Goal: Task Accomplishment & Management: Use online tool/utility

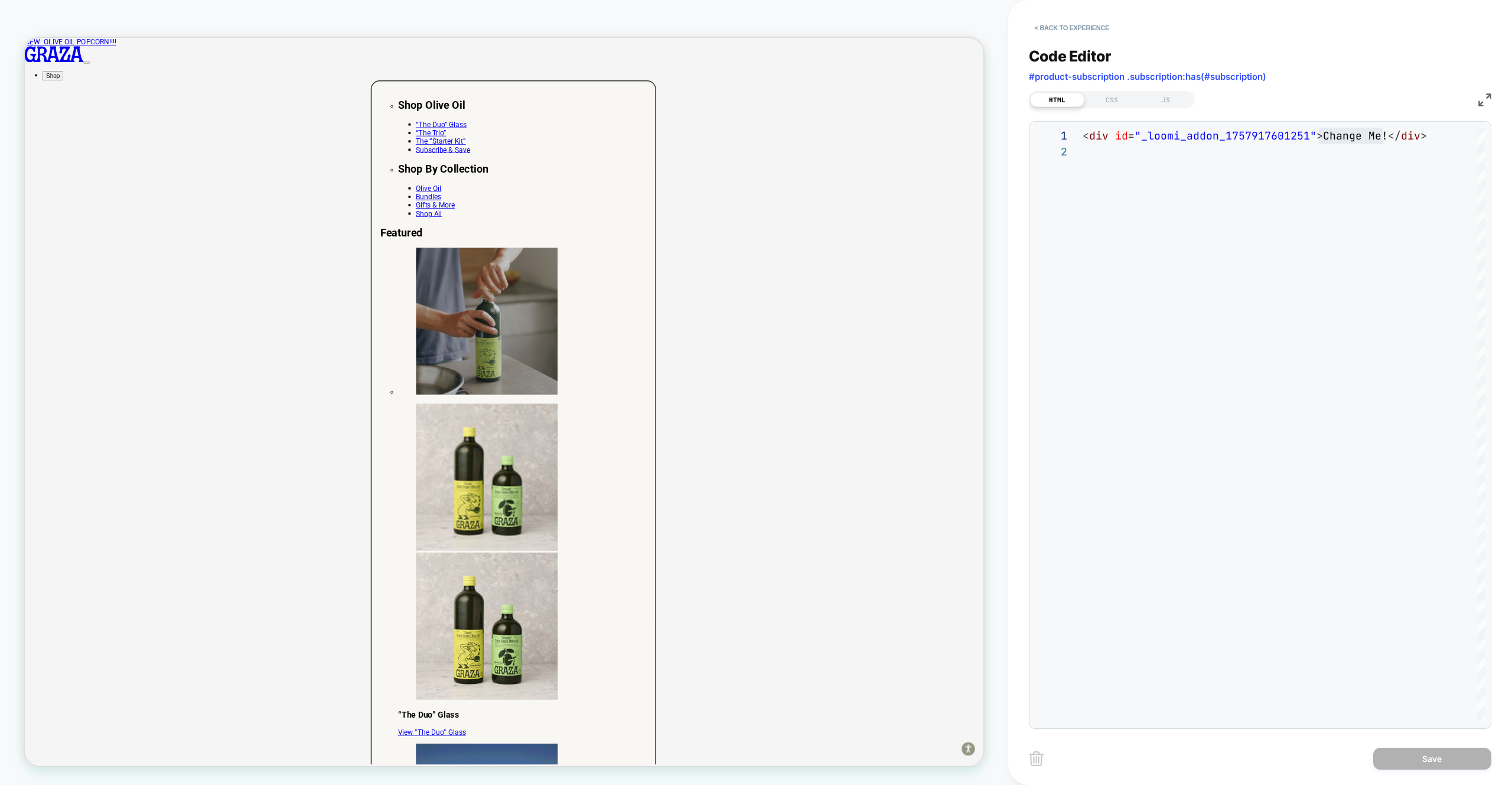
scroll to position [0, 237]
click at [1110, 98] on div "CSS" at bounding box center [1111, 99] width 54 height 14
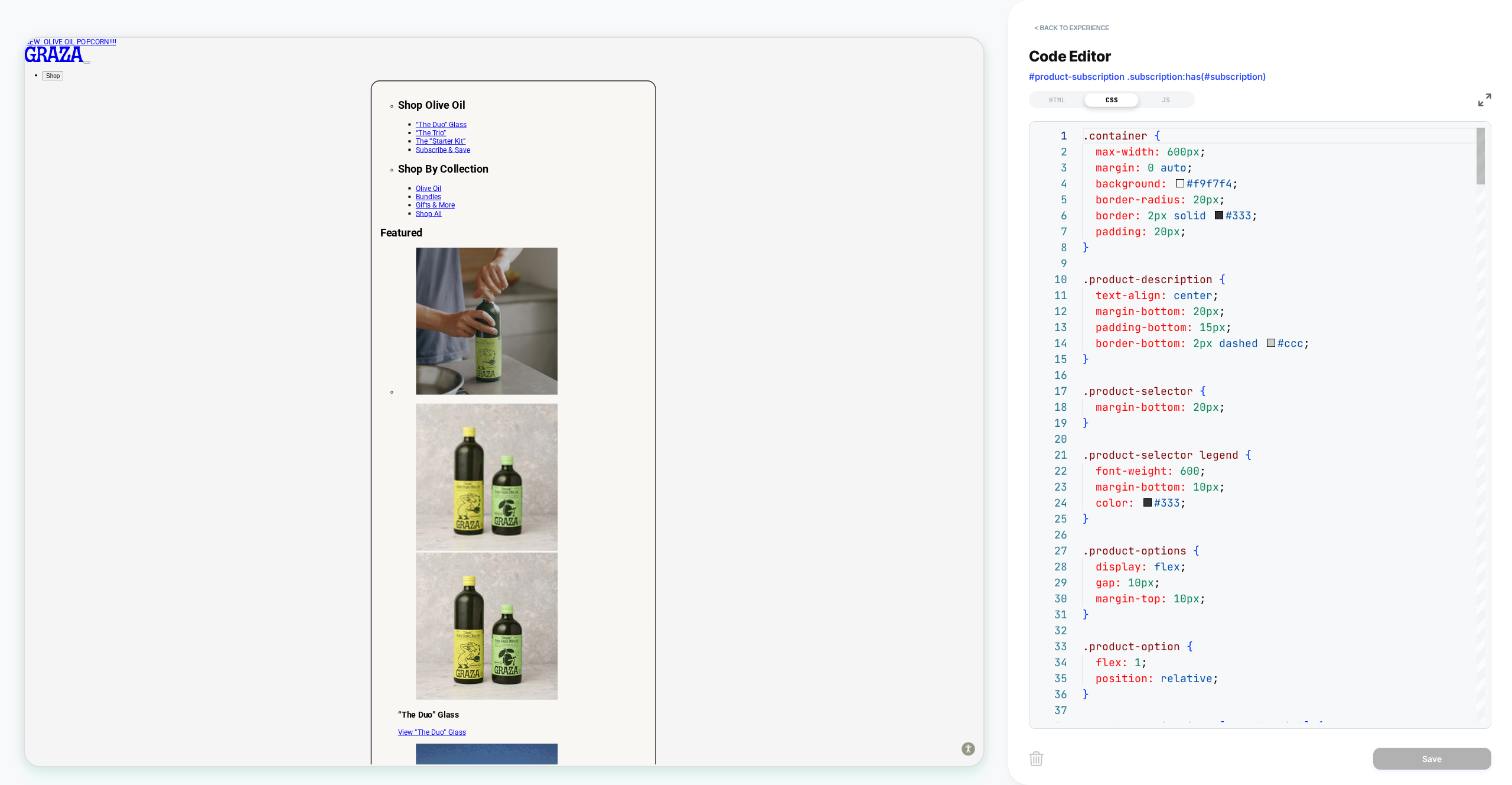
scroll to position [160, 0]
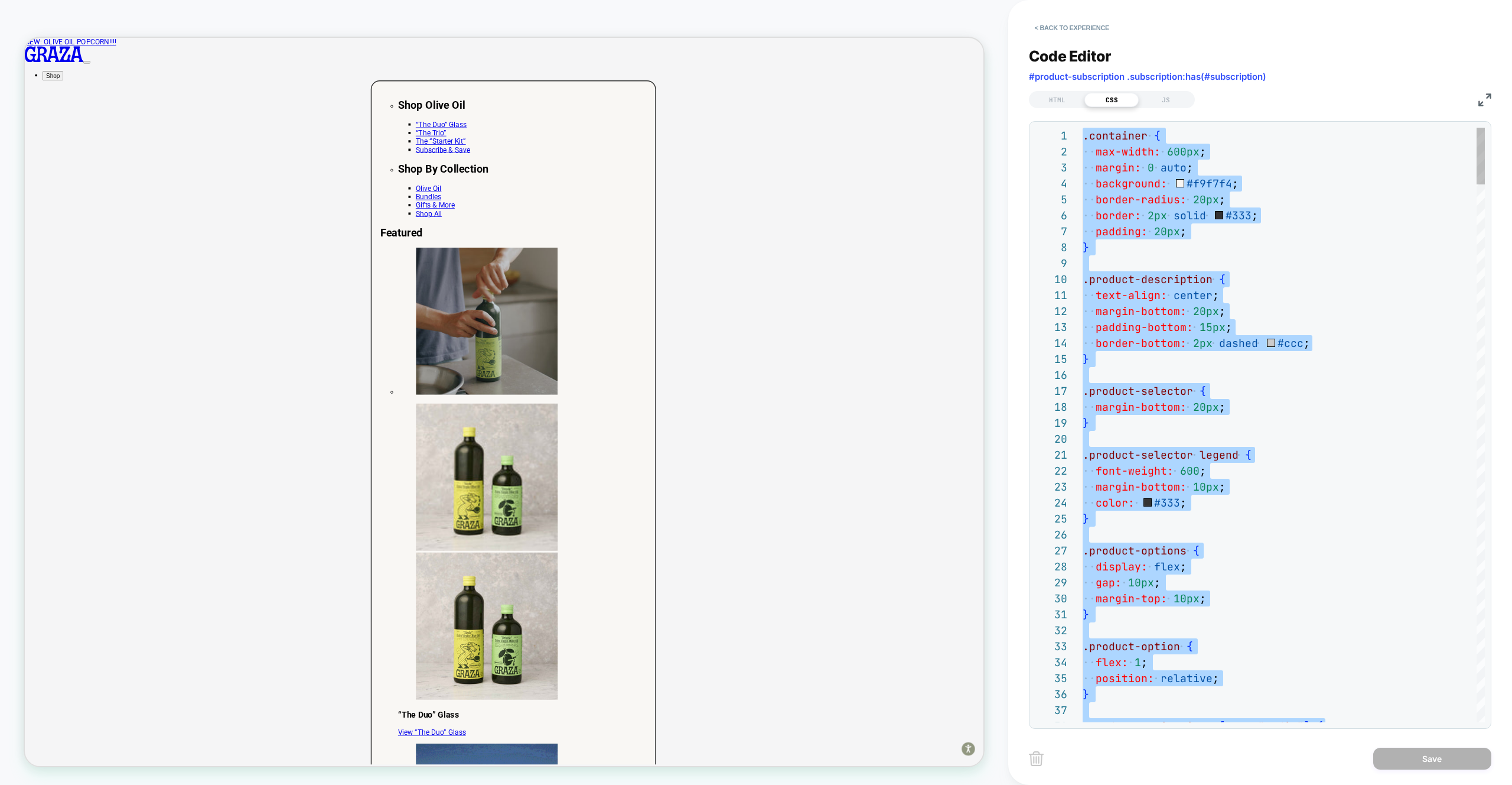
type textarea "**********"
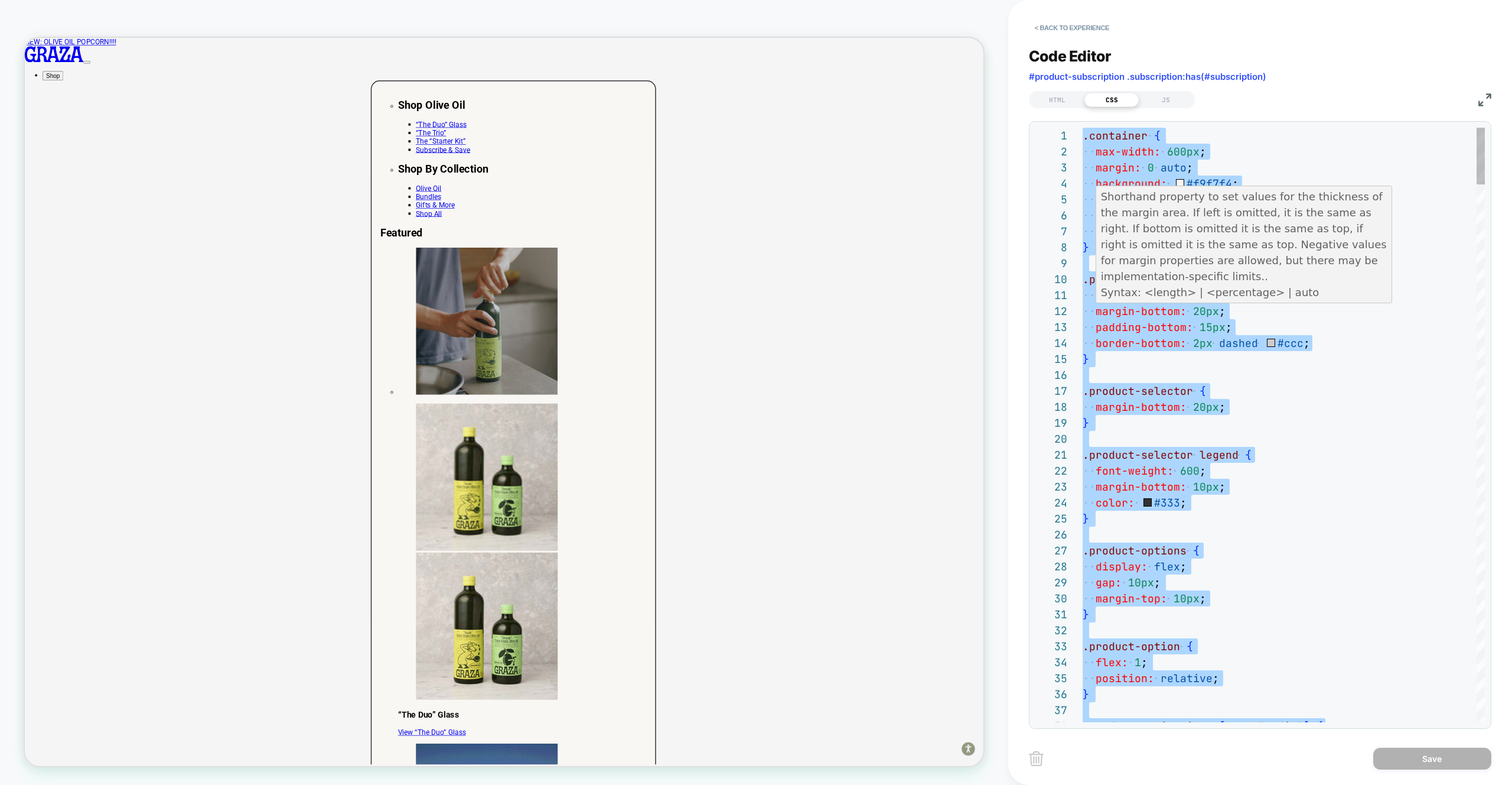
scroll to position [0, 0]
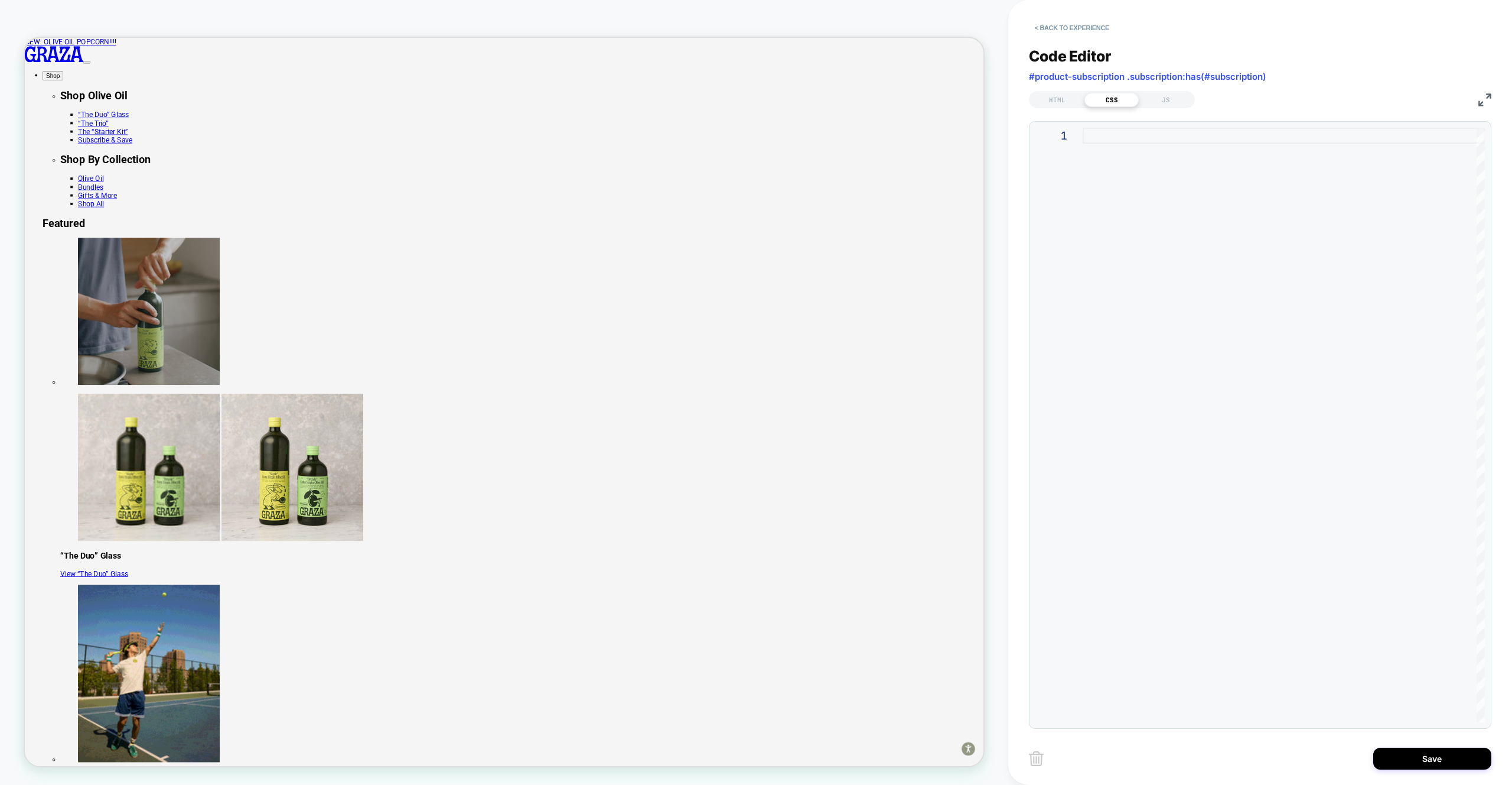
click at [1107, 357] on div at bounding box center [1284, 425] width 402 height 595
click at [1049, 102] on div "HTML" at bounding box center [1057, 99] width 54 height 14
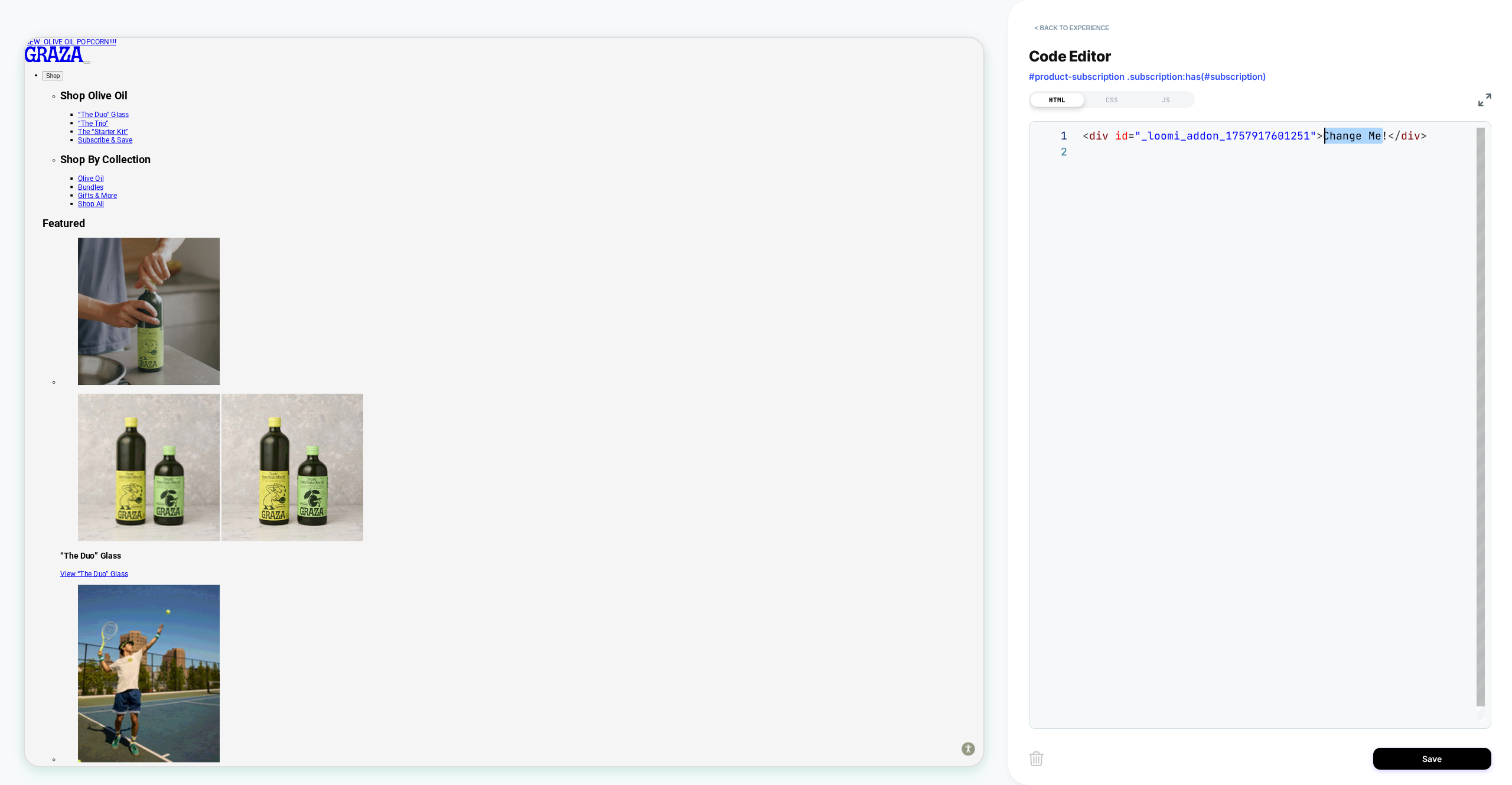
scroll to position [0, 237]
drag, startPoint x: 1383, startPoint y: 135, endPoint x: 1321, endPoint y: 138, distance: 62.1
click at [1321, 138] on div "< div id = "_loomi_addon_1757917601251" > Change Me! </ div >" at bounding box center [1284, 432] width 402 height 611
click at [1111, 150] on div "< div id = "_loomi_addon_1757917601251" > </ div >" at bounding box center [1284, 456] width 402 height 658
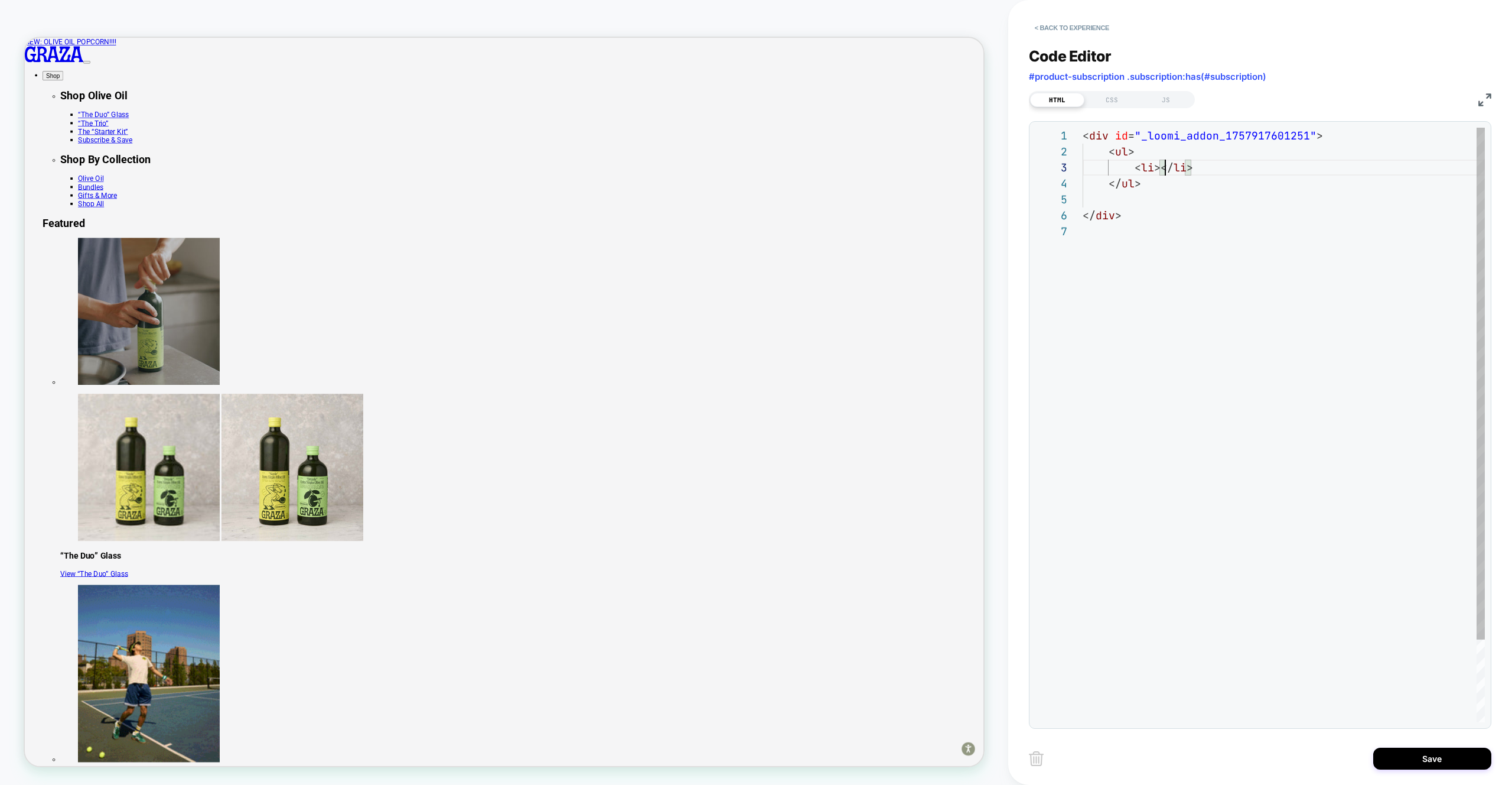
scroll to position [32, 77]
click at [1193, 163] on div "< div id = "_loomi_addon_1757917601251" > < ul > < li ></ li > </ ul > </ div >" at bounding box center [1284, 473] width 402 height 690
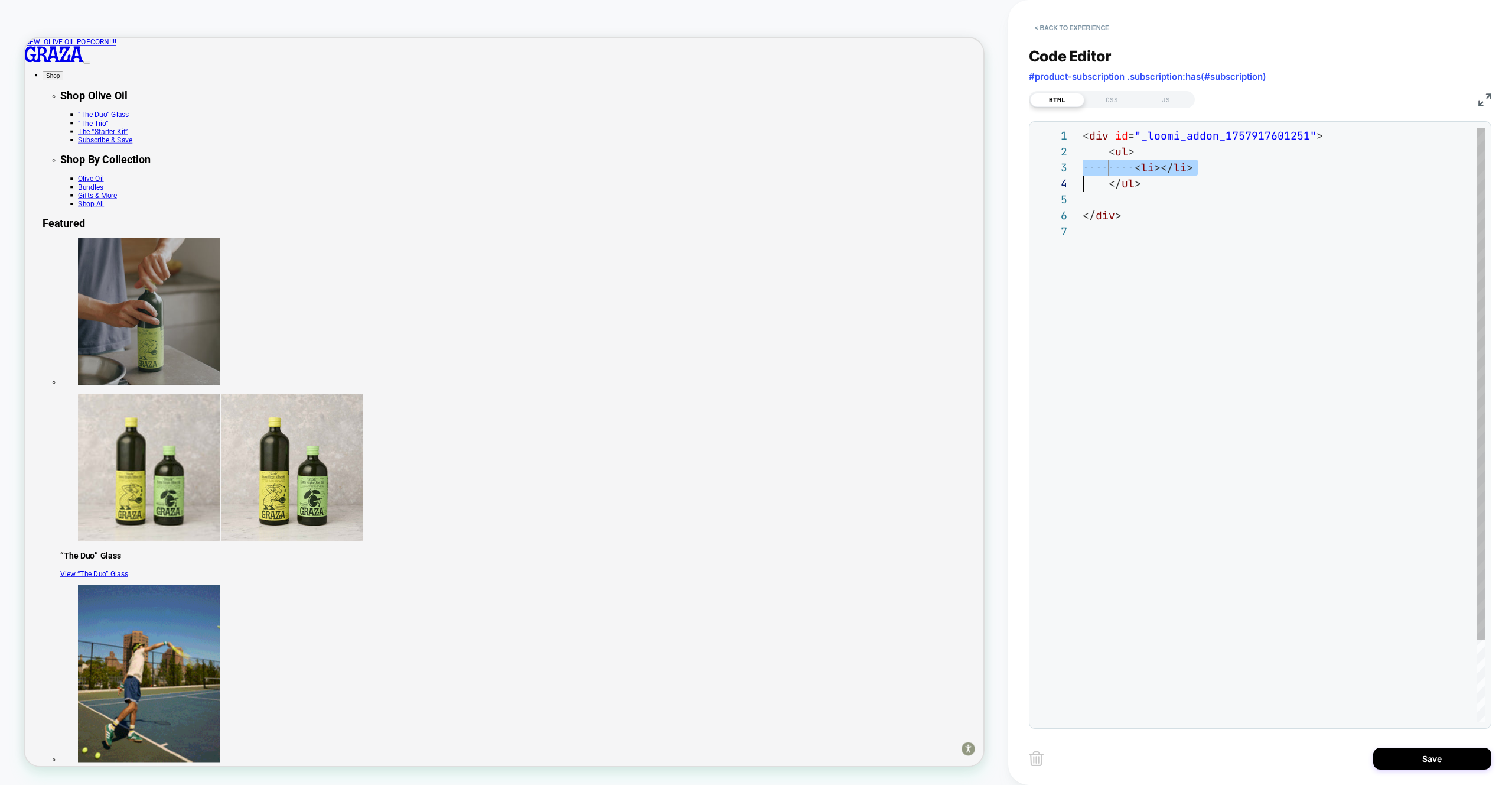
click at [1193, 163] on div "< div id = "_loomi_addon_1757917601251" > < ul > < li ></ li > </ ul > </ div >" at bounding box center [1284, 473] width 402 height 690
click at [1196, 165] on div "< div id = "_loomi_addon_1757917601251" > < ul > < li ></ li > </ ul > </ div >" at bounding box center [1284, 473] width 402 height 690
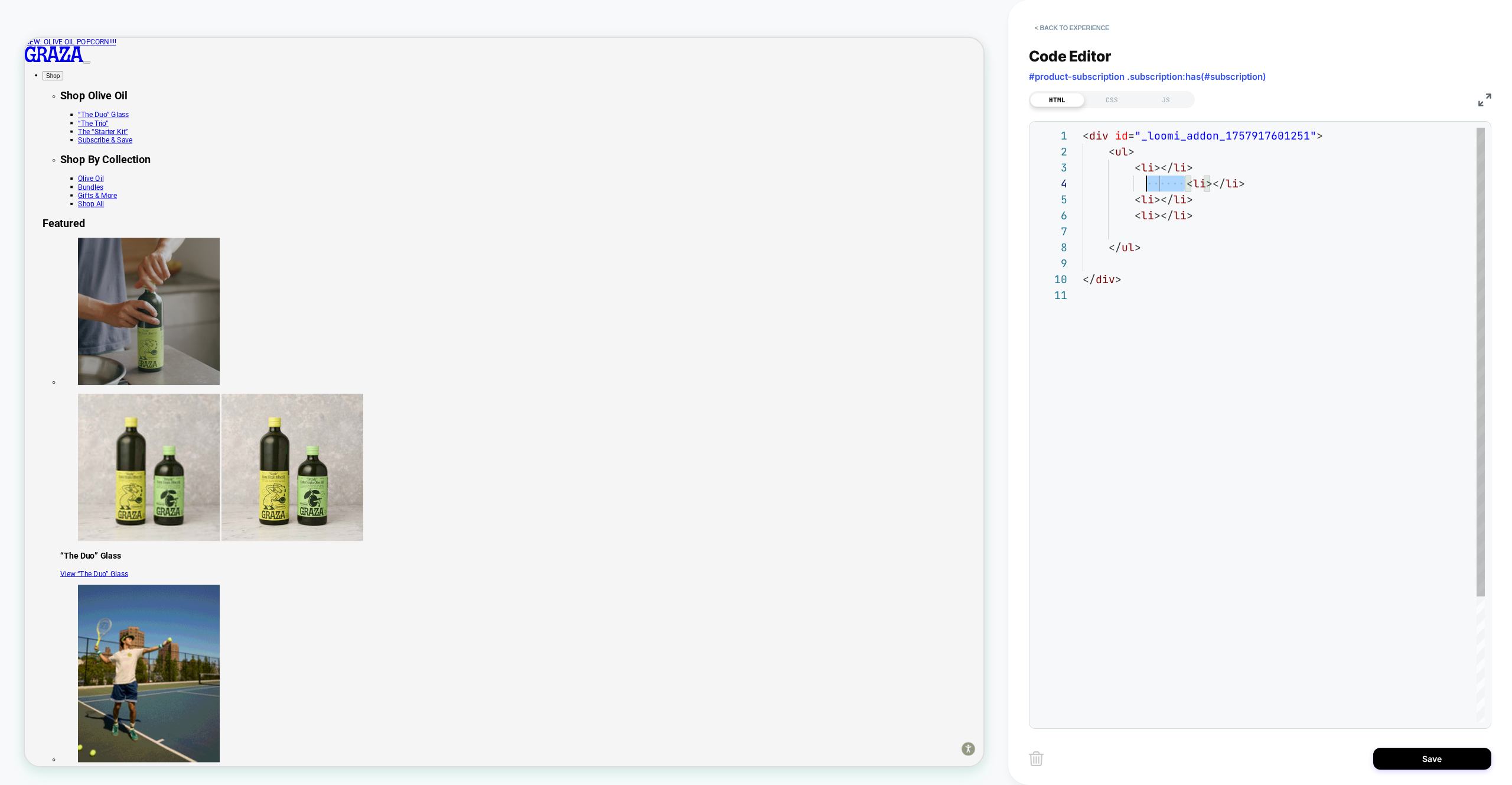
drag, startPoint x: 1187, startPoint y: 185, endPoint x: 1143, endPoint y: 184, distance: 44.0
click at [1146, 183] on div "< div id = "_loomi_addon_1757917601251" > < ul > < li ></ li > </ ul > </ div >…" at bounding box center [1284, 504] width 402 height 754
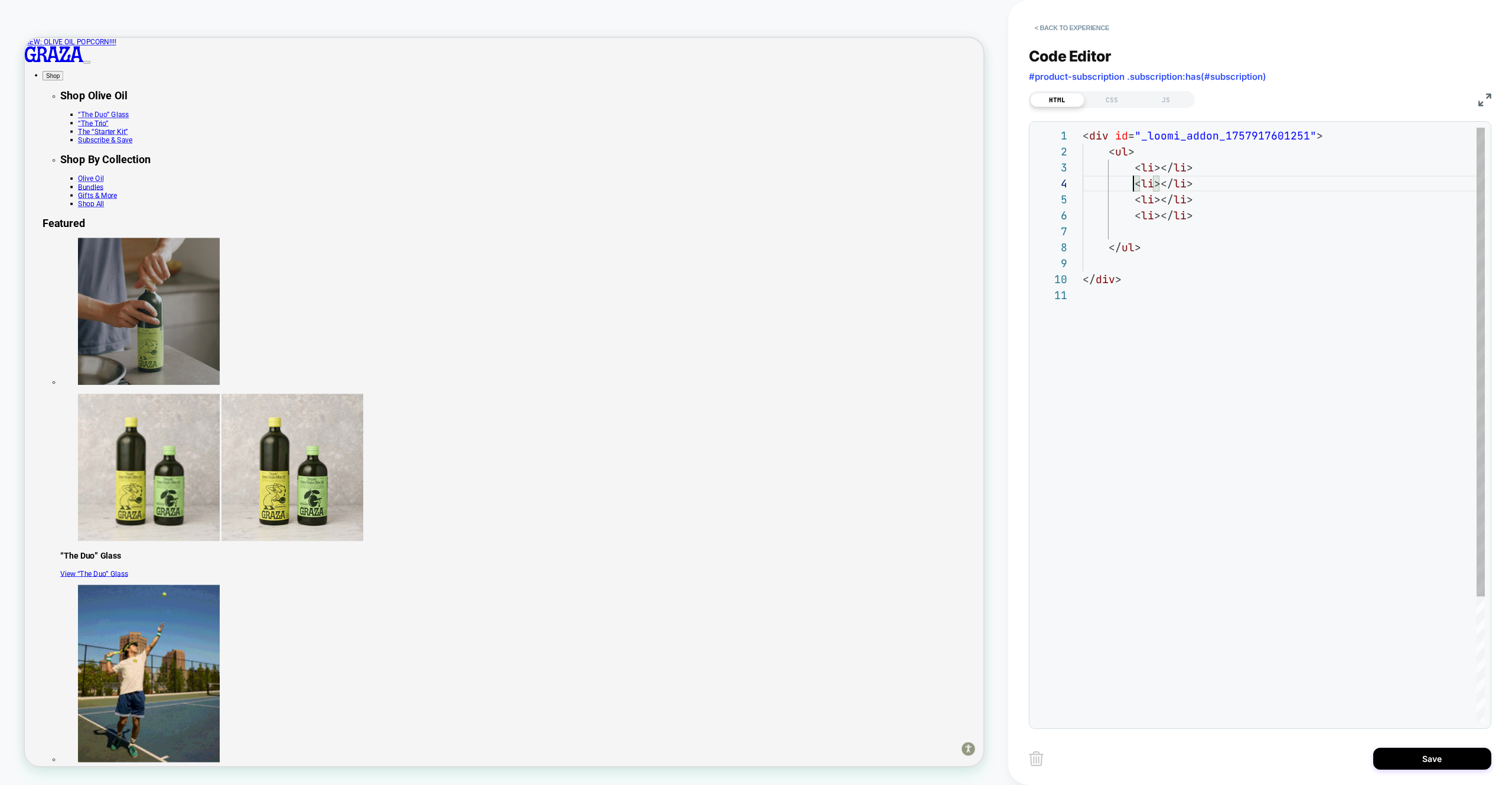
click at [1163, 234] on div "< div id = "_loomi_addon_1757917601251" > < ul > < li ></ li > </ ul > </ div >…" at bounding box center [1284, 504] width 402 height 754
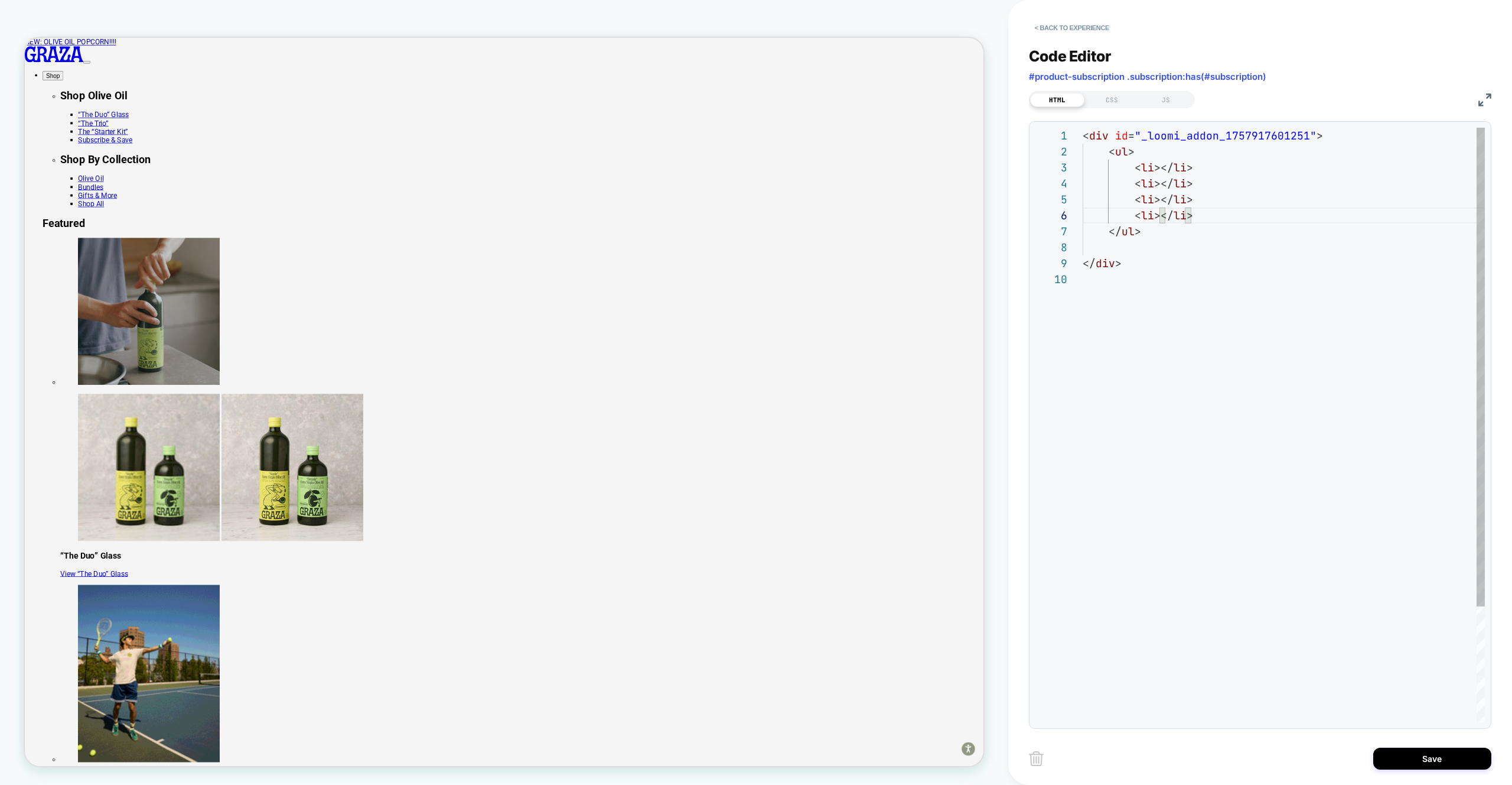
click at [1160, 167] on div "< div id = "_loomi_addon_1757917601251" > < ul > < li ></ li > </ ul > </ div >…" at bounding box center [1284, 496] width 402 height 738
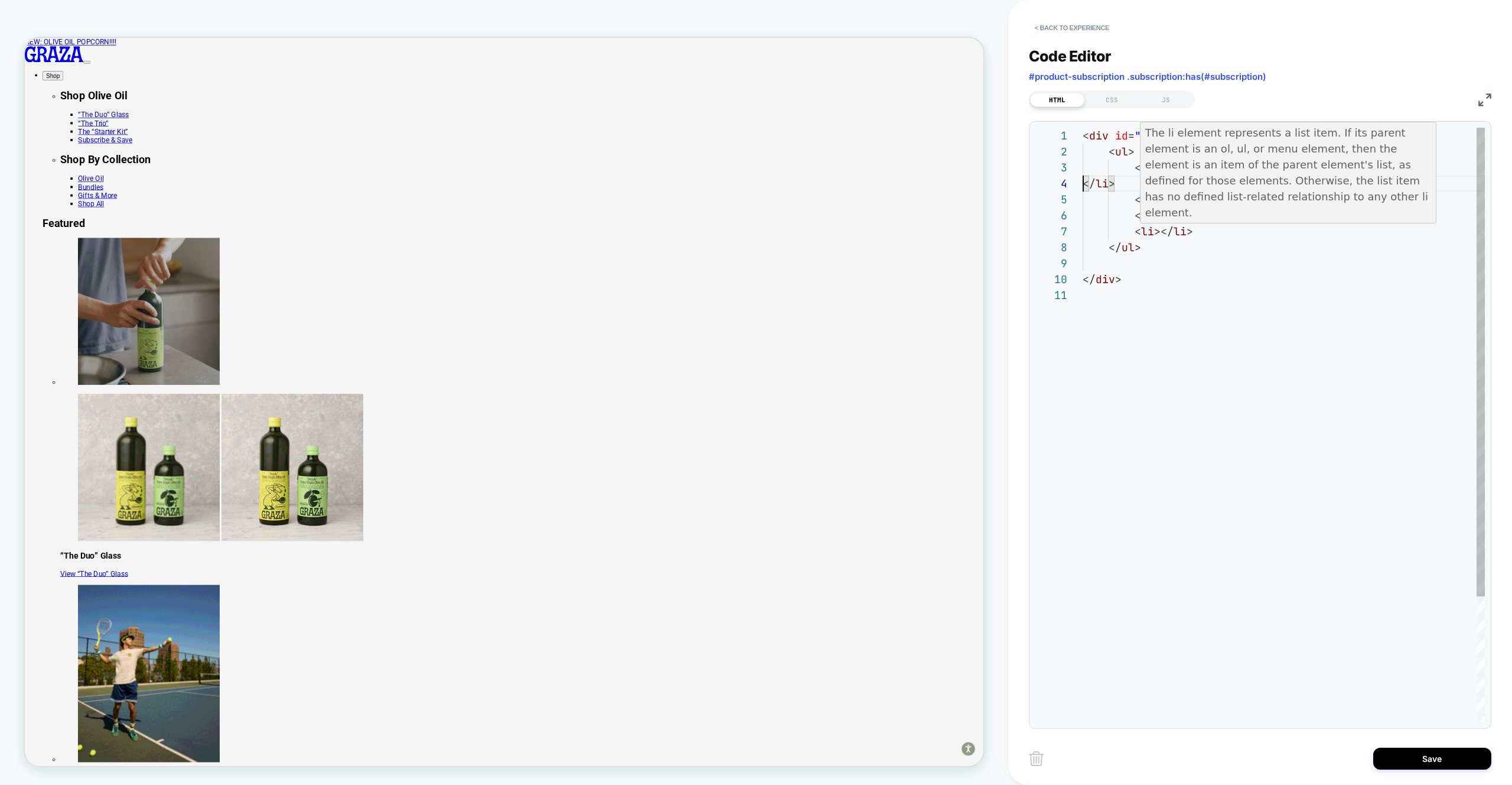
scroll to position [32, 237]
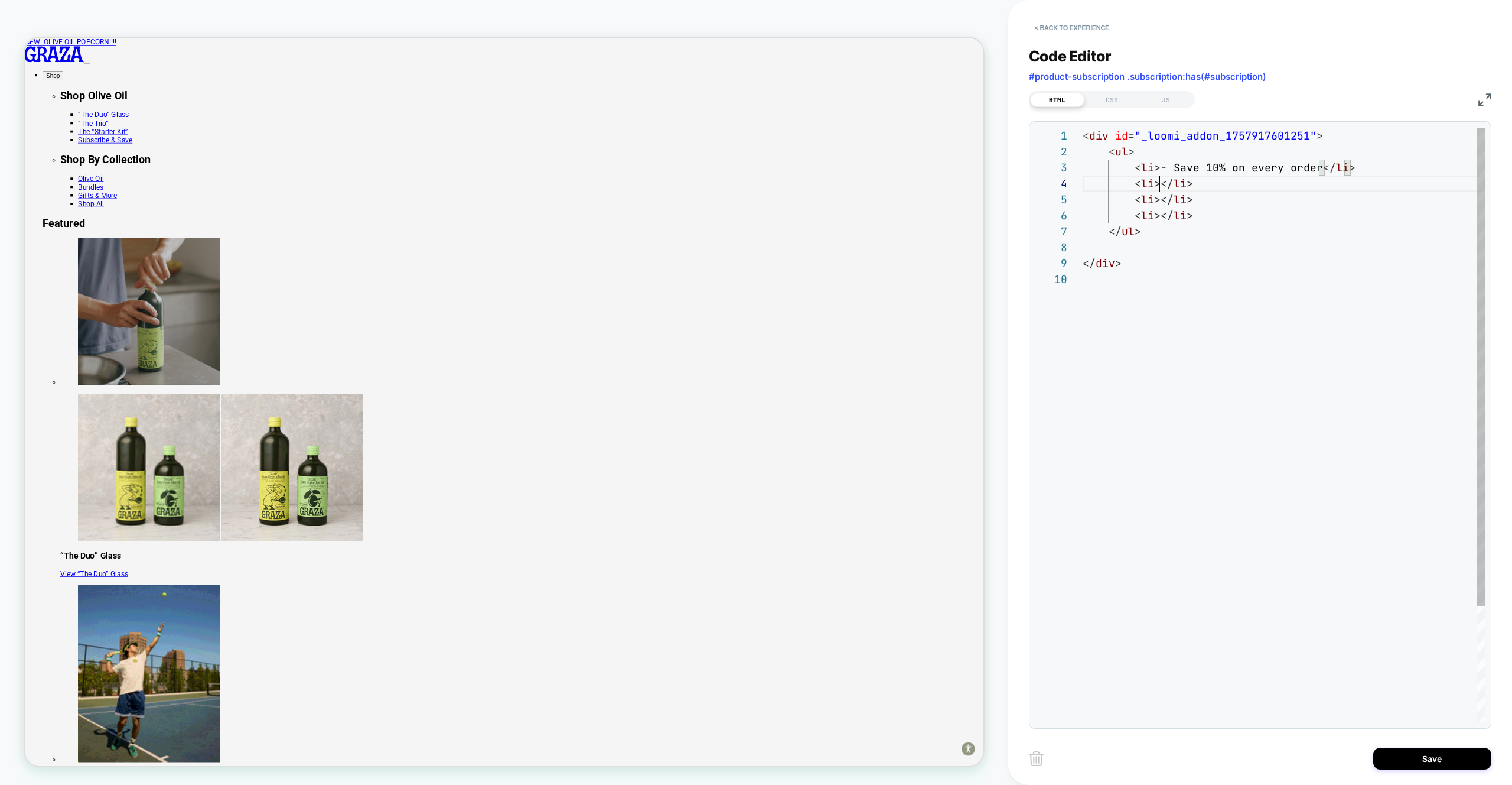
click at [1159, 185] on div "< div id = "_loomi_addon_1757917601251" > < ul > < li > - Save 10% on every ord…" at bounding box center [1284, 496] width 402 height 738
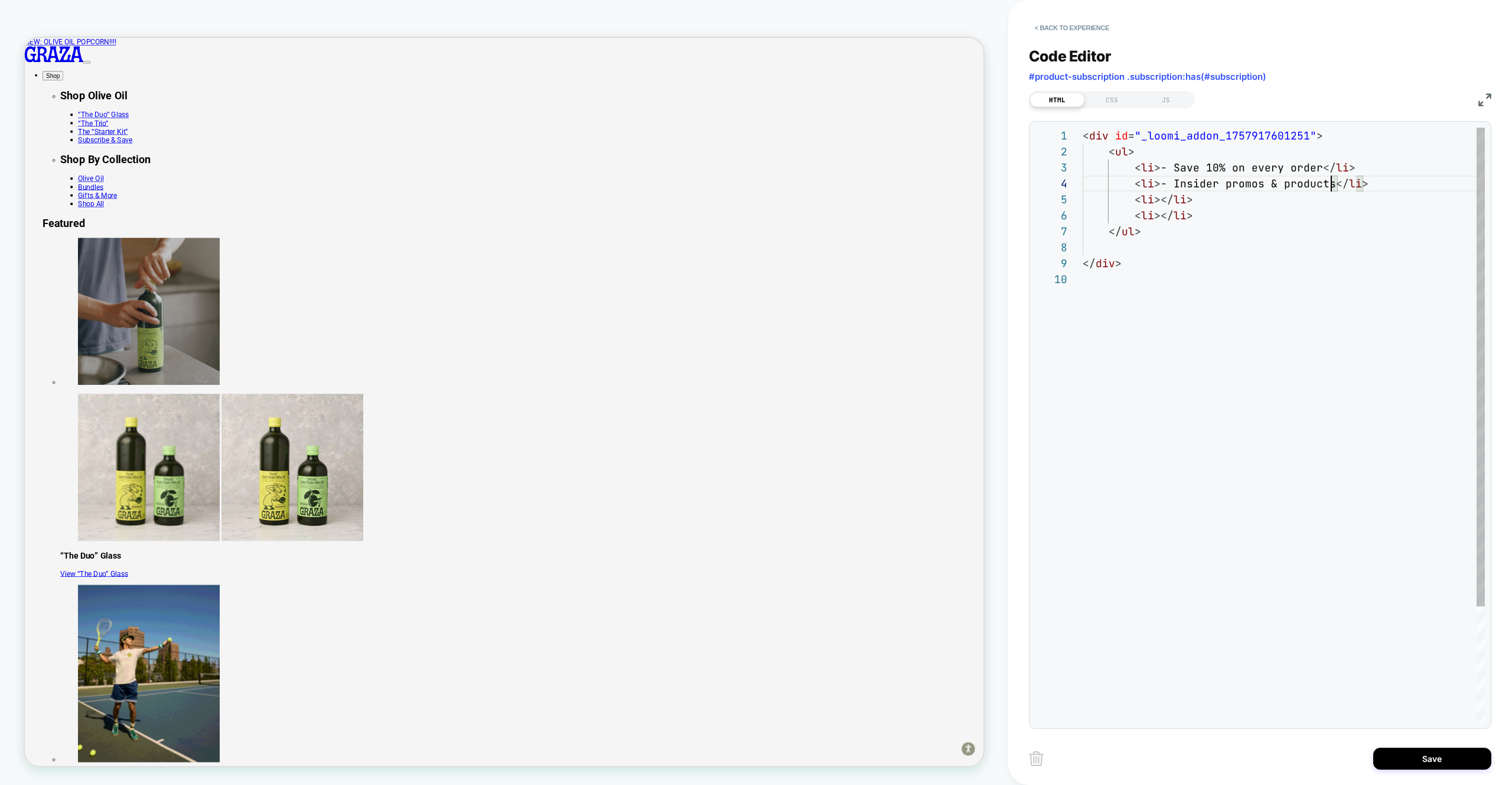
click at [1162, 198] on div "< div id = "_loomi_addon_1757917601251" > < ul > < li > - Save 10% on every ord…" at bounding box center [1284, 496] width 402 height 738
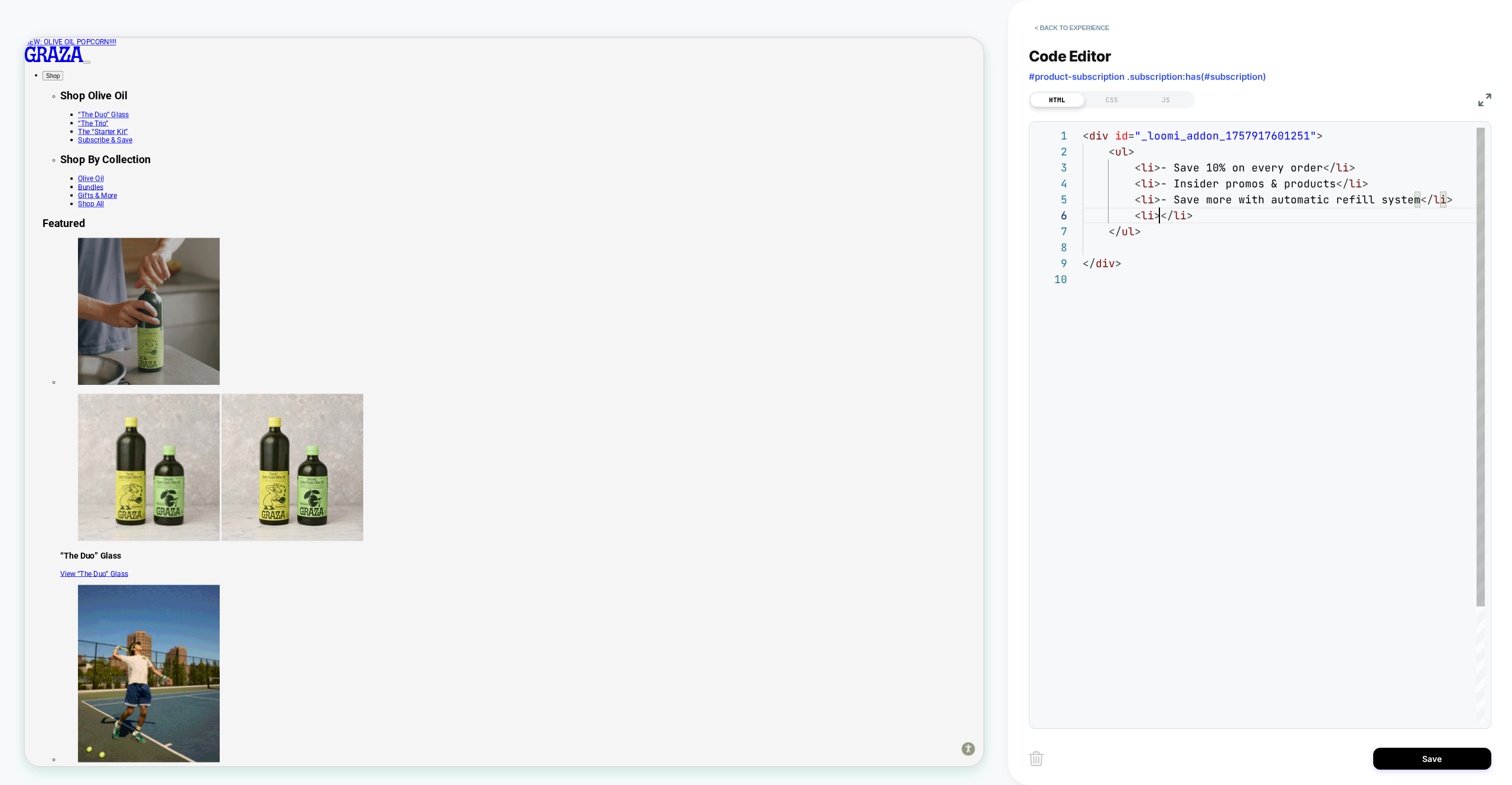
scroll to position [80, 77]
click at [1157, 217] on div "< div id = "_loomi_addon_1757917601251" > < ul > < li > - Save 10% on every ord…" at bounding box center [1284, 496] width 402 height 738
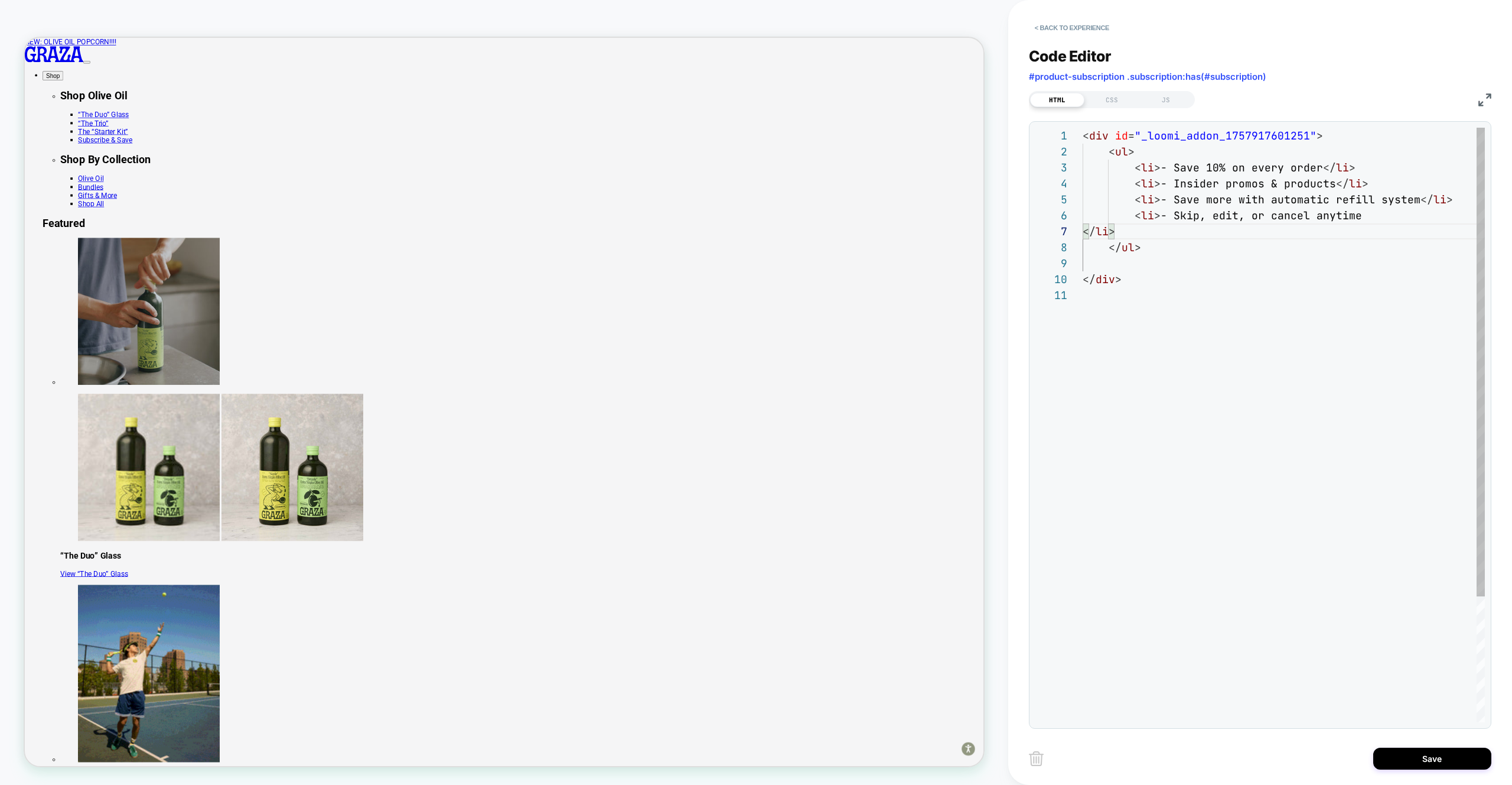
type textarea "**********"
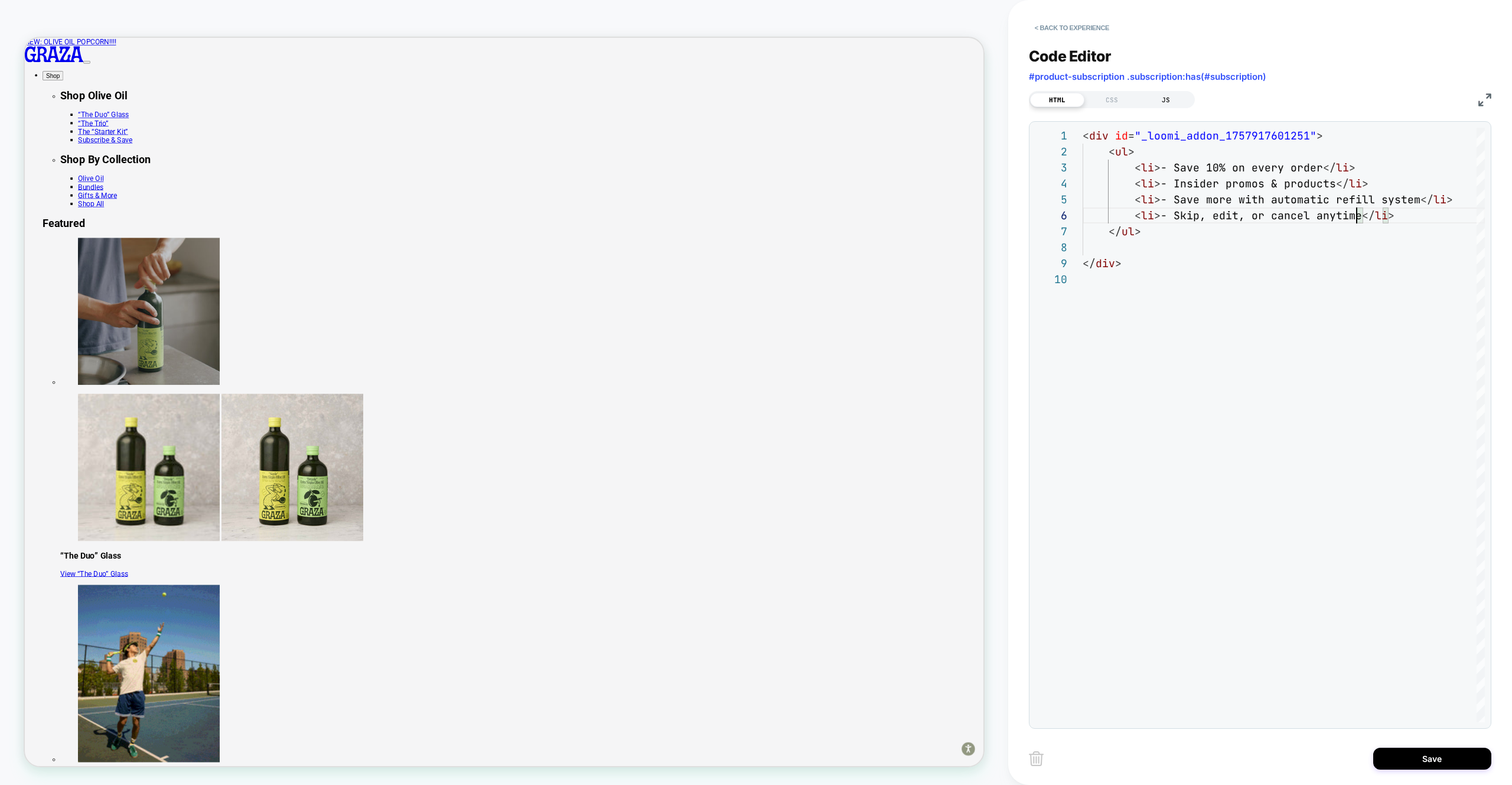
click at [1172, 101] on div "JS" at bounding box center [1166, 99] width 54 height 14
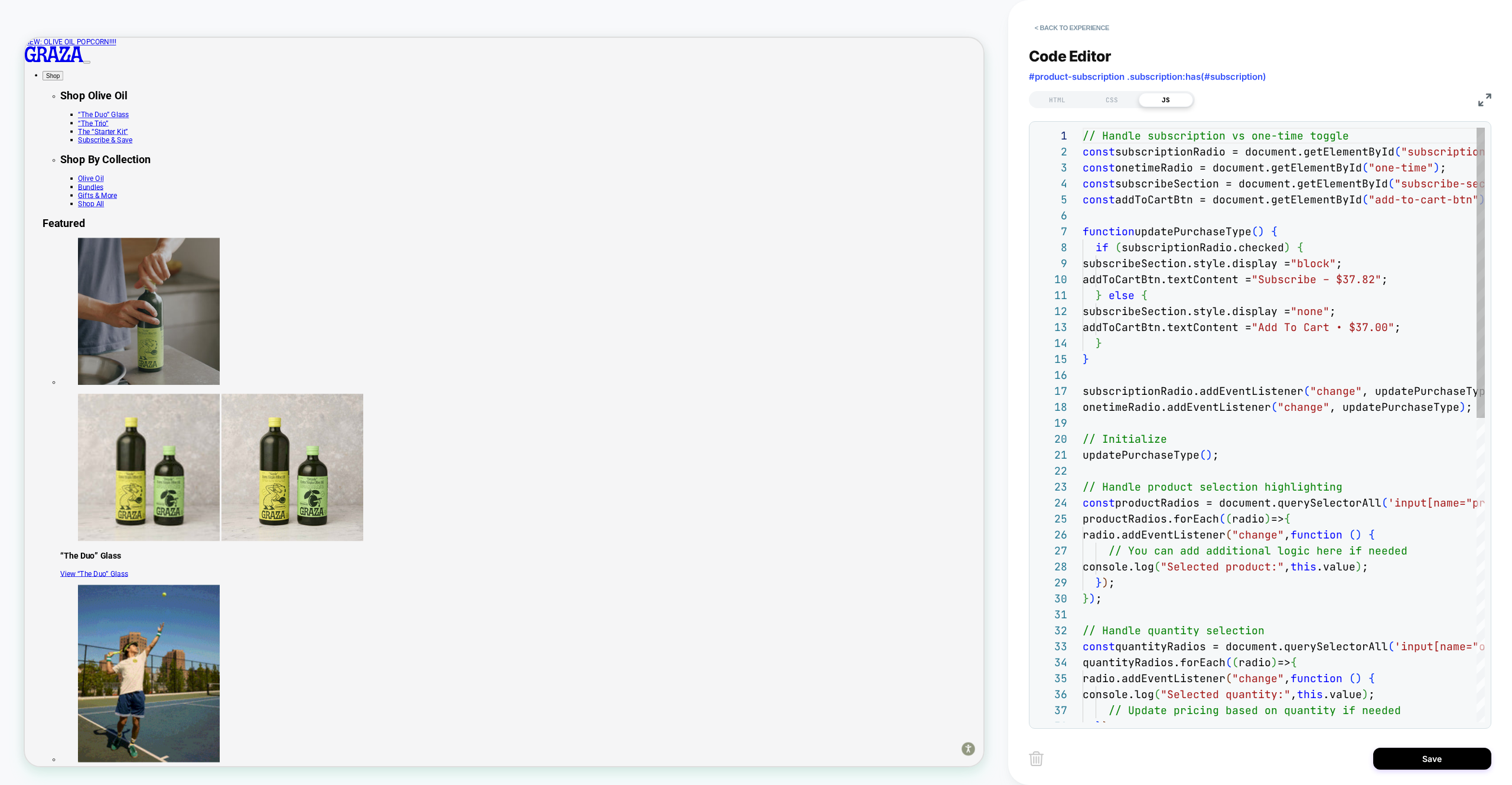
scroll to position [160, 0]
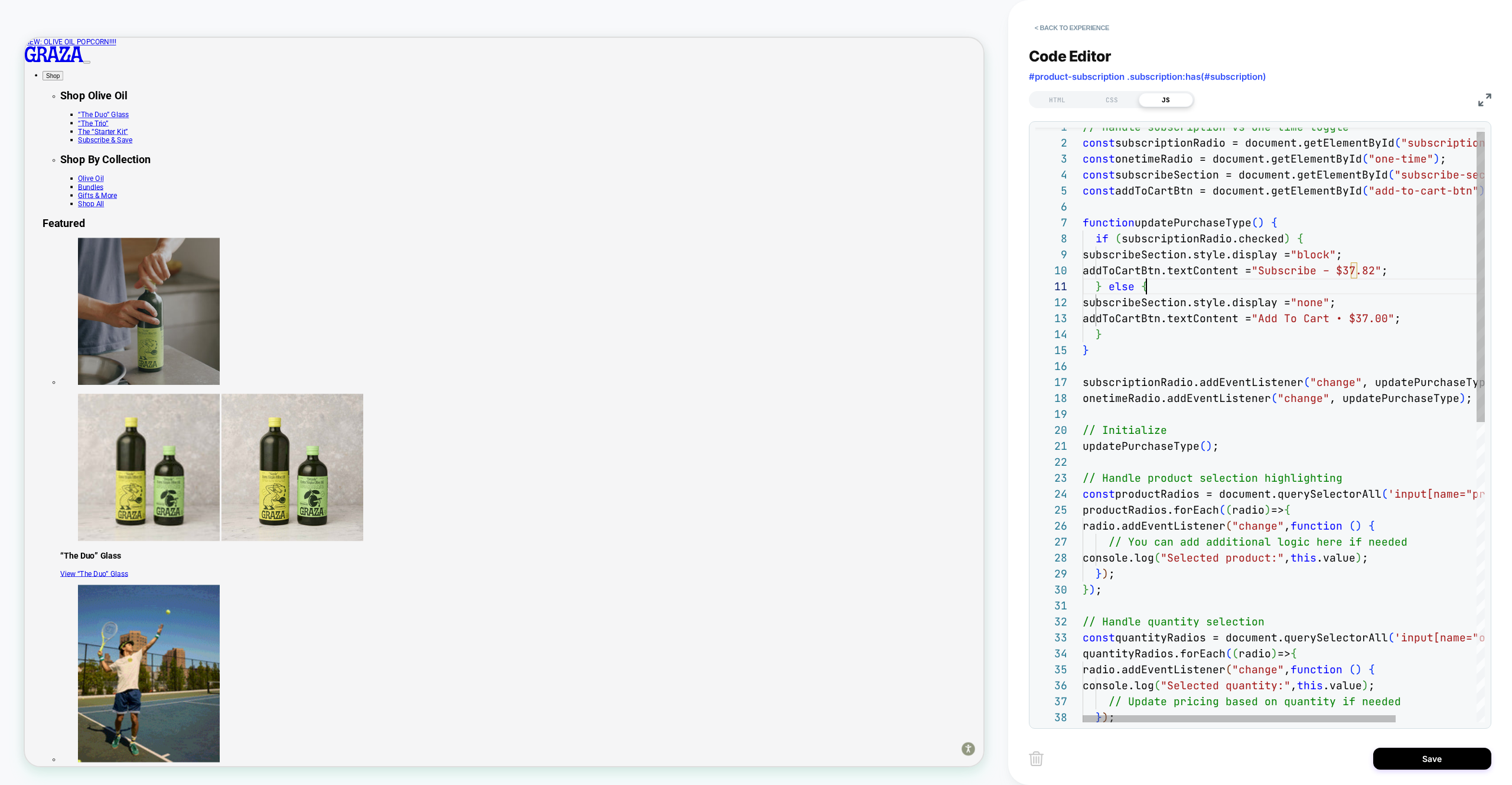
click at [1183, 282] on div "const addToCartBtn = document.getElementById ( "add-to-cart-btn" ) ; function u…" at bounding box center [1335, 727] width 505 height 1217
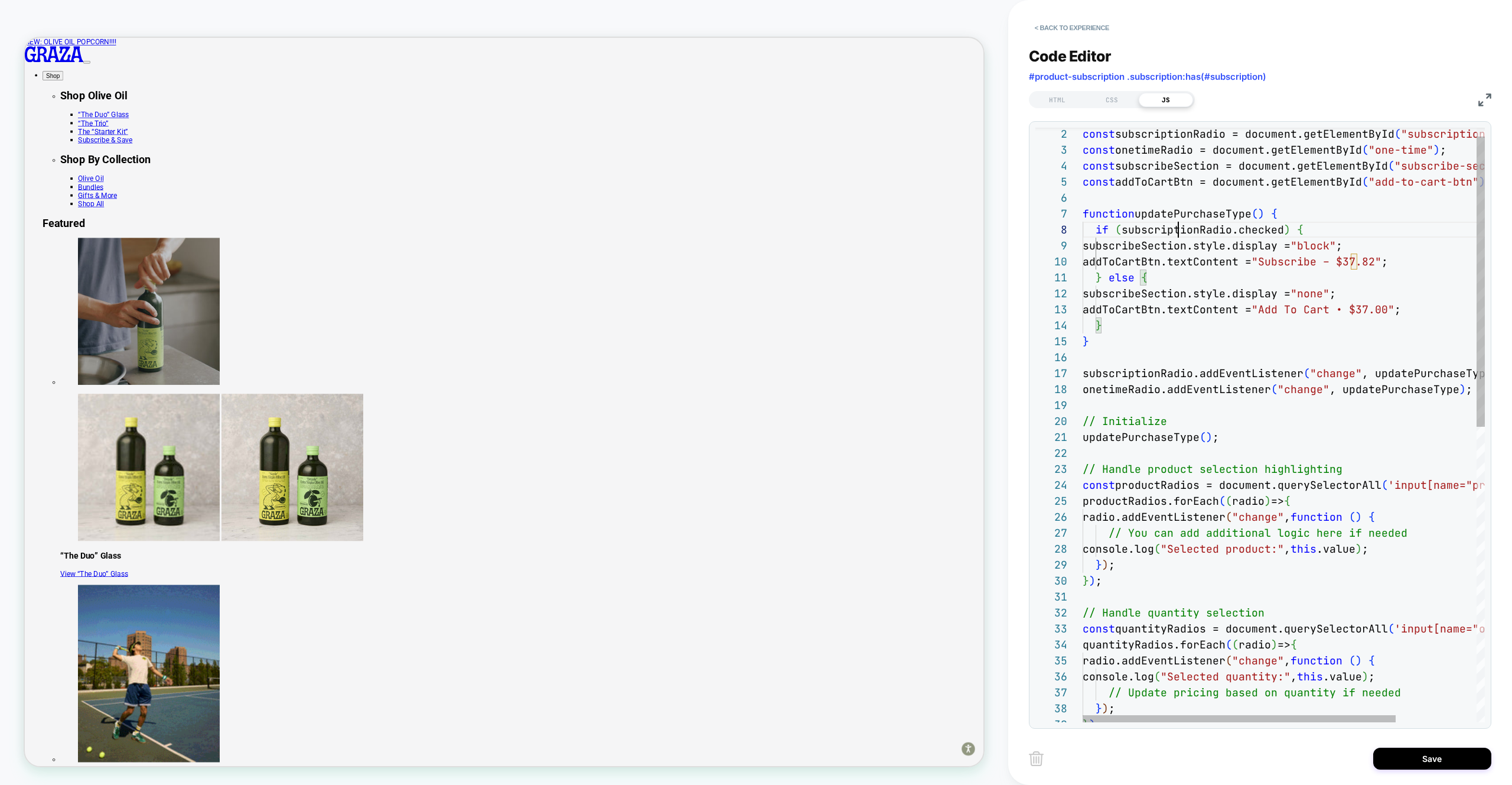
click at [1179, 222] on div "const addToCartBtn = document.getElementById ( "add-to-cart-btn" ) ; function u…" at bounding box center [1335, 718] width 505 height 1217
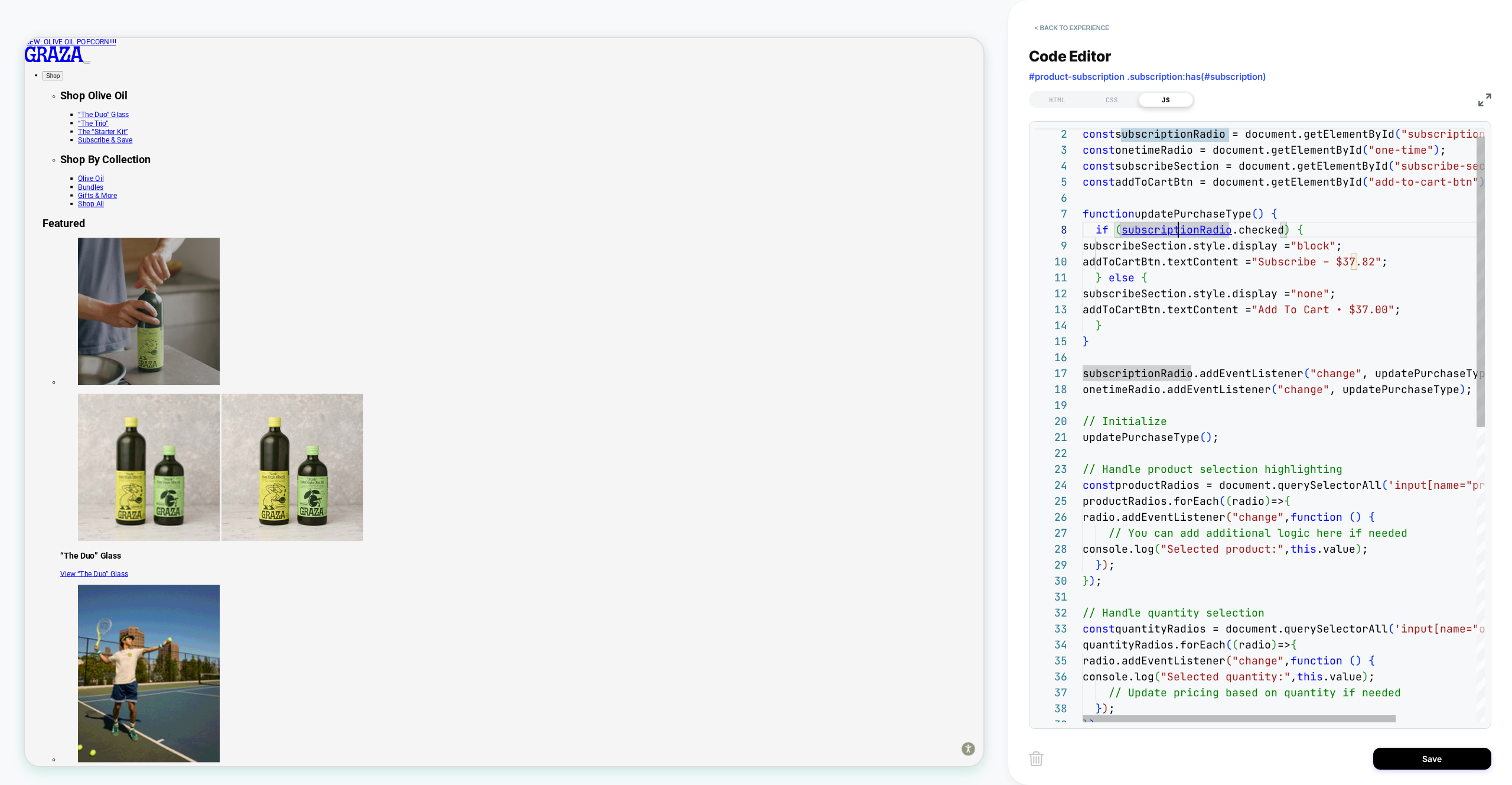
type textarea "**********"
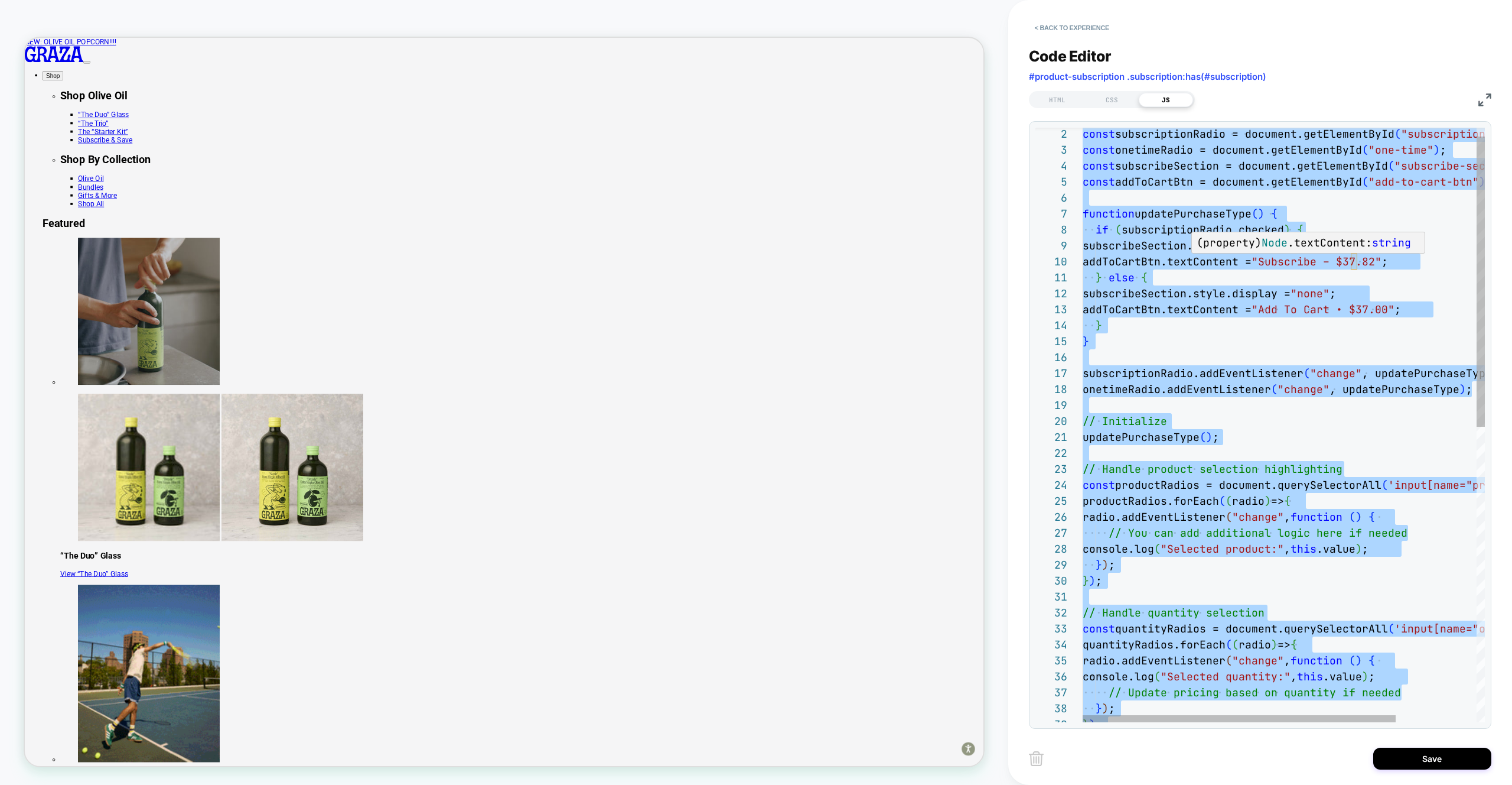
scroll to position [0, 0]
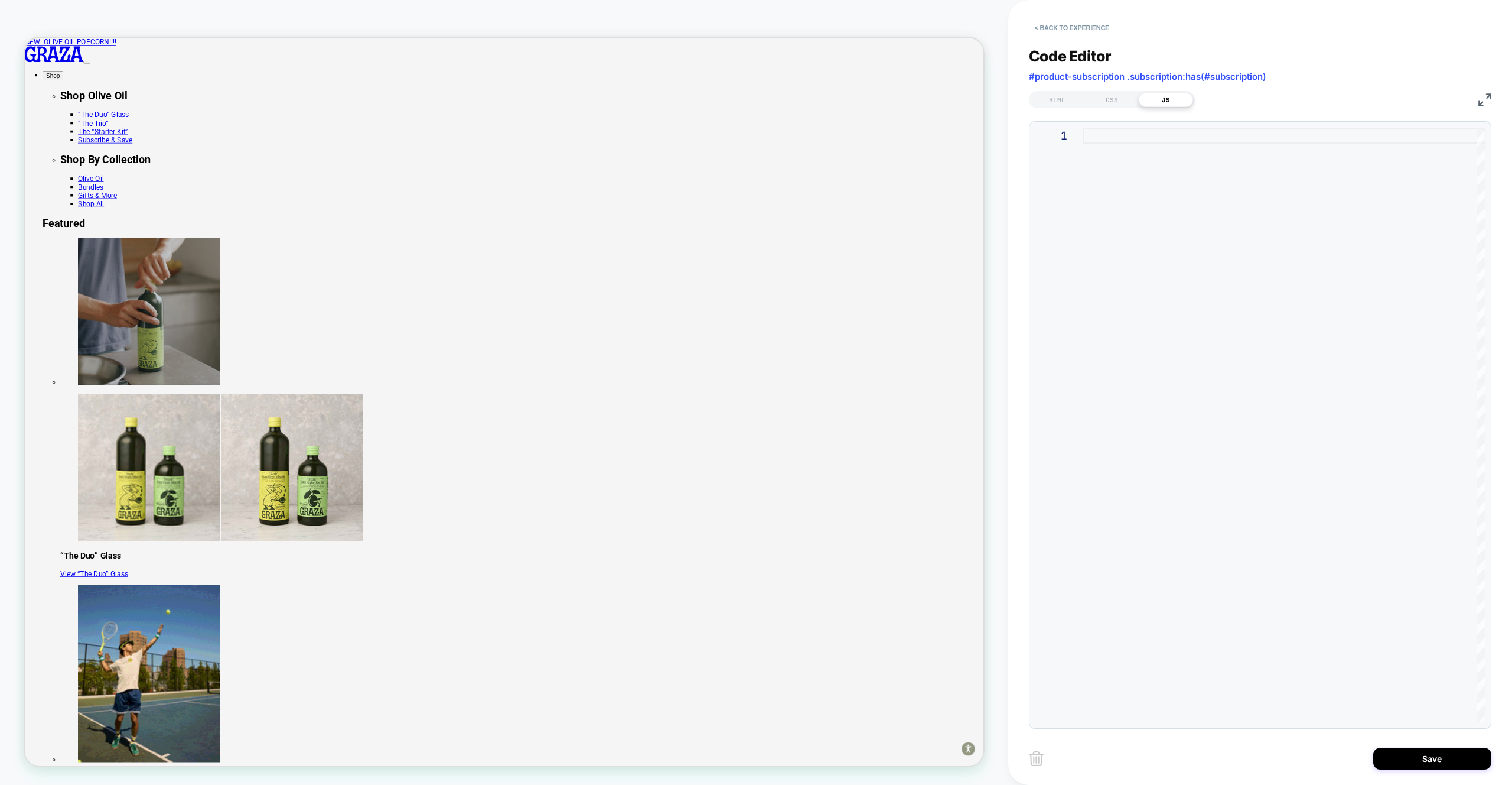
drag, startPoint x: 1211, startPoint y: 307, endPoint x: 1150, endPoint y: 228, distance: 99.8
click at [1211, 307] on div at bounding box center [1284, 425] width 402 height 595
click at [1096, 100] on div "CSS" at bounding box center [1111, 99] width 54 height 14
click at [1209, 276] on div at bounding box center [1284, 425] width 402 height 595
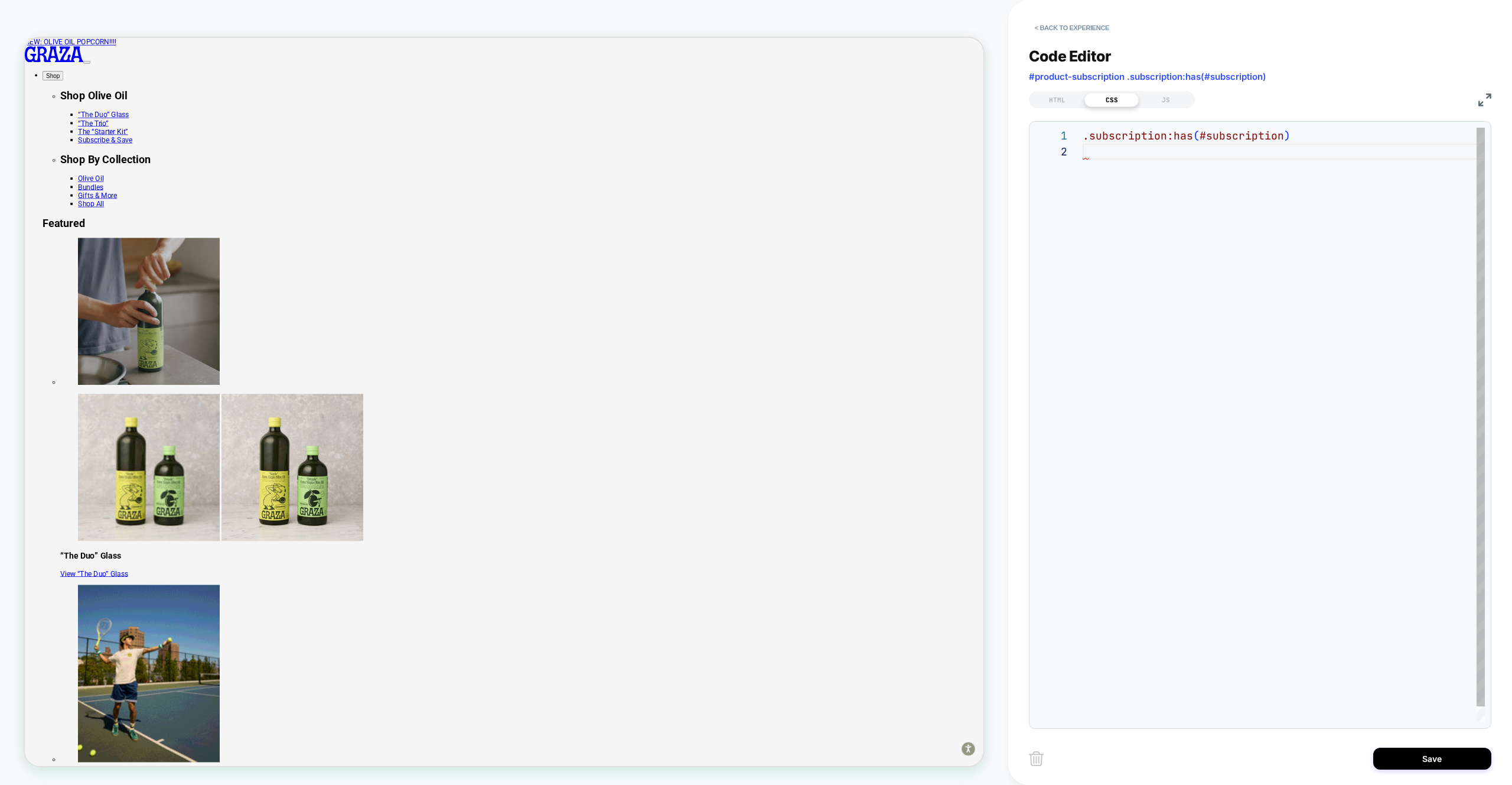
click at [1083, 134] on div ".subscription:has ( #subscription )" at bounding box center [1284, 432] width 402 height 611
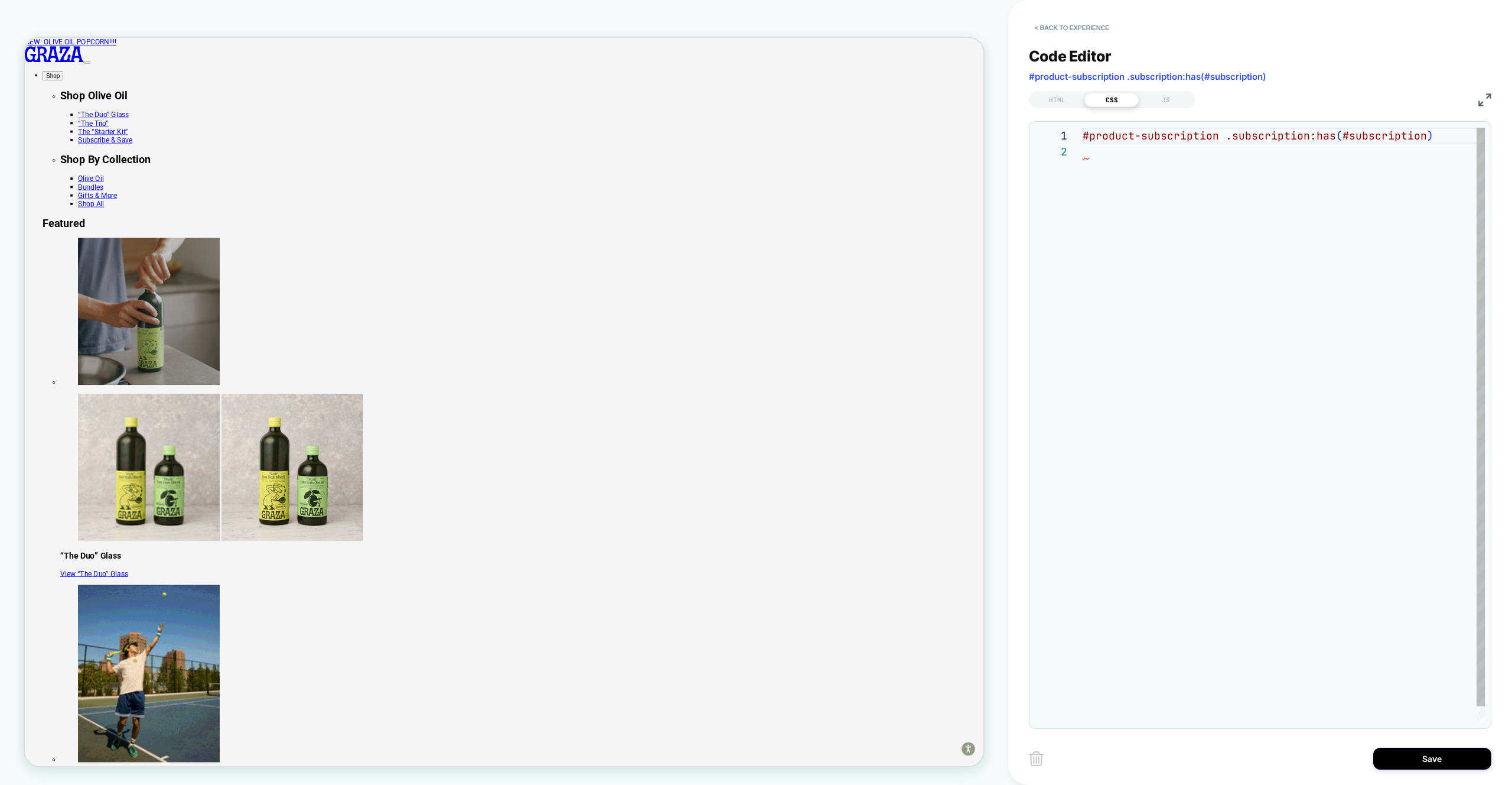
click at [1382, 167] on div "#product-subscription .subscription:has ( #subscription )" at bounding box center [1284, 432] width 402 height 611
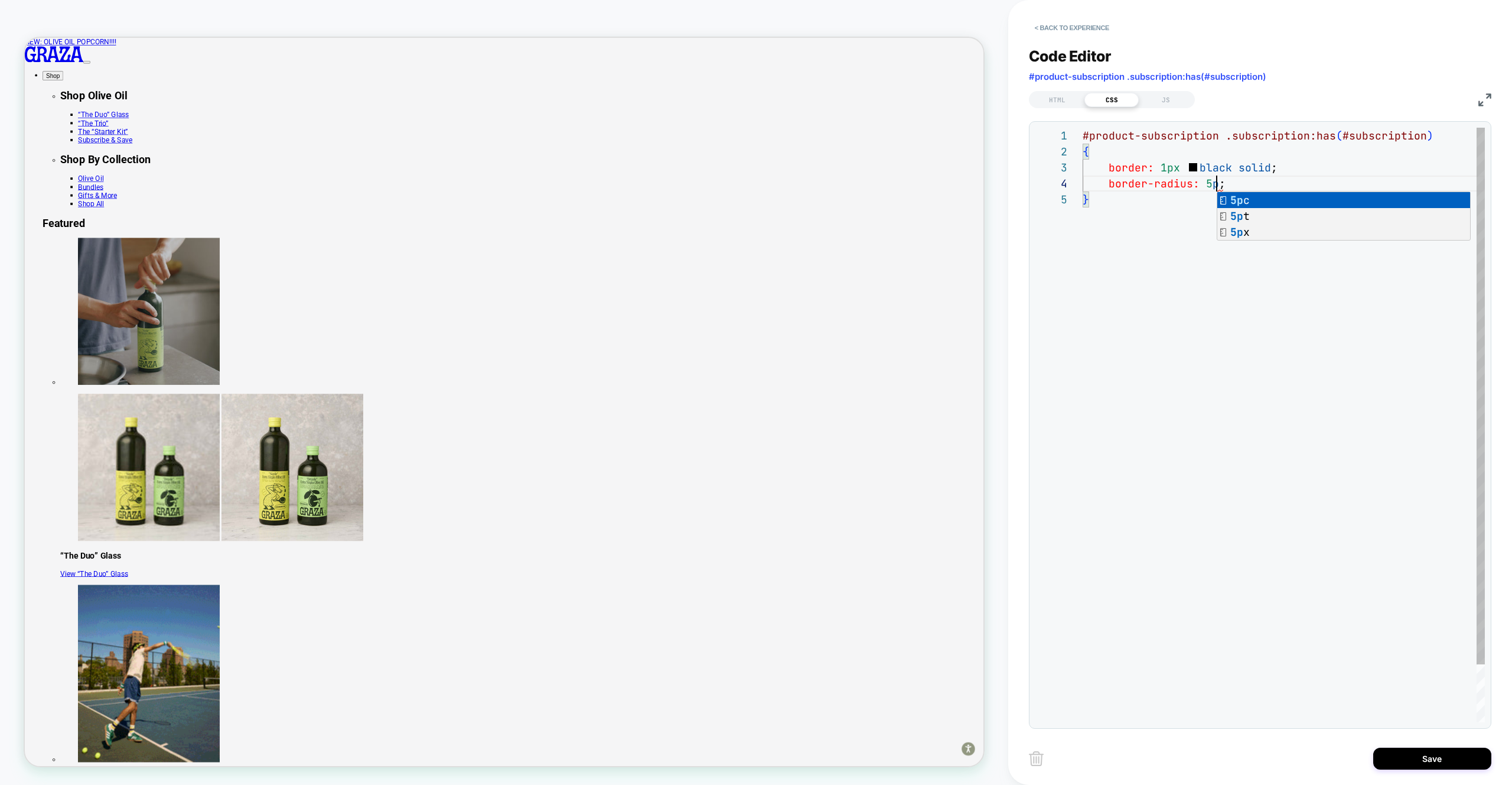
scroll to position [48, 141]
click at [1205, 185] on div "#product-subscription .subscription:has ( #subscription ) { border: 1px black s…" at bounding box center [1284, 456] width 402 height 658
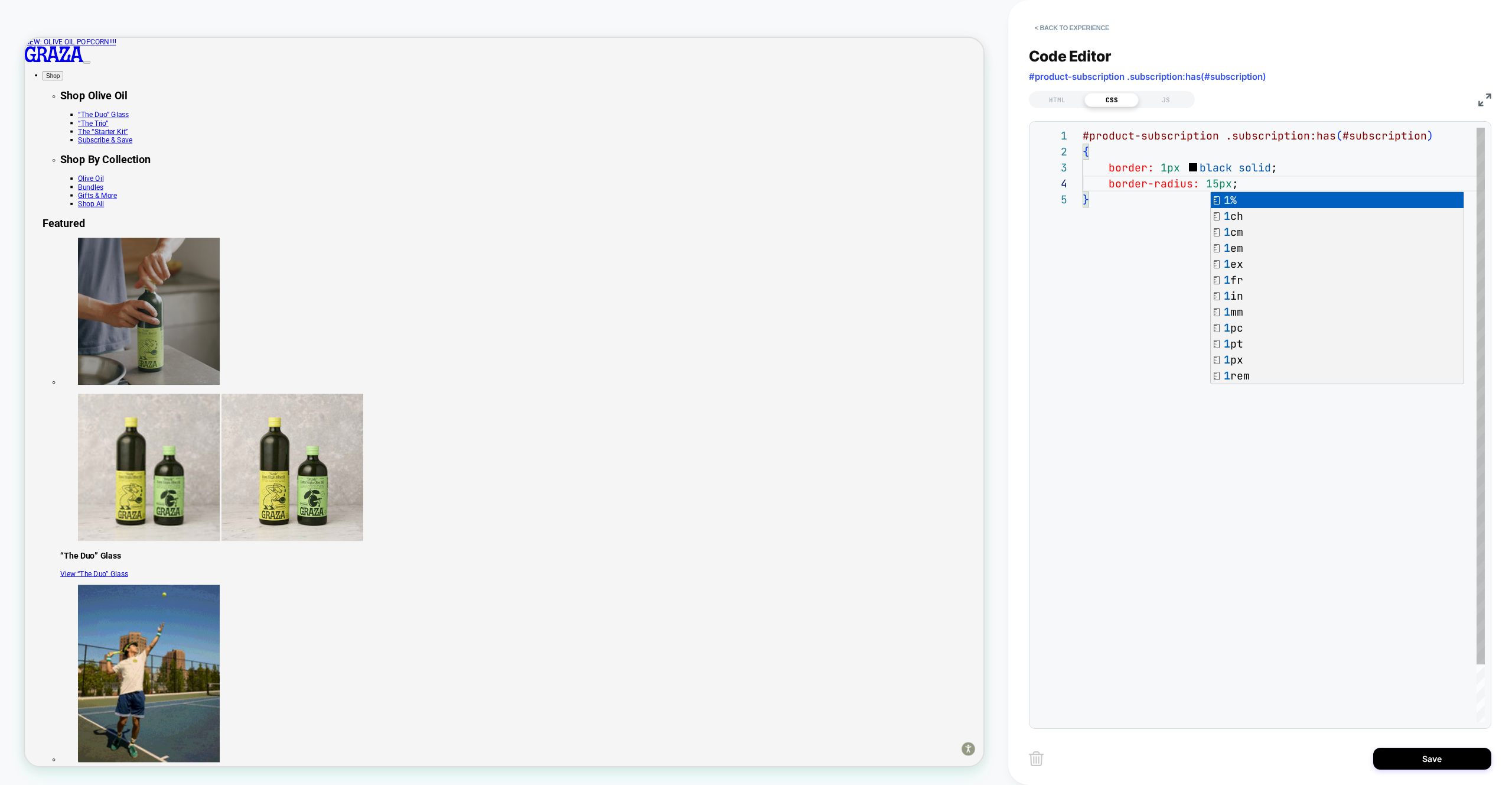
click at [1161, 253] on div "#product-subscription .subscription:has ( #subscription ) { border: 1px black s…" at bounding box center [1284, 456] width 402 height 658
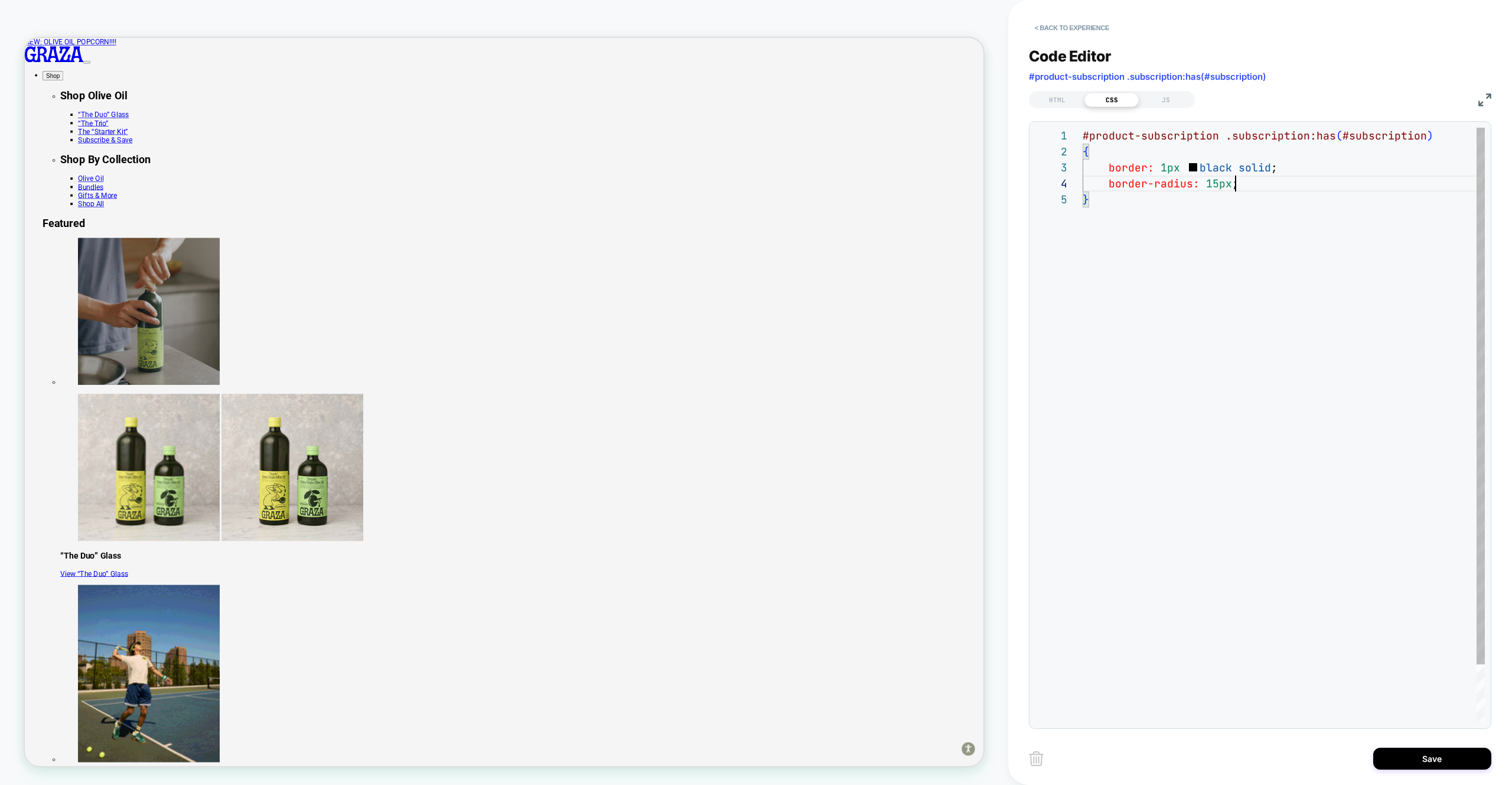
click at [1243, 183] on div "#product-subscription .subscription:has ( #subscription ) { border: 1px black s…" at bounding box center [1284, 456] width 402 height 658
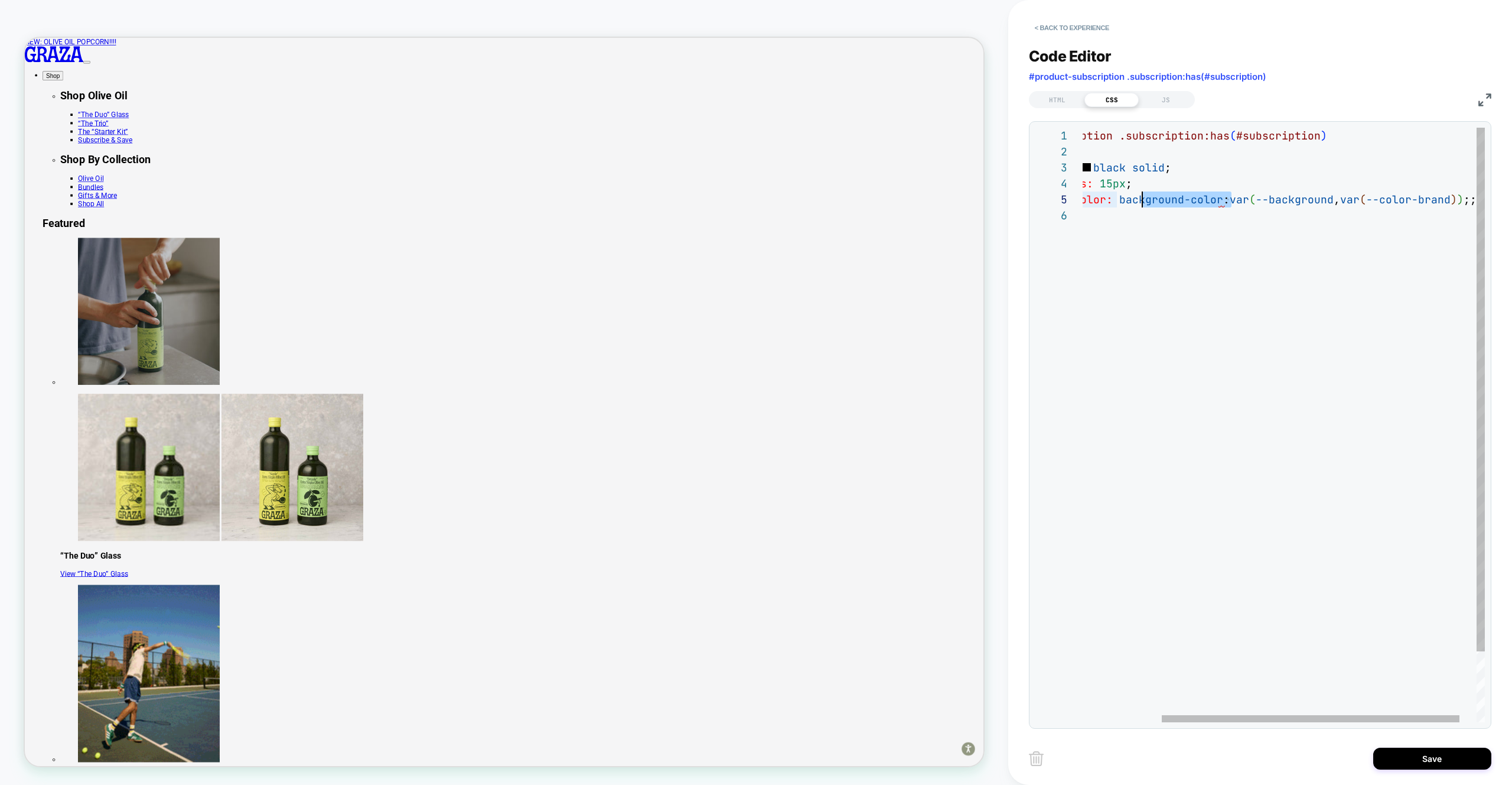
scroll to position [64, 141]
drag, startPoint x: 1234, startPoint y: 201, endPoint x: 1115, endPoint y: 199, distance: 119.0
click at [1115, 199] on div "#product-subscription .subscription:has ( #subscription ) { border: 1px black s…" at bounding box center [1243, 465] width 532 height 675
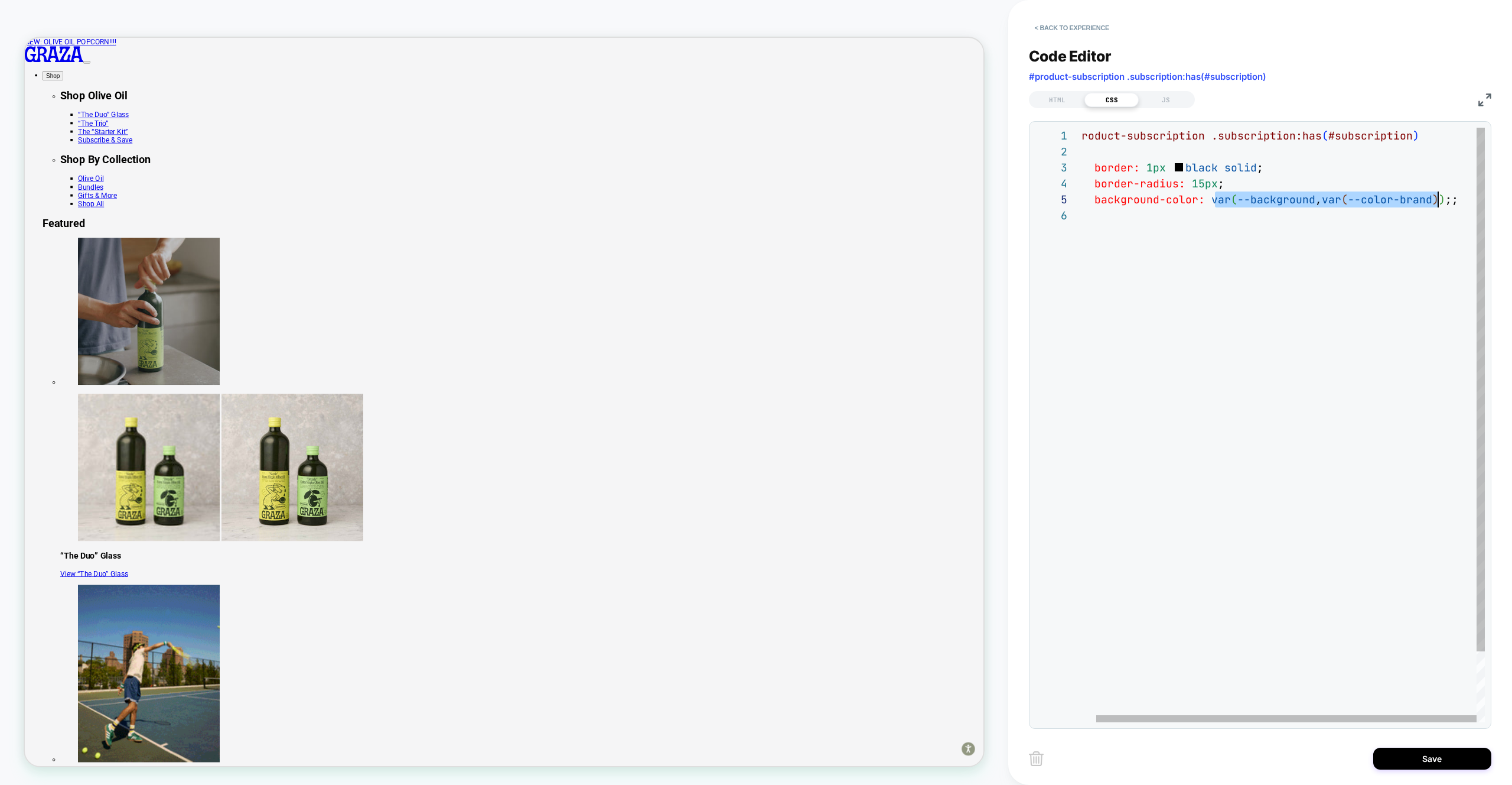
drag, startPoint x: 1212, startPoint y: 199, endPoint x: 1436, endPoint y: 215, distance: 224.6
click at [1439, 203] on div "#product-subscription .subscription:has ( #subscription ) { border: 1px black s…" at bounding box center [1277, 465] width 416 height 675
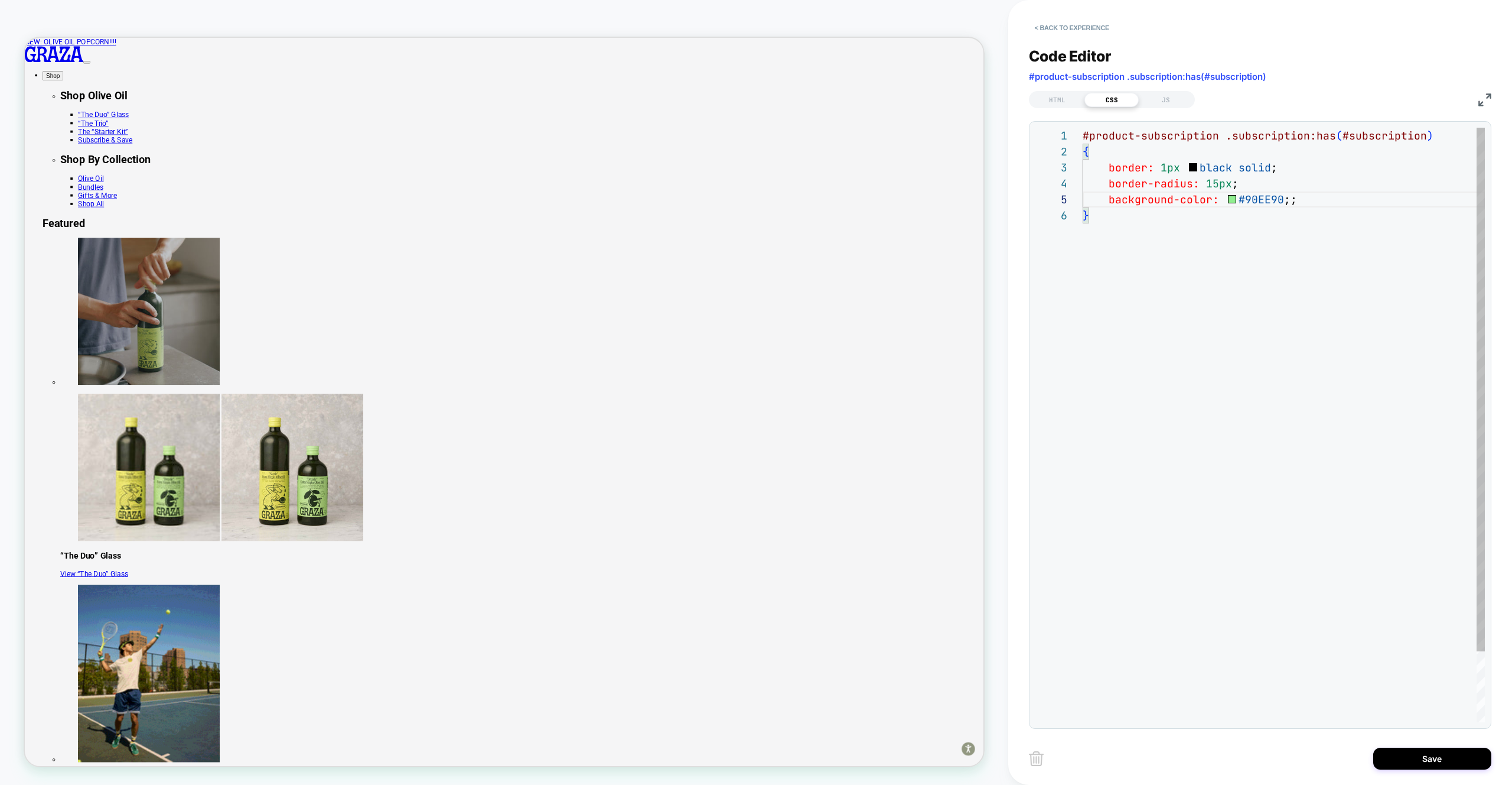
scroll to position [64, 198]
click at [1213, 184] on div "#product-subscription .subscription:has ( #subscription ) { border: 1px black s…" at bounding box center [1284, 465] width 402 height 675
click at [1195, 258] on div "#product-subscription .subscription:has ( #subscription ) { border: 1px black s…" at bounding box center [1284, 465] width 402 height 675
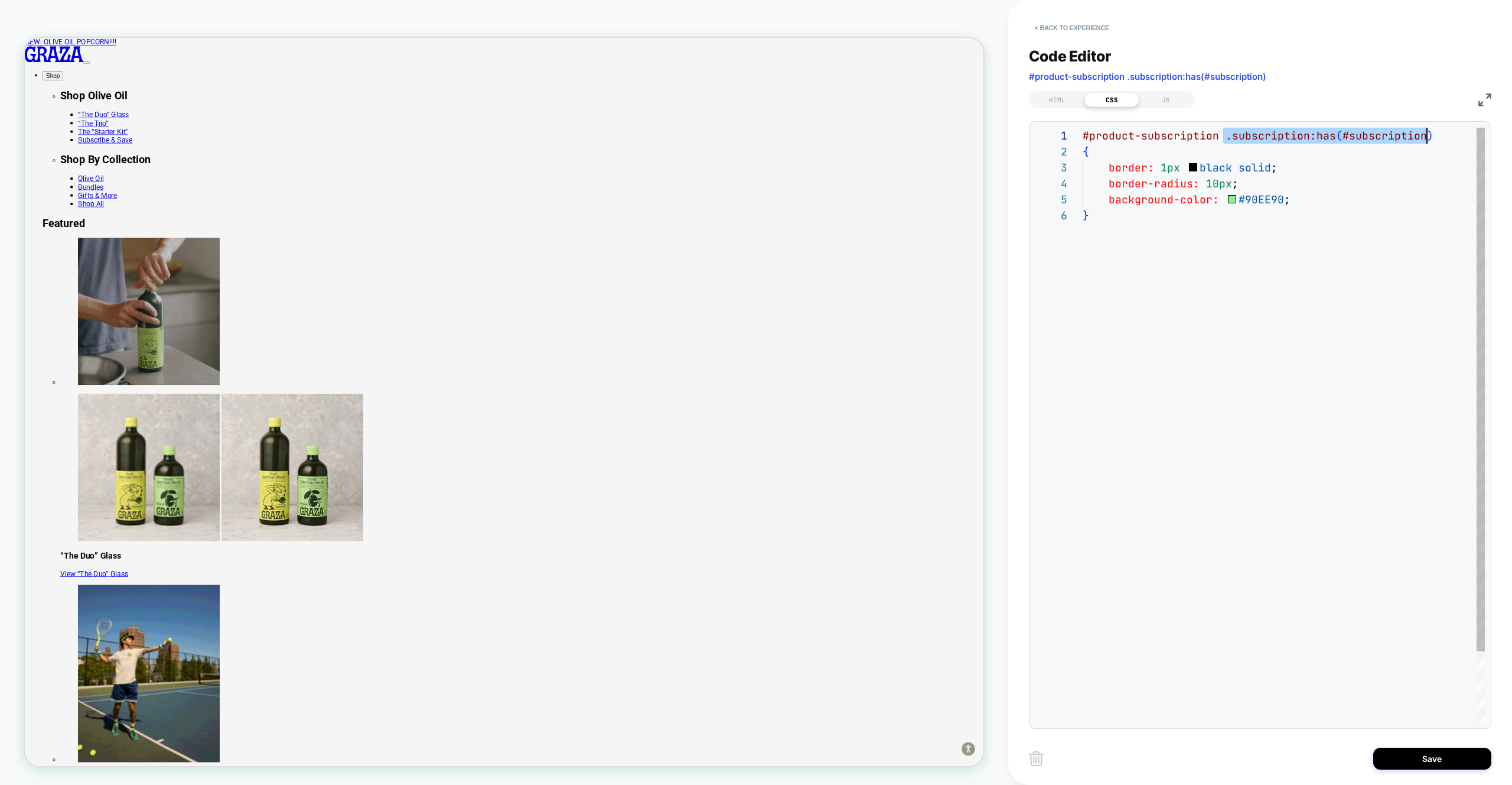
drag, startPoint x: 1222, startPoint y: 136, endPoint x: 1428, endPoint y: 134, distance: 206.0
click at [1428, 134] on div "#product-subscription .subscription:has ( #subscription ) { border: 1px black s…" at bounding box center [1284, 465] width 402 height 675
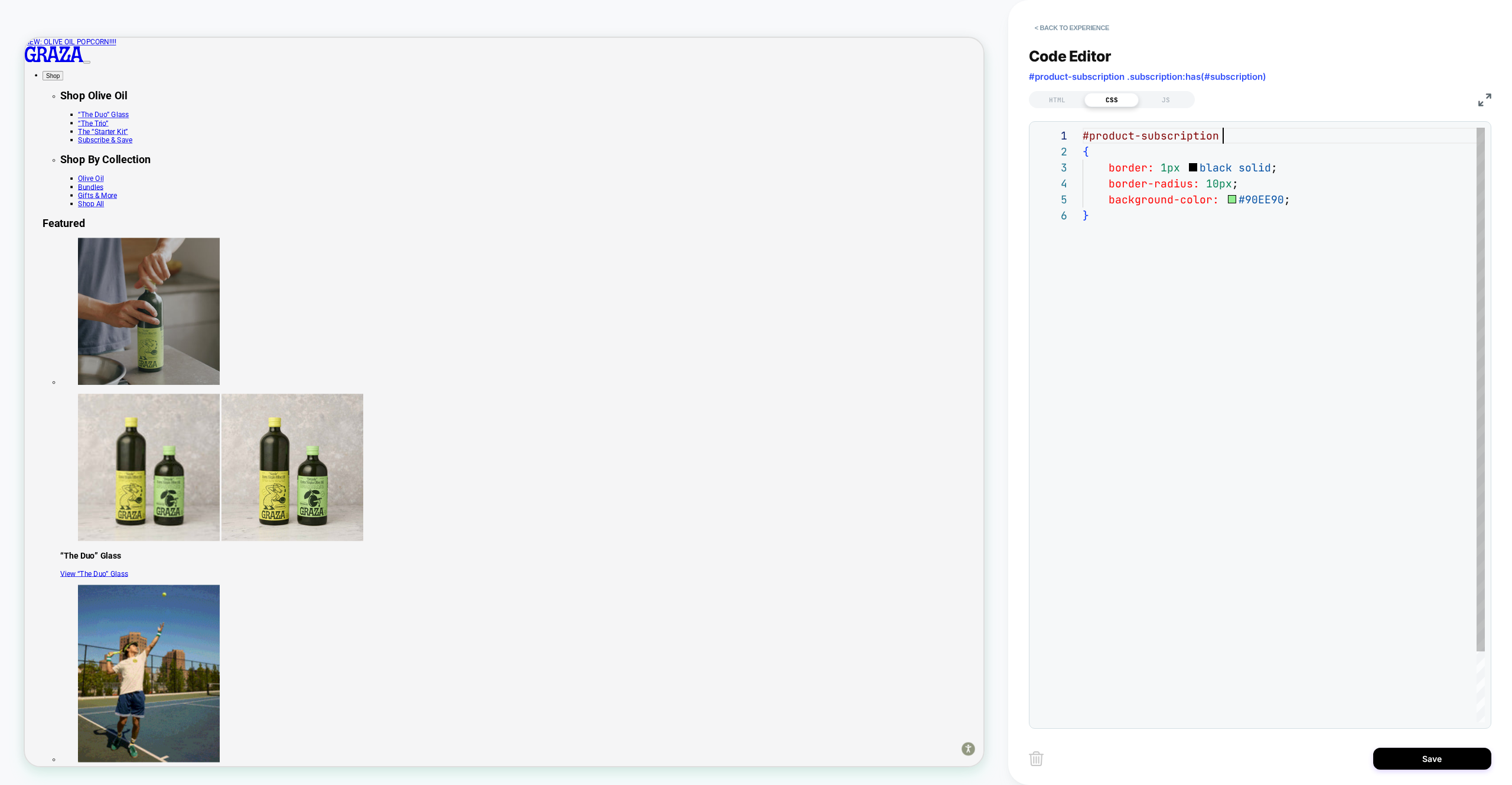
click at [1132, 247] on div "#product-subscription { border: 1px black solid ; border-radius: 10px ; backgro…" at bounding box center [1284, 465] width 402 height 675
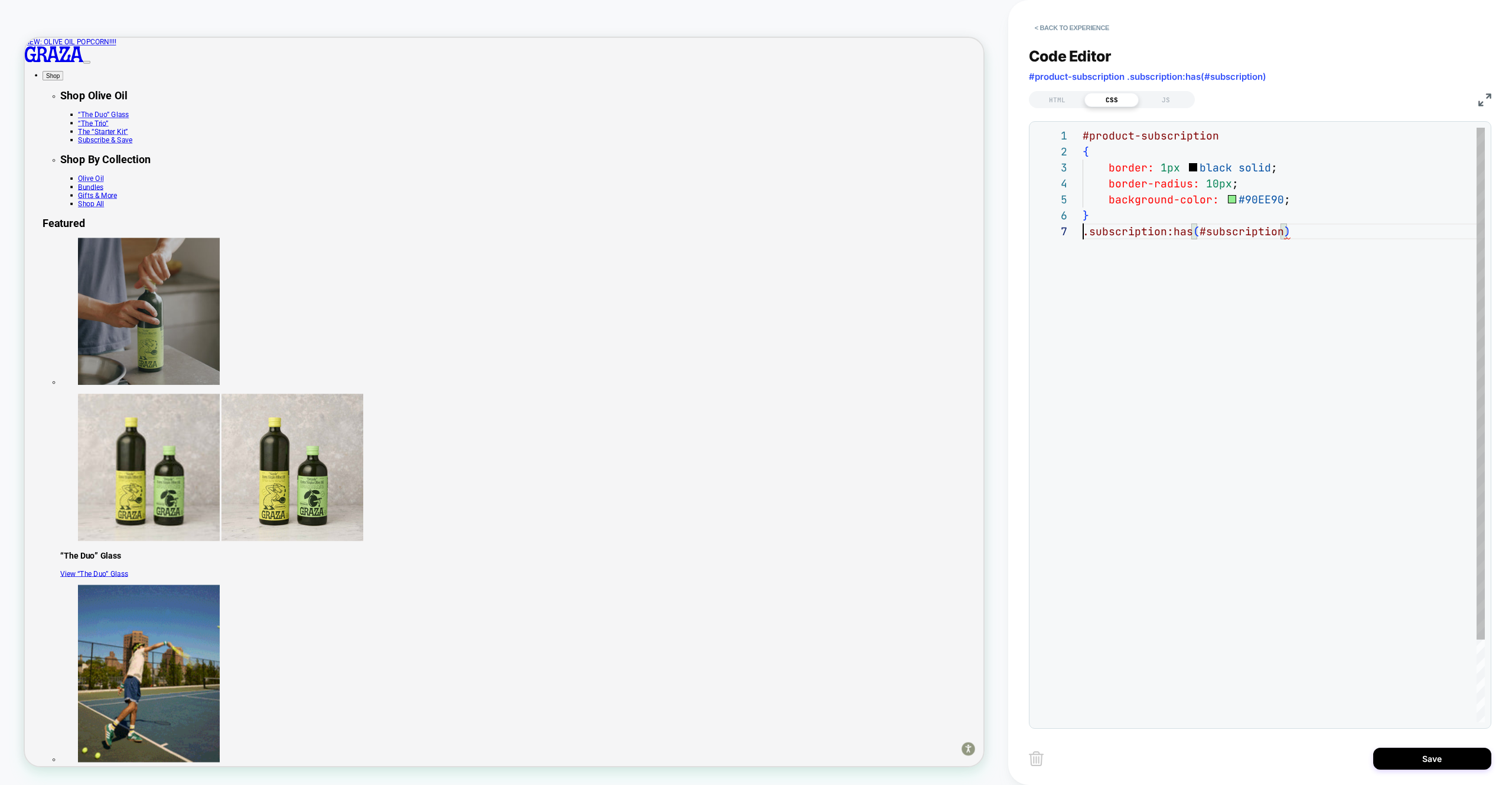
click at [1084, 233] on div "#product-subscription { border: 1px black solid ; border-radius: 10px ; backgro…" at bounding box center [1284, 473] width 402 height 690
click at [1241, 129] on div "#product-subscription { border: 1px black solid ; border-radius: 10px ; backgro…" at bounding box center [1284, 473] width 402 height 690
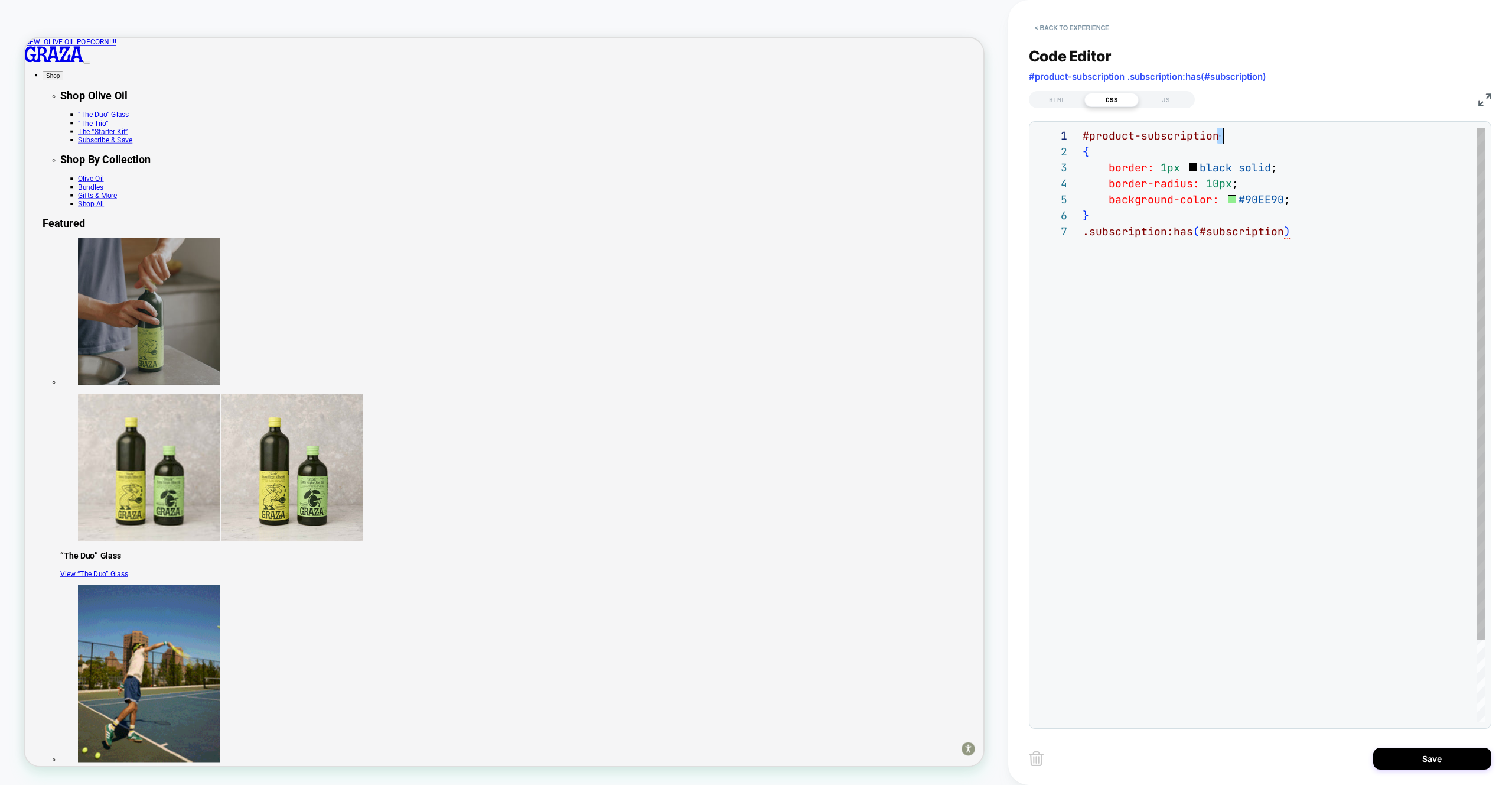
scroll to position [0, 0]
click at [1241, 129] on div "#product-subscription { border: 1px black solid ; border-radius: 10px ; backgro…" at bounding box center [1284, 473] width 402 height 690
click at [1084, 235] on div "#product-subscription { border: 1px black solid ; border-radius: 10px ; backgro…" at bounding box center [1284, 473] width 402 height 690
click at [1310, 250] on div "#product-subscription { border: 1px black solid ; border-radius: 10px ; backgro…" at bounding box center [1284, 481] width 402 height 706
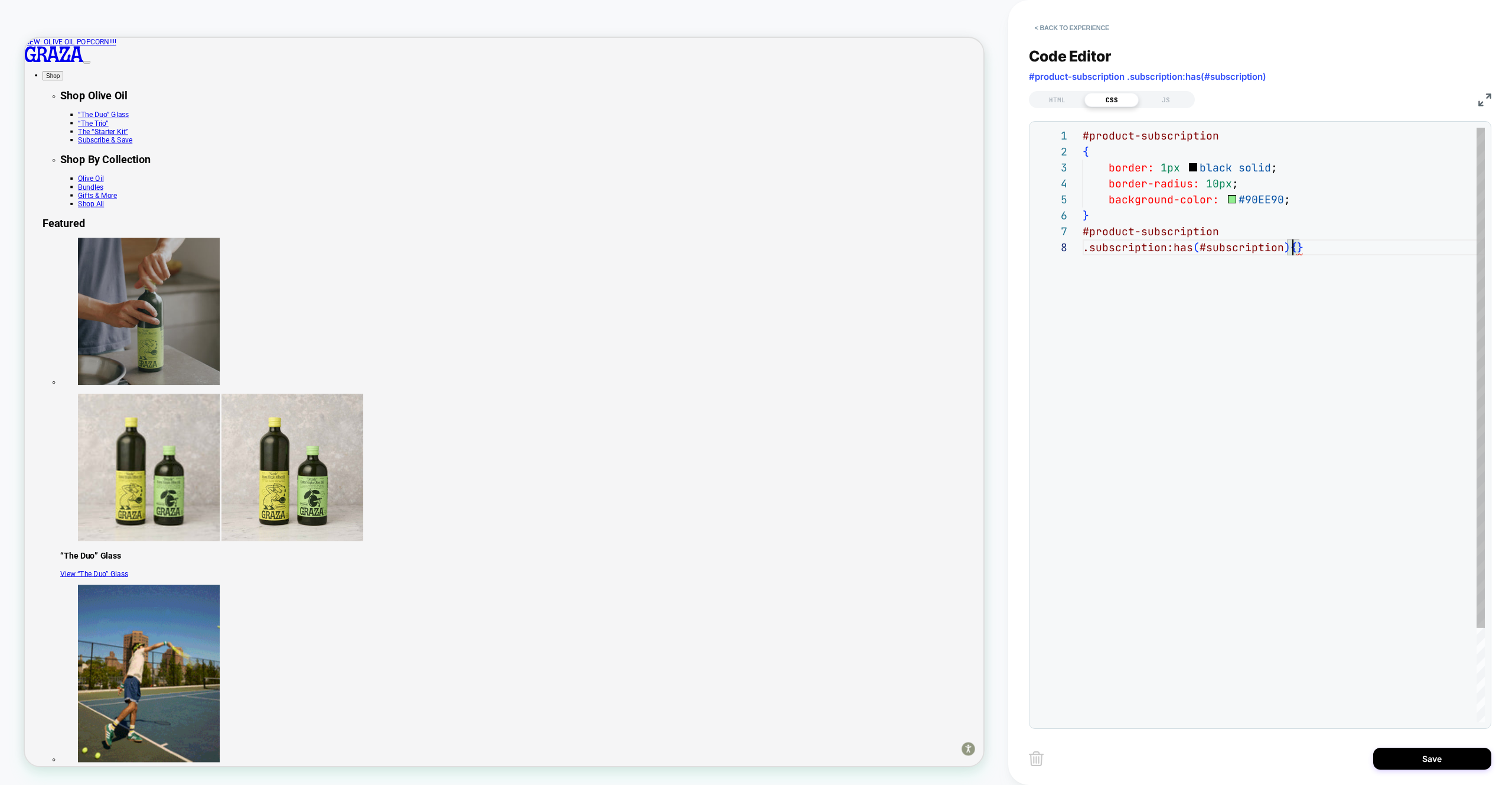
scroll to position [127, 26]
click at [1237, 137] on div "#product-subscription { border: 1px black solid ; border-radius: 10px ; backgro…" at bounding box center [1284, 496] width 402 height 738
drag, startPoint x: 1265, startPoint y: 135, endPoint x: 1220, endPoint y: 137, distance: 45.0
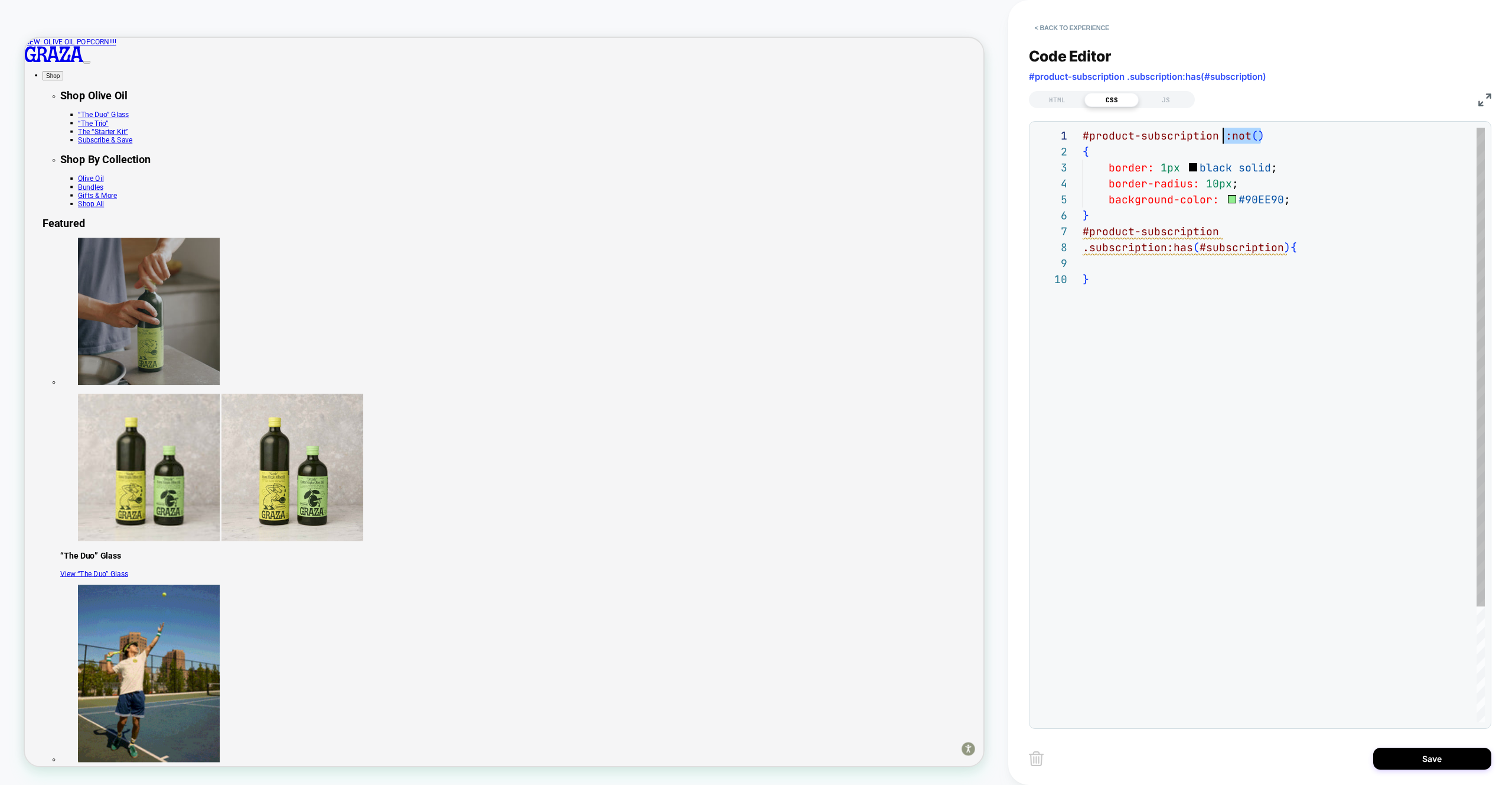
click at [1220, 137] on div "#product-subscription :not ( ) { border: 1px black solid ; border-radius: 10px …" at bounding box center [1284, 496] width 402 height 738
click at [1241, 140] on div "#product-subscription { border: 1px black solid ; border-radius: 10px ; backgro…" at bounding box center [1284, 496] width 402 height 738
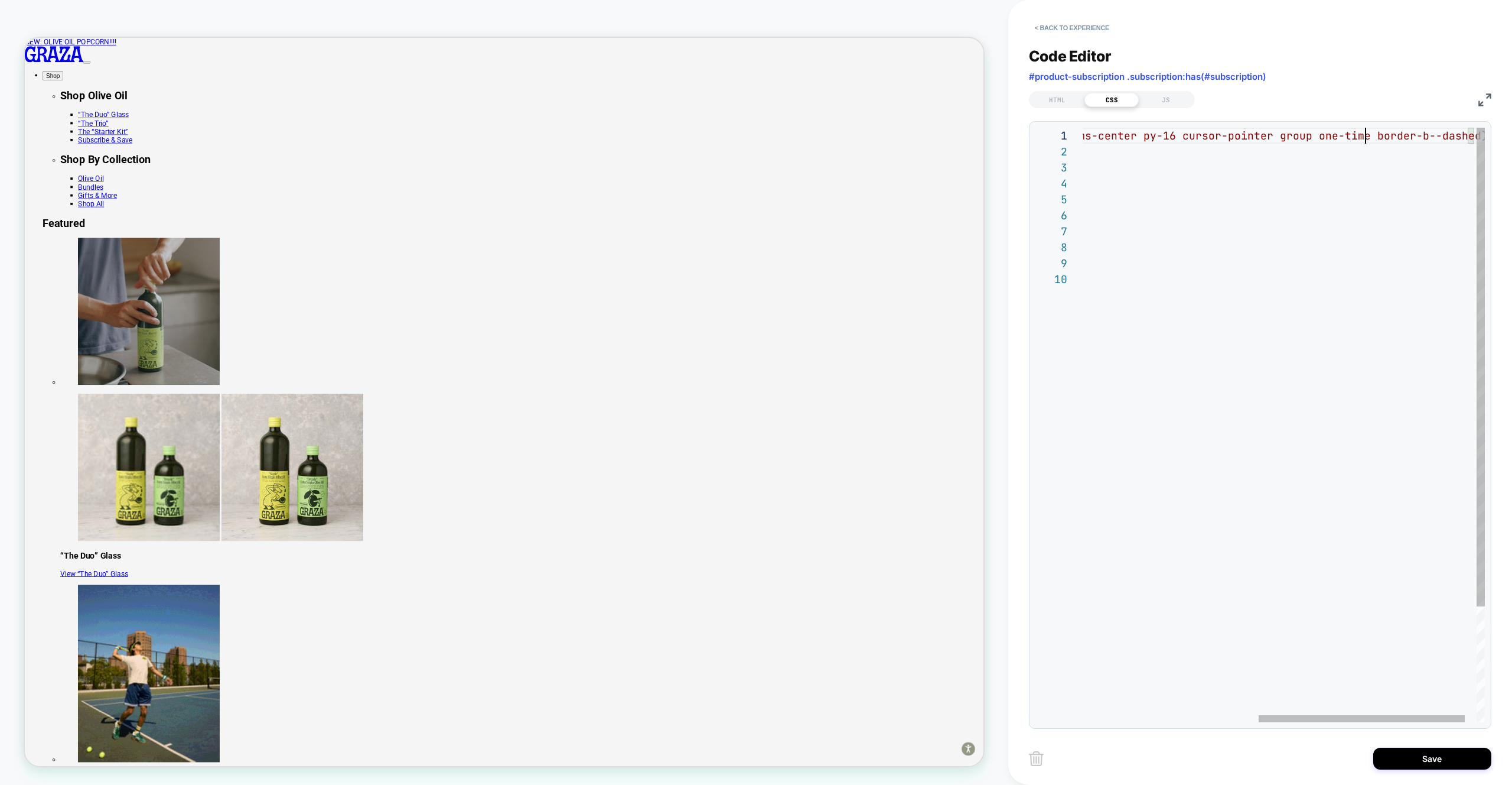
scroll to position [0, 619]
drag, startPoint x: 1368, startPoint y: 142, endPoint x: 1360, endPoint y: 141, distance: 8.1
click at [1360, 141] on div "#product-subscription :not ( .flex justify-between items-center py-16 cursor-po…" at bounding box center [1124, 496] width 768 height 738
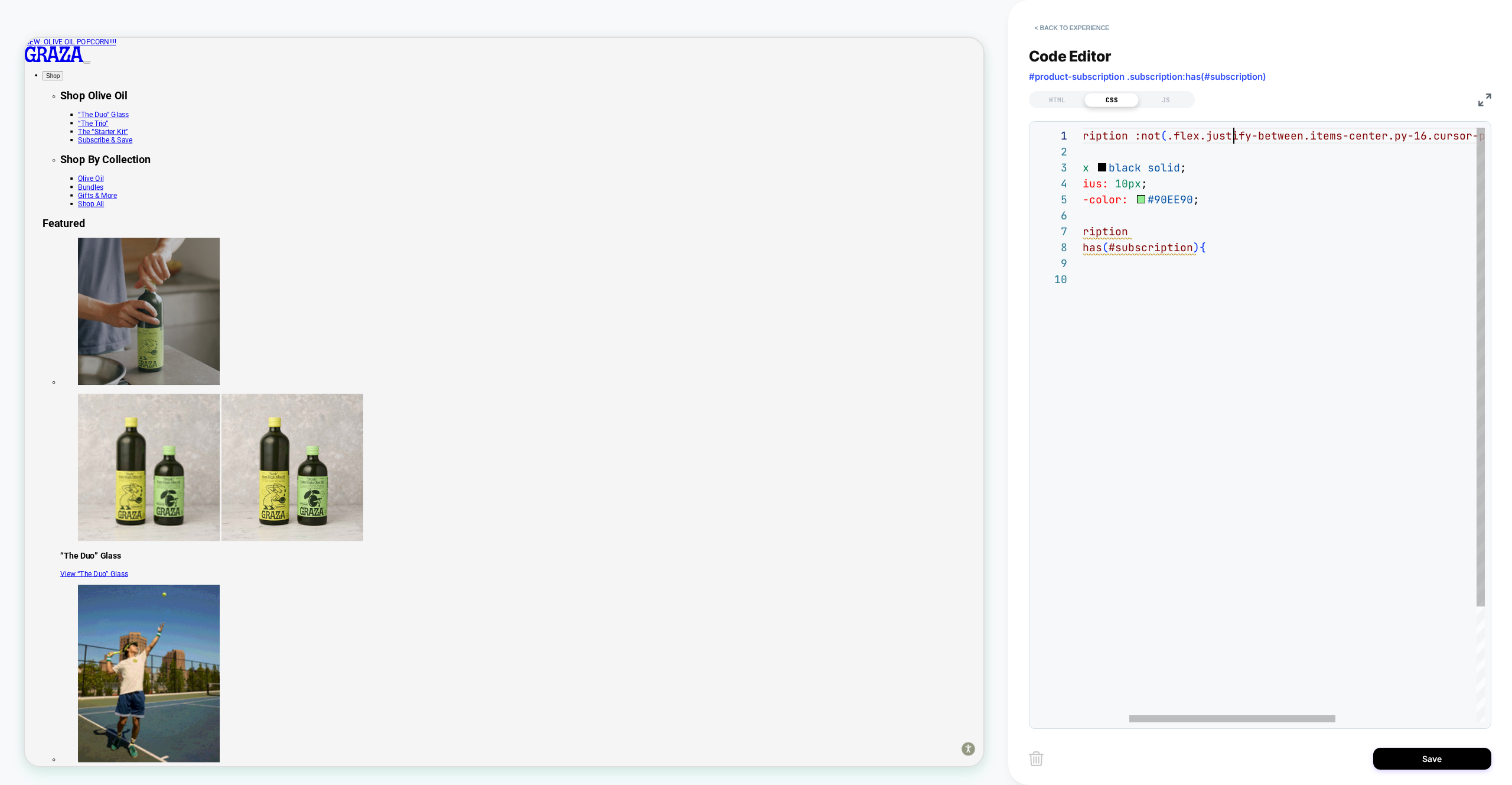
click at [1237, 131] on div "#product-subscription :not ( .flex.justify-between.items-center.py-16.cursor-po…" at bounding box center [1375, 496] width 768 height 738
click at [1157, 139] on div "#product-subscription :not ( .flex.justify-between.items-center.py-16.cursor-po…" at bounding box center [1375, 496] width 768 height 738
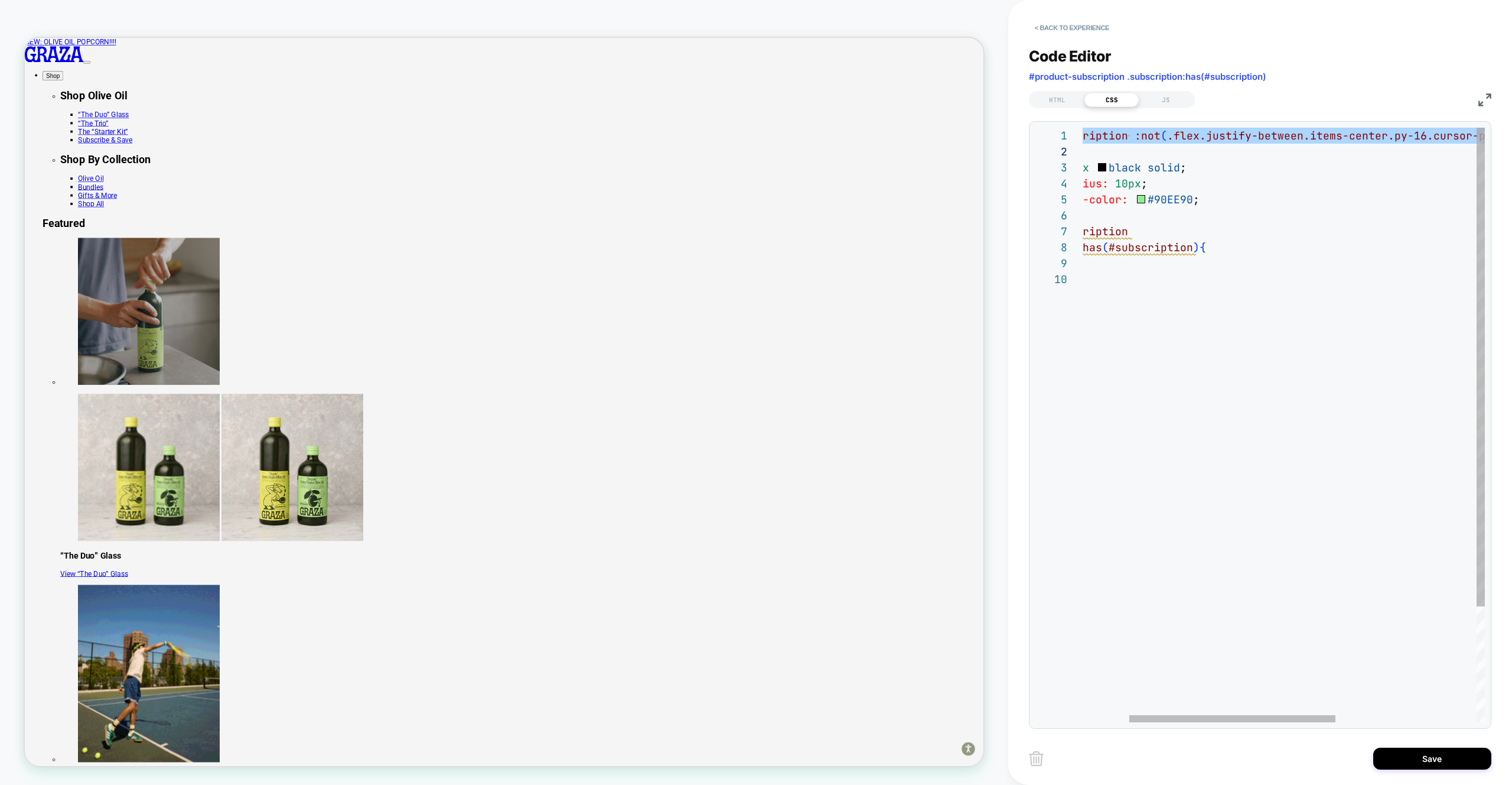
scroll to position [0, 166]
click at [1157, 139] on div "#product-subscription :not ( .flex.justify-between.items-center.py-16.cursor-po…" at bounding box center [1375, 496] width 768 height 738
type textarea "**********"
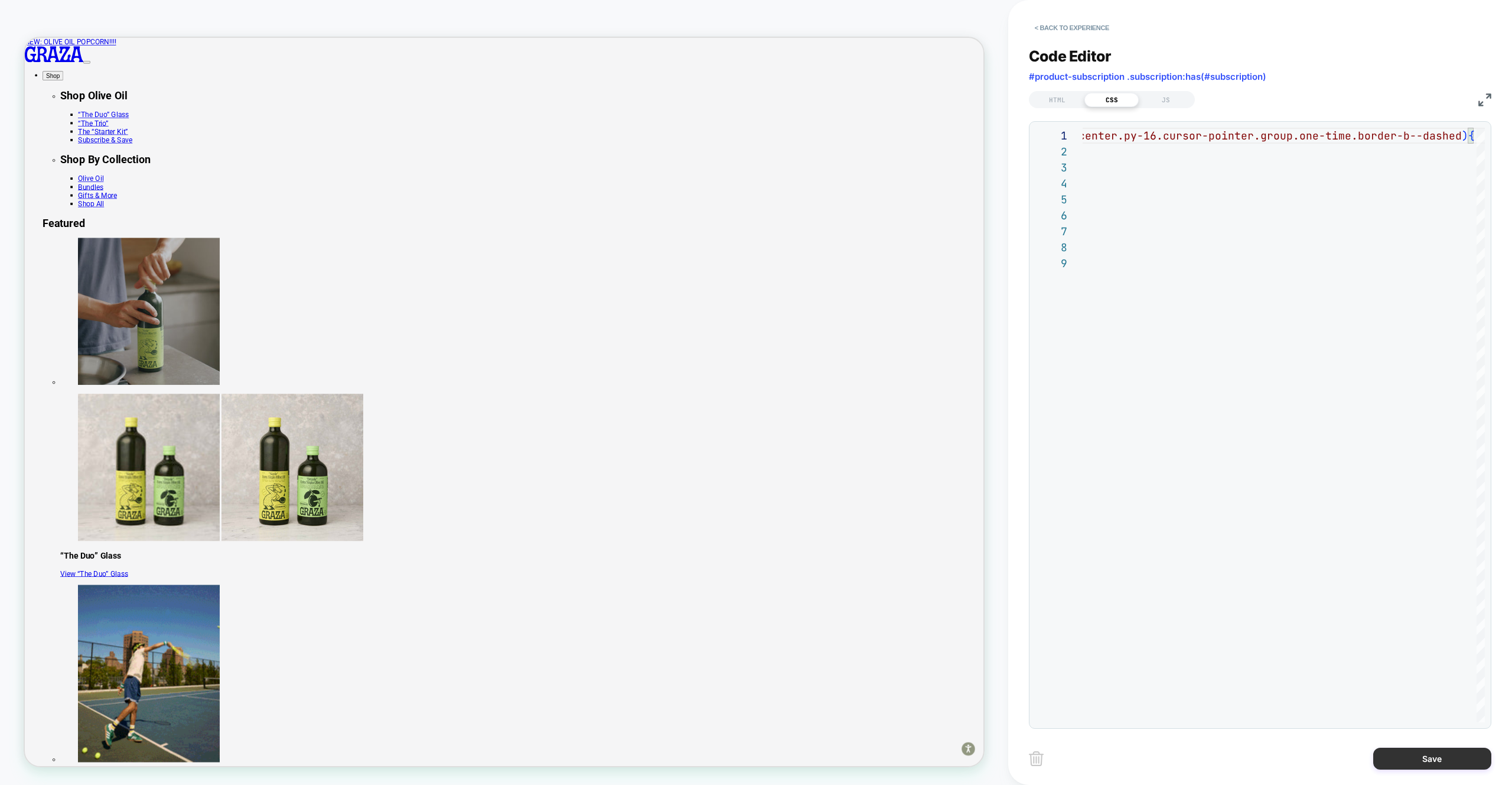
click at [1427, 767] on button "Save" at bounding box center [1433, 759] width 118 height 22
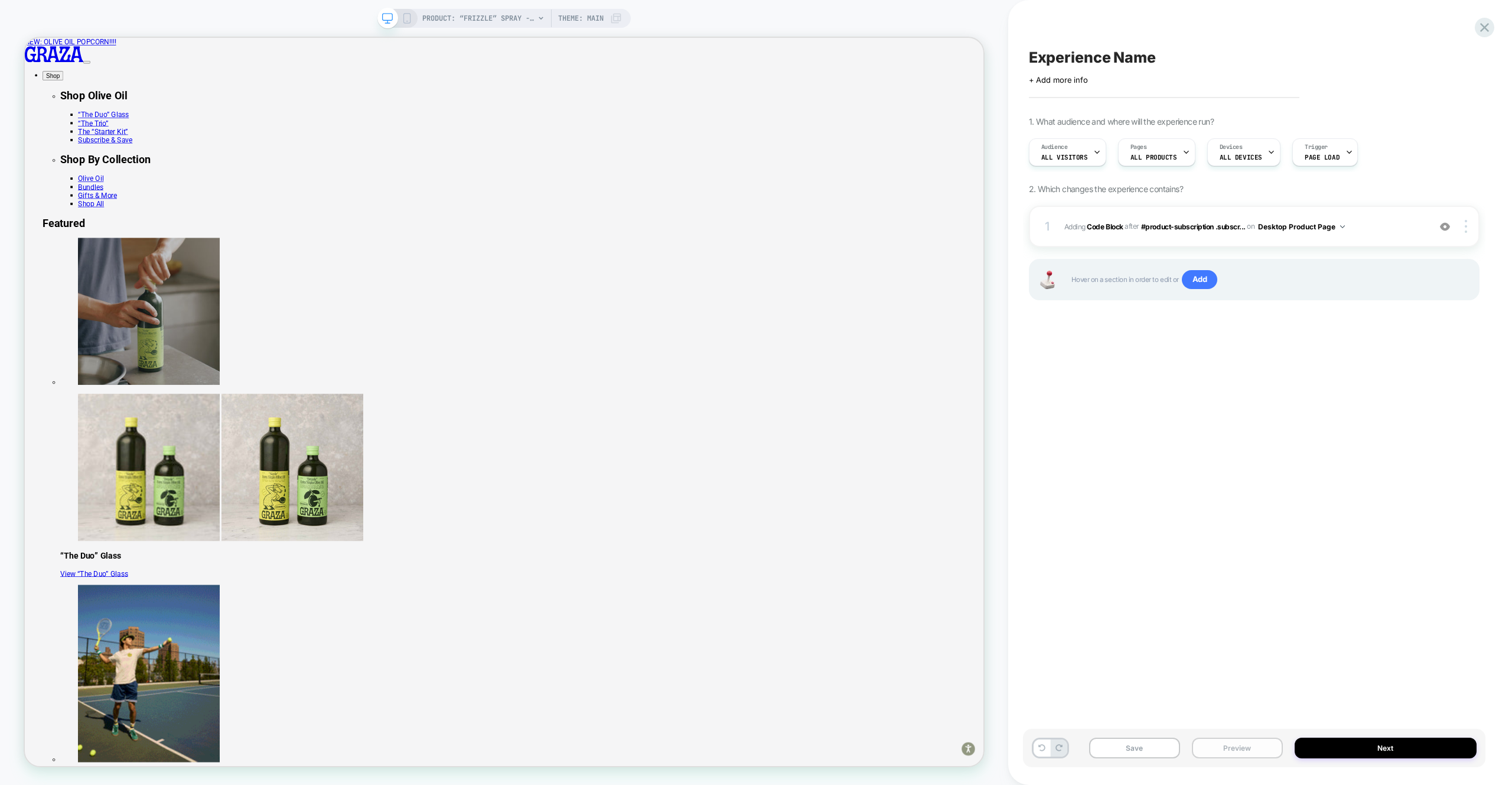
click at [1236, 753] on button "Preview" at bounding box center [1237, 748] width 91 height 21
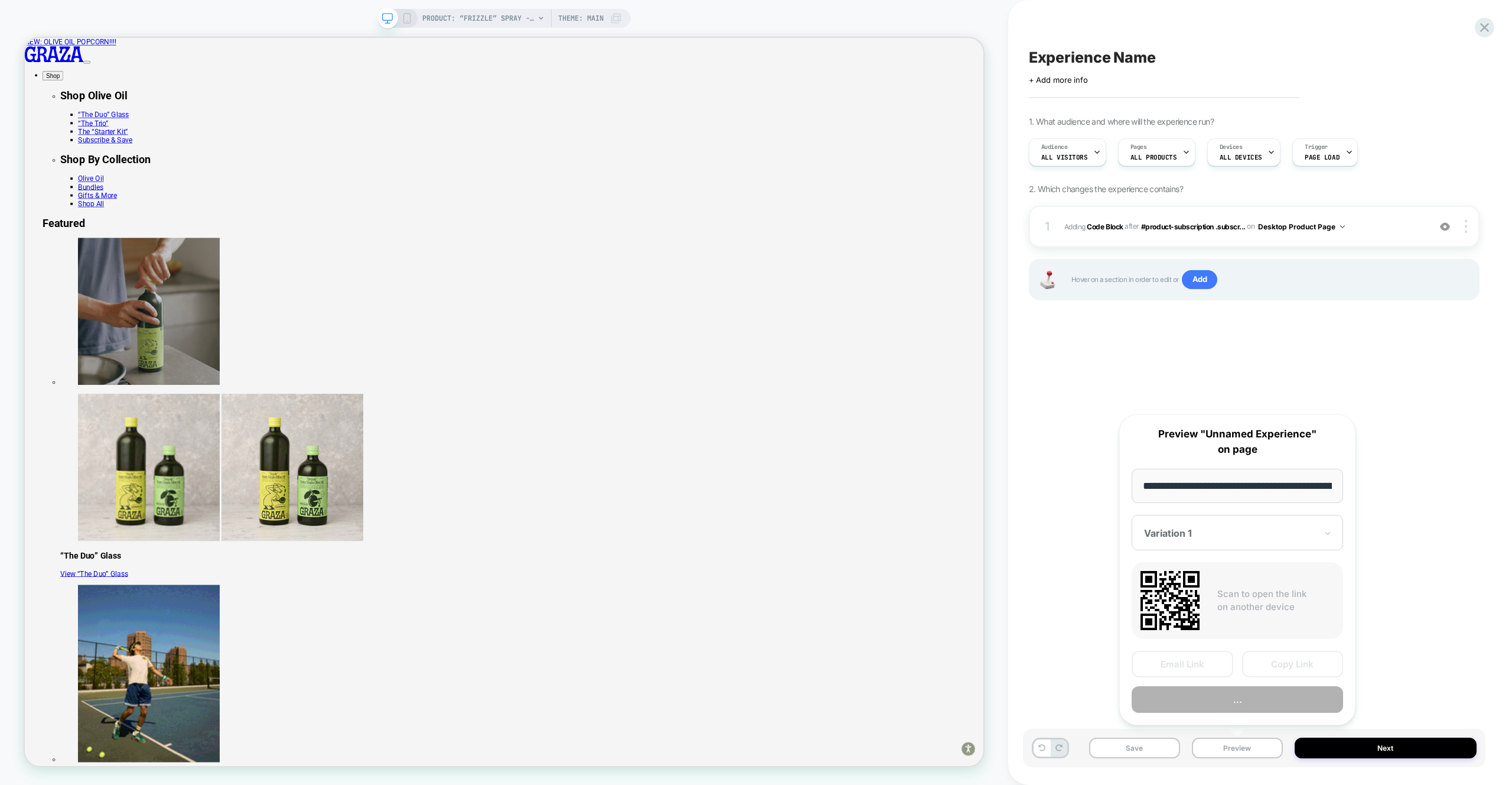
scroll to position [0, 121]
click at [1253, 702] on button "Preview" at bounding box center [1237, 700] width 212 height 27
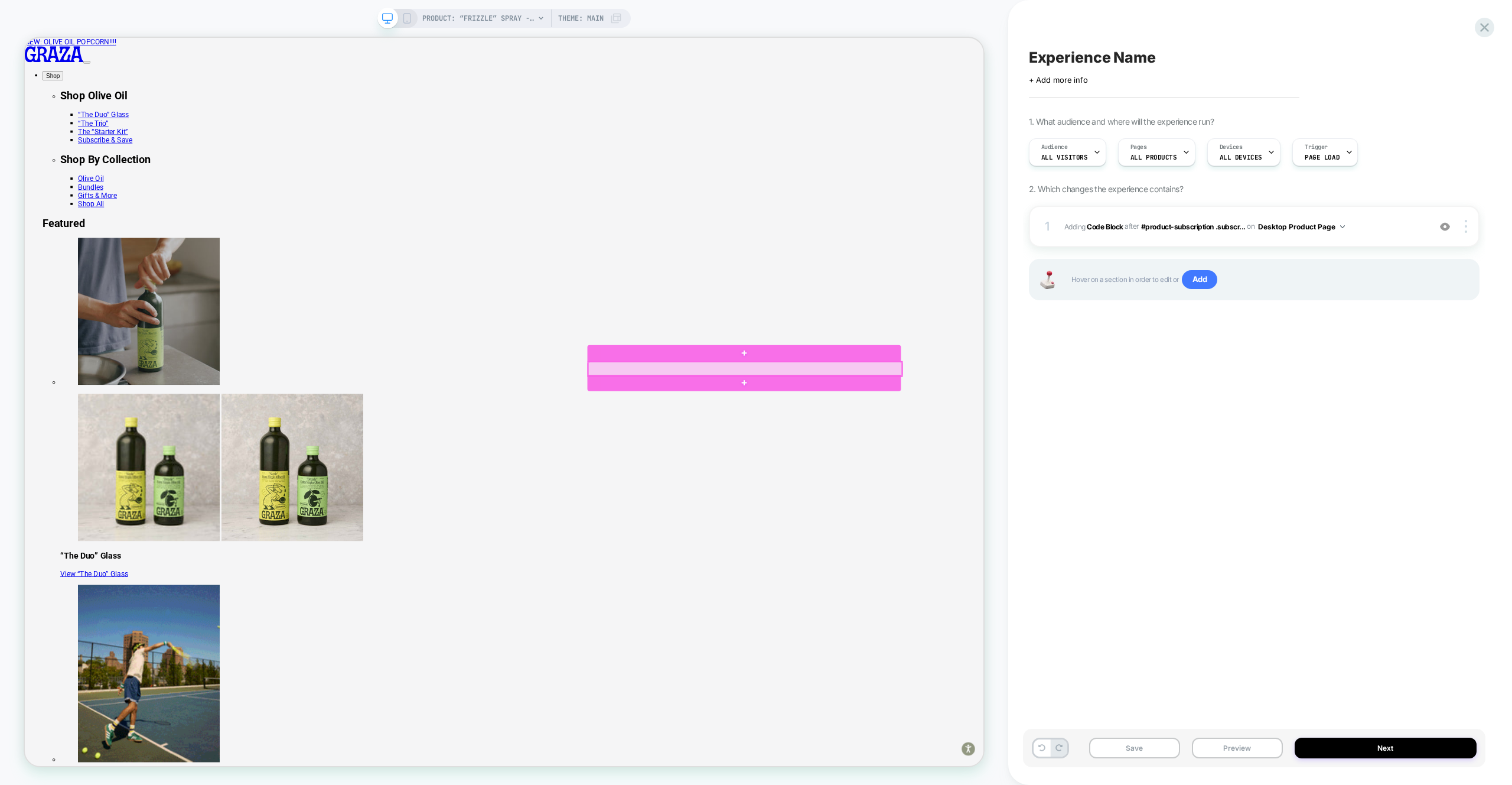
click at [852, 476] on div at bounding box center [985, 479] width 418 height 19
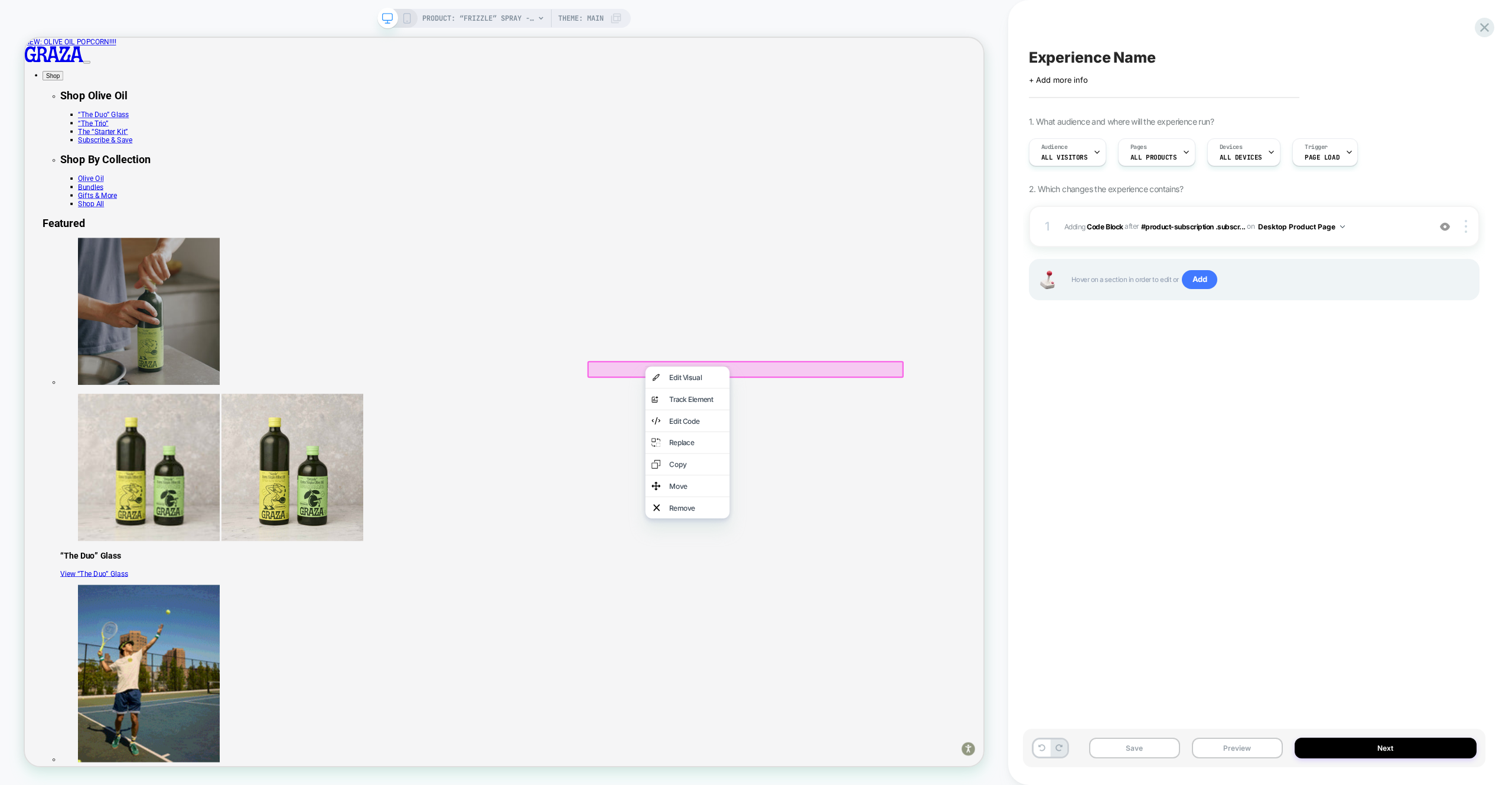
click at [812, 482] on div at bounding box center [986, 479] width 422 height 23
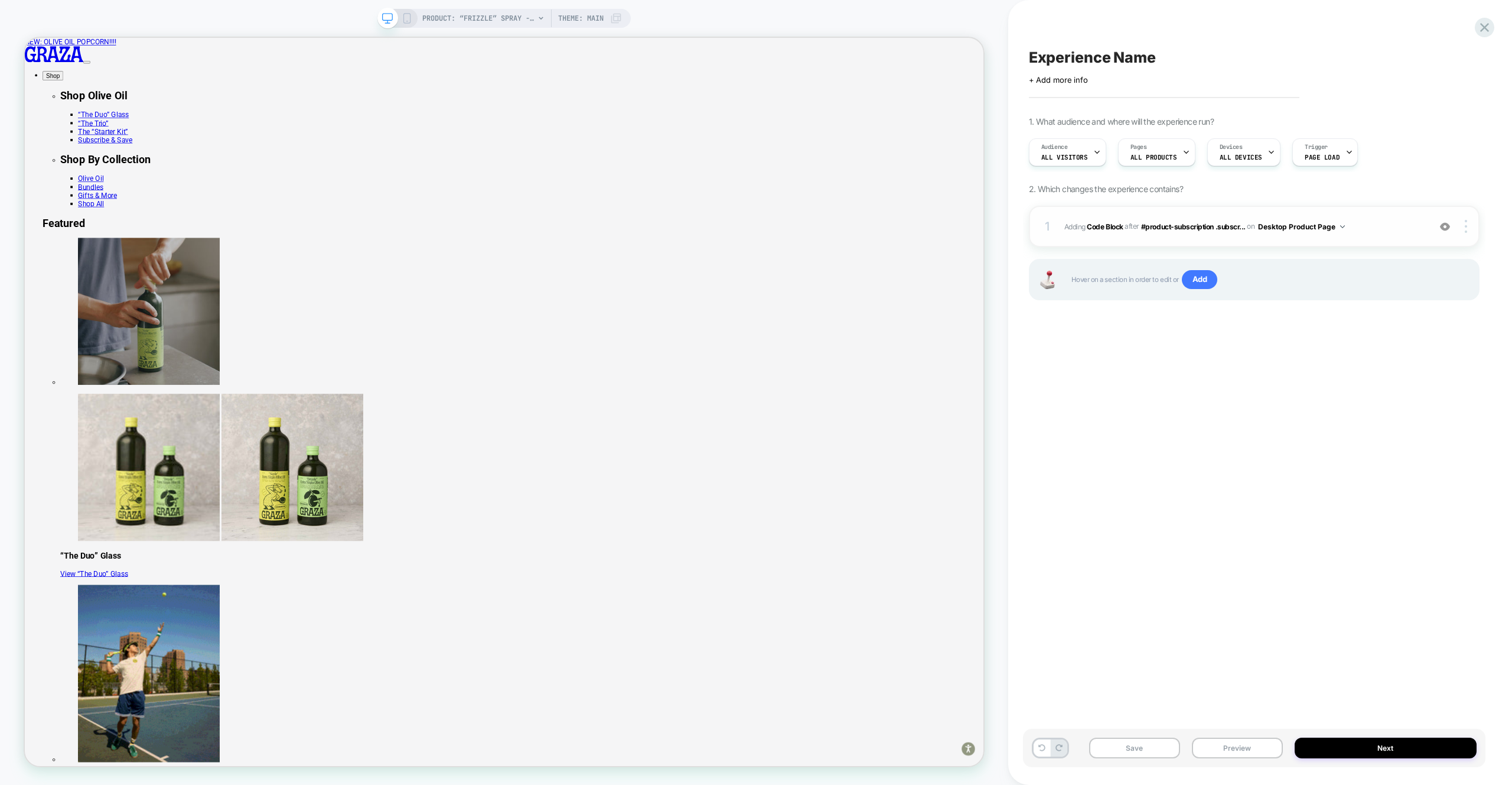
click at [1378, 237] on div "1 Adding Code Block AFTER #product-subscription .subscr... #product-subscriptio…" at bounding box center [1254, 226] width 451 height 41
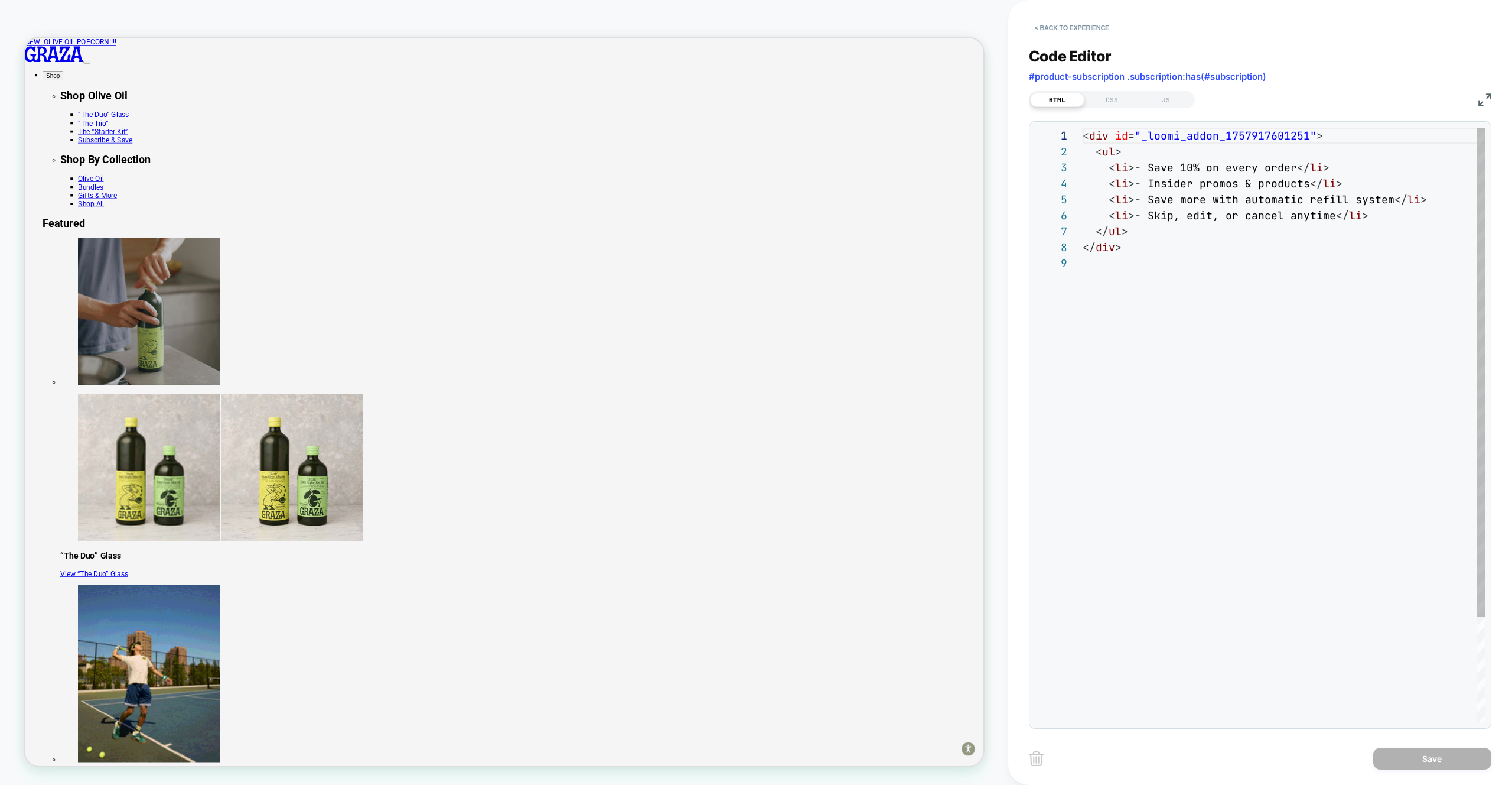
scroll to position [127, 0]
click at [1111, 100] on div "CSS" at bounding box center [1111, 99] width 54 height 14
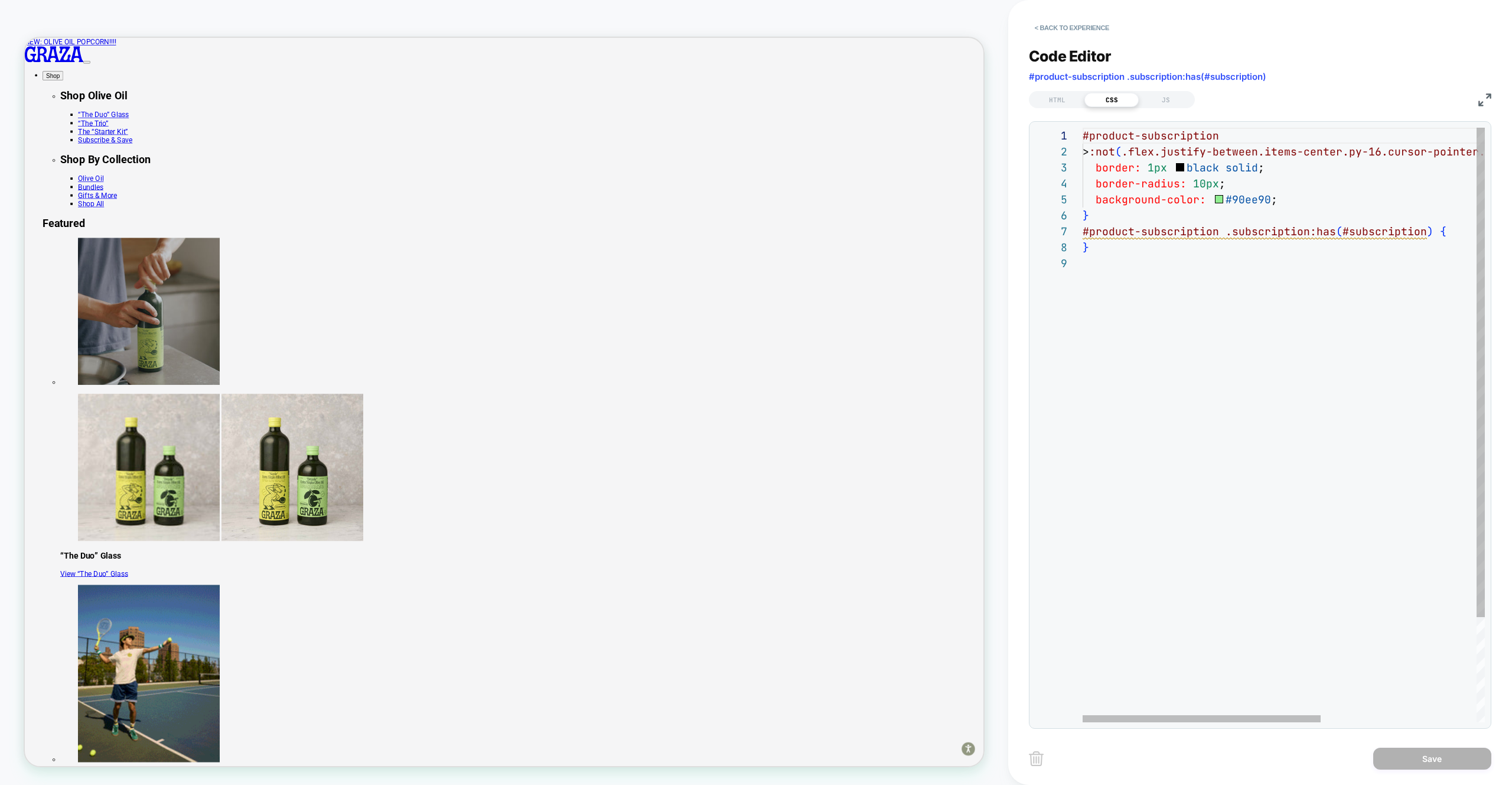
drag, startPoint x: 1179, startPoint y: 261, endPoint x: 1174, endPoint y: 257, distance: 6.4
click at [1180, 261] on div "#product-subscription > :not ( .flex.justify-between.items-center.py-16.cursor-…" at bounding box center [1415, 489] width 665 height 722
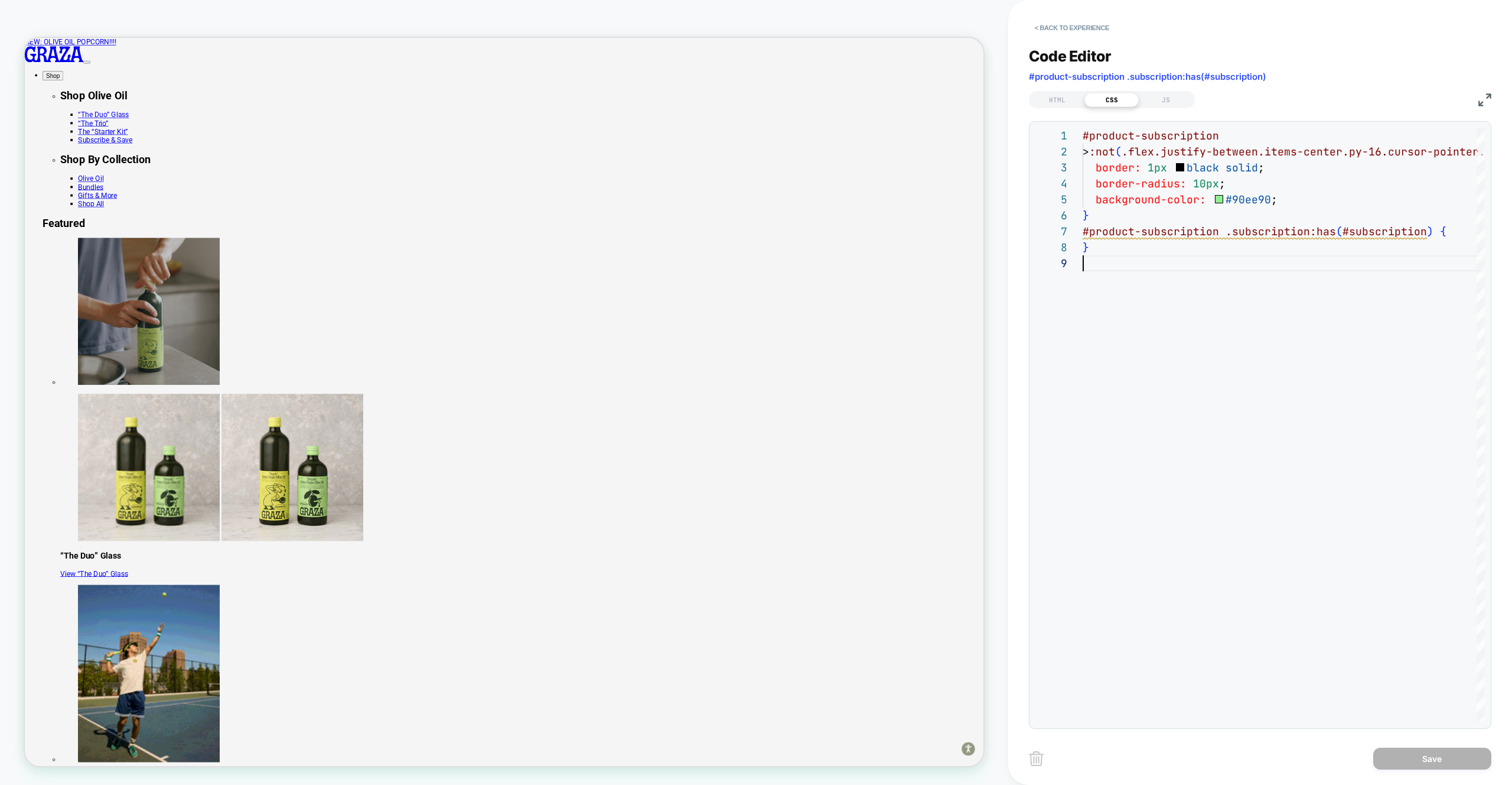
scroll to position [7, 0]
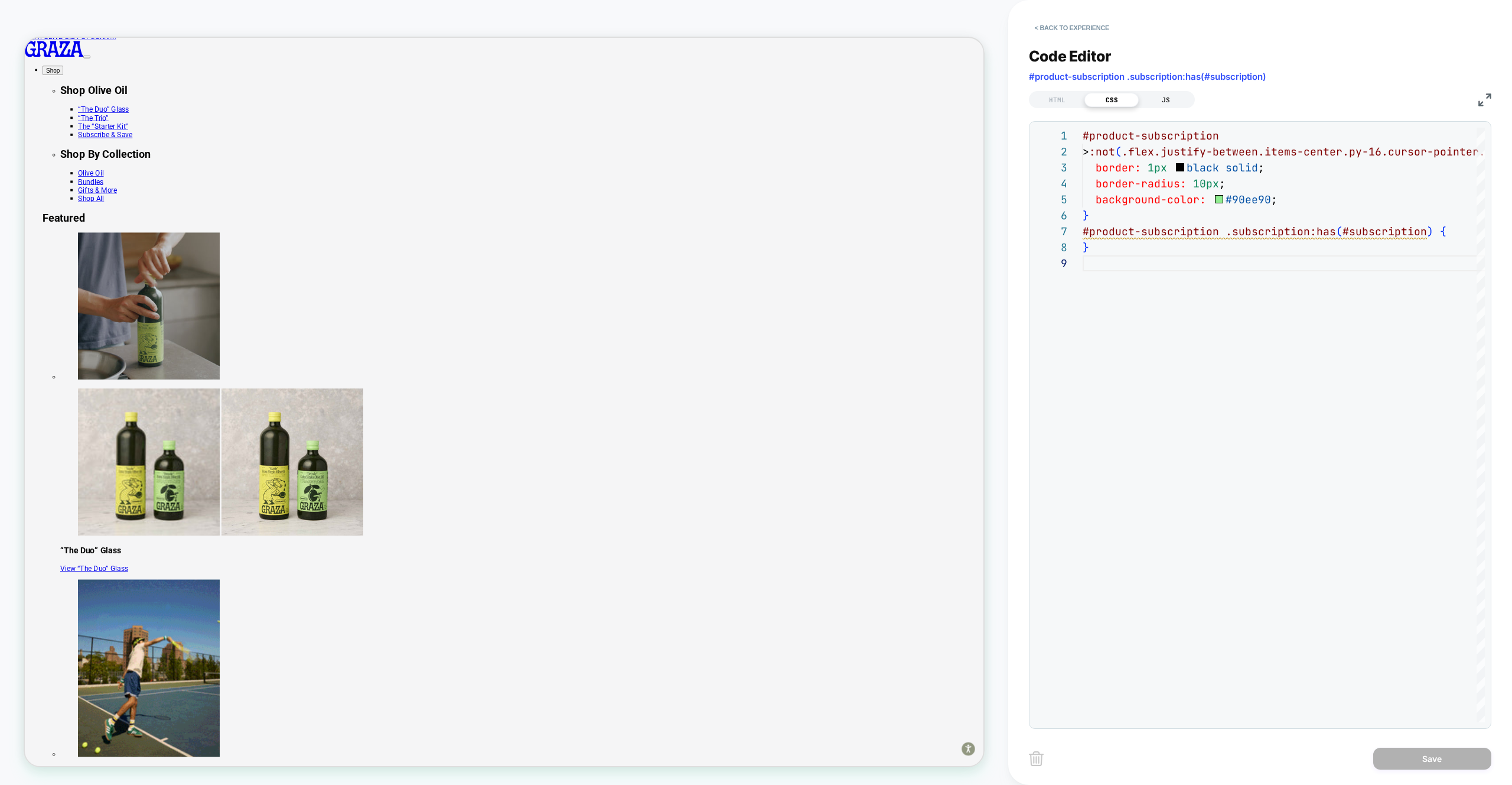
click at [1163, 99] on div "JS" at bounding box center [1166, 99] width 54 height 14
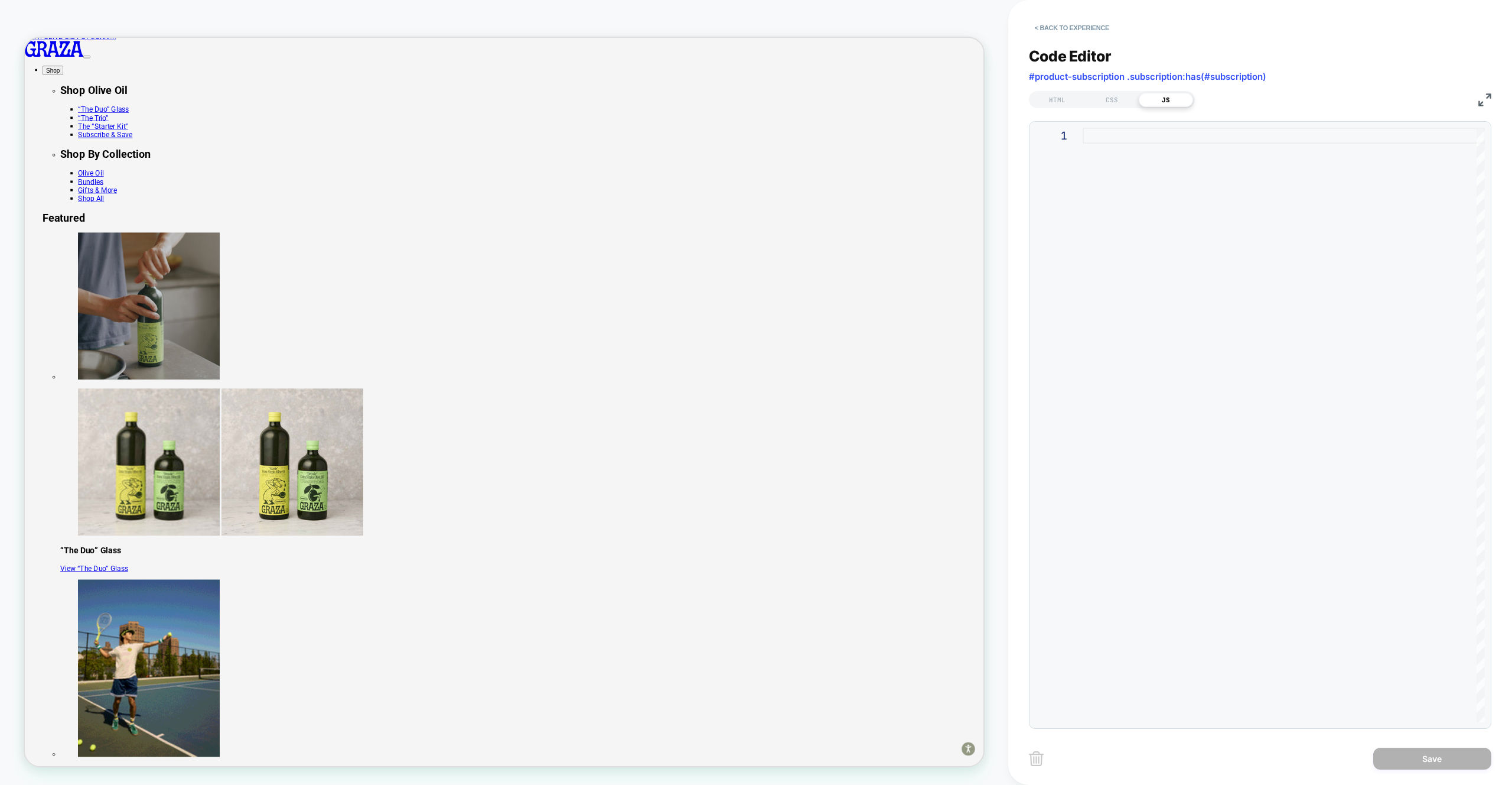
click at [1173, 182] on div at bounding box center [1284, 425] width 402 height 595
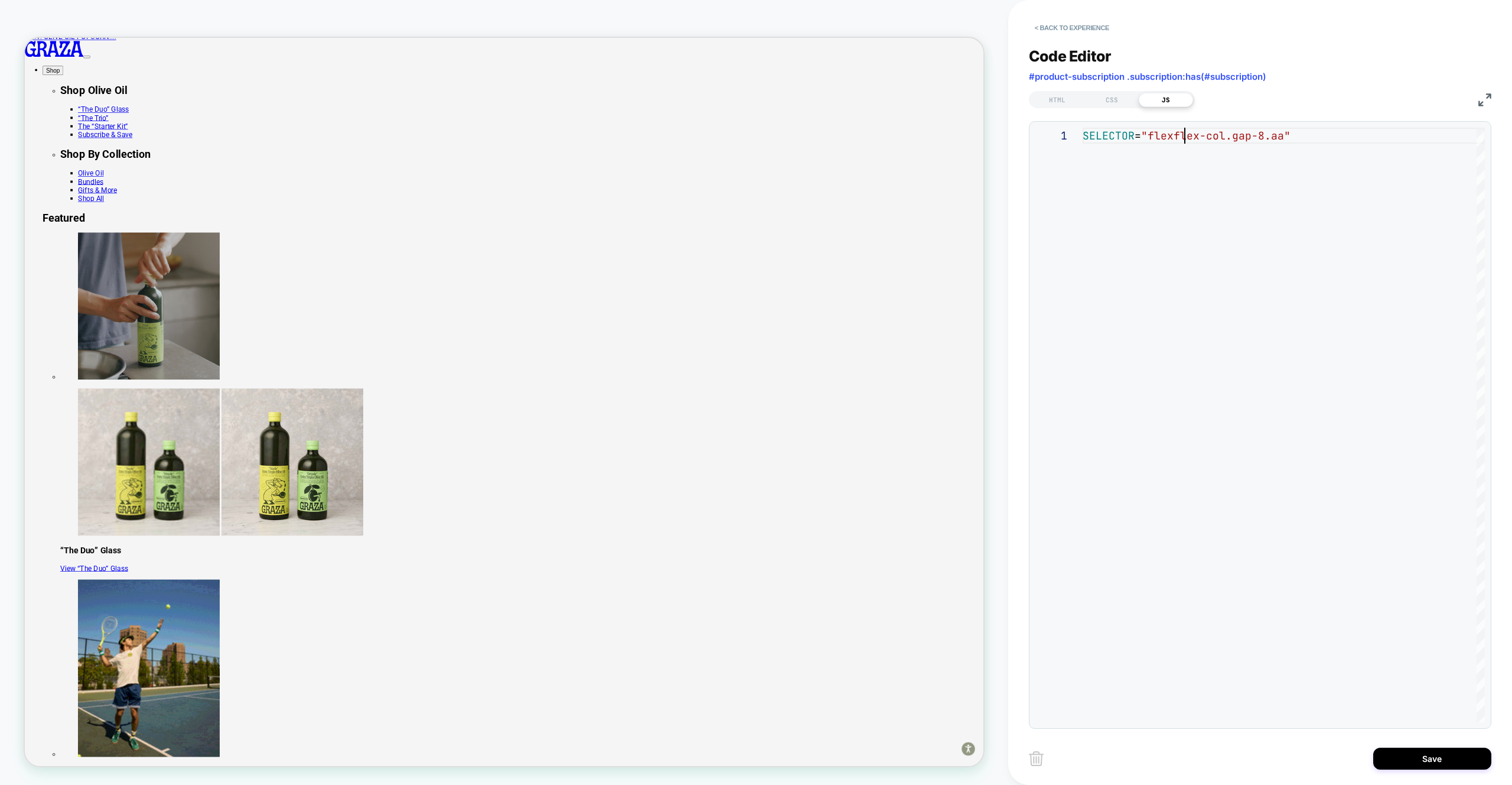
scroll to position [0, 109]
click at [1160, 139] on div "SELECTOR = "flex.flex-col.gap-8.aa "" at bounding box center [1284, 425] width 402 height 595
click at [1160, 140] on div "SELECTOR = ".flex.flex-col.gap-8.aa "" at bounding box center [1284, 425] width 402 height 595
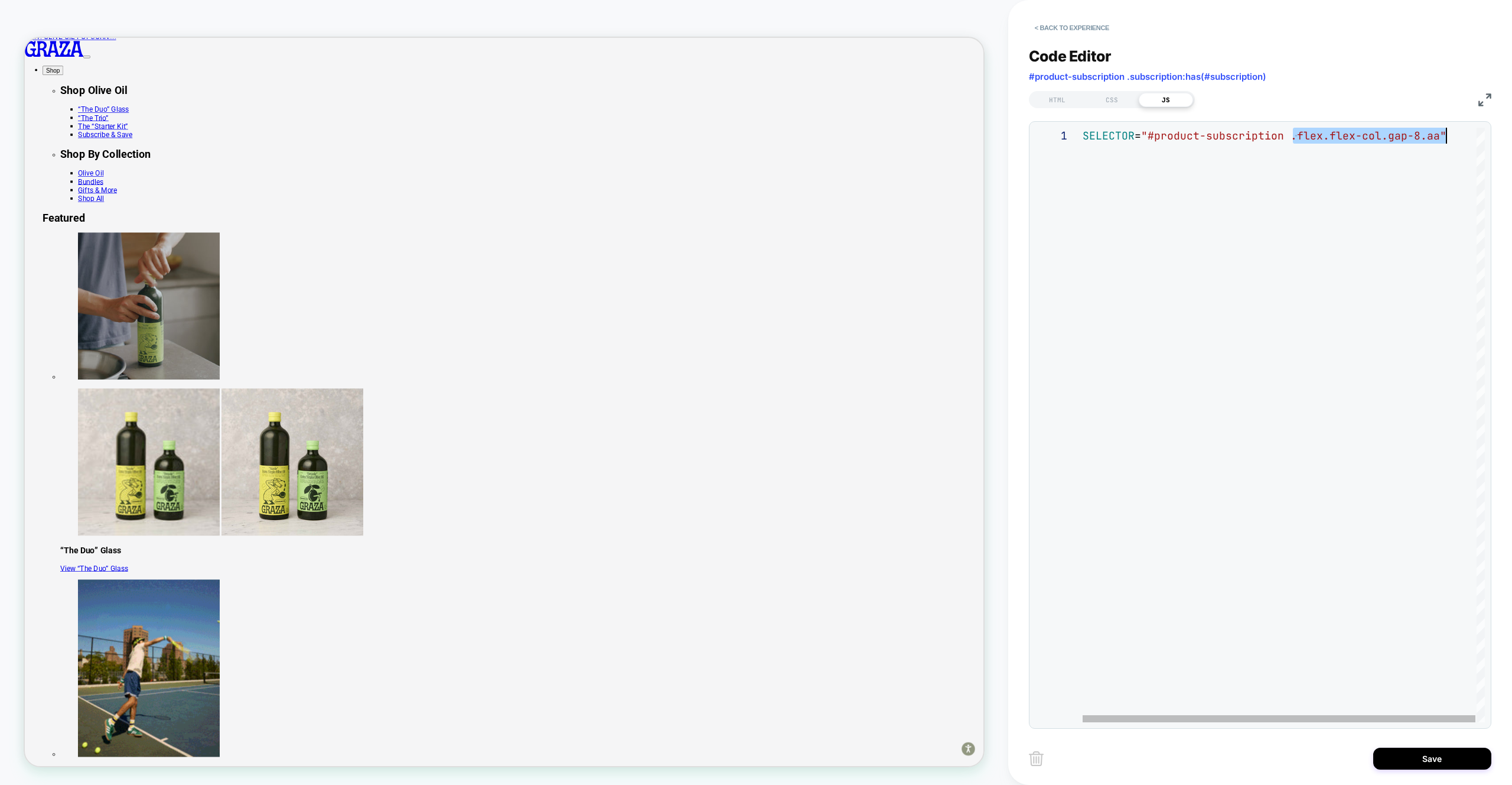
scroll to position [0, 364]
drag, startPoint x: 1295, startPoint y: 137, endPoint x: 1447, endPoint y: 136, distance: 152.0
click at [1332, 132] on div "SELECTOR = "#product-subscription"" at bounding box center [1284, 425] width 402 height 595
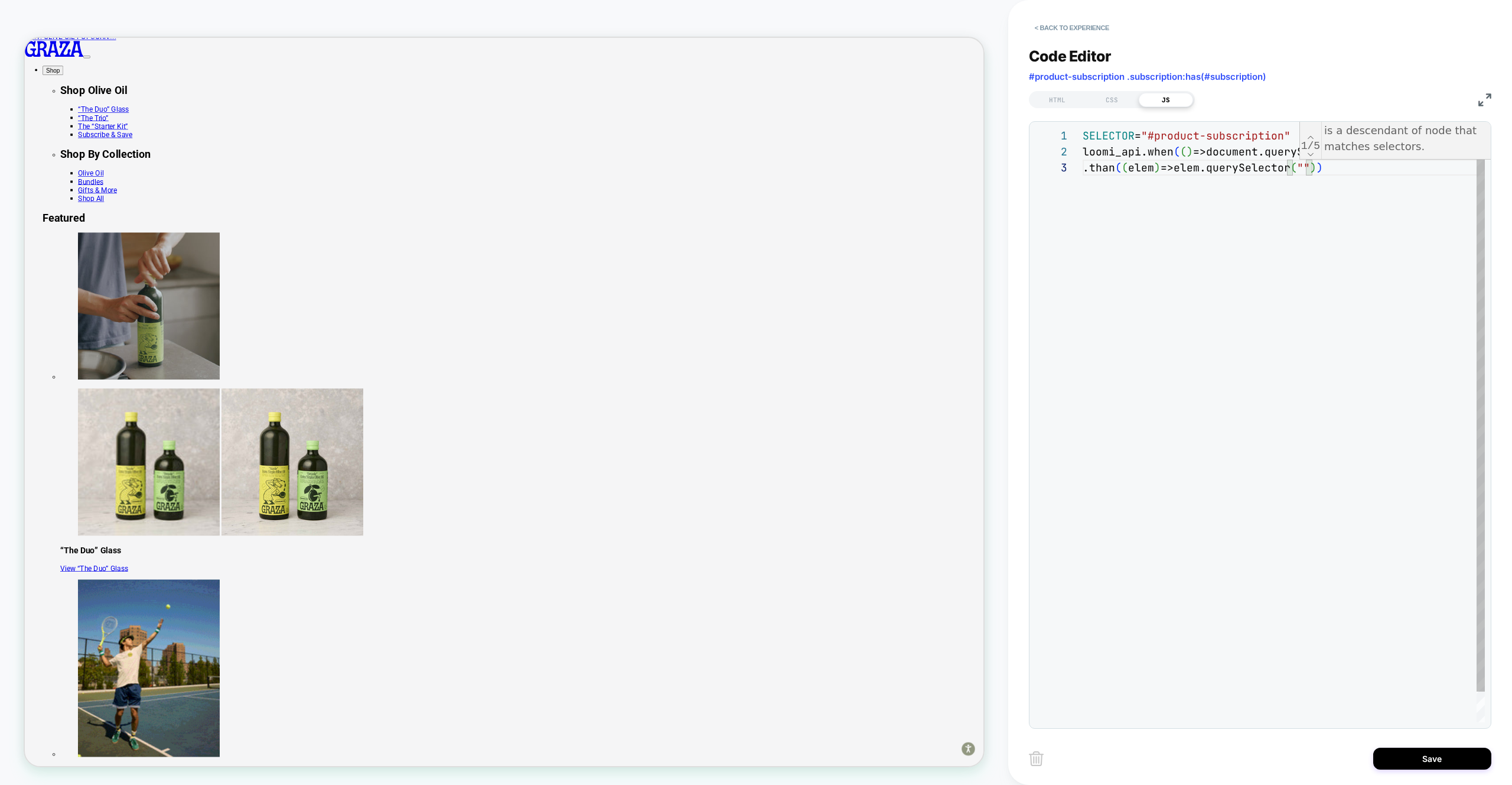
scroll to position [32, 370]
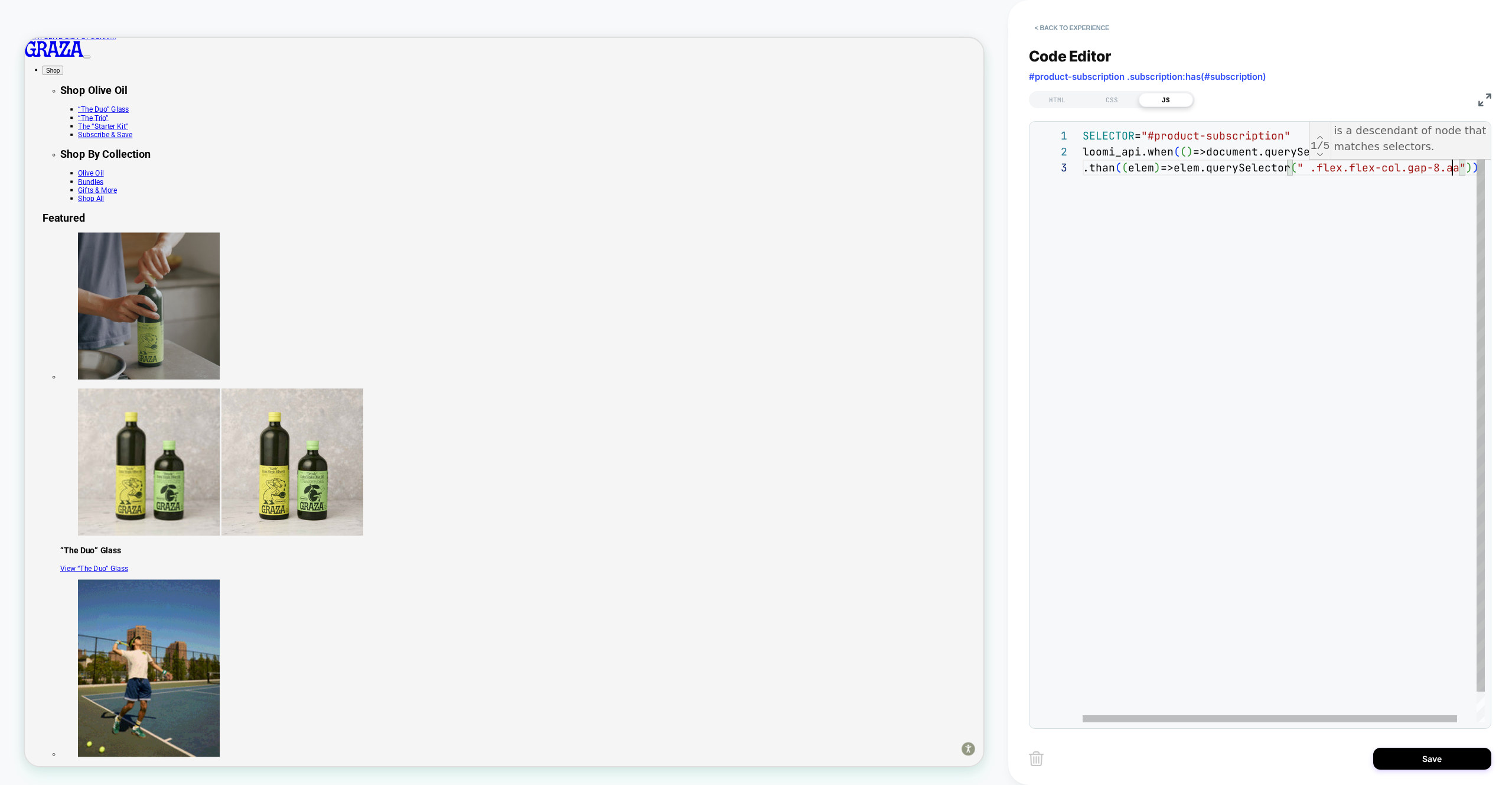
click at [1305, 171] on div "SELECTOR = "#product-subscription" loomi_api.when ( ( ) =>document.querySelecto…" at bounding box center [1294, 440] width 423 height 626
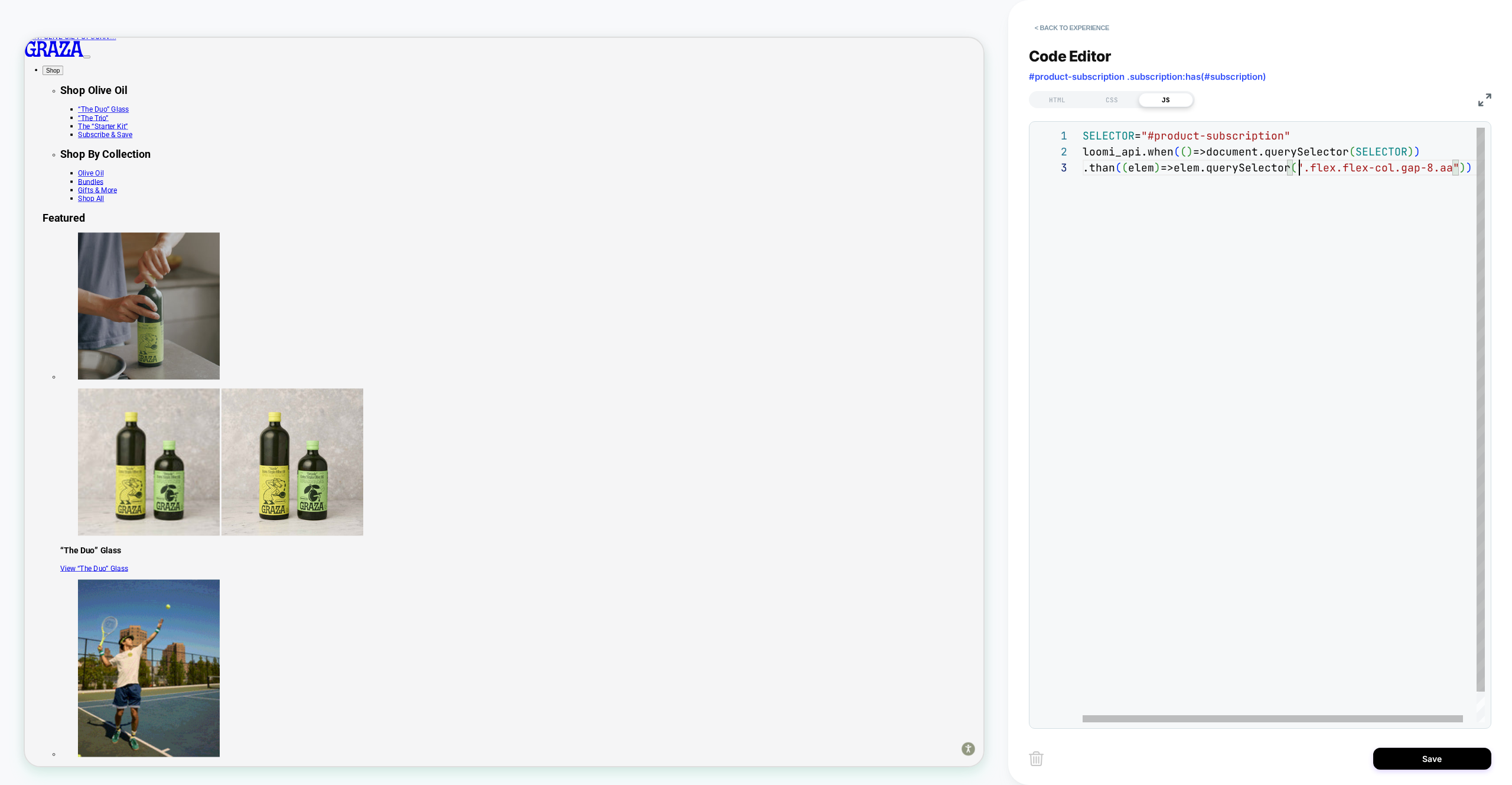
click at [1461, 171] on div "SELECTOR = "#product-subscription" loomi_api.when ( ( ) =>document.querySelecto…" at bounding box center [1291, 440] width 416 height 626
click at [1470, 173] on div "SELECTOR = "#product-subscription" loomi_api.when ( ( ) =>document.querySelecto…" at bounding box center [1291, 440] width 416 height 626
click at [1459, 165] on div "SELECTOR = "#product-subscription" loomi_api.when ( ( ) =>document.querySelecto…" at bounding box center [1294, 448] width 423 height 642
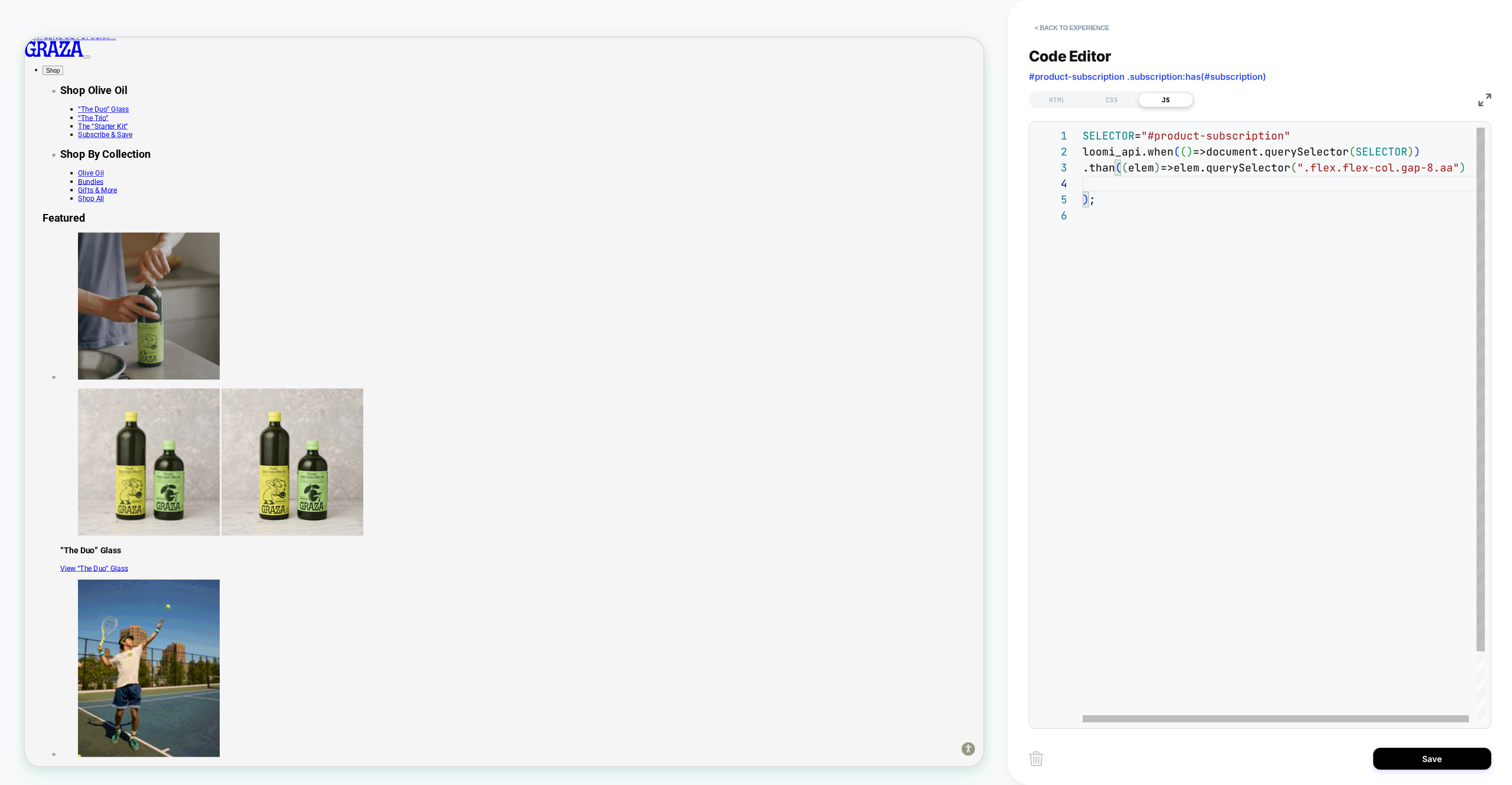
click at [1172, 165] on div "SELECTOR = "#product-subscription" loomi_api.when ( ( ) =>document.querySelecto…" at bounding box center [1288, 465] width 410 height 675
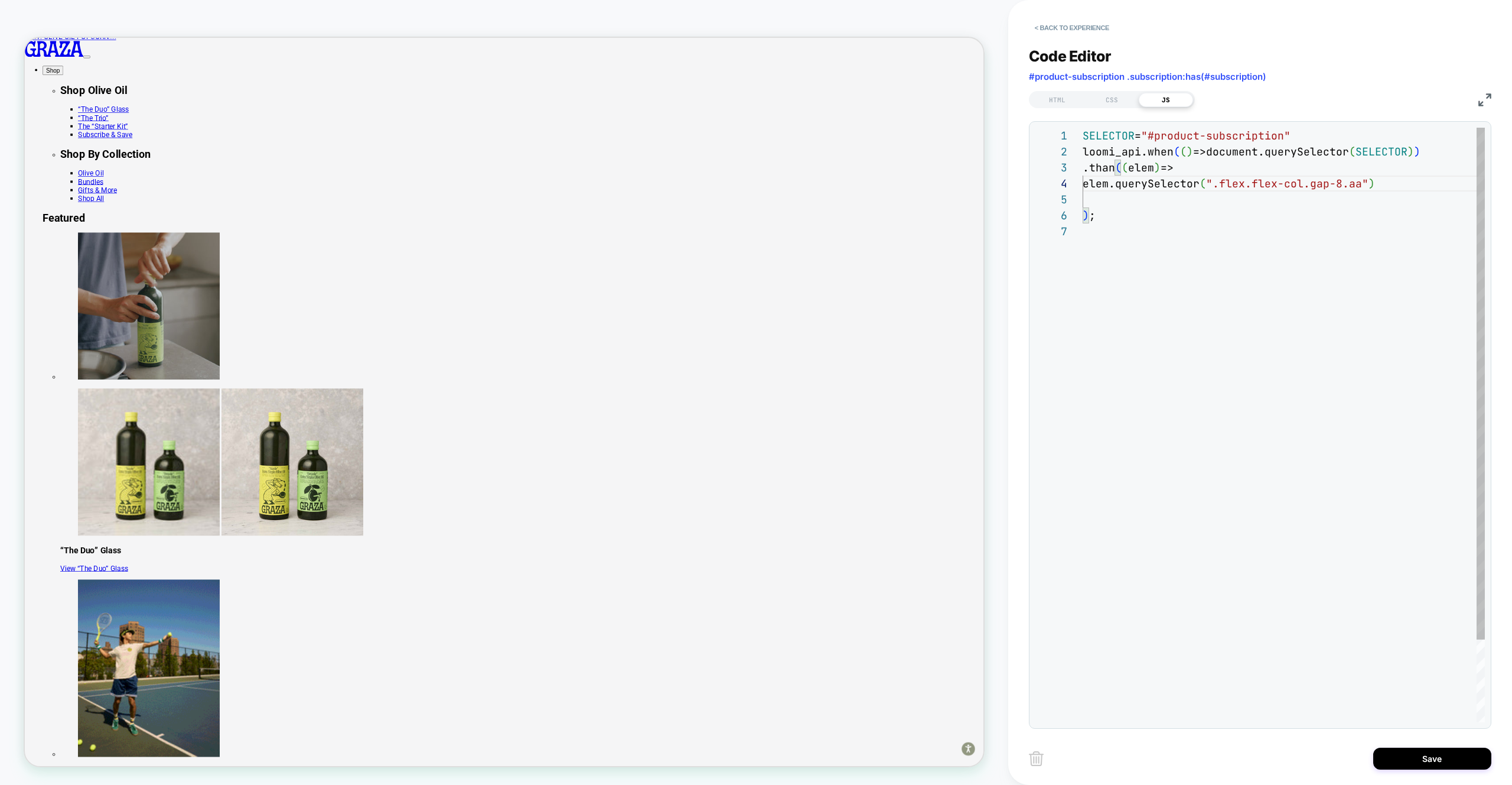
click at [1108, 195] on div "SELECTOR = "#product-subscription" loomi_api.when ( ( ) =>document.querySelecto…" at bounding box center [1284, 473] width 402 height 690
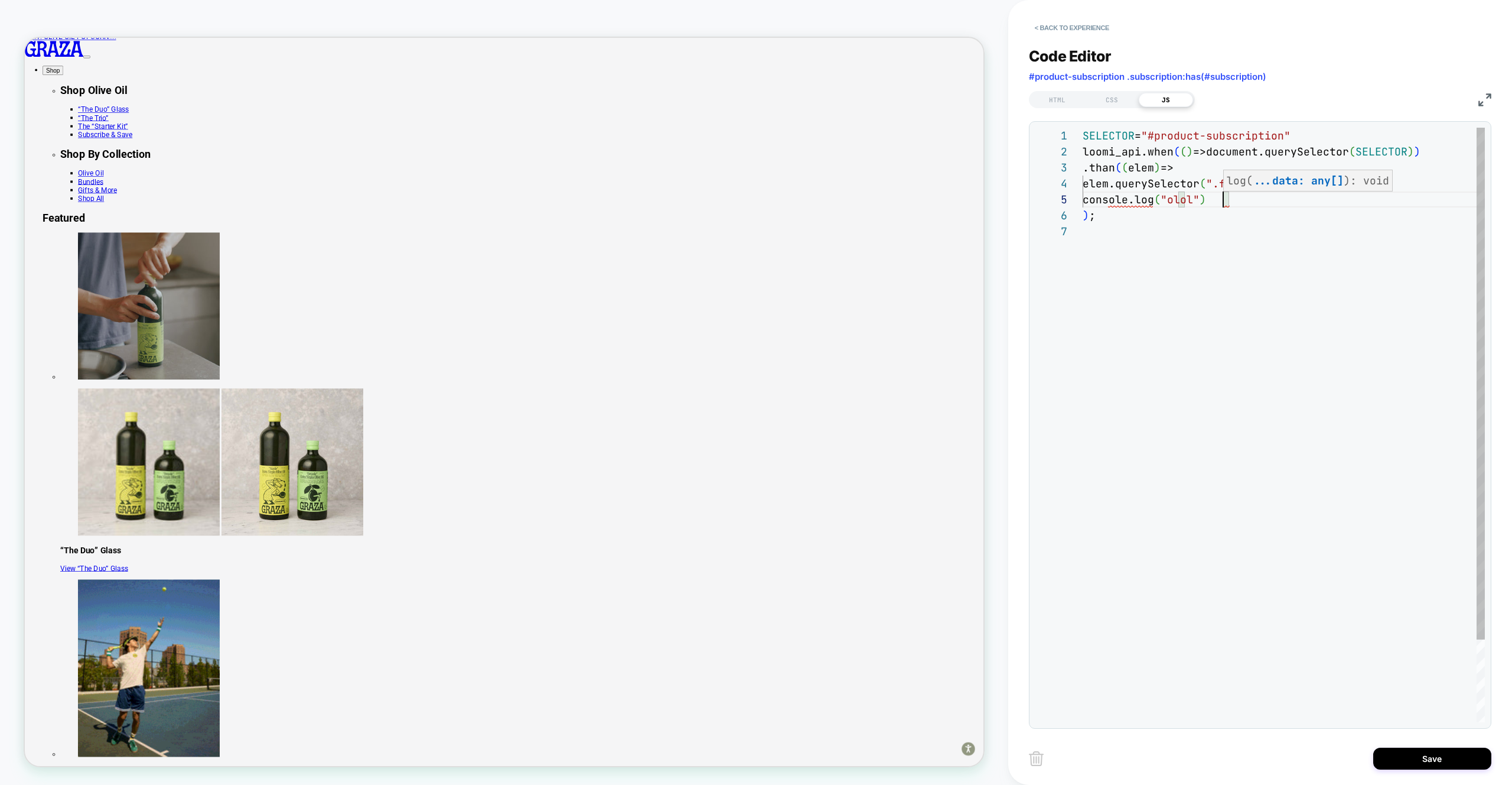
scroll to position [64, 146]
click at [1105, 184] on div "SELECTOR = "#product-subscription" loomi_api.when ( ( ) =>document.querySelecto…" at bounding box center [1284, 473] width 402 height 690
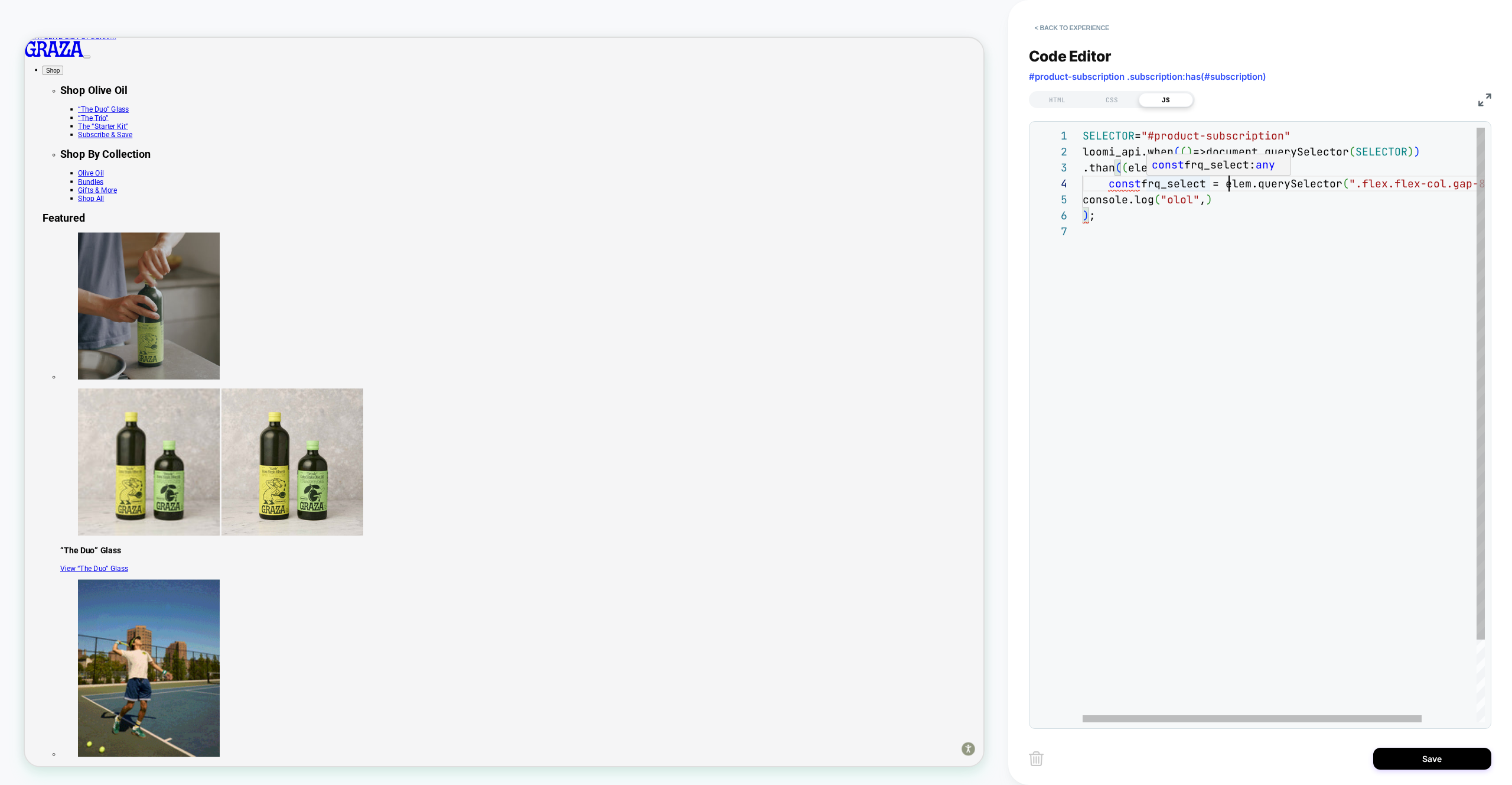
click at [1193, 182] on div "SELECTOR = "#product-subscription" loomi_api.when ( ( ) =>document.querySelecto…" at bounding box center [1316, 473] width 467 height 690
drag, startPoint x: 1316, startPoint y: 237, endPoint x: 1287, endPoint y: 220, distance: 33.6
click at [1316, 236] on div "SELECTOR = "#product-subscription" loomi_api.when ( ( ) =>document.querySelecto…" at bounding box center [1316, 473] width 467 height 690
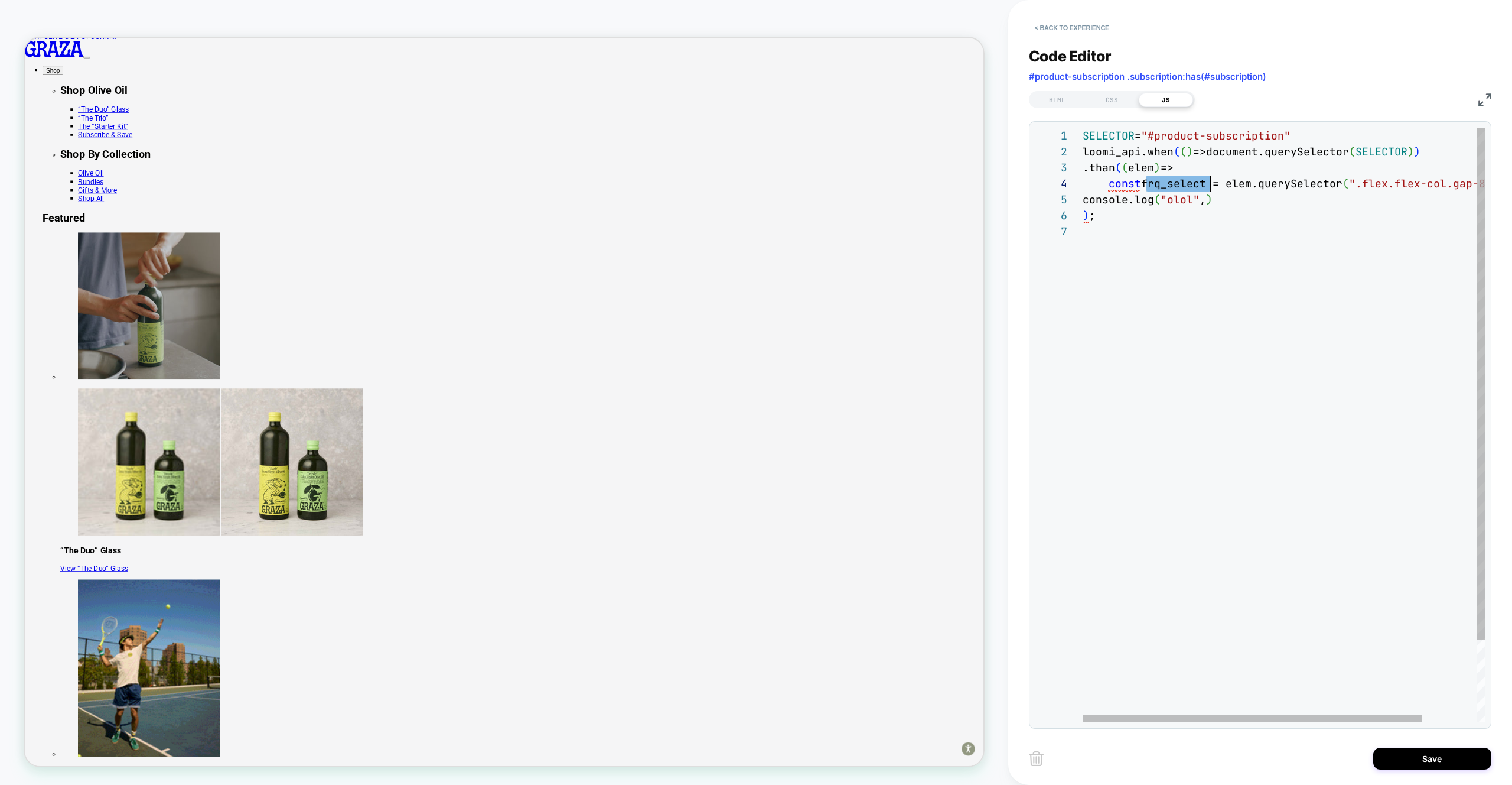
scroll to position [96, 0]
drag, startPoint x: 1216, startPoint y: 210, endPoint x: 1210, endPoint y: 165, distance: 45.4
click at [1217, 205] on div "SELECTOR = "#product-subscription" loomi_api.when ( ( ) =>document.querySelecto…" at bounding box center [1316, 473] width 467 height 690
click at [1185, 171] on div "SELECTOR = "#product-subscription" loomi_api.when ( ( ) =>document.querySelecto…" at bounding box center [1316, 473] width 467 height 690
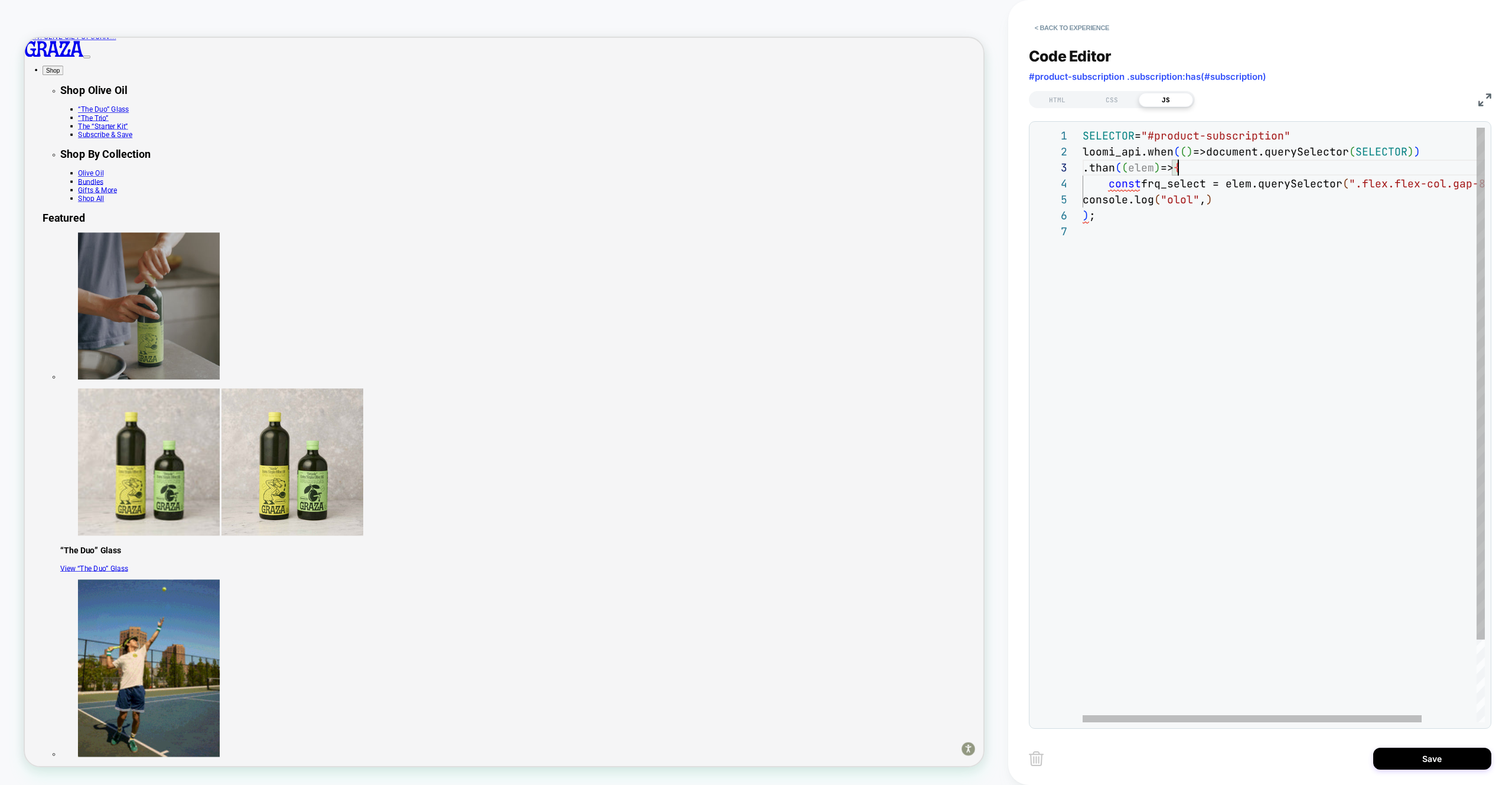
scroll to position [32, 96]
click at [1084, 215] on div "SELECTOR = "#product-subscription" loomi_api.when ( ( ) =>document.querySelecto…" at bounding box center [1316, 473] width 467 height 690
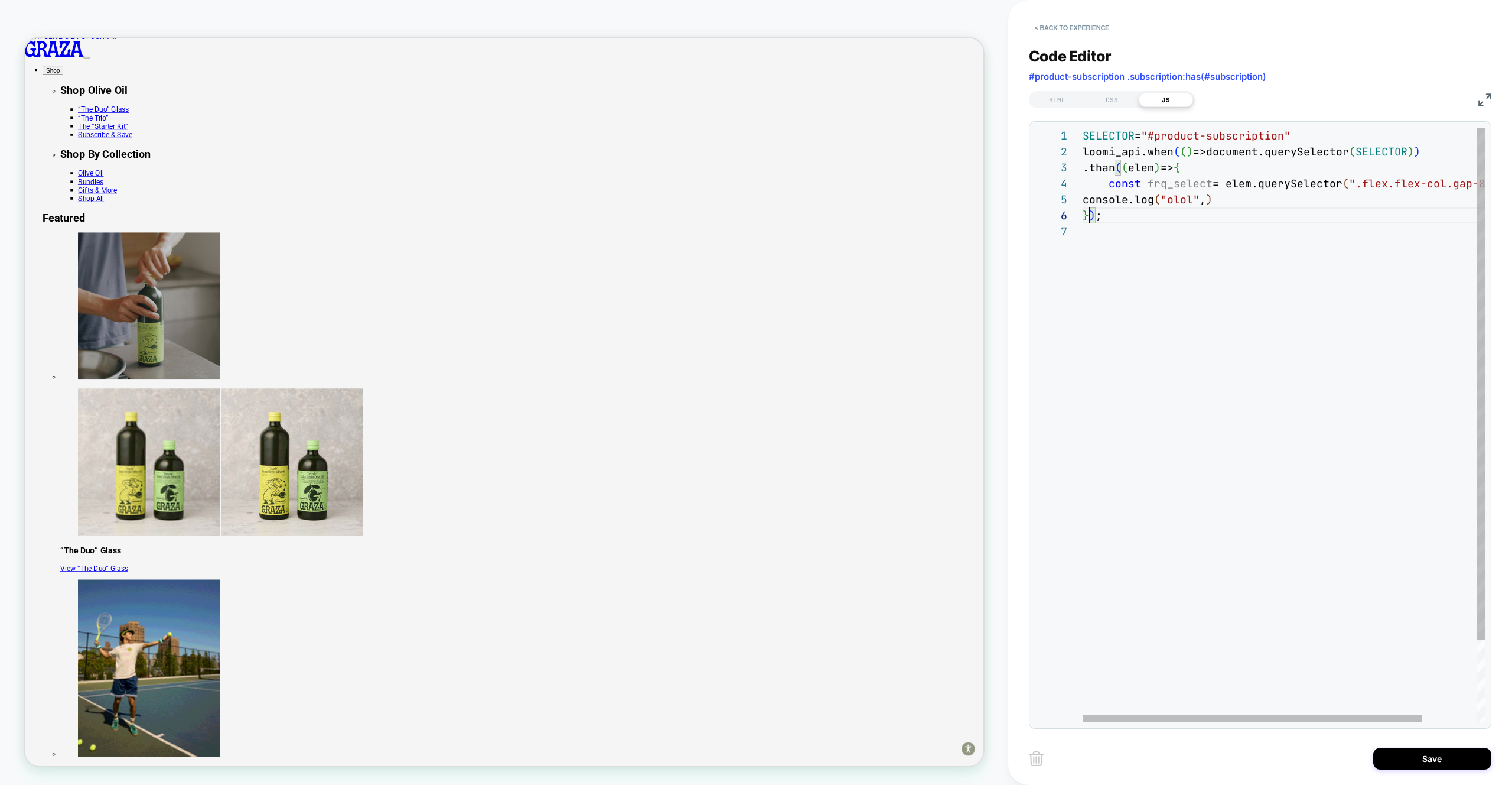
click at [1227, 199] on div "SELECTOR = "#product-subscription" loomi_api.when ( ( ) =>document.querySelecto…" at bounding box center [1316, 473] width 467 height 690
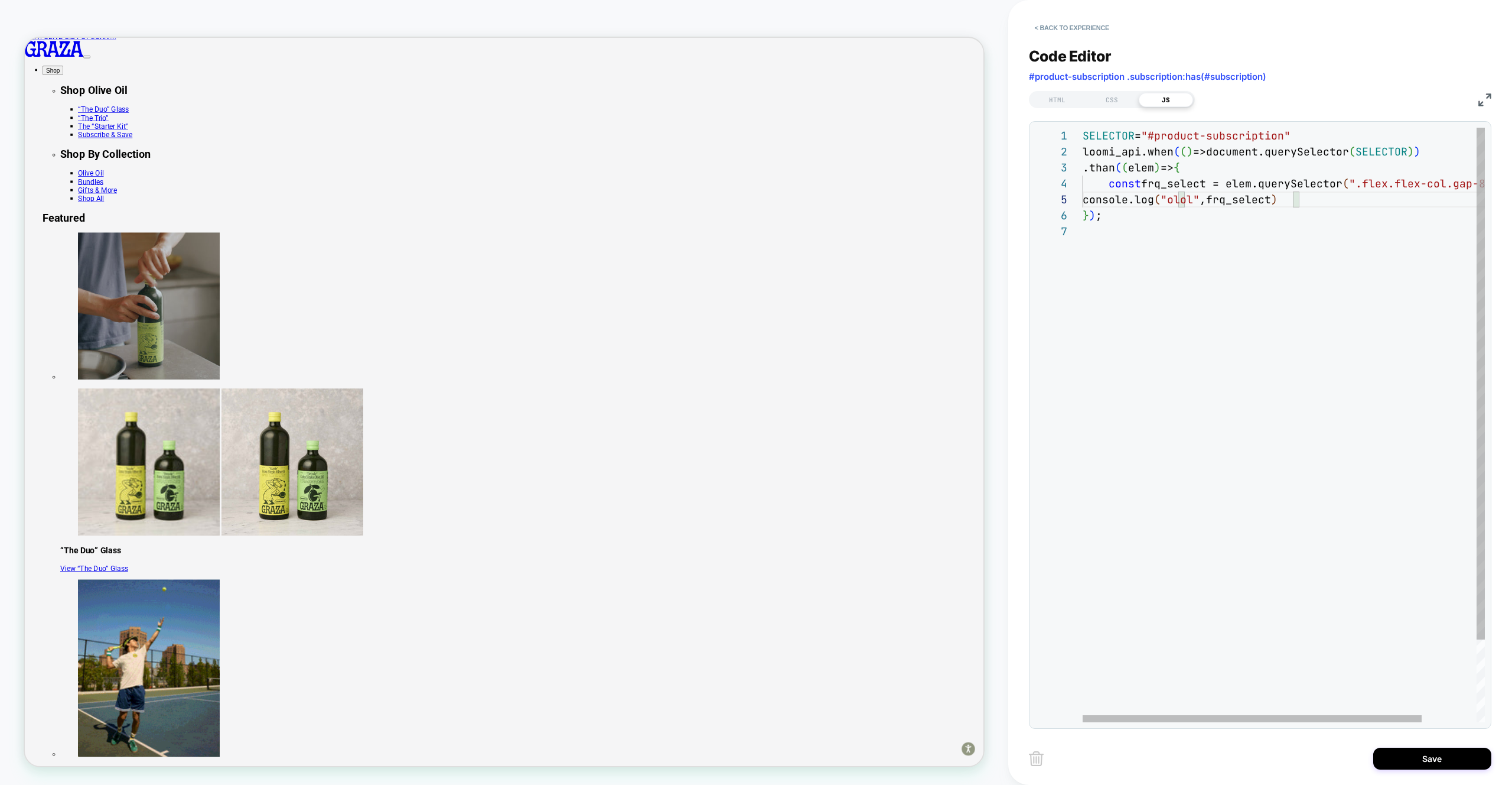
click at [1303, 210] on div "SELECTOR = "#product-subscription" loomi_api.when ( ( ) =>document.querySelecto…" at bounding box center [1316, 473] width 467 height 690
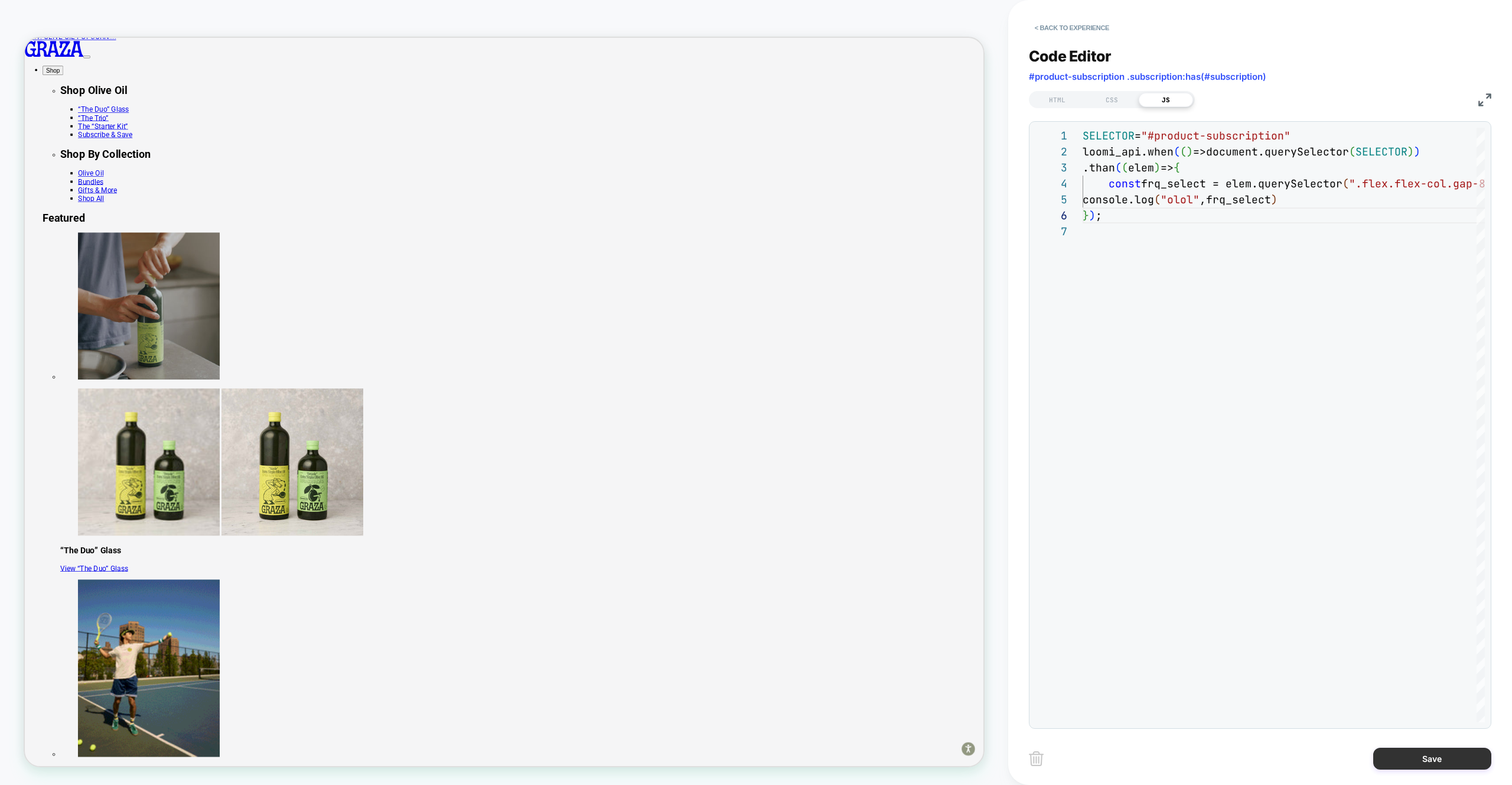
type textarea "**********"
click at [1424, 750] on button "Save" at bounding box center [1433, 759] width 118 height 22
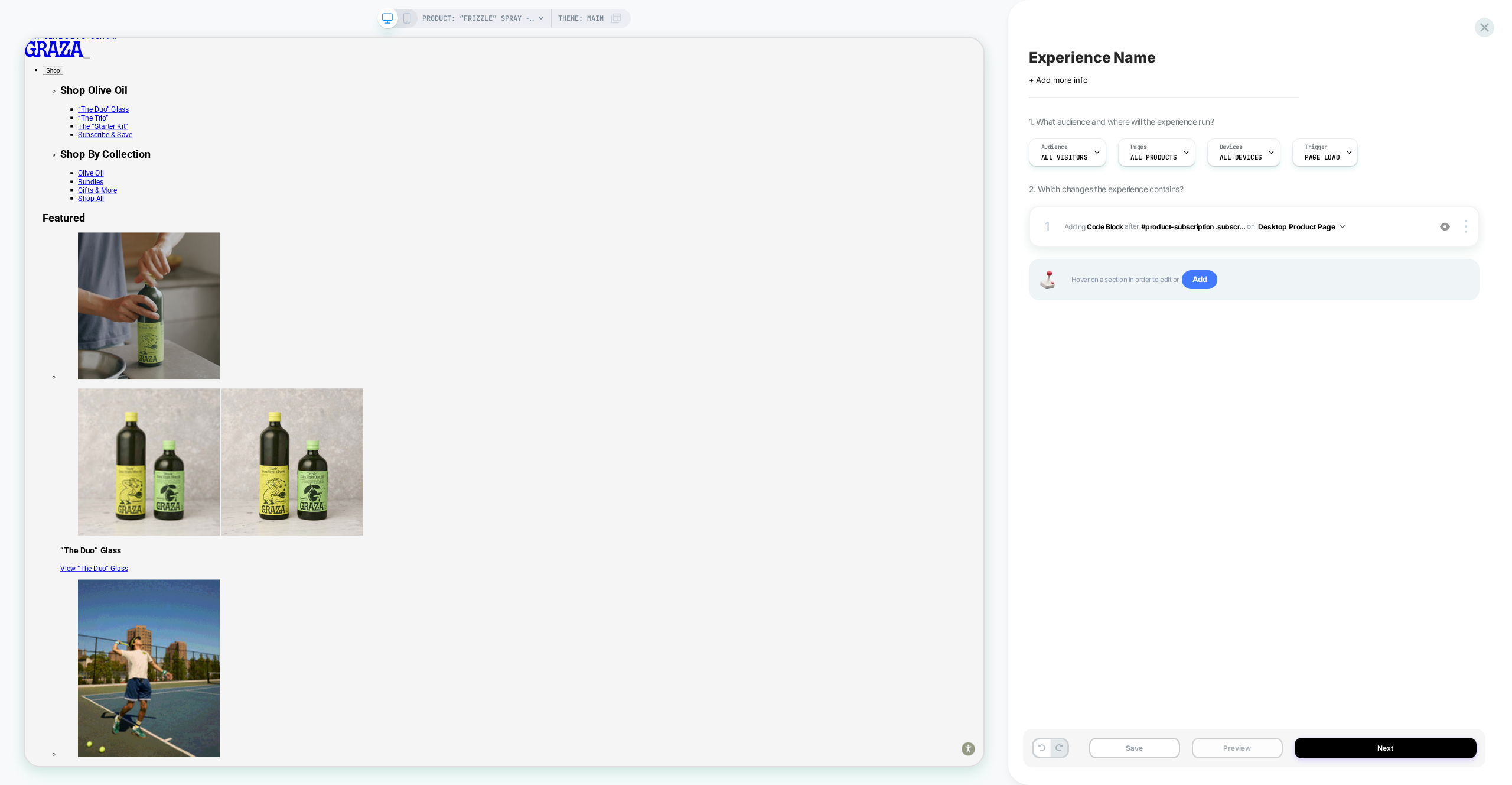
click at [1230, 737] on button "Preview" at bounding box center [1237, 748] width 91 height 21
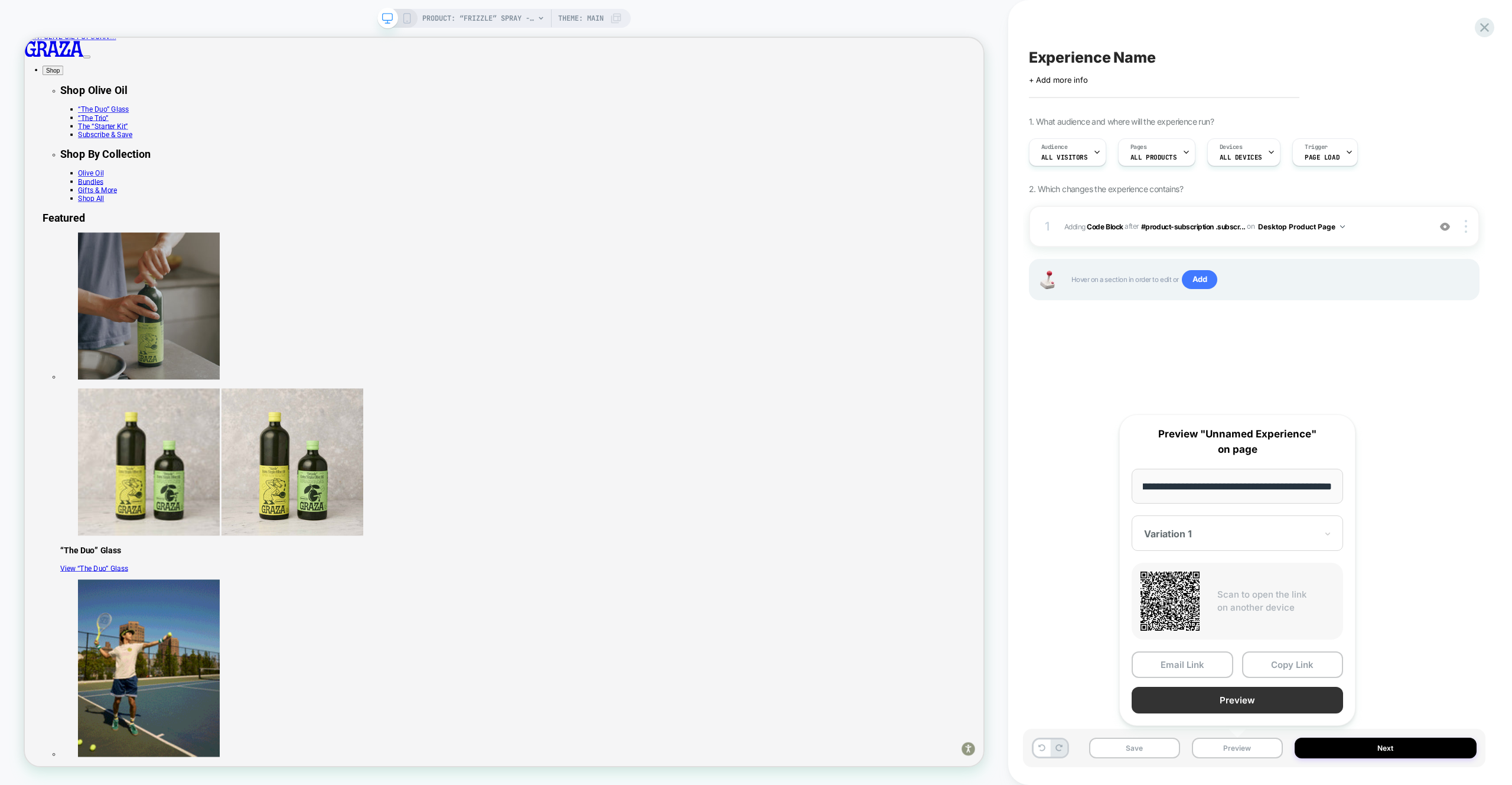
scroll to position [0, 0]
click at [1259, 706] on button "Preview" at bounding box center [1237, 700] width 212 height 27
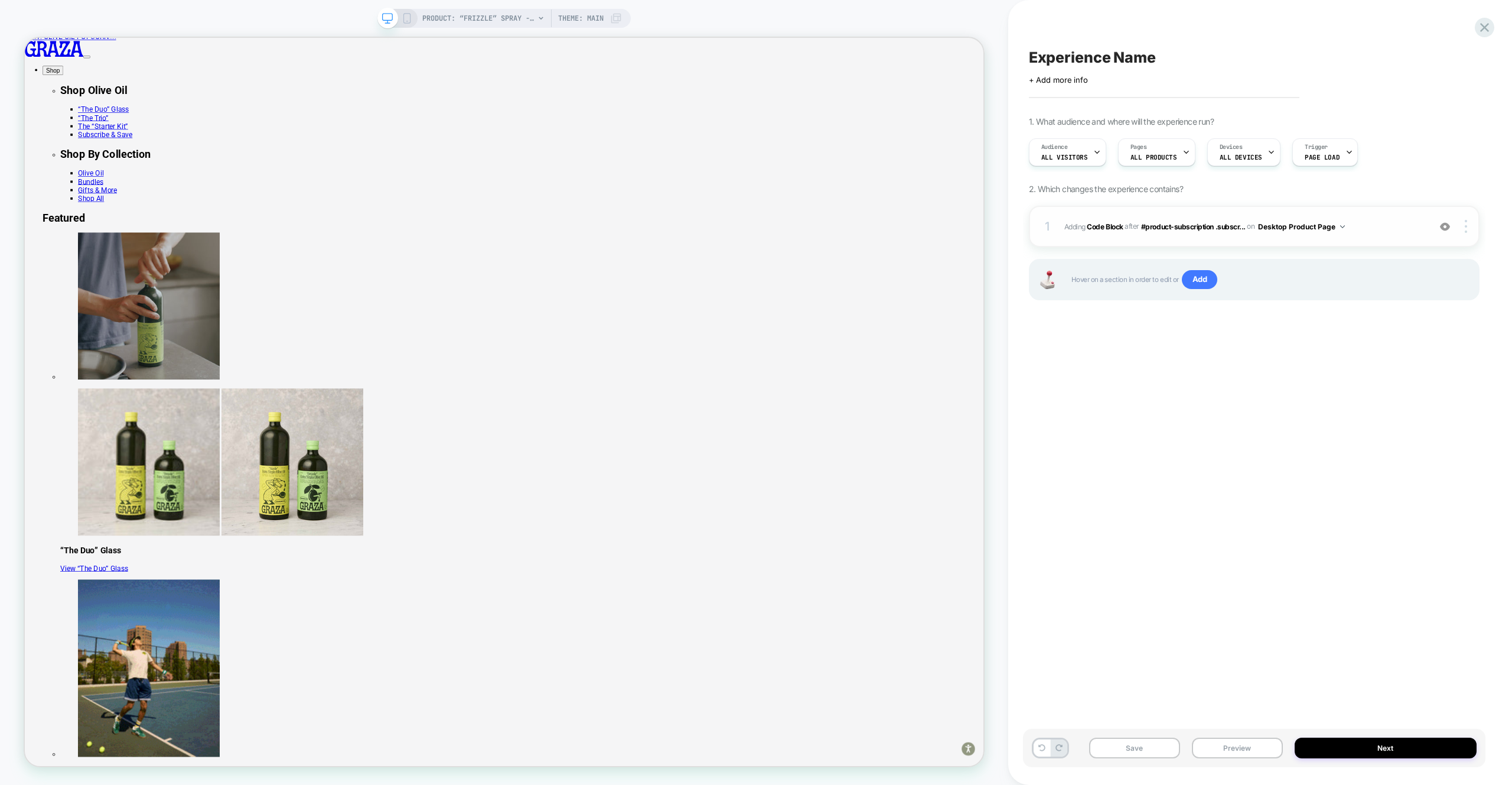
click at [1386, 230] on span "Adding Code Block AFTER #product-subscription .subscr... #product-subscription …" at bounding box center [1244, 226] width 359 height 15
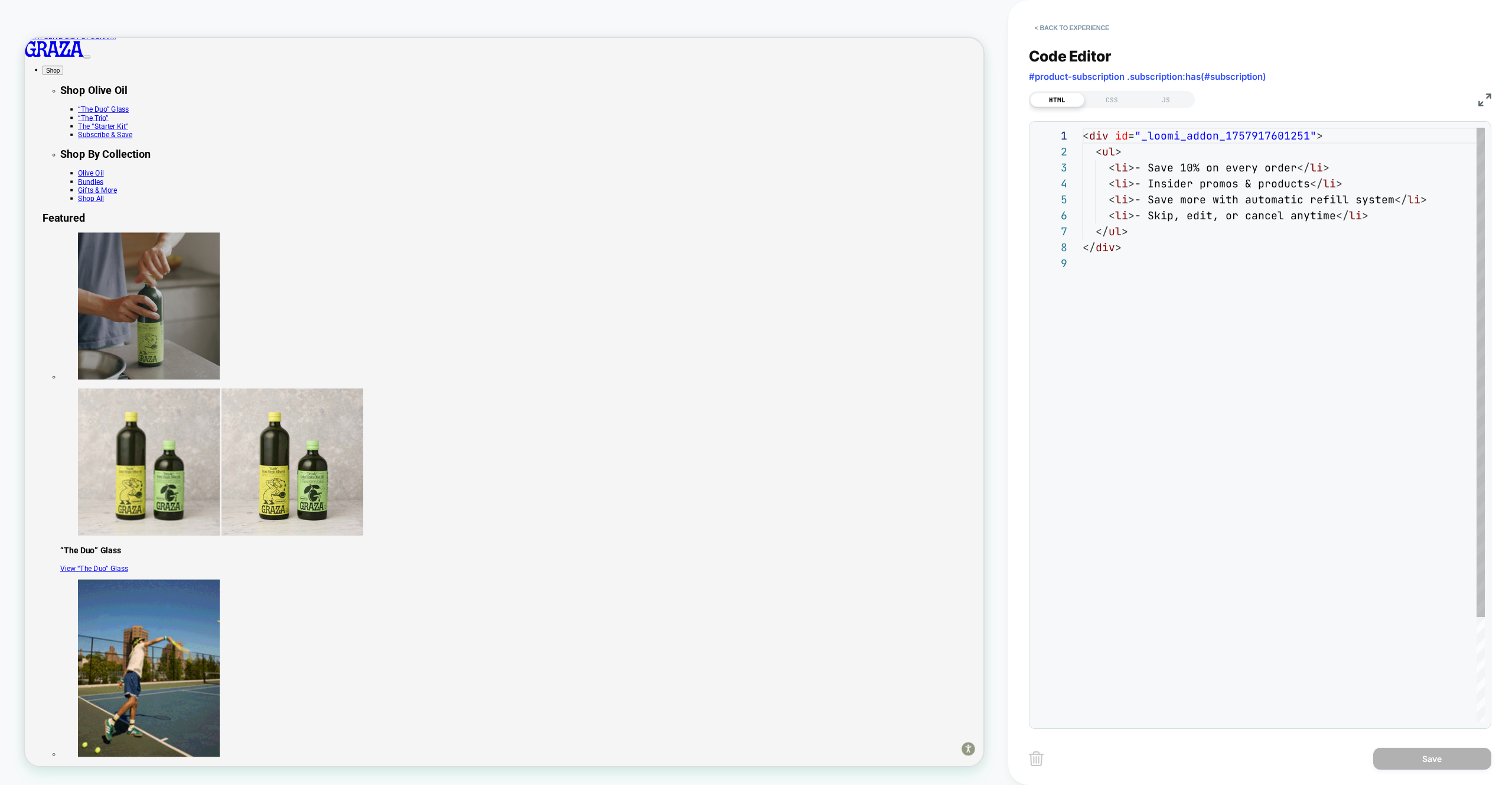
scroll to position [127, 0]
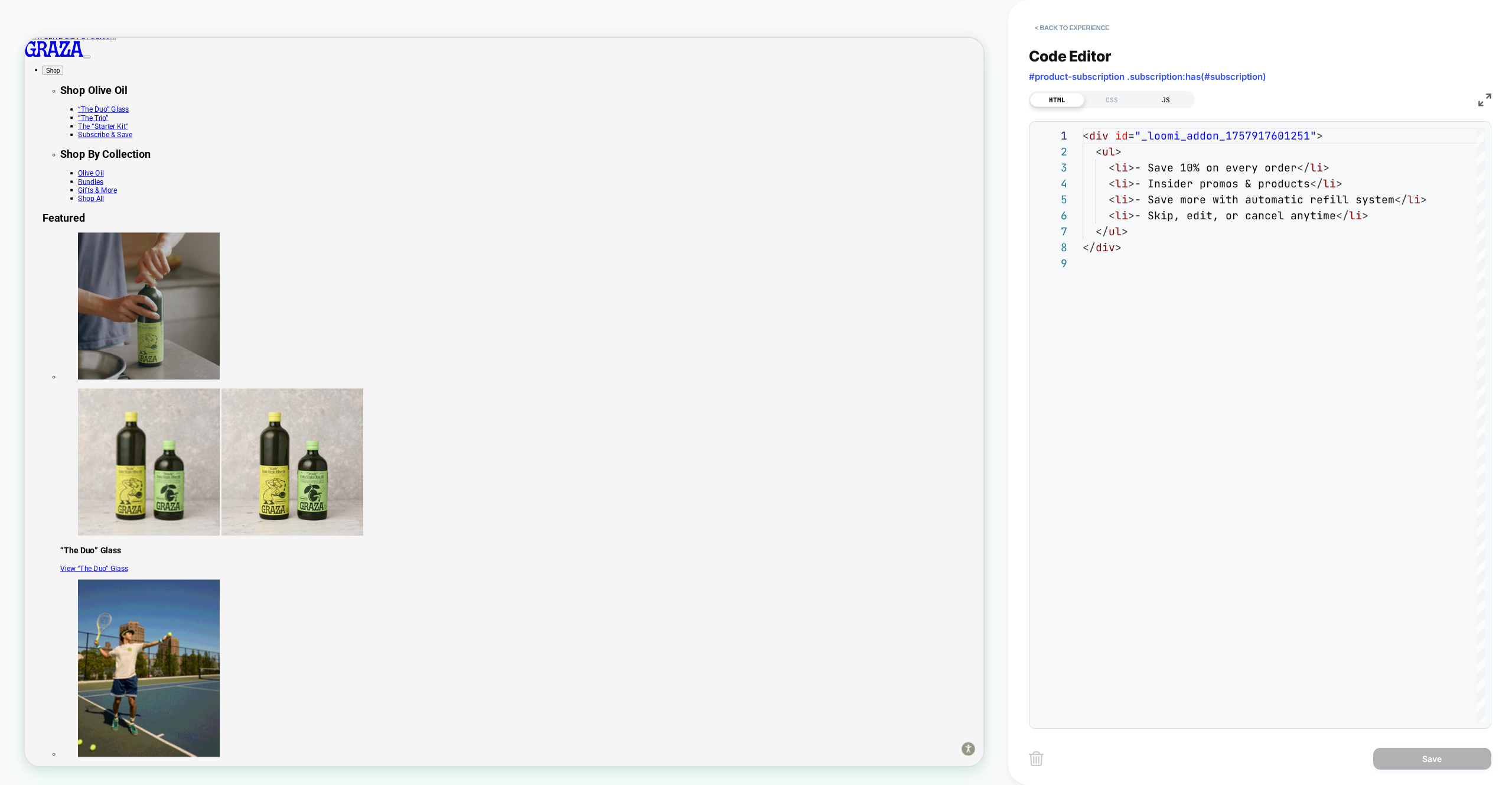
click at [1184, 102] on div "JS" at bounding box center [1166, 99] width 54 height 14
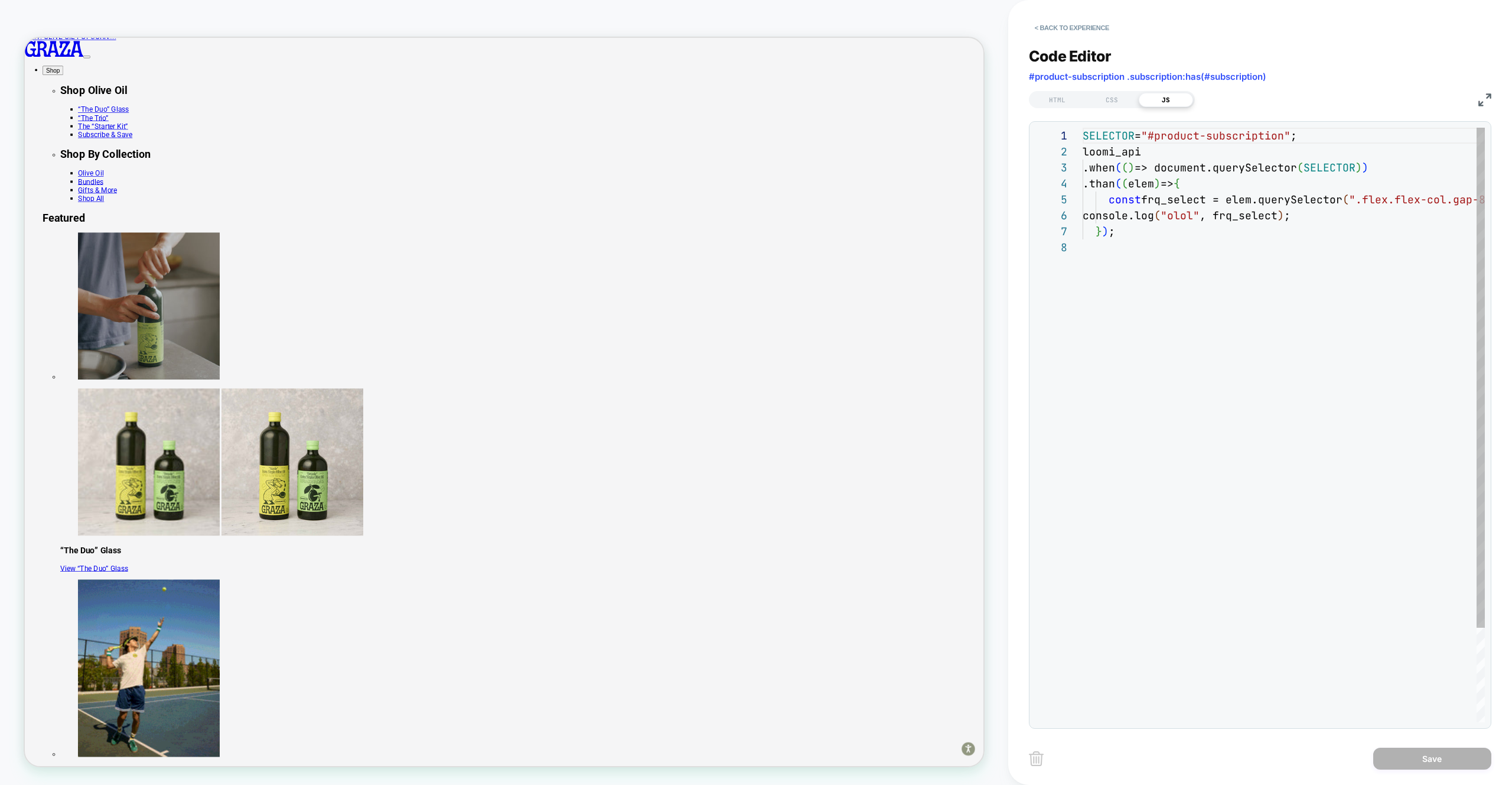
scroll to position [112, 0]
click at [1243, 202] on div "SELECTOR = "#product-subscription" ; loomi_api .when ( ( ) => document.querySel…" at bounding box center [1319, 481] width 474 height 706
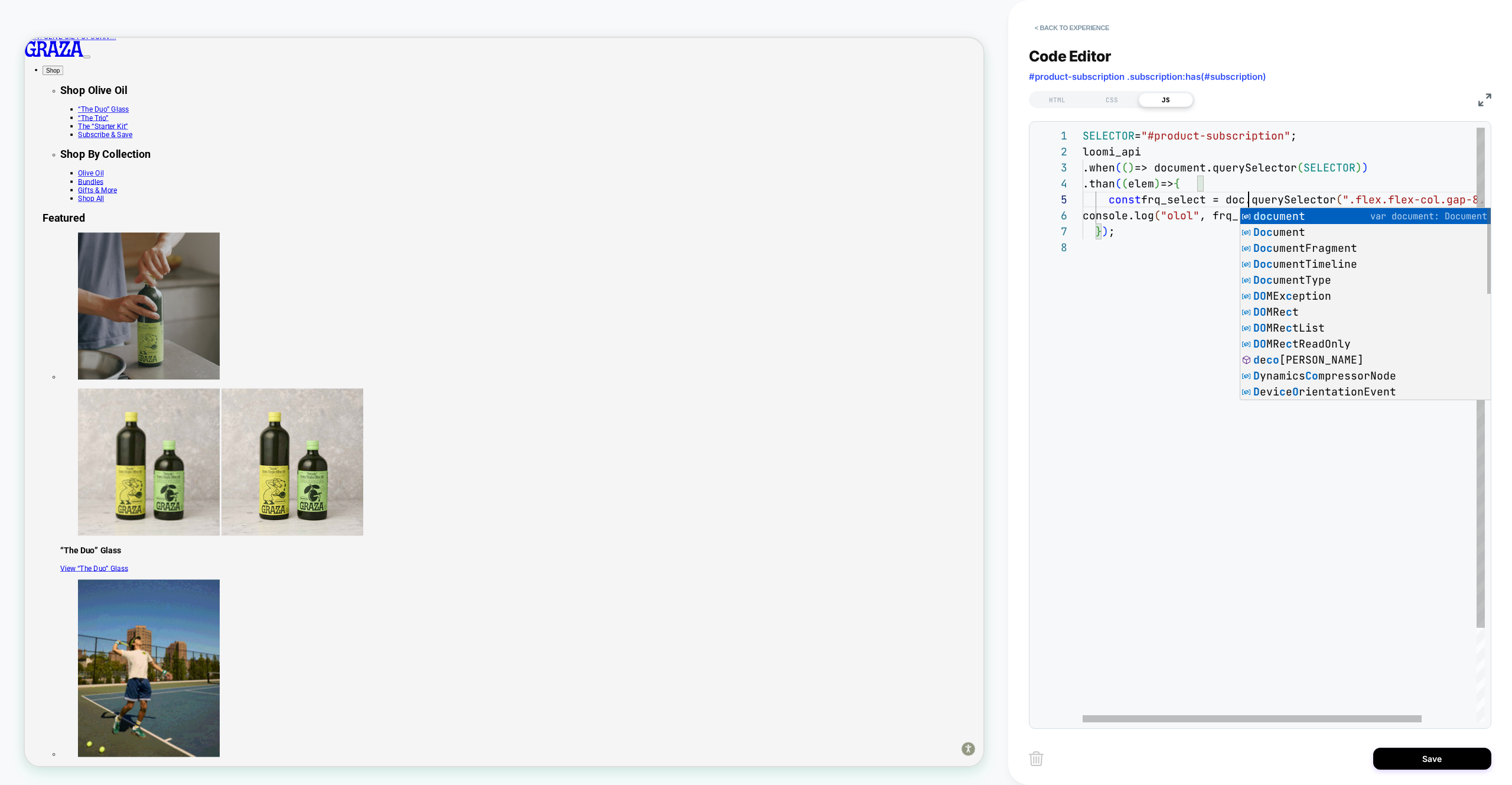
scroll to position [64, 198]
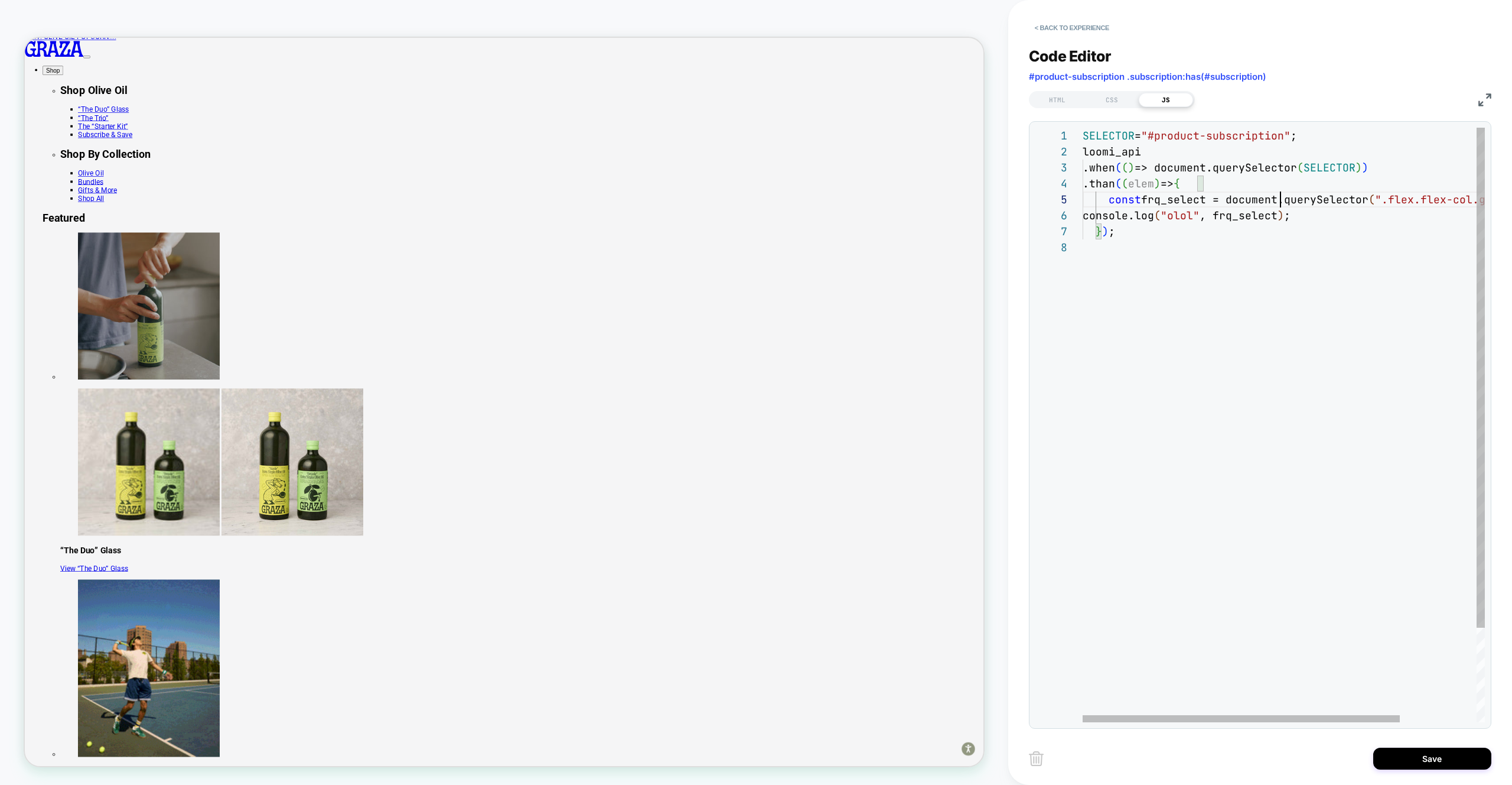
click at [1375, 198] on div "SELECTOR = "#product-subscription" ; loomi_api .when ( ( ) => document.querySel…" at bounding box center [1332, 481] width 499 height 706
click at [1437, 198] on div "SELECTOR = "#product-subscription" ; loomi_api .when ( ( ) => document.querySel…" at bounding box center [1361, 481] width 557 height 706
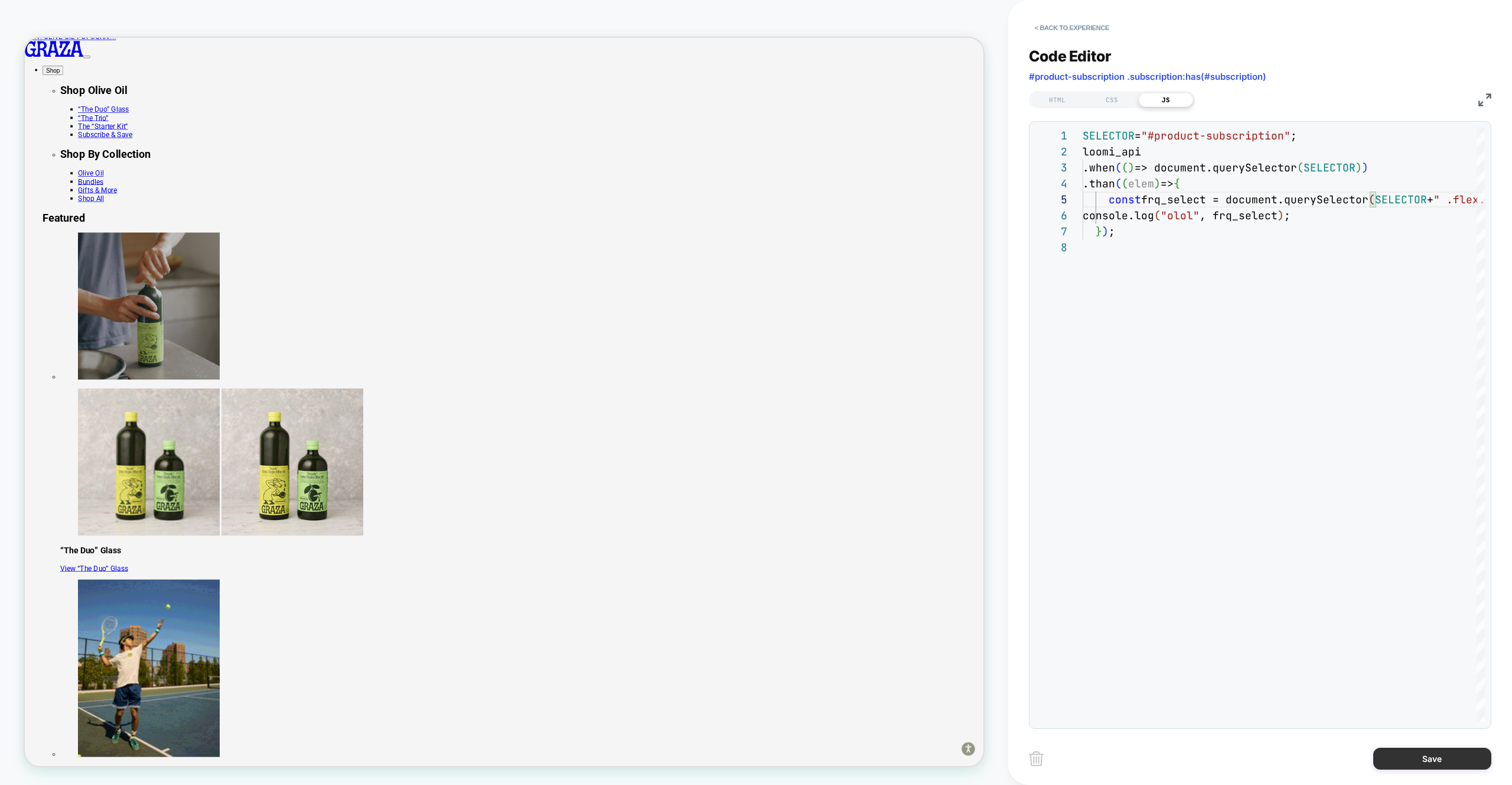
type textarea "**********"
click at [1442, 758] on button "Save" at bounding box center [1433, 759] width 118 height 22
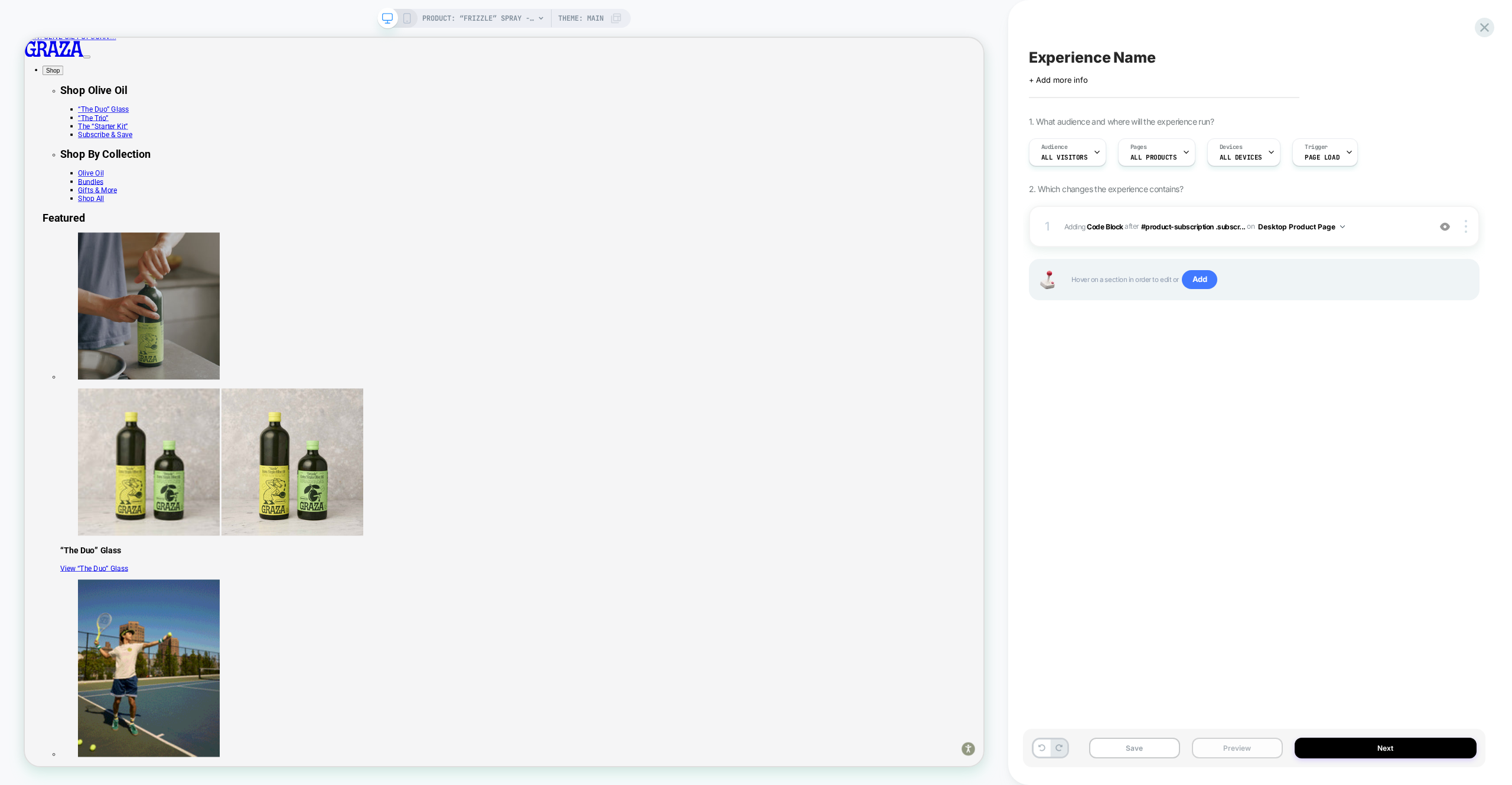
click at [1233, 754] on button "Preview" at bounding box center [1237, 748] width 91 height 21
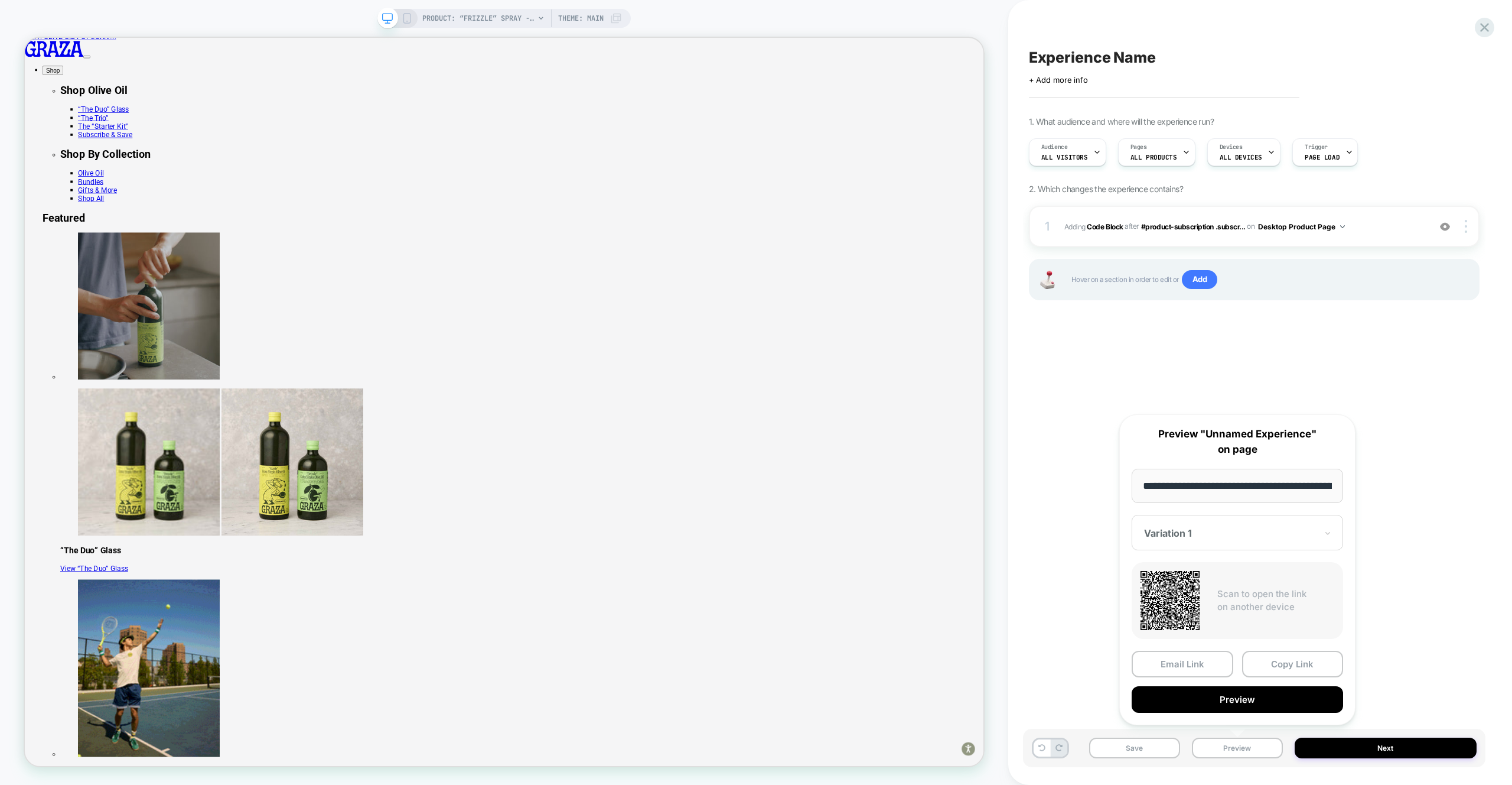
scroll to position [0, 121]
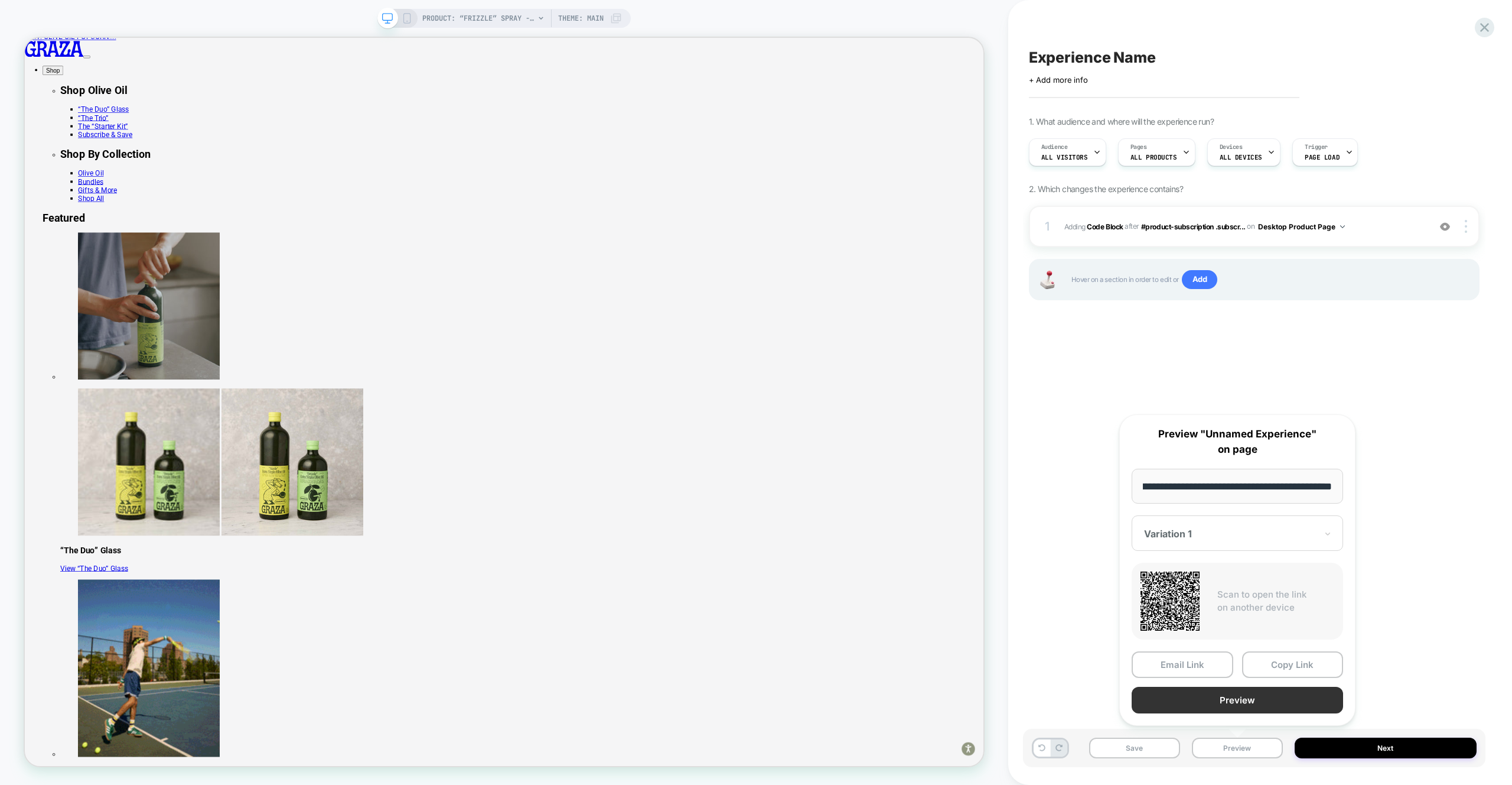
click at [1222, 688] on button "Preview" at bounding box center [1237, 700] width 212 height 27
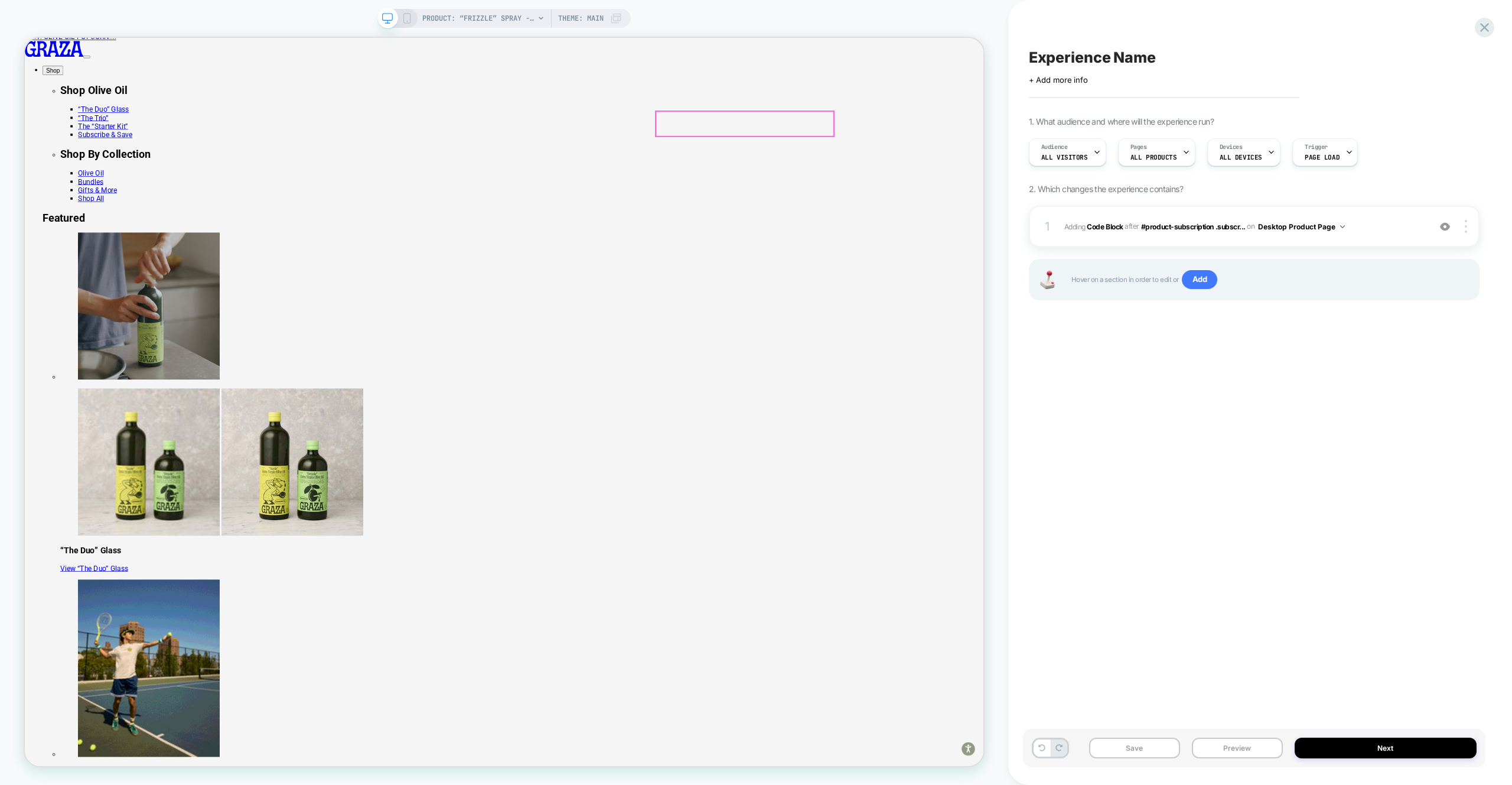
scroll to position [0, 0]
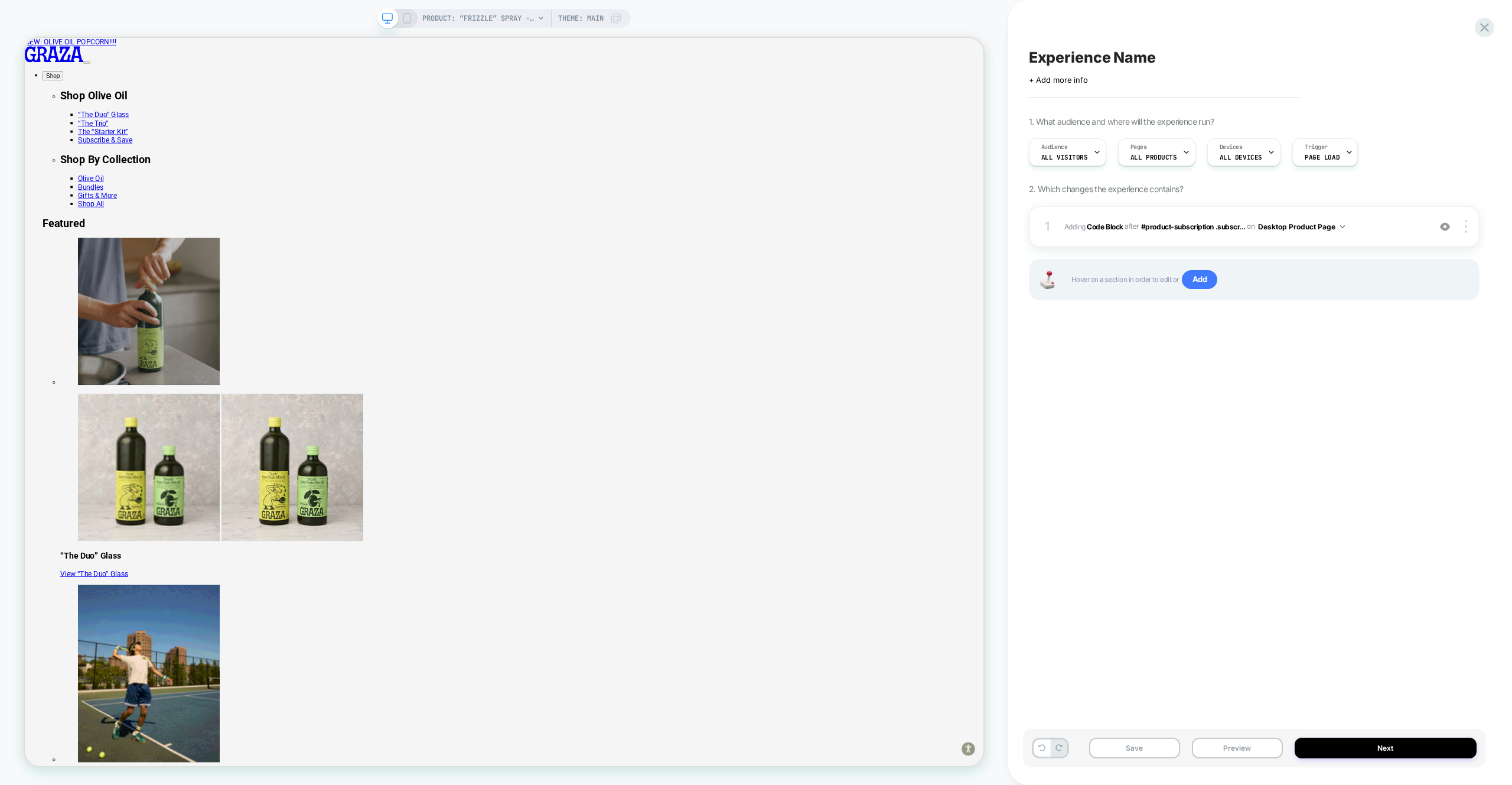
click at [1122, 379] on div "Experience Name Click to edit experience details + Add more info 1. What audien…" at bounding box center [1254, 392] width 463 height 761
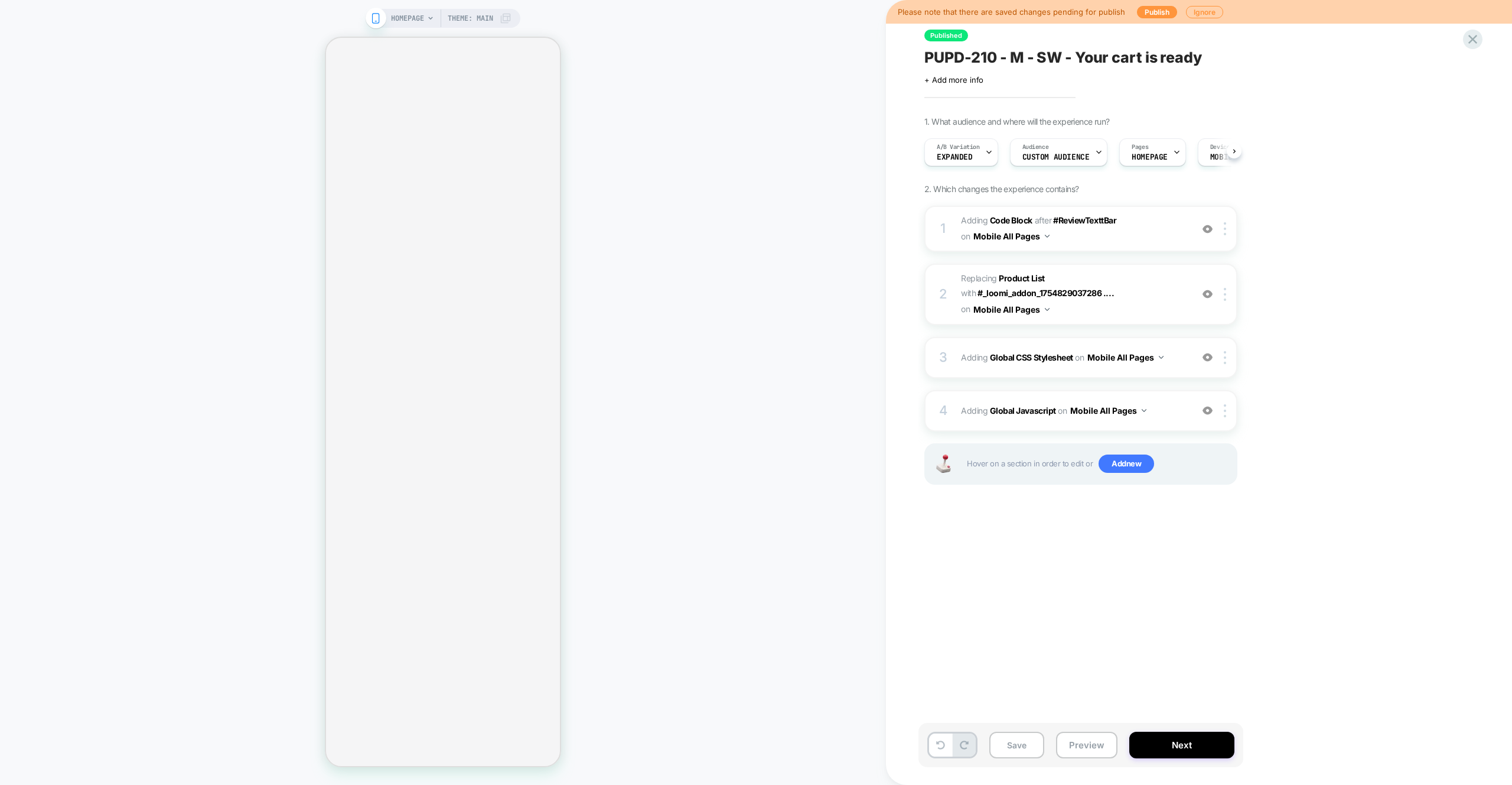
scroll to position [0, 1]
click at [635, 216] on div "HOMEPAGE Theme: MAIN" at bounding box center [443, 392] width 886 height 761
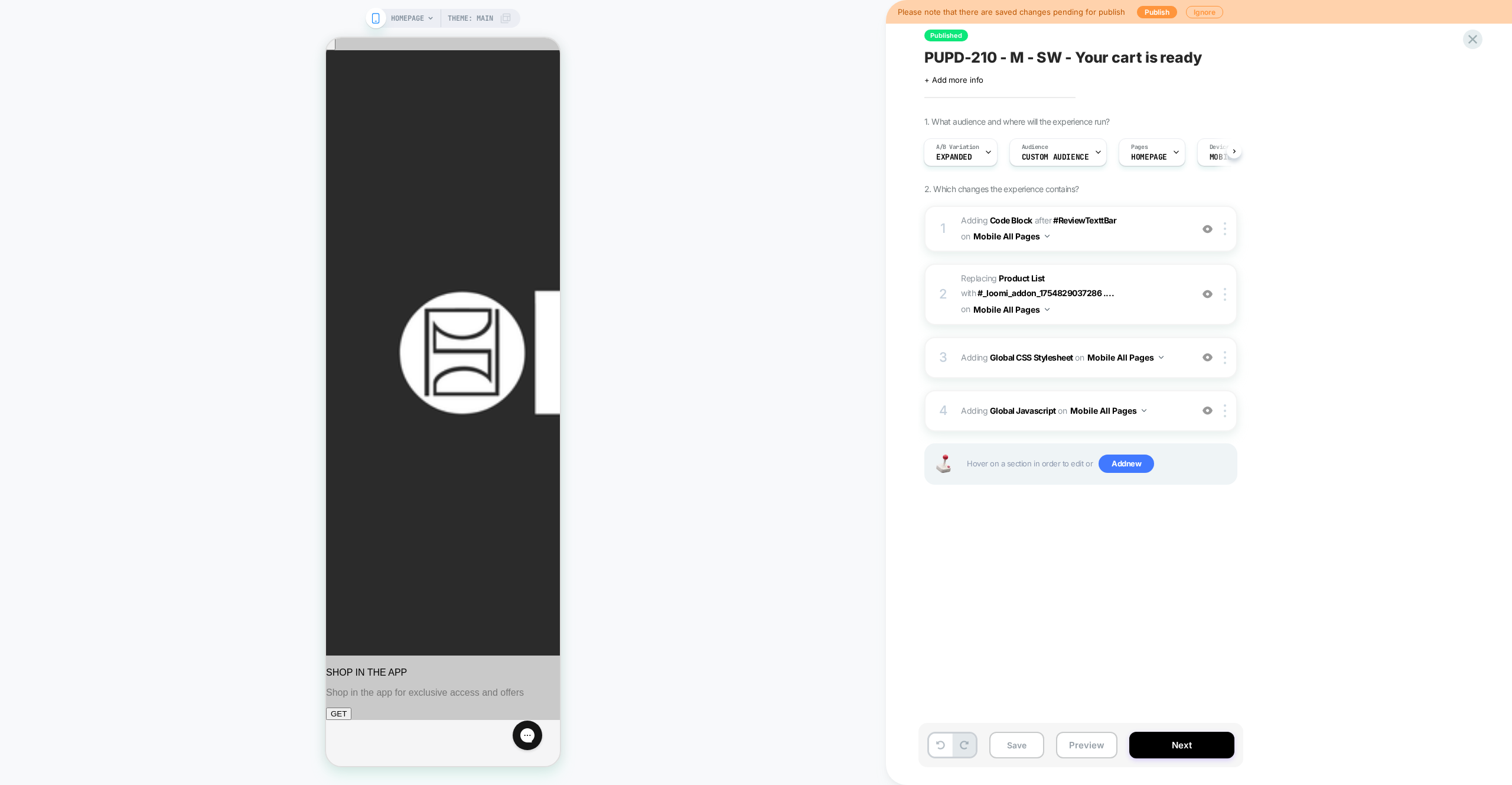
scroll to position [0, 0]
click at [1075, 156] on span "Custom Audience" at bounding box center [1055, 157] width 67 height 9
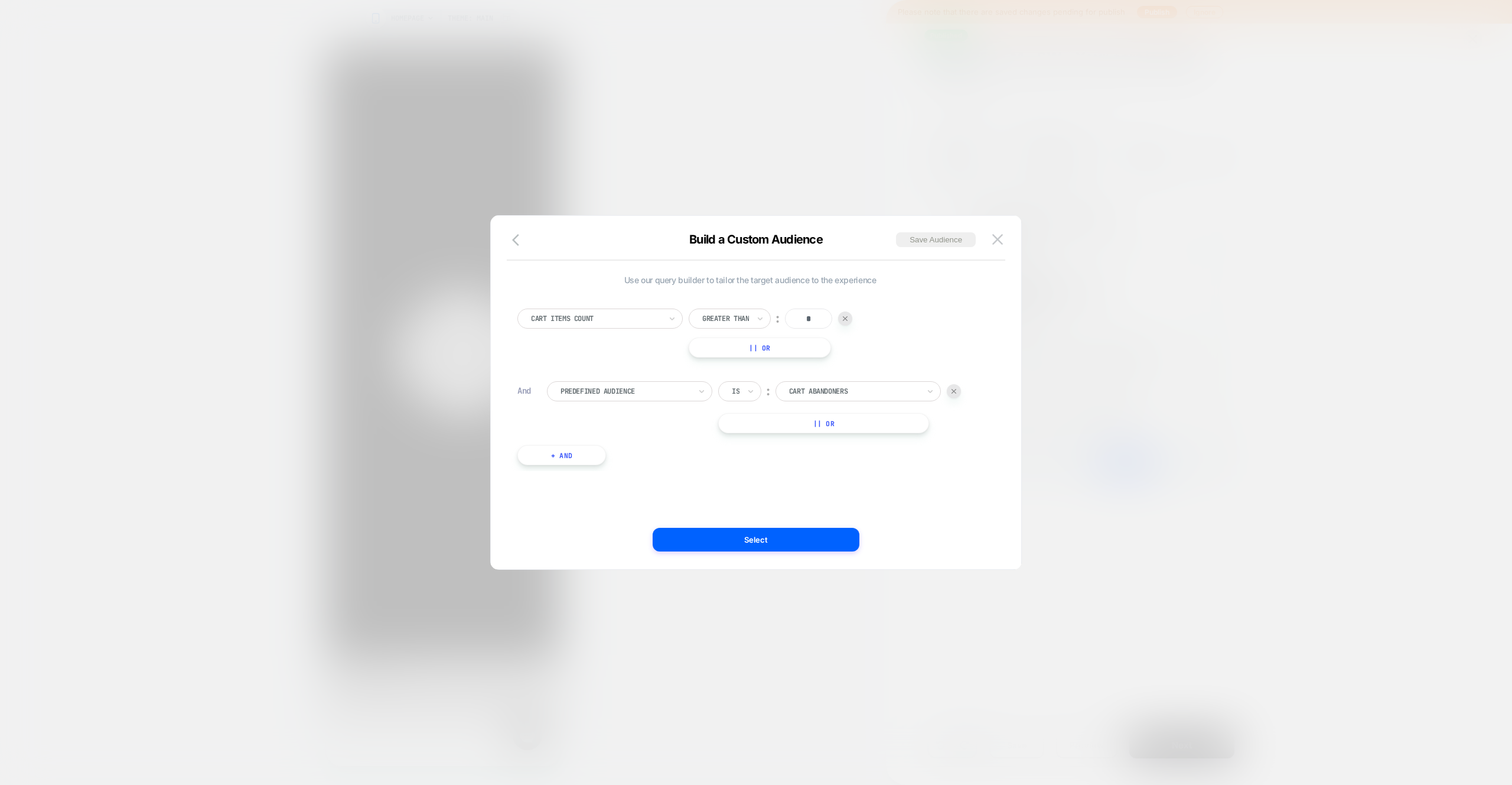
click at [891, 380] on div "Cart Items Count Greater Than ︰ * || Or And Predefined Audience Is ︰ Cart Aband…" at bounding box center [750, 381] width 477 height 181
click at [880, 390] on div at bounding box center [854, 391] width 130 height 10
click at [838, 463] on div "Returning Visitors" at bounding box center [865, 461] width 154 height 19
click at [957, 490] on div "Use our query builder to tailor the target audience to the experience Cart Item…" at bounding box center [751, 392] width 495 height 306
click at [799, 542] on button "Select" at bounding box center [756, 539] width 207 height 24
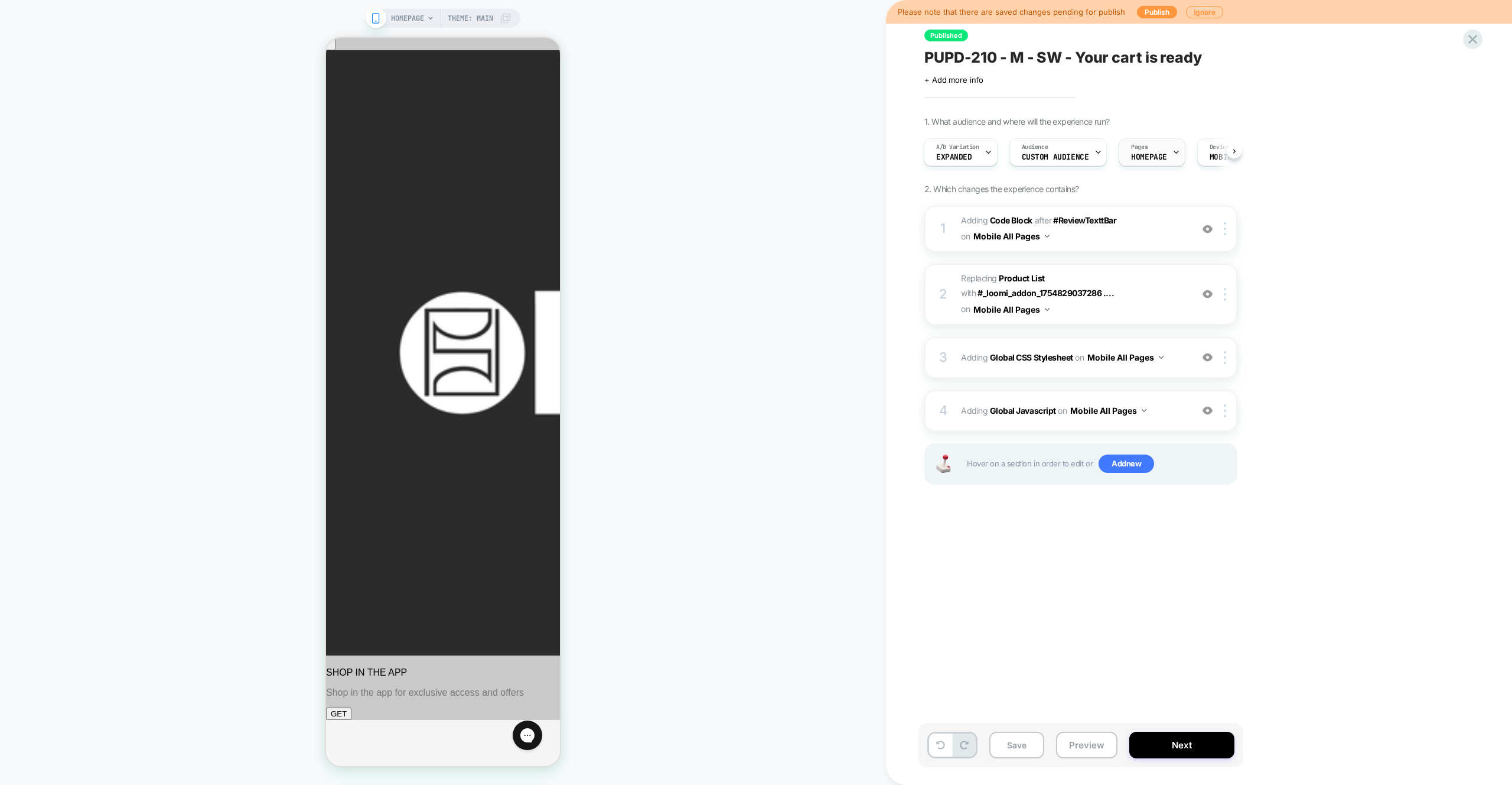
click at [1147, 149] on div "Pages HOMEPAGE" at bounding box center [1149, 152] width 60 height 27
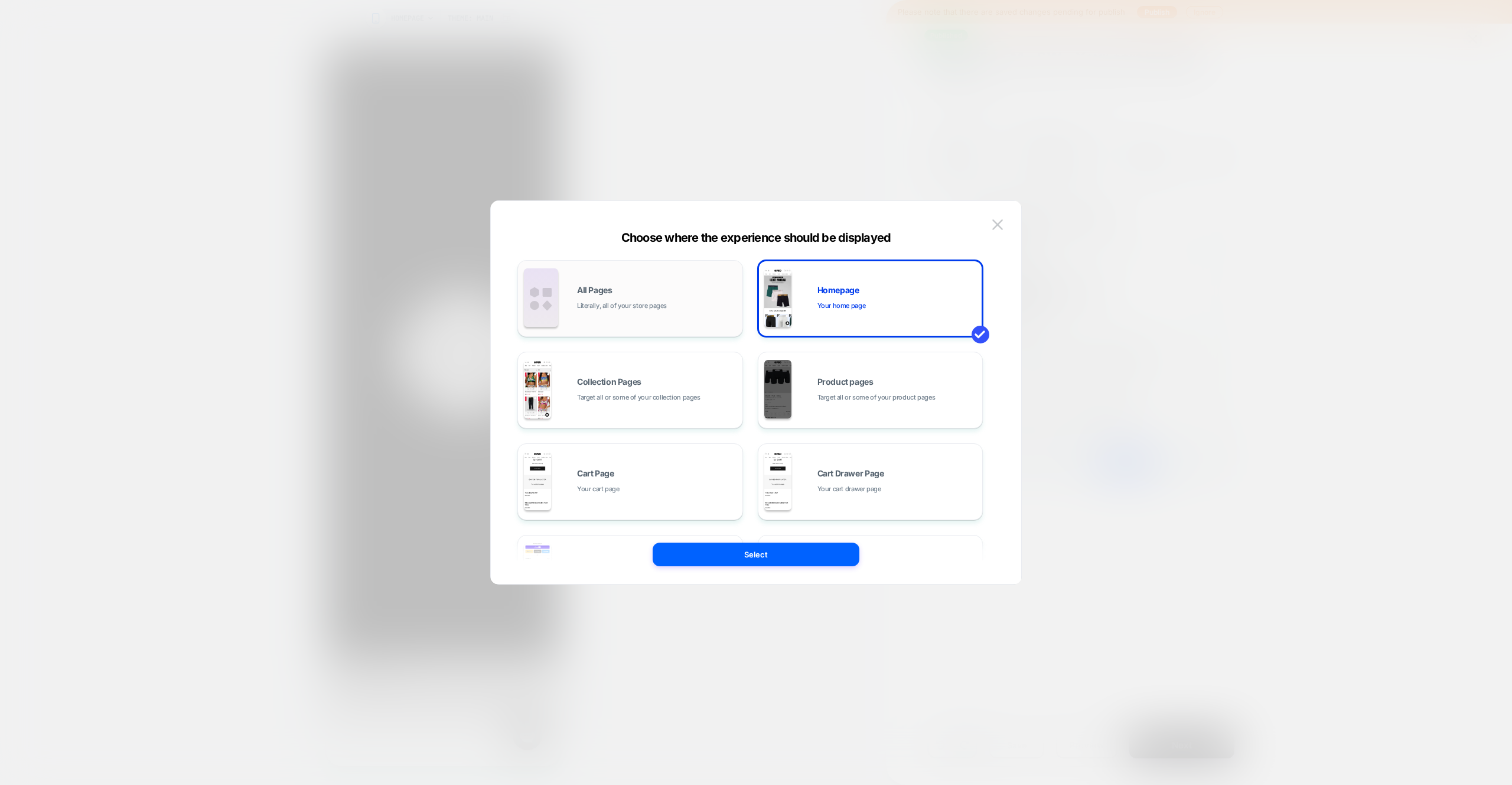
click at [638, 295] on div "All Pages Literally, all of your store pages" at bounding box center [657, 299] width 160 height 26
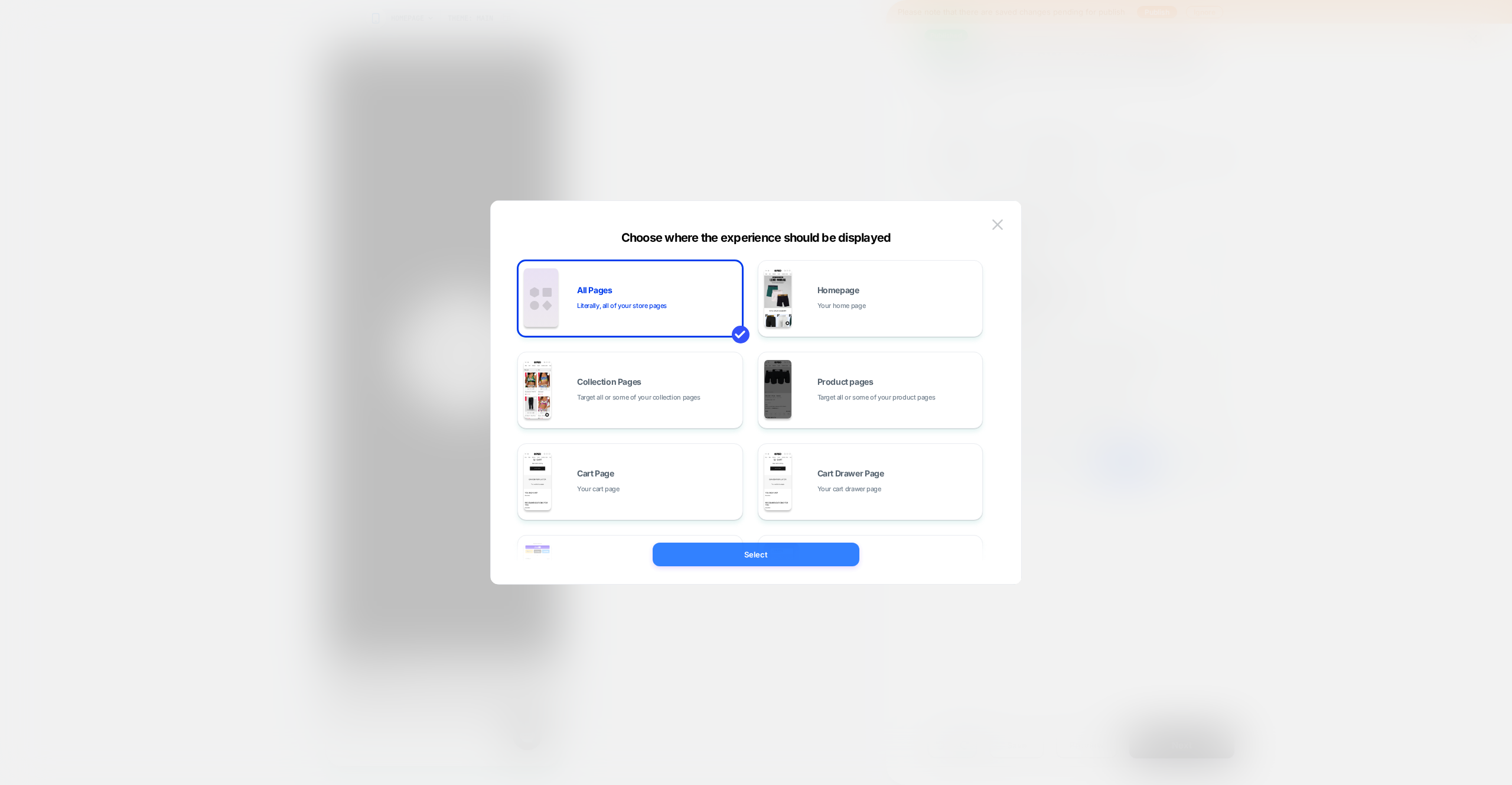
click at [763, 559] on button "Select" at bounding box center [756, 554] width 207 height 24
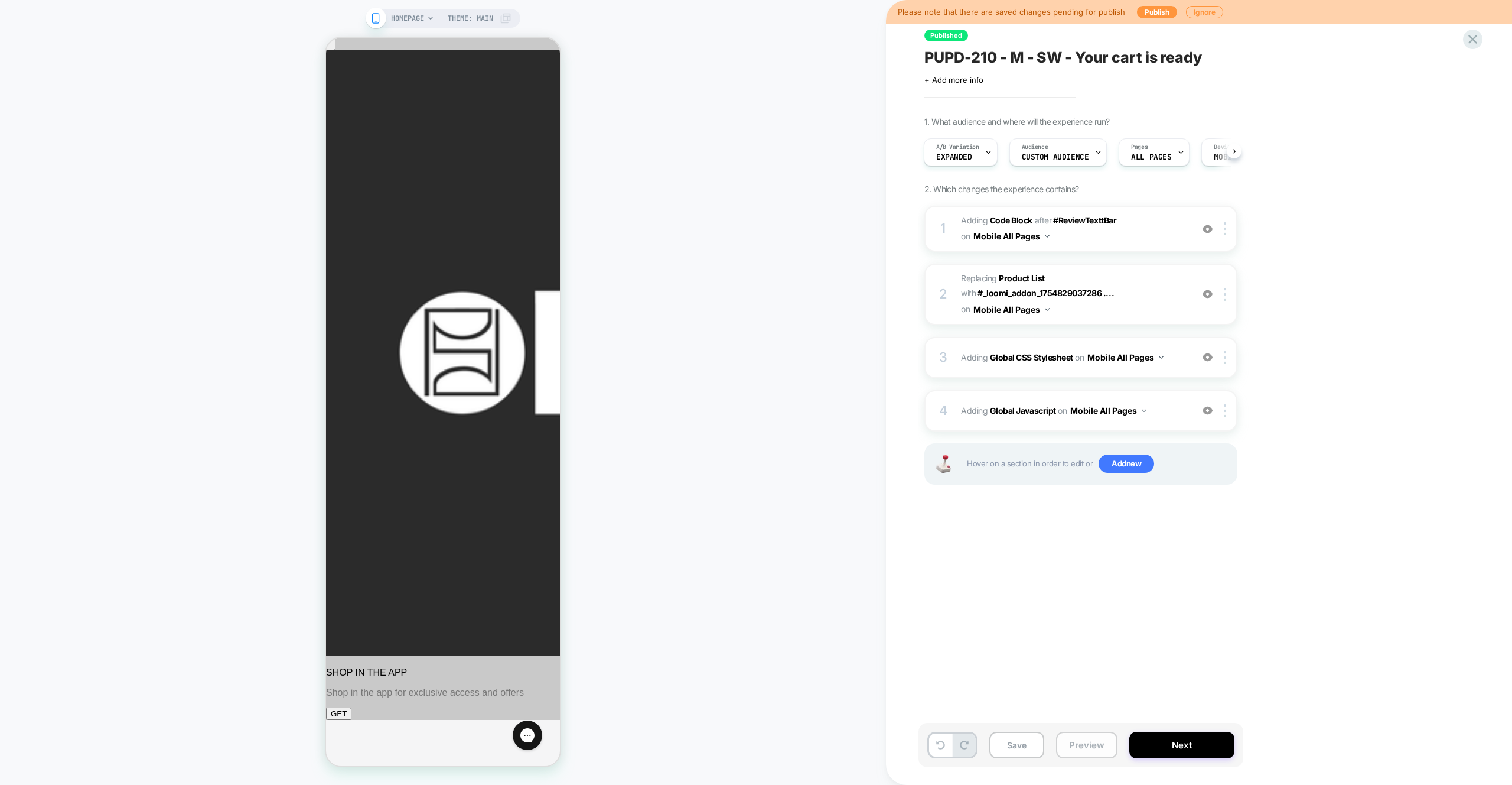
click at [1096, 750] on button "Preview" at bounding box center [1086, 745] width 62 height 27
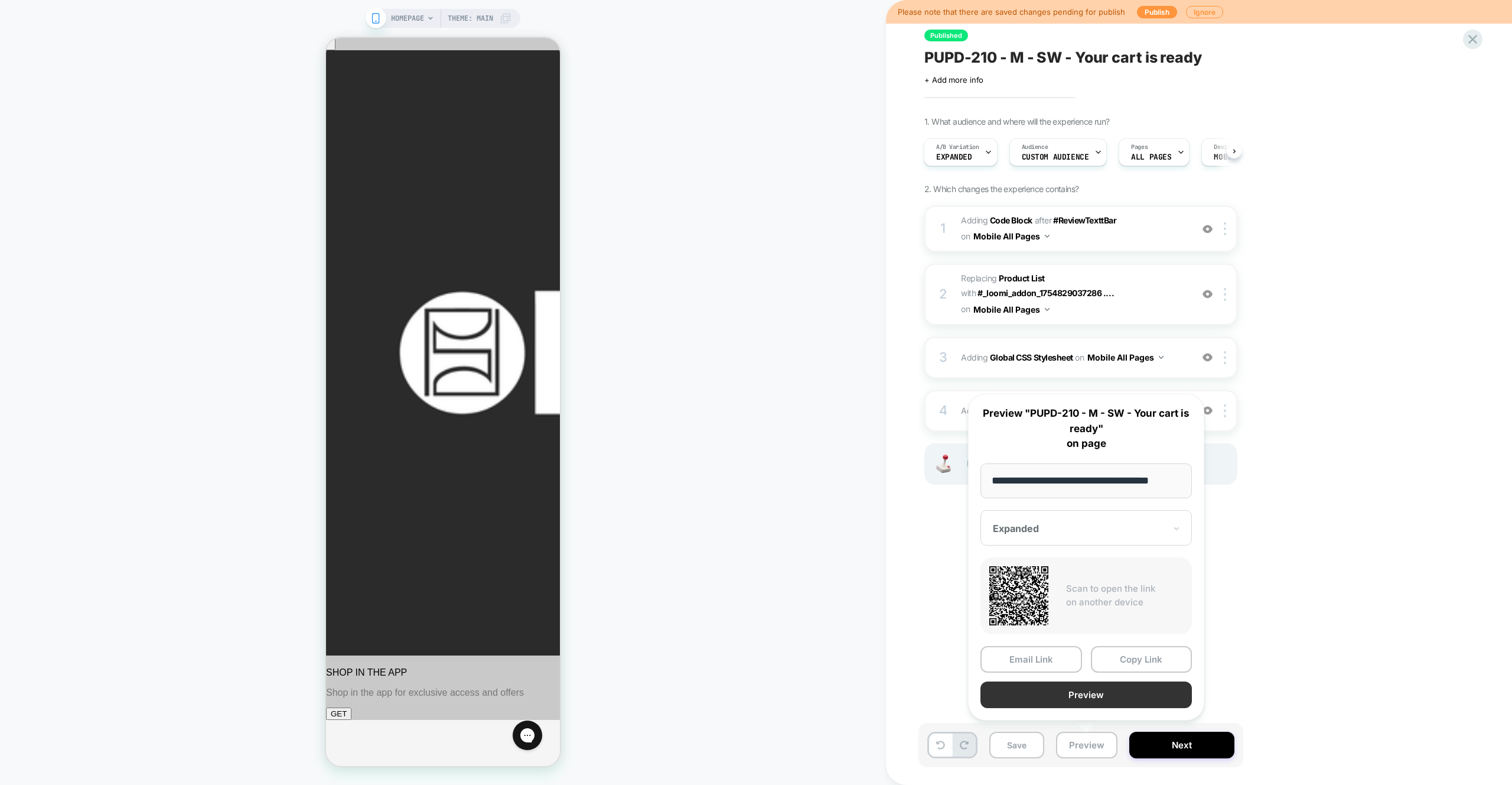
click at [1088, 700] on button "Preview" at bounding box center [1086, 695] width 212 height 27
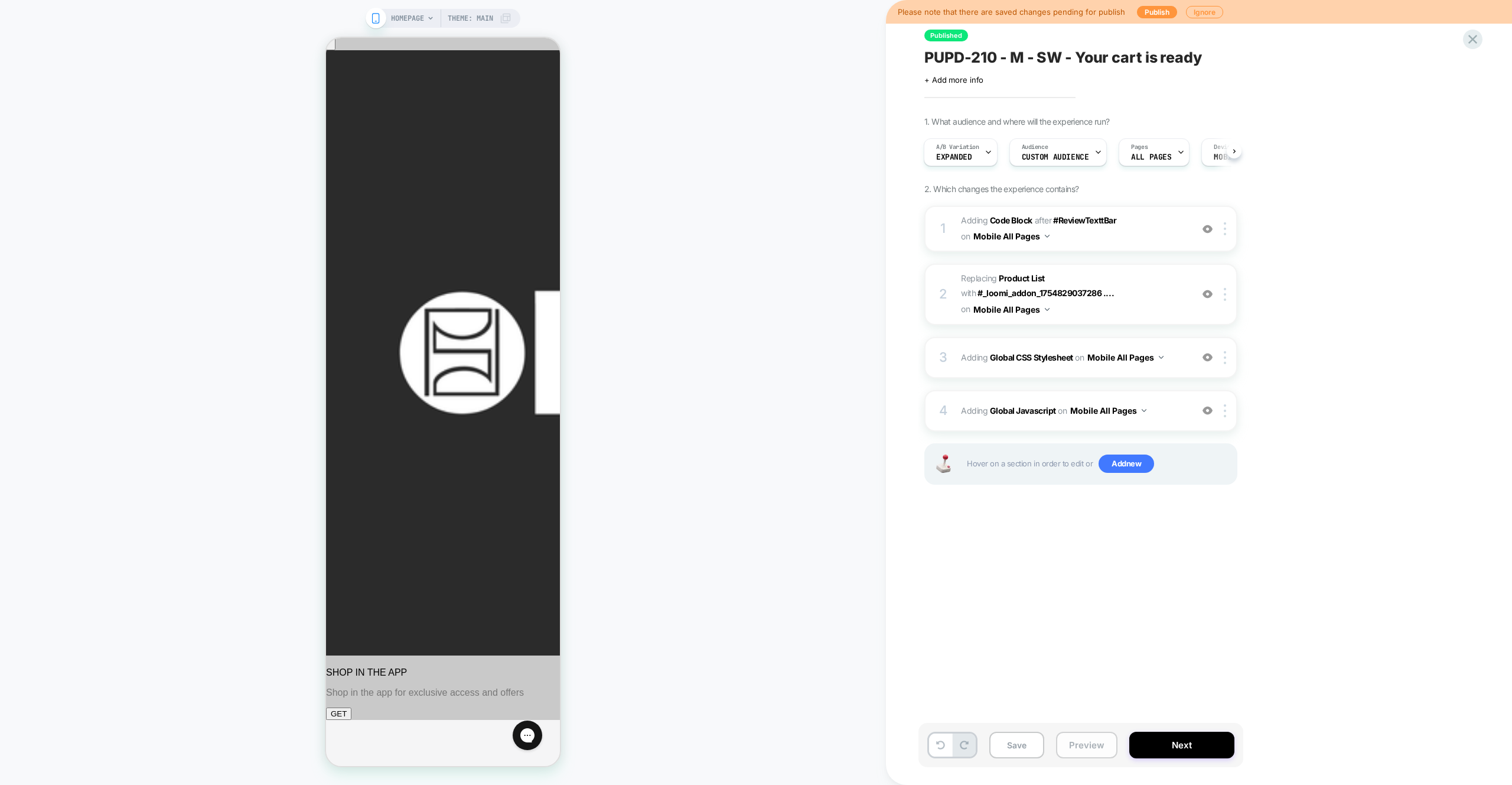
click at [1091, 745] on button "Preview" at bounding box center [1086, 745] width 62 height 27
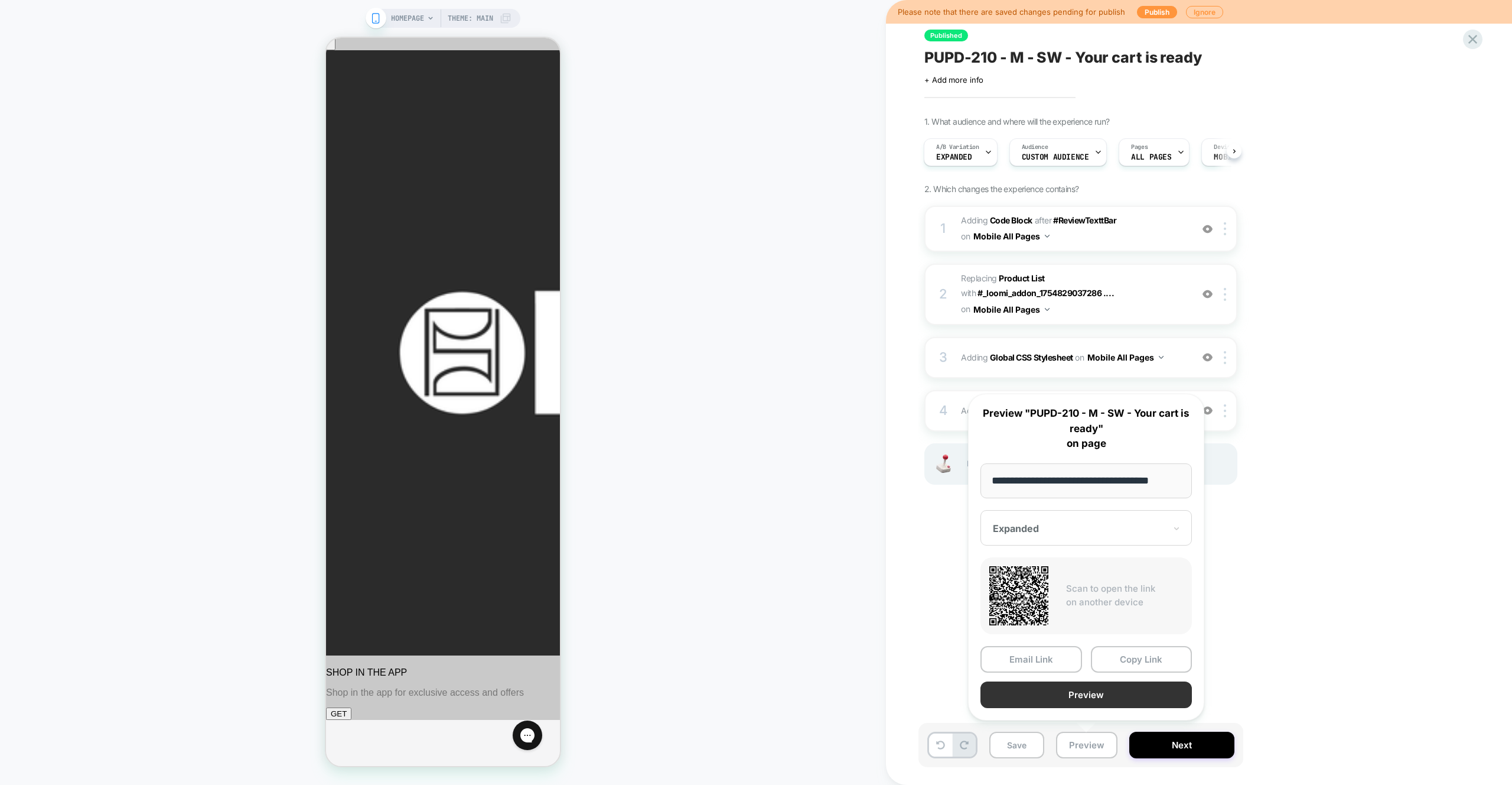
click at [1111, 689] on button "Preview" at bounding box center [1086, 695] width 212 height 27
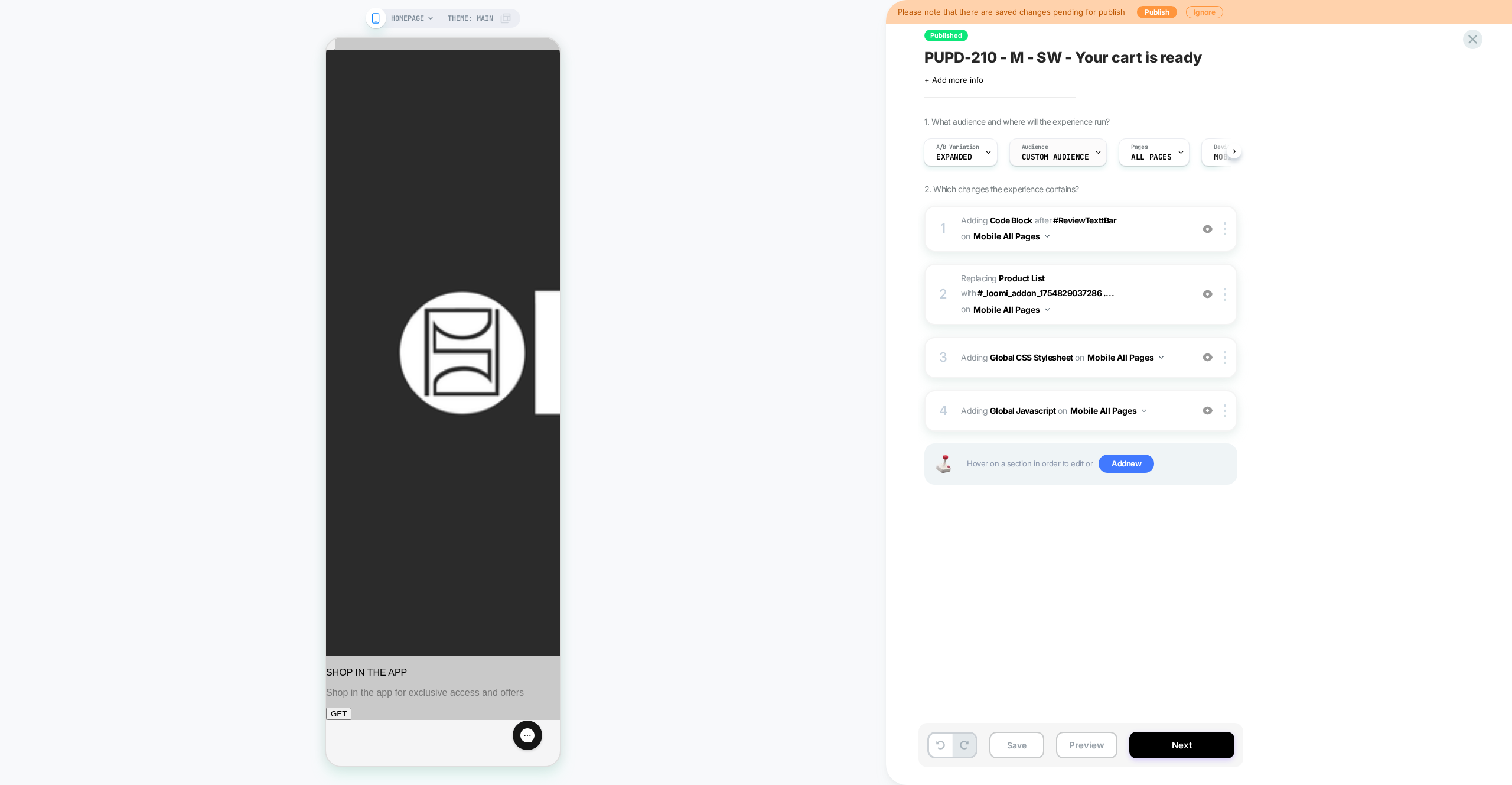
click at [1079, 158] on span "Custom Audience" at bounding box center [1055, 157] width 67 height 9
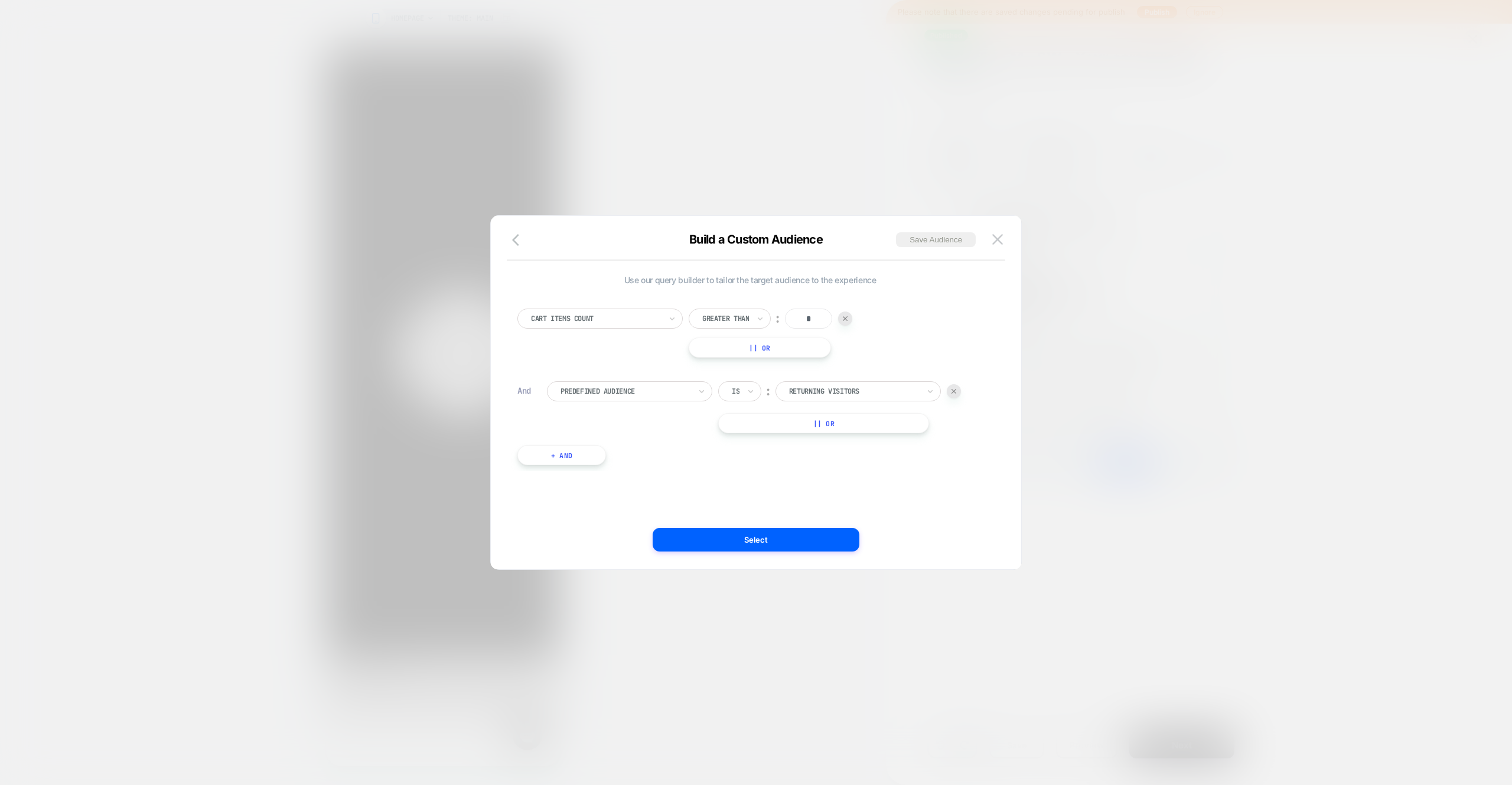
click at [888, 393] on div at bounding box center [854, 391] width 130 height 10
click at [979, 443] on div "Cart Items Count Greater Than ︰ * || Or And Predefined Audience Is ︰ option New…" at bounding box center [750, 381] width 477 height 181
click at [562, 453] on button "+ And" at bounding box center [562, 455] width 88 height 20
click at [660, 457] on div "Predefined Audience" at bounding box center [629, 467] width 165 height 20
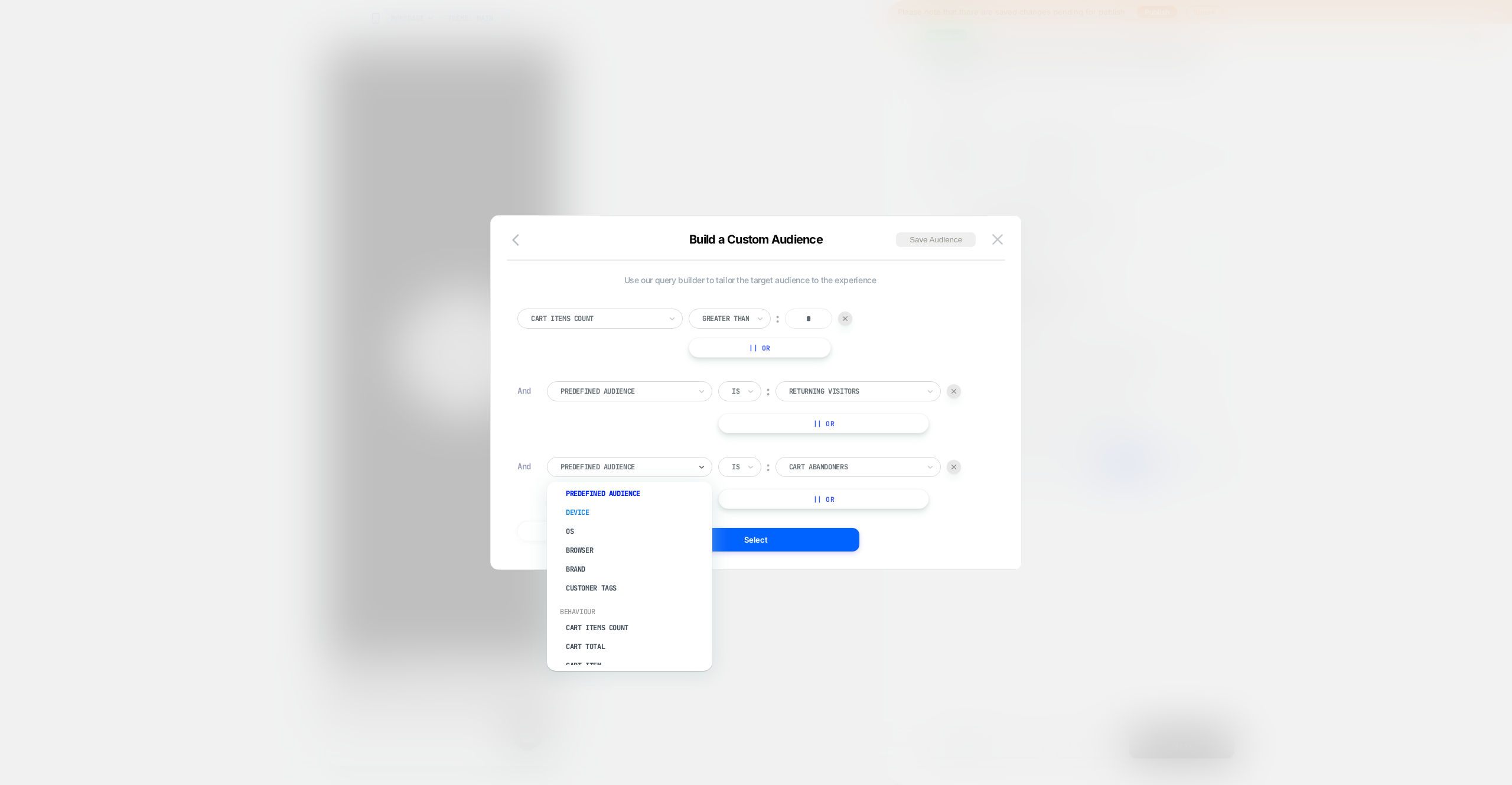
scroll to position [37, 0]
click at [602, 571] on div "Customer Tags" at bounding box center [636, 572] width 154 height 19
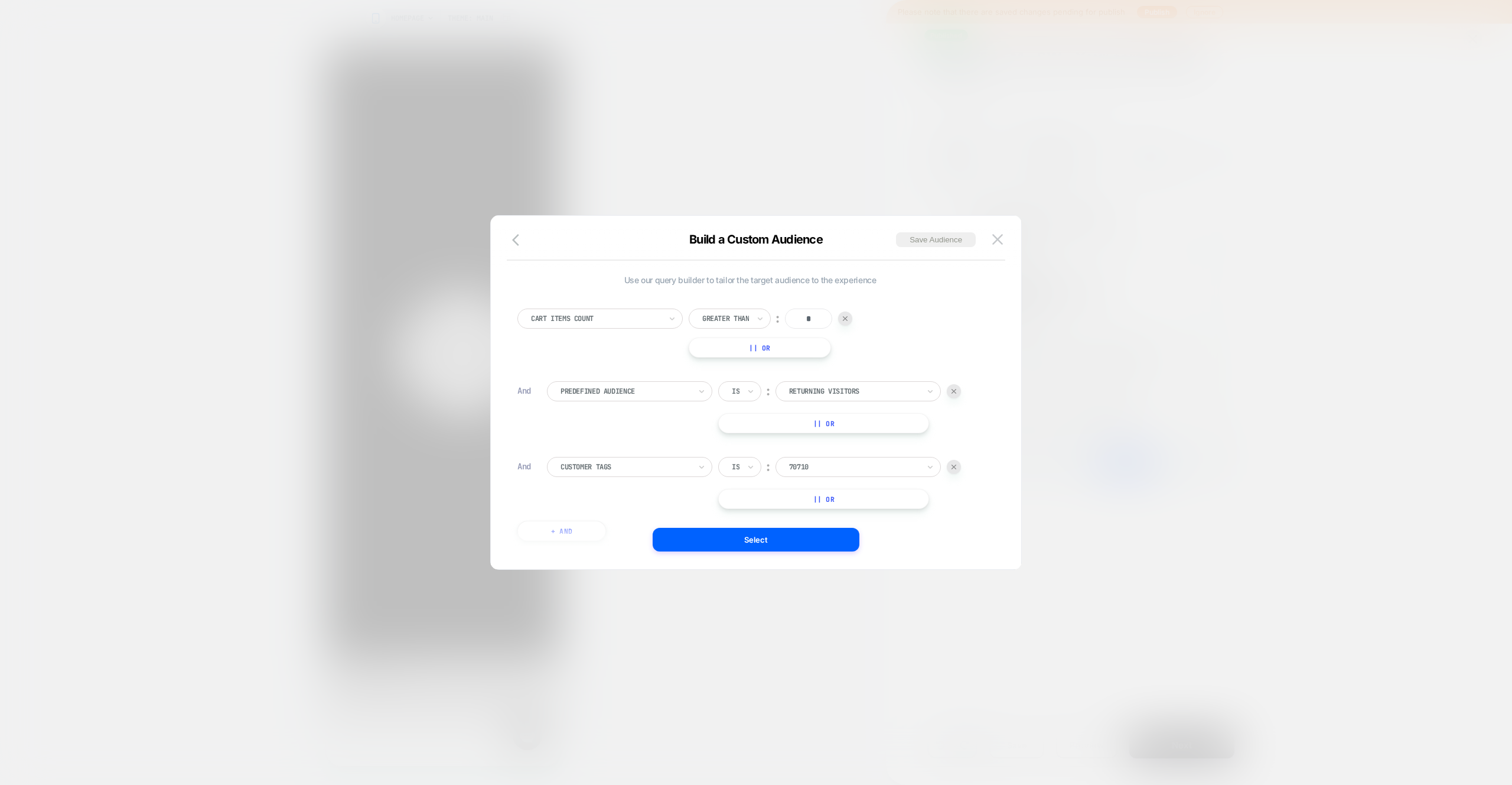
click at [832, 466] on div at bounding box center [854, 467] width 130 height 10
click at [615, 467] on div at bounding box center [625, 467] width 130 height 10
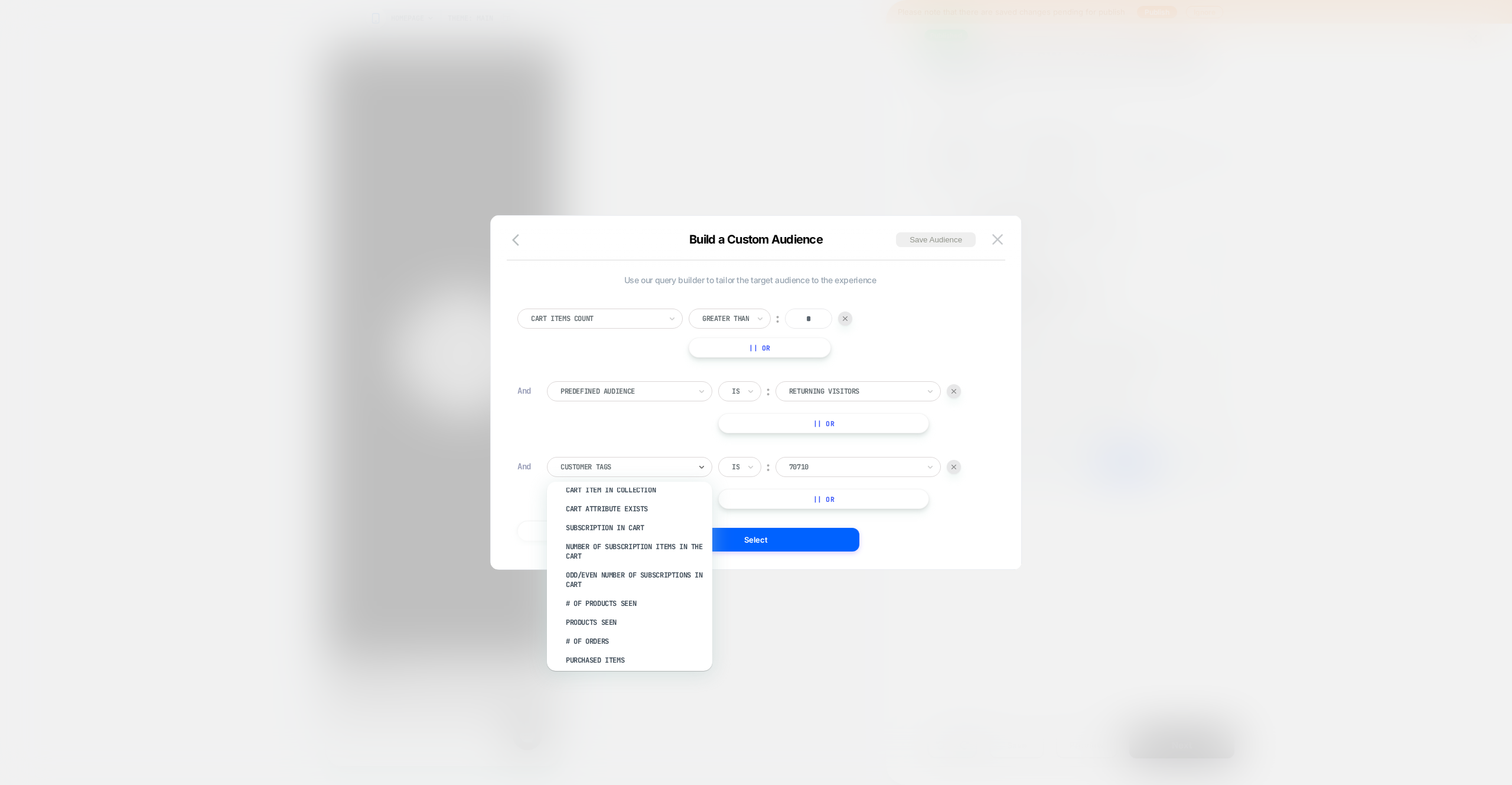
scroll to position [0, 0]
click at [598, 514] on div "Predefined Audience" at bounding box center [636, 515] width 154 height 19
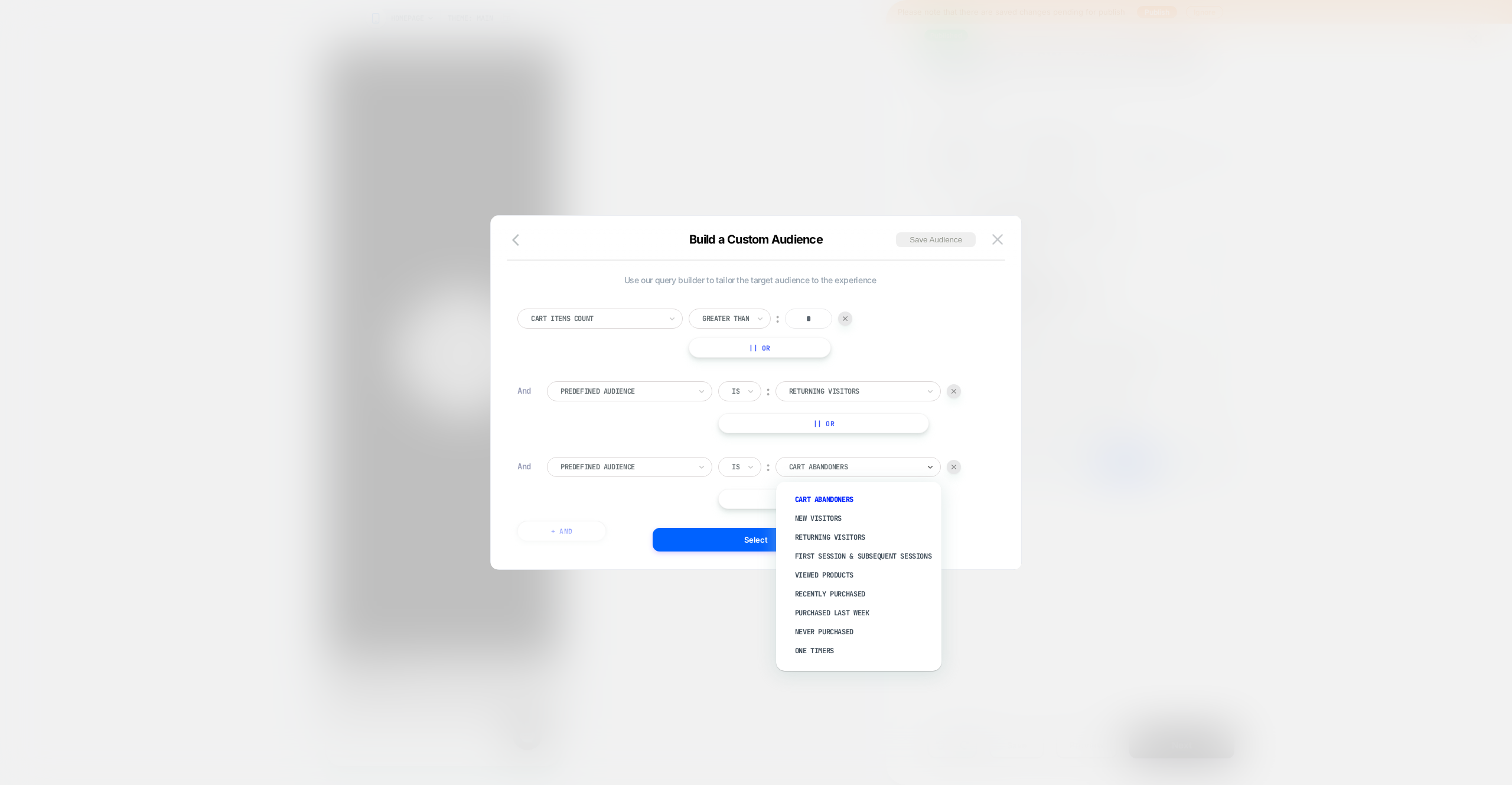
click at [845, 466] on div at bounding box center [854, 467] width 130 height 10
click at [836, 550] on div "First session & subsequent sessions" at bounding box center [865, 549] width 154 height 19
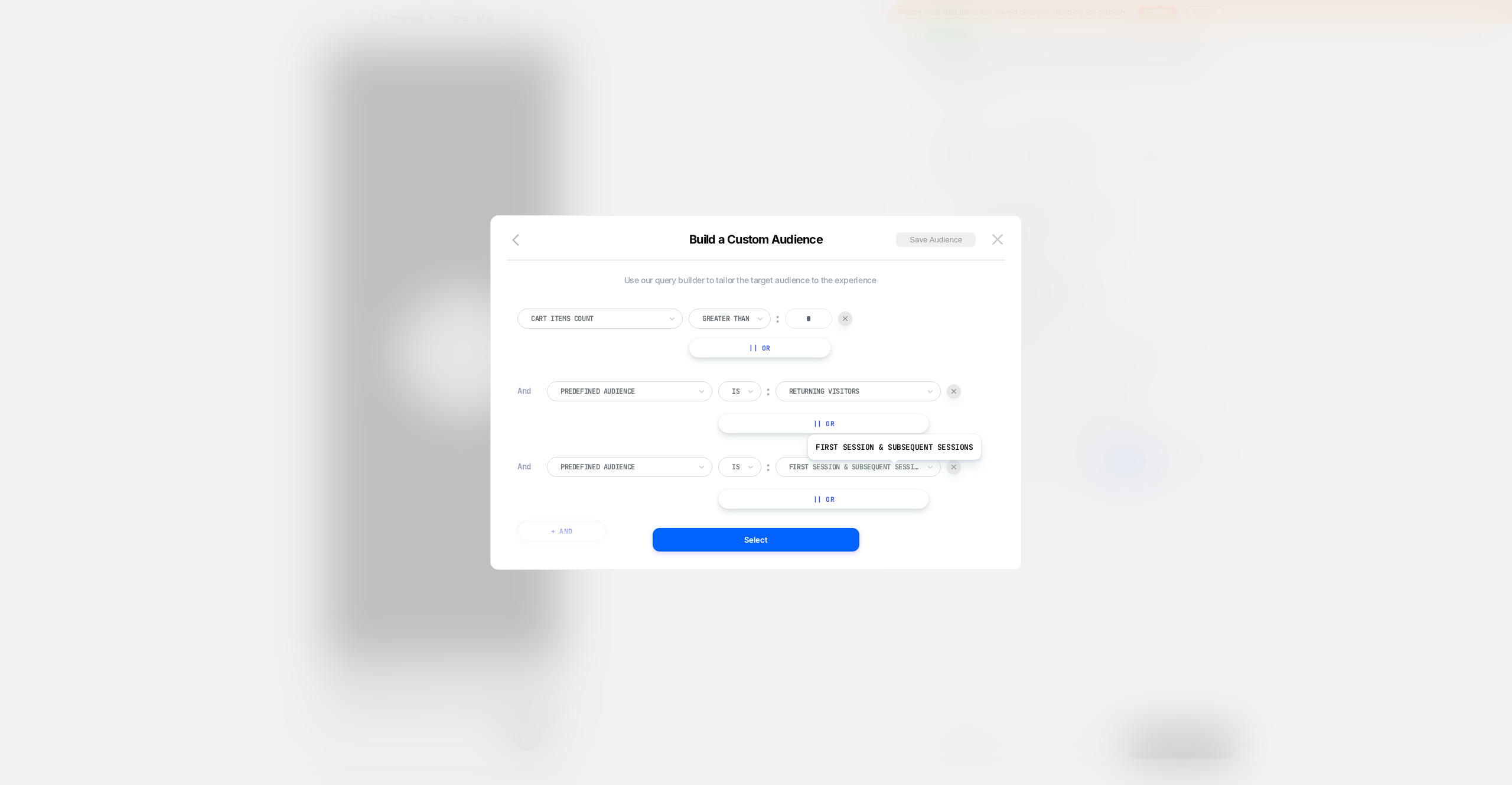
click at [893, 468] on div at bounding box center [854, 467] width 130 height 10
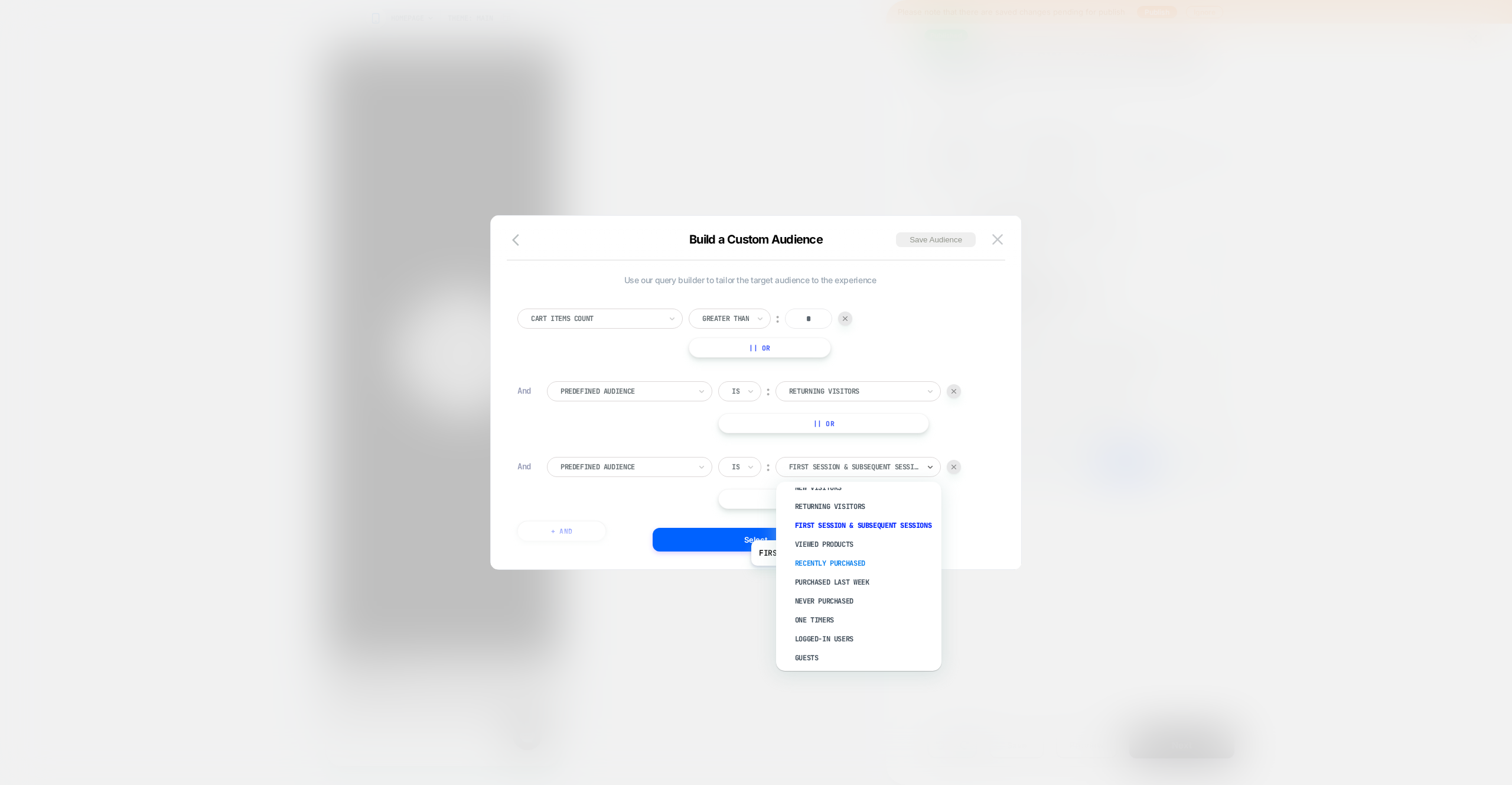
scroll to position [45, 0]
click at [953, 461] on div at bounding box center [954, 467] width 14 height 14
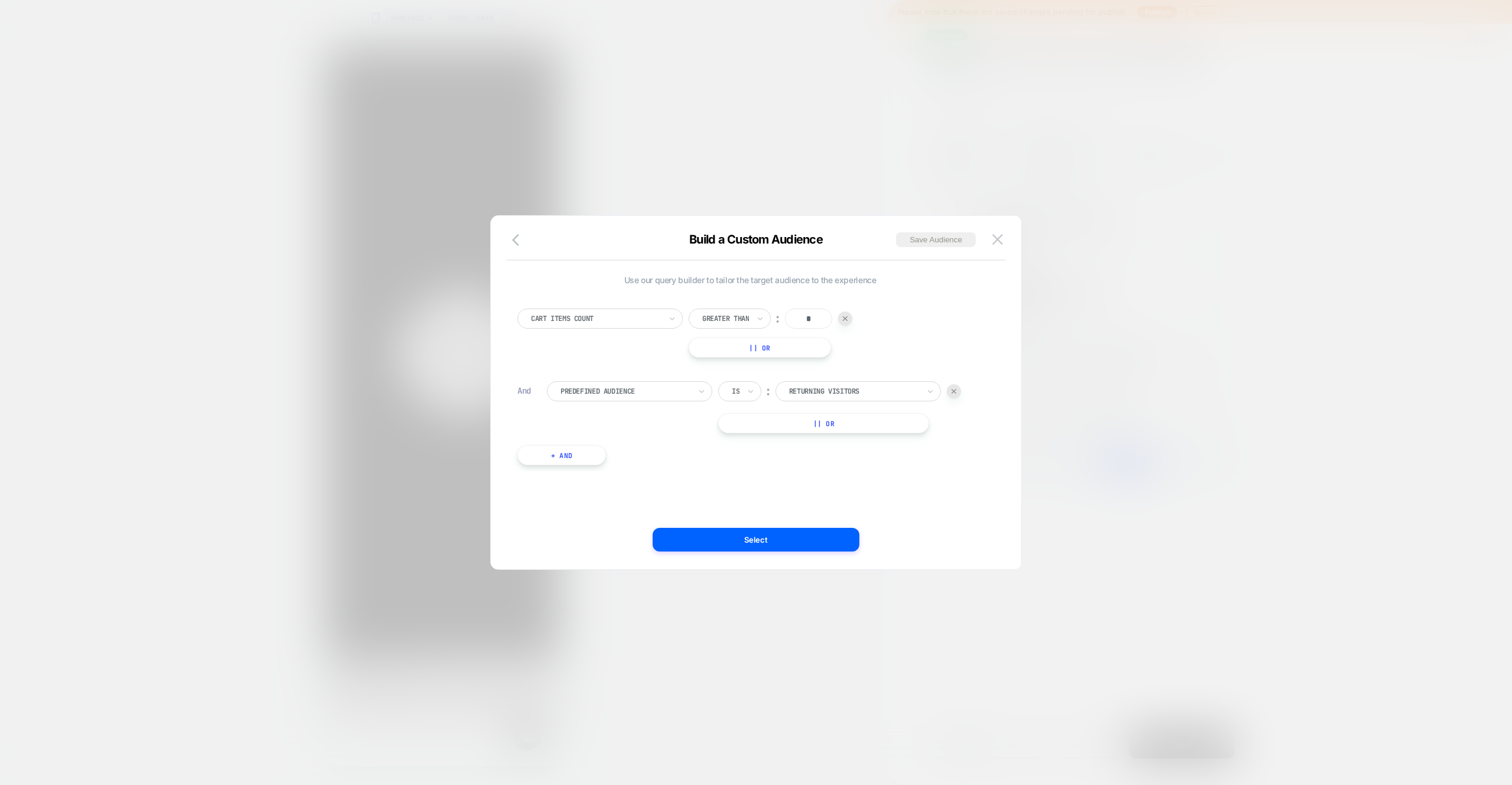
click at [915, 451] on div "Cart Items Count Greater Than ︰ * || Or And Predefined Audience Is ︰ Returning …" at bounding box center [750, 381] width 477 height 181
click at [761, 537] on button "Select" at bounding box center [756, 539] width 207 height 24
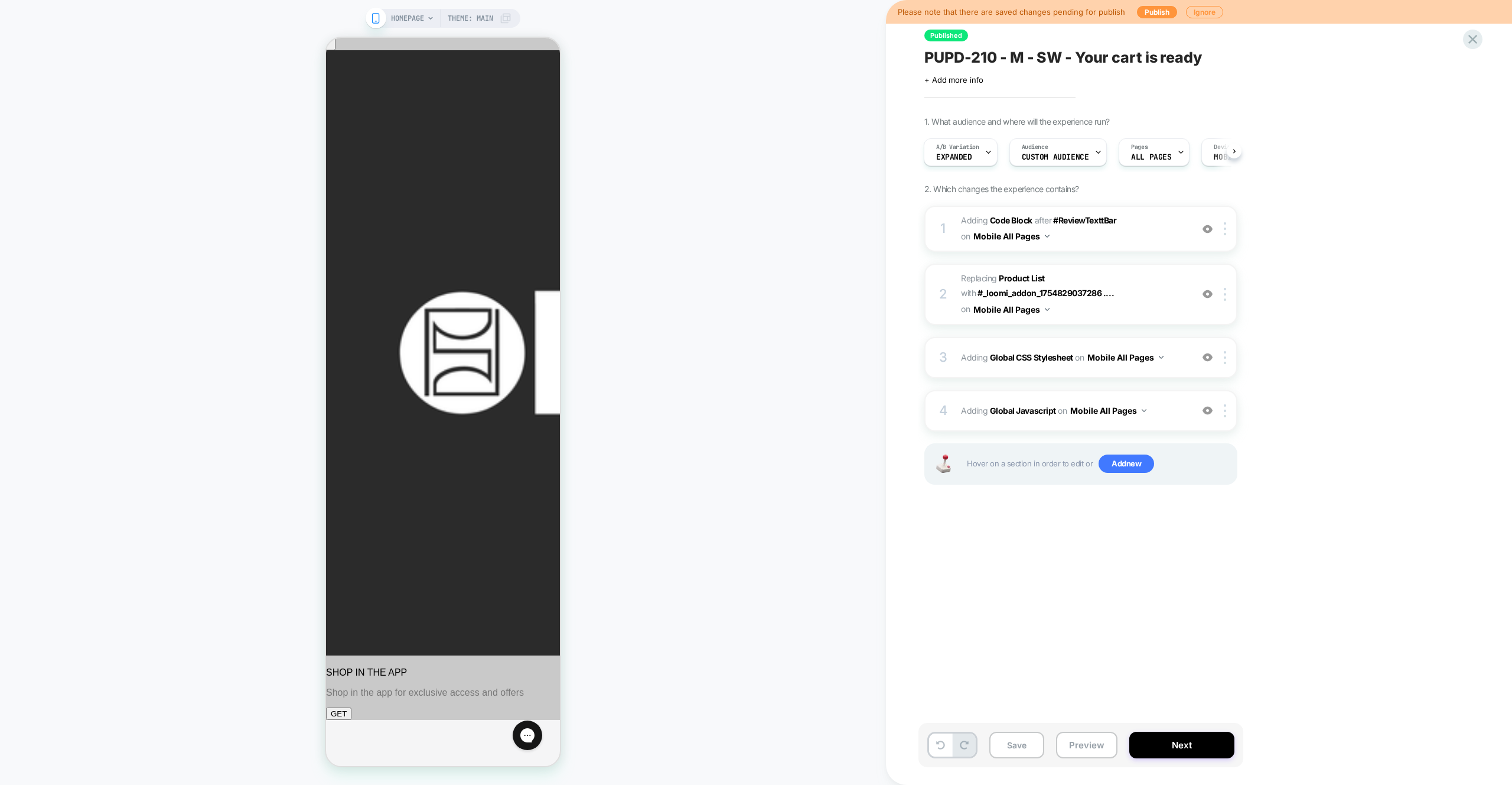
drag, startPoint x: 1168, startPoint y: 180, endPoint x: 1055, endPoint y: 185, distance: 113.1
click at [1055, 185] on div "1. What audience and where will the experience run? A/B Variation Expanded Audi…" at bounding box center [1139, 315] width 431 height 398
drag, startPoint x: 1159, startPoint y: 154, endPoint x: 1047, endPoint y: 159, distance: 112.1
click at [1049, 159] on div "A/B Variation Expanded Audience Custom Audience Pages ALL PAGES Devices MOBILE …" at bounding box center [1075, 152] width 313 height 40
click at [1231, 154] on button at bounding box center [1234, 151] width 15 height 15
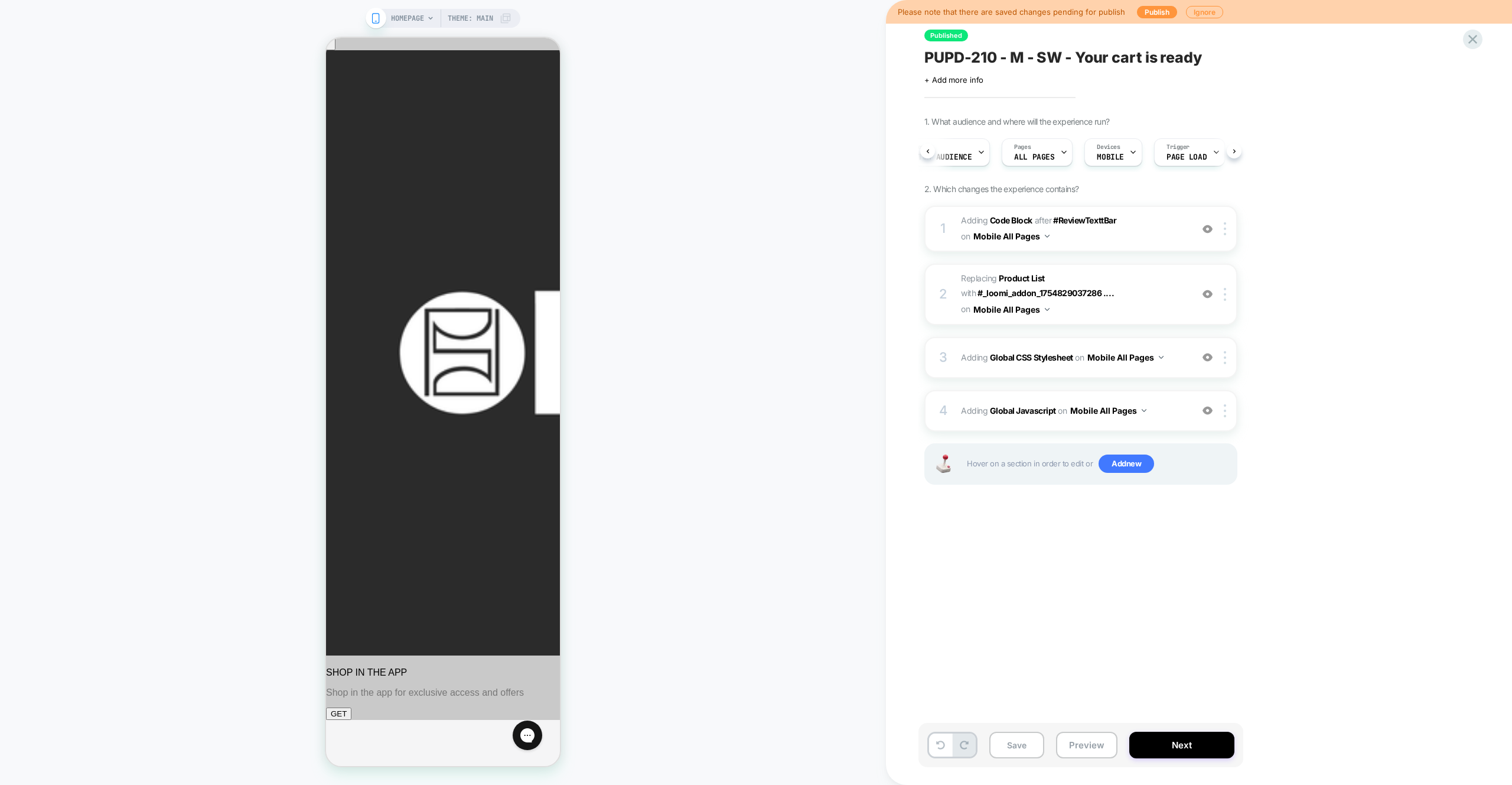
scroll to position [0, 126]
drag, startPoint x: 1179, startPoint y: 173, endPoint x: 1208, endPoint y: 149, distance: 37.6
click at [1180, 172] on div "1. What audience and where will the experience run? A/B Variation Expanded Audi…" at bounding box center [1139, 315] width 431 height 398
click at [1205, 148] on icon at bounding box center [1208, 152] width 8 height 8
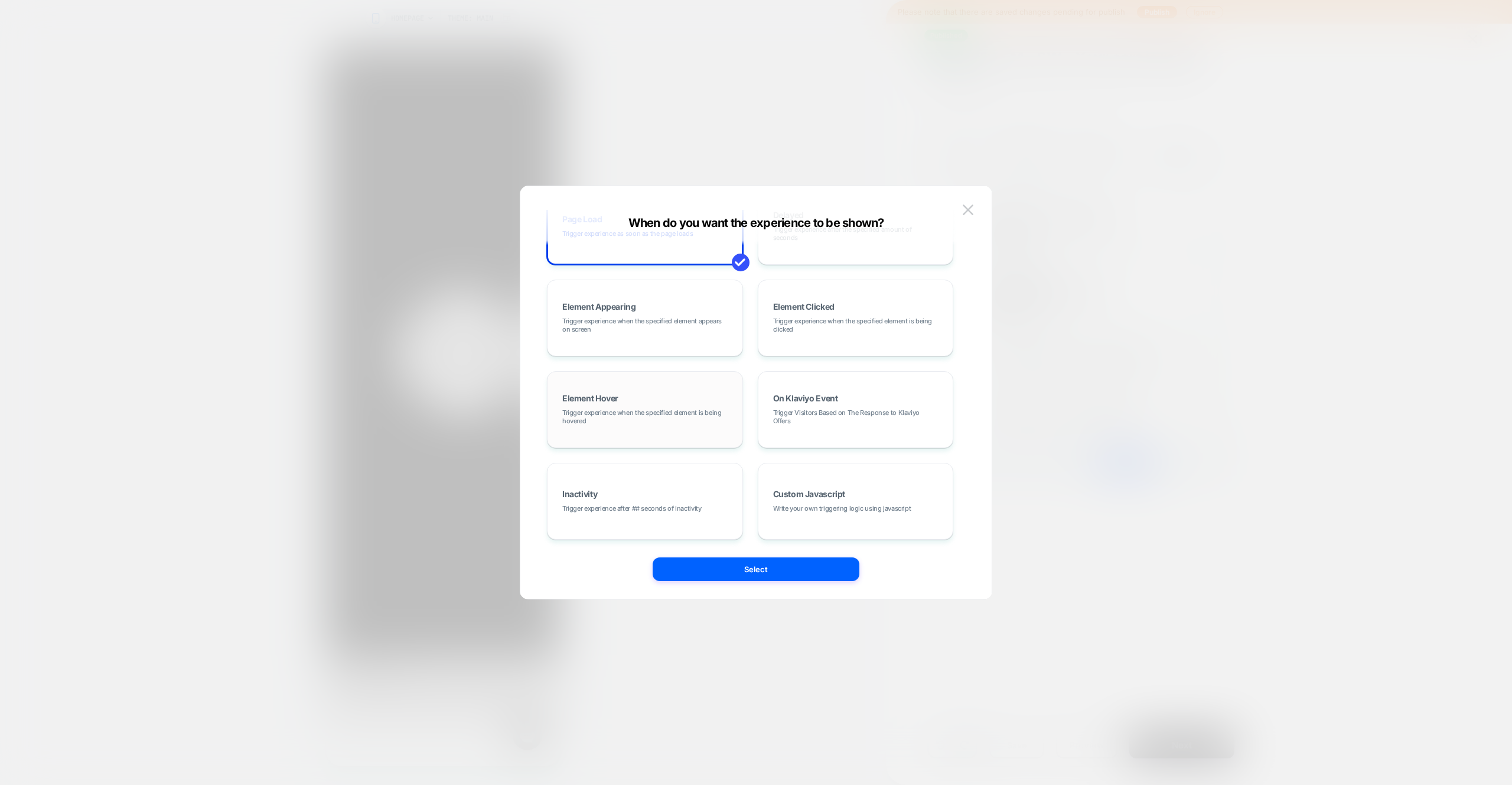
scroll to position [0, 0]
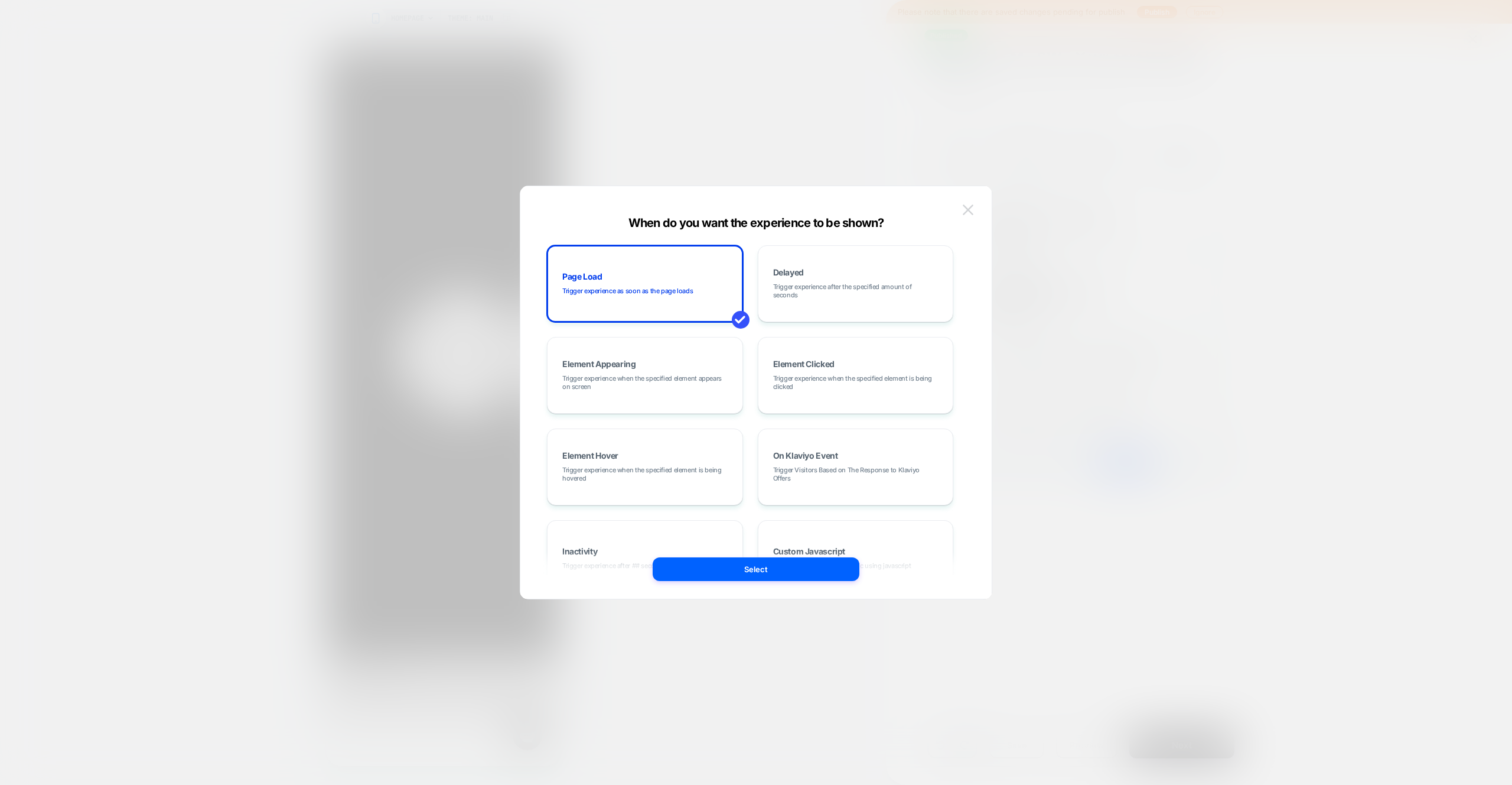
click at [969, 207] on img at bounding box center [968, 209] width 10 height 10
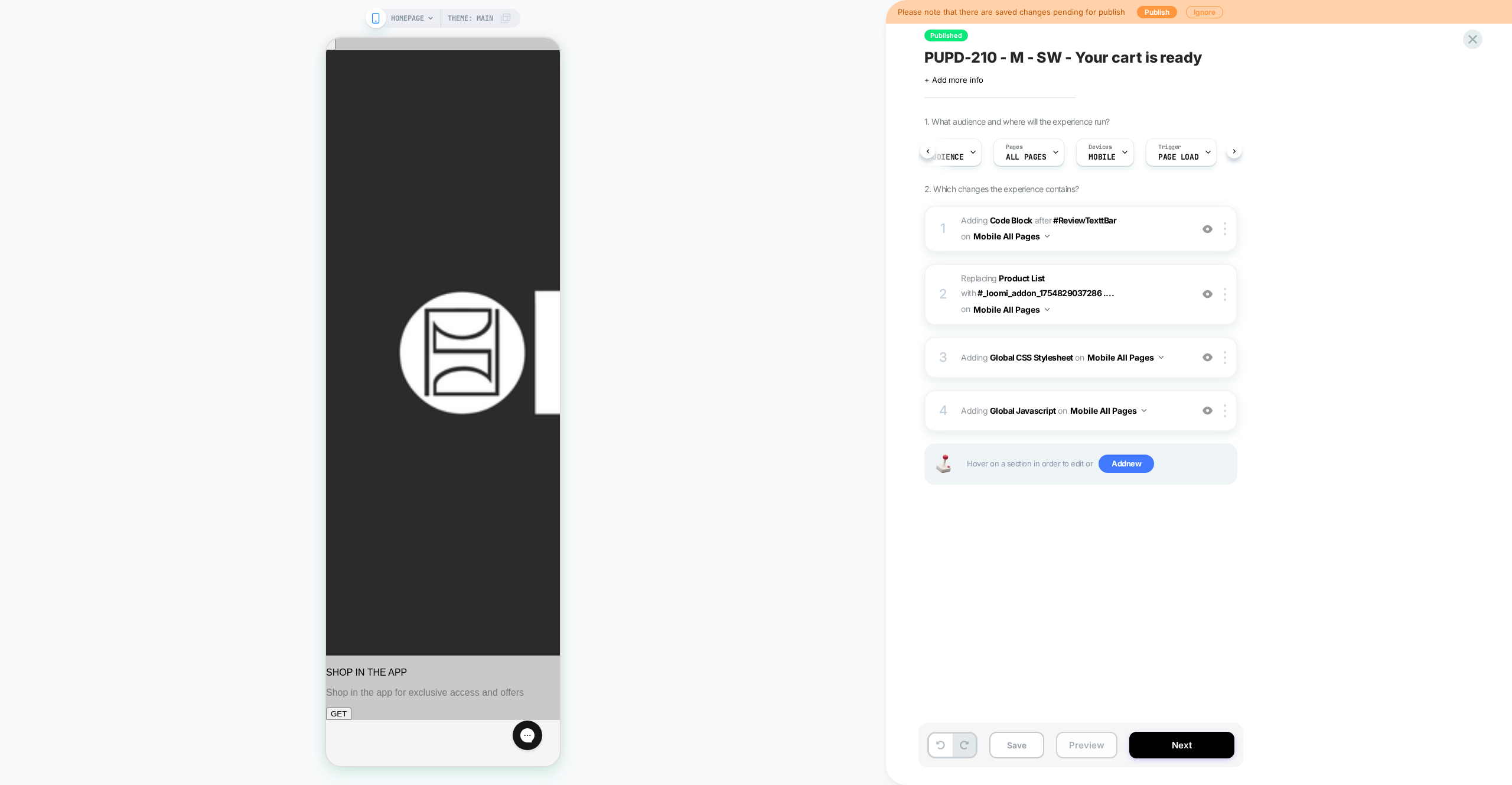
click at [1082, 748] on button "Preview" at bounding box center [1086, 745] width 62 height 27
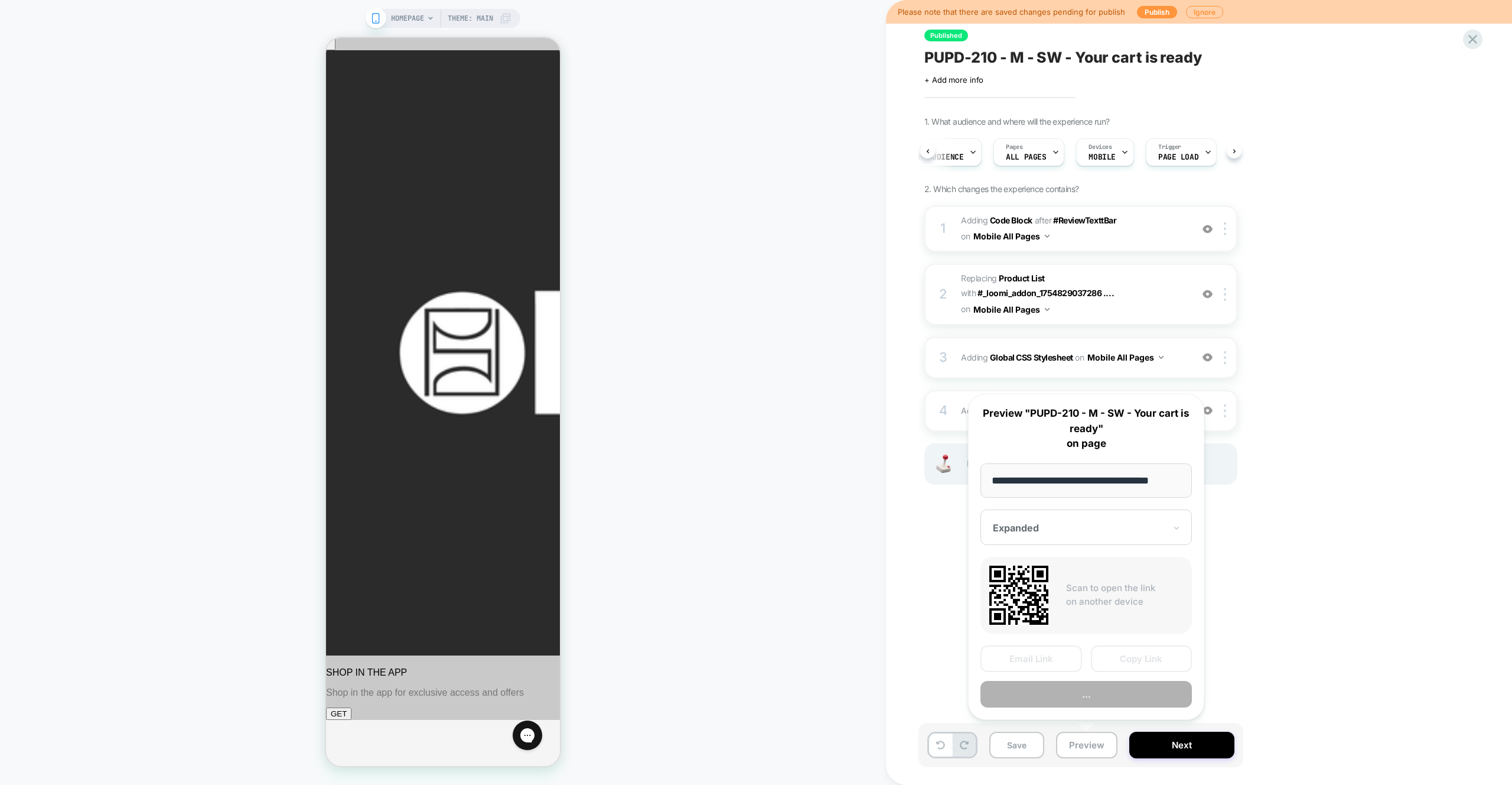
scroll to position [0, 10]
click at [1135, 663] on button "Copy Link" at bounding box center [1142, 659] width 102 height 27
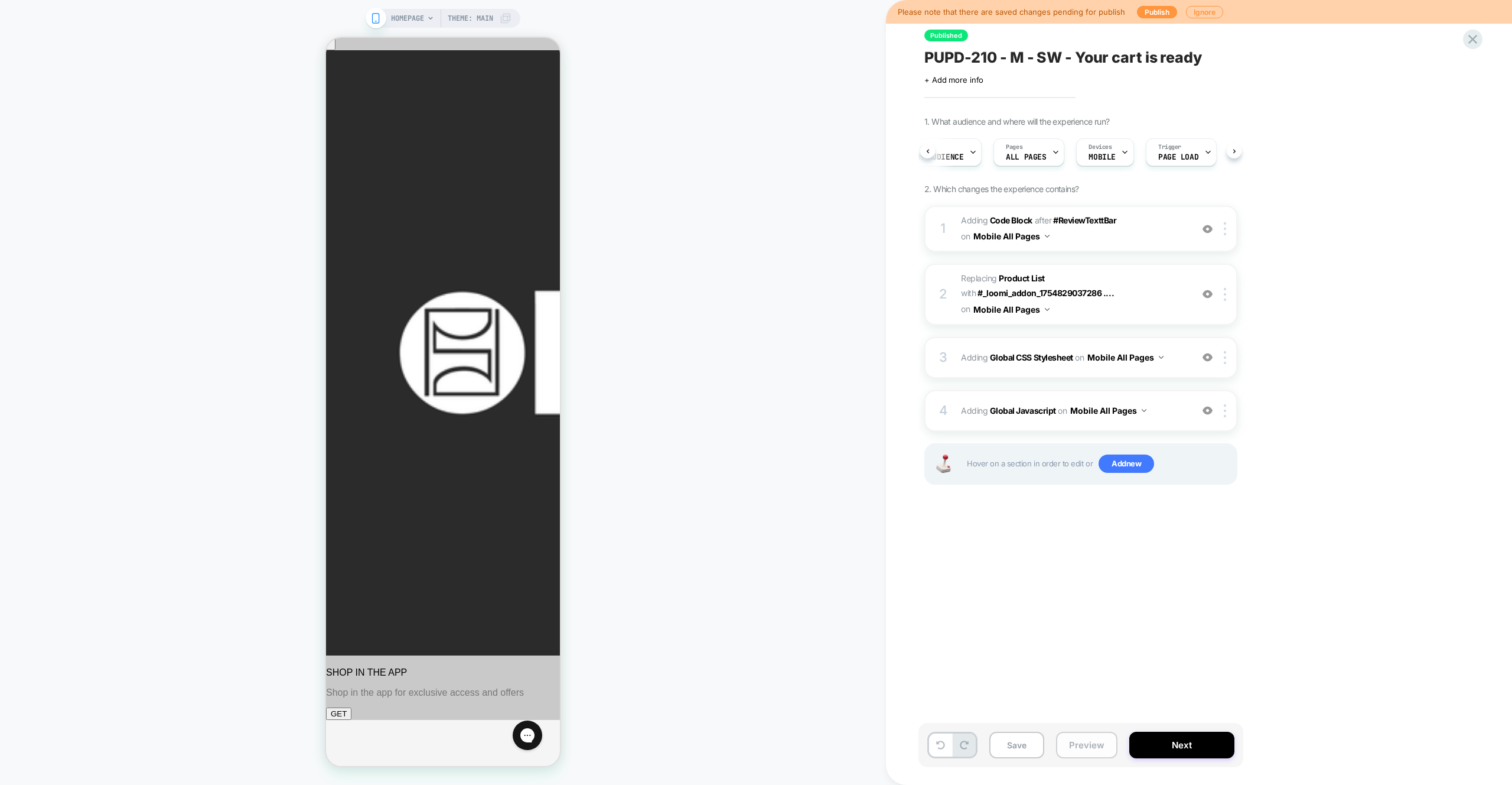
click at [1082, 744] on button "Preview" at bounding box center [1086, 745] width 62 height 27
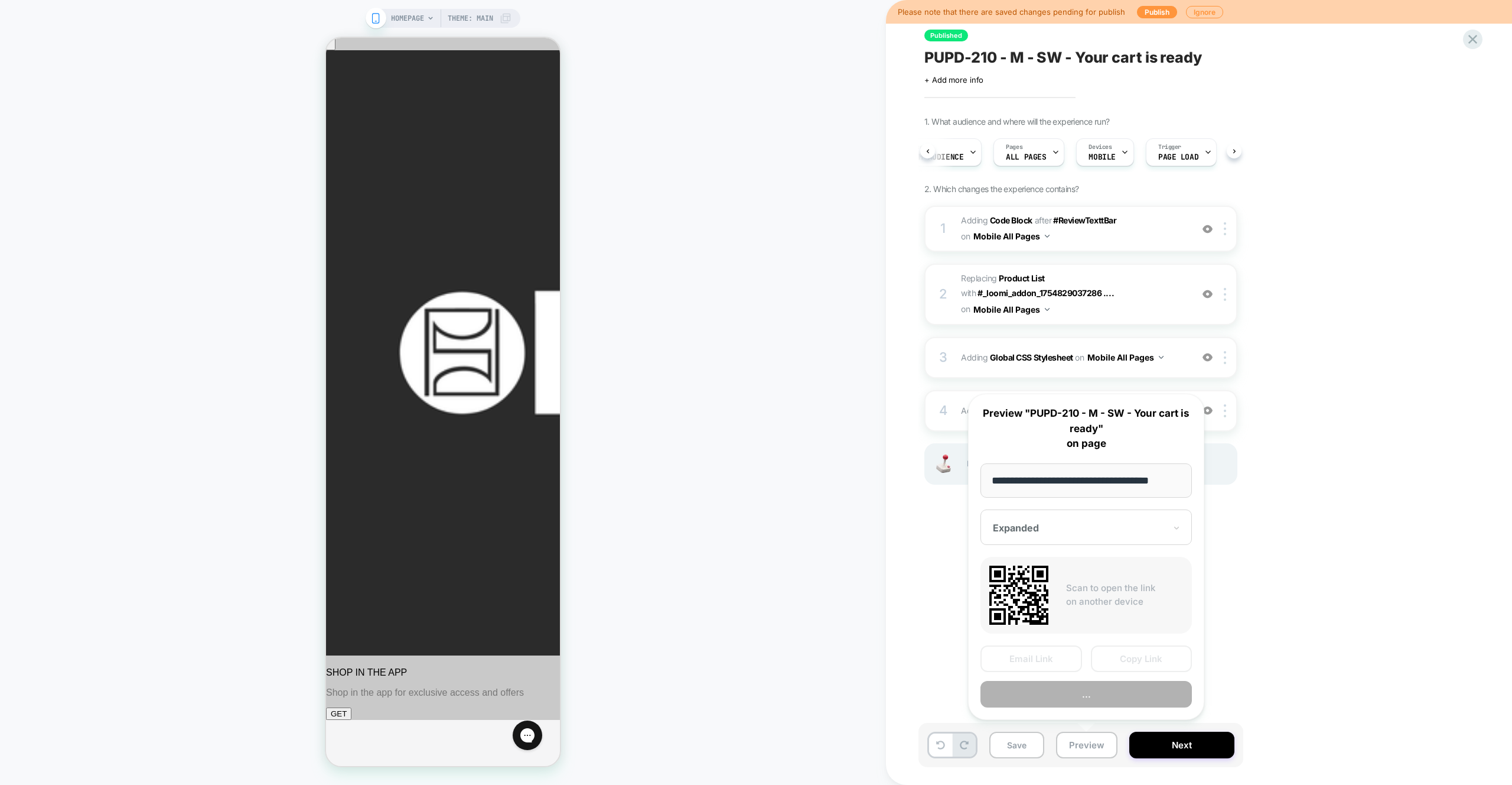
scroll to position [0, 10]
click at [1098, 691] on button "Preview" at bounding box center [1086, 695] width 212 height 27
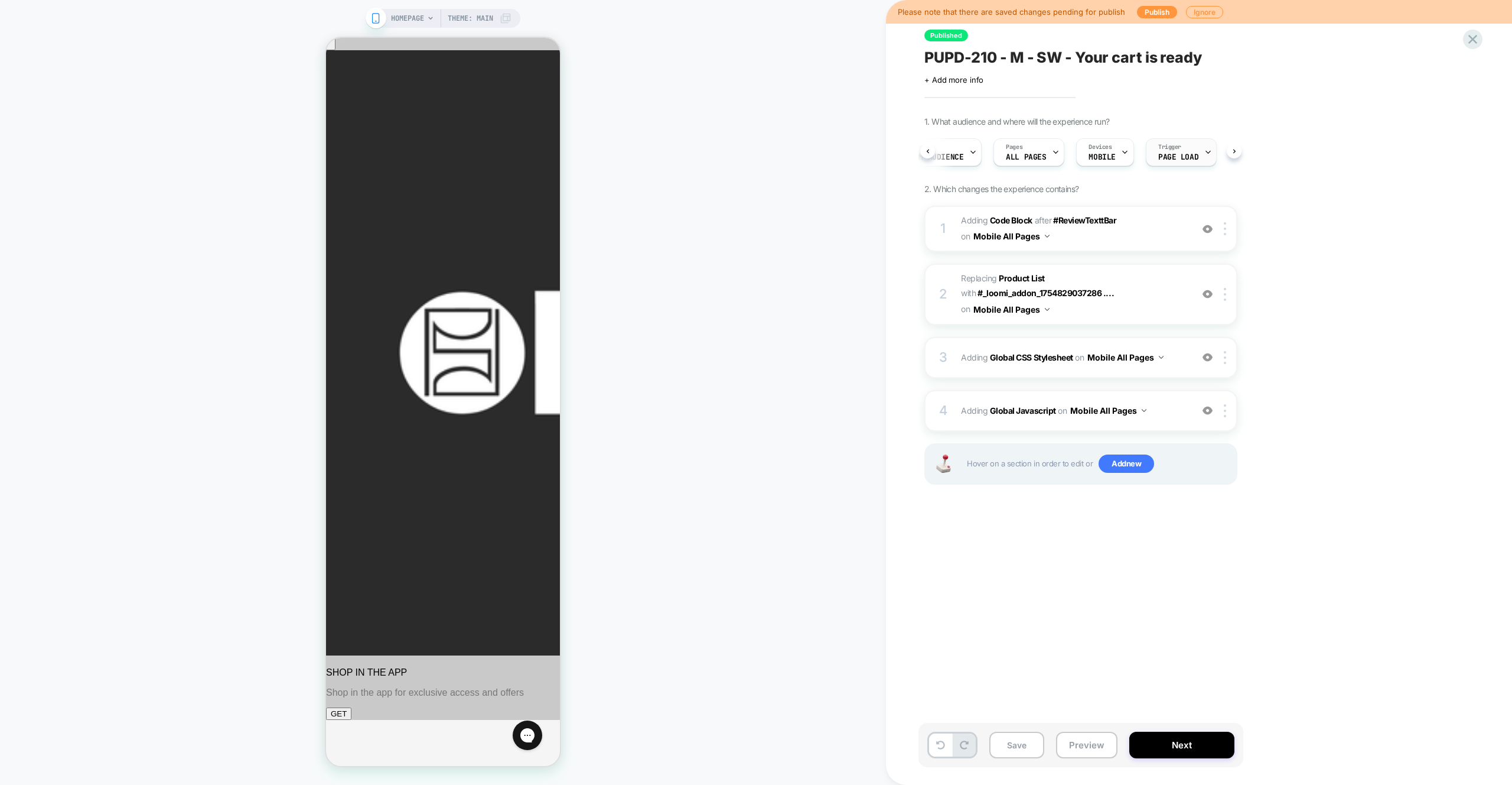
drag, startPoint x: 1006, startPoint y: 160, endPoint x: 1189, endPoint y: 163, distance: 183.0
click at [1189, 163] on div "A/B Variation Expanded Audience Custom Audience Pages ALL PAGES Devices MOBILE …" at bounding box center [1075, 152] width 313 height 40
click at [1125, 234] on span "Adding Code Block AFTER #ReviewTexttBar #ReviewTexttBar on Mobile All Pages" at bounding box center [1073, 229] width 225 height 32
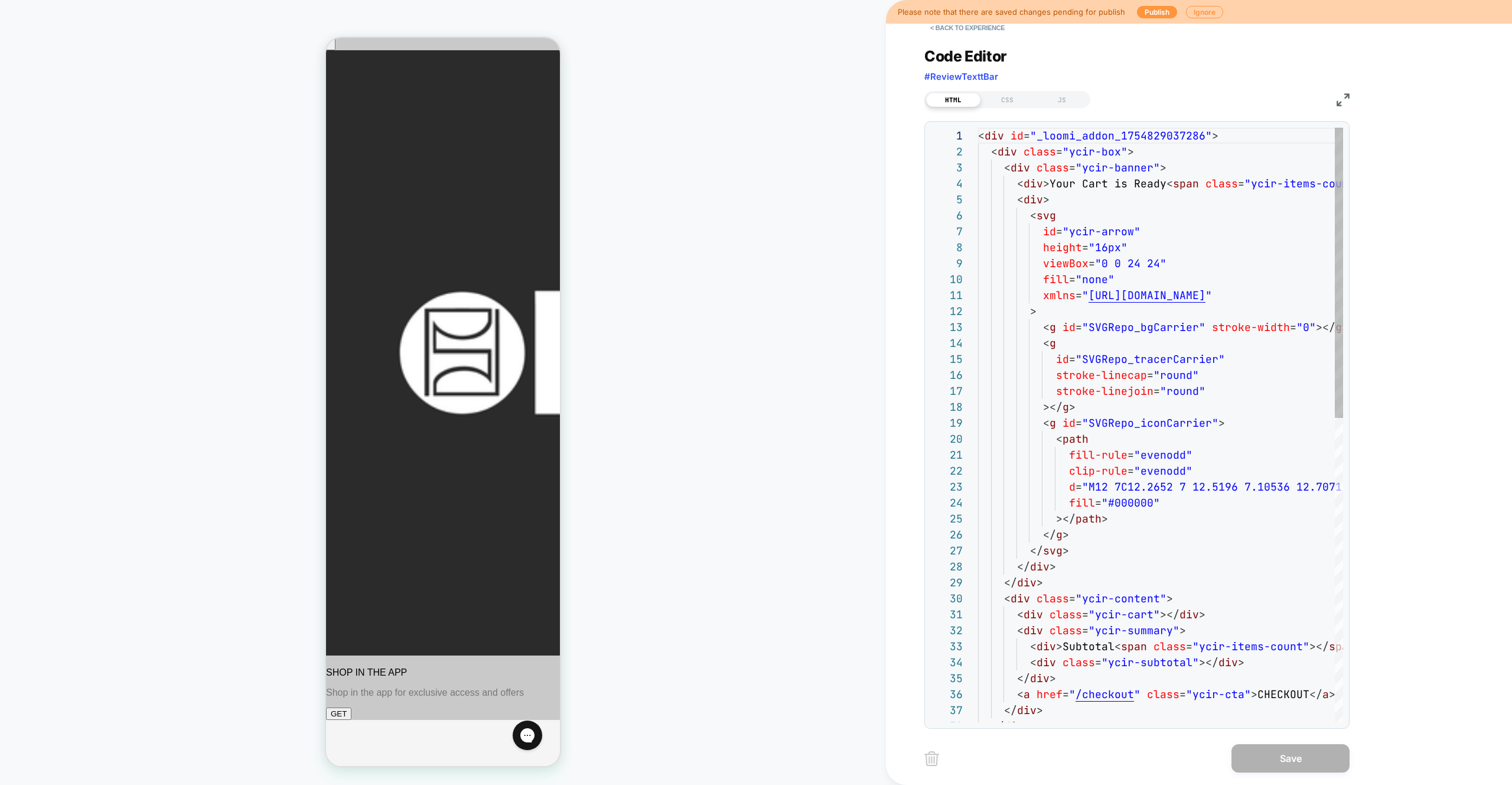
scroll to position [160, 0]
click at [1010, 106] on div "CSS" at bounding box center [1007, 99] width 54 height 14
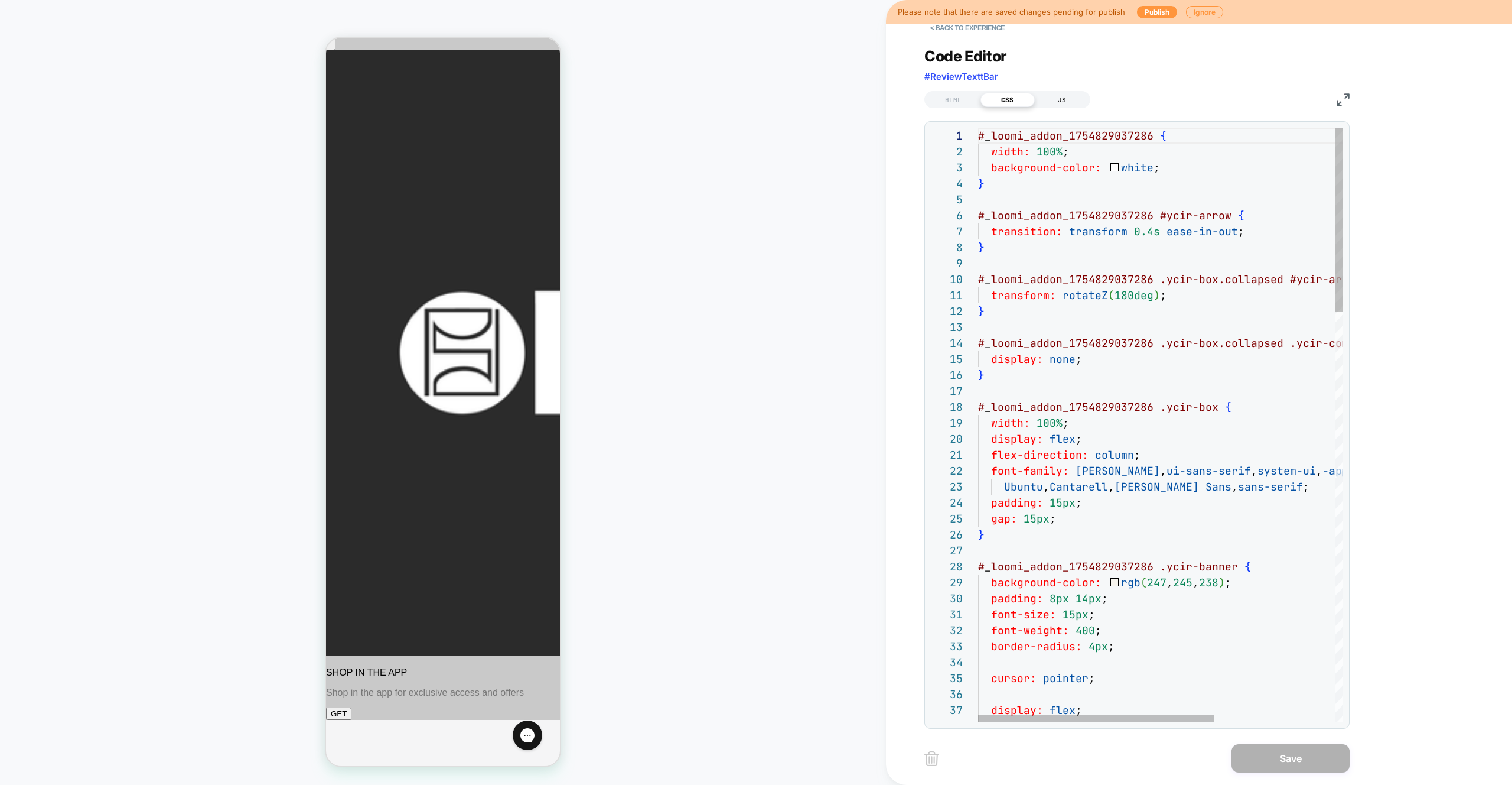
click at [1066, 101] on div "JS" at bounding box center [1062, 99] width 54 height 14
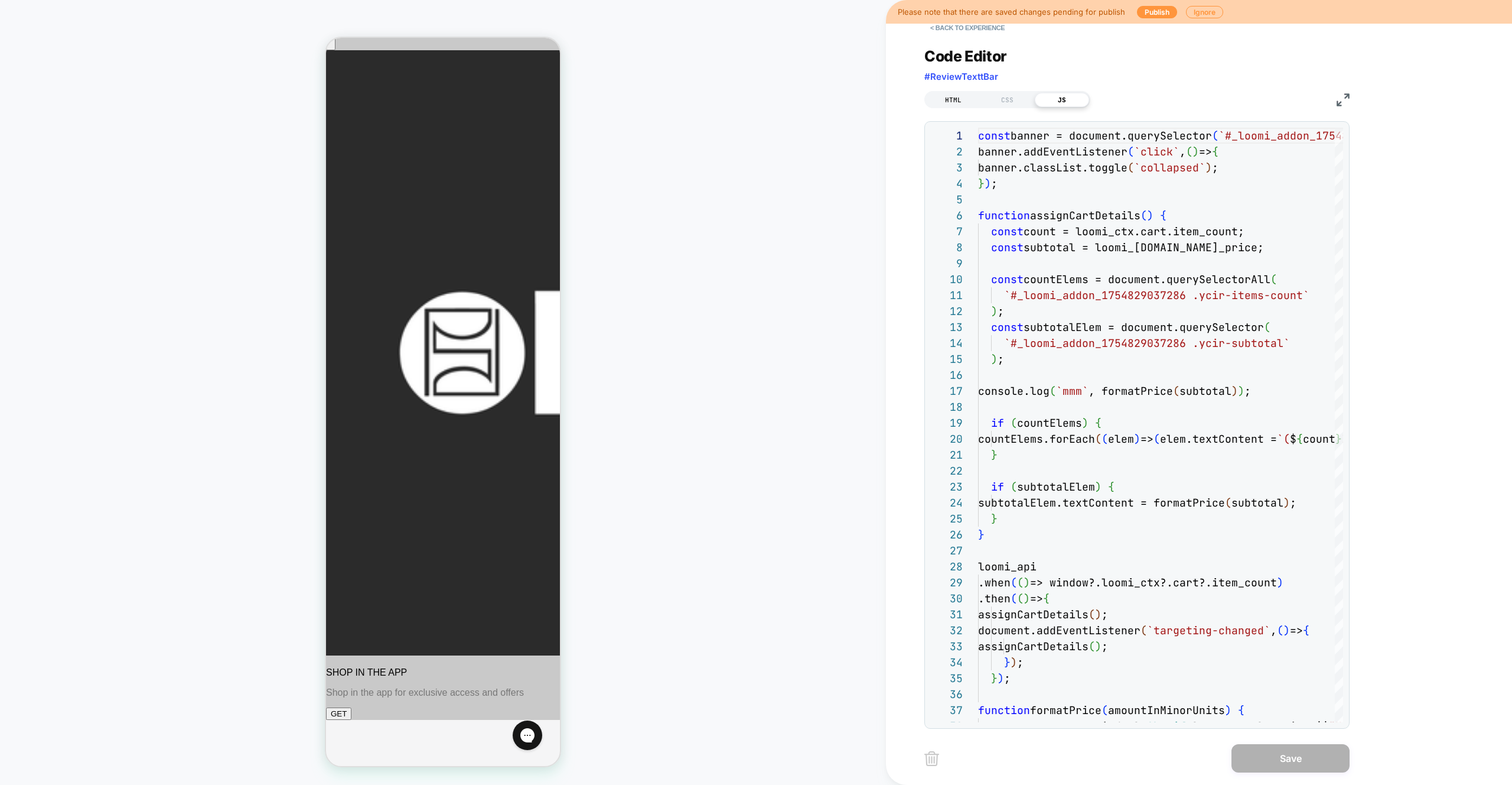
drag, startPoint x: 968, startPoint y: 102, endPoint x: 950, endPoint y: 106, distance: 18.4
click at [967, 102] on div "HTML" at bounding box center [953, 99] width 54 height 14
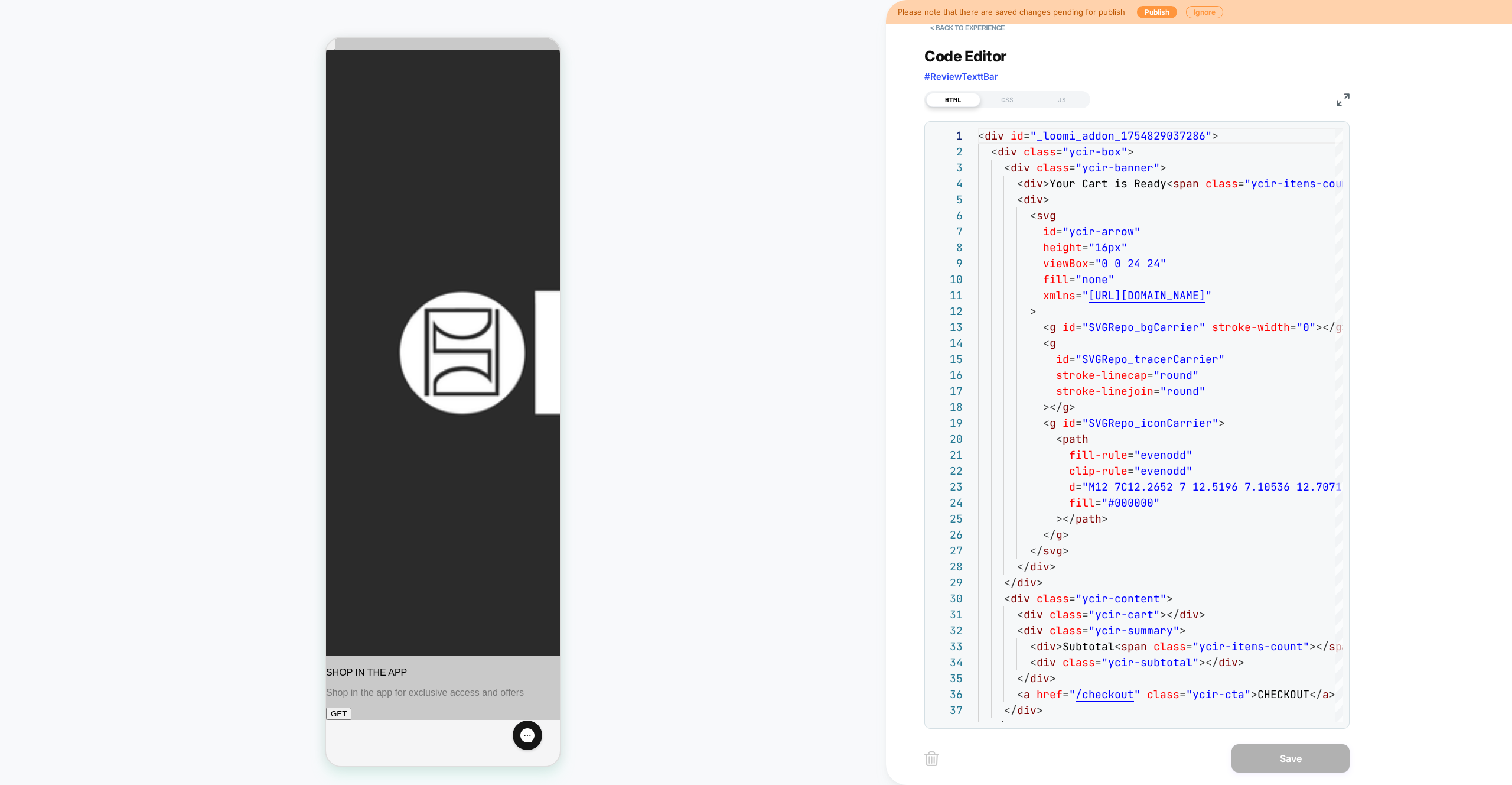
click at [1405, 160] on div "< Back to experience Code Editor #ReviewTexttBar HTML CSS JS 1 2 3 4 5 6 7 8 9 …" at bounding box center [1146, 392] width 520 height 785
click at [1071, 102] on div "JS" at bounding box center [1062, 99] width 54 height 14
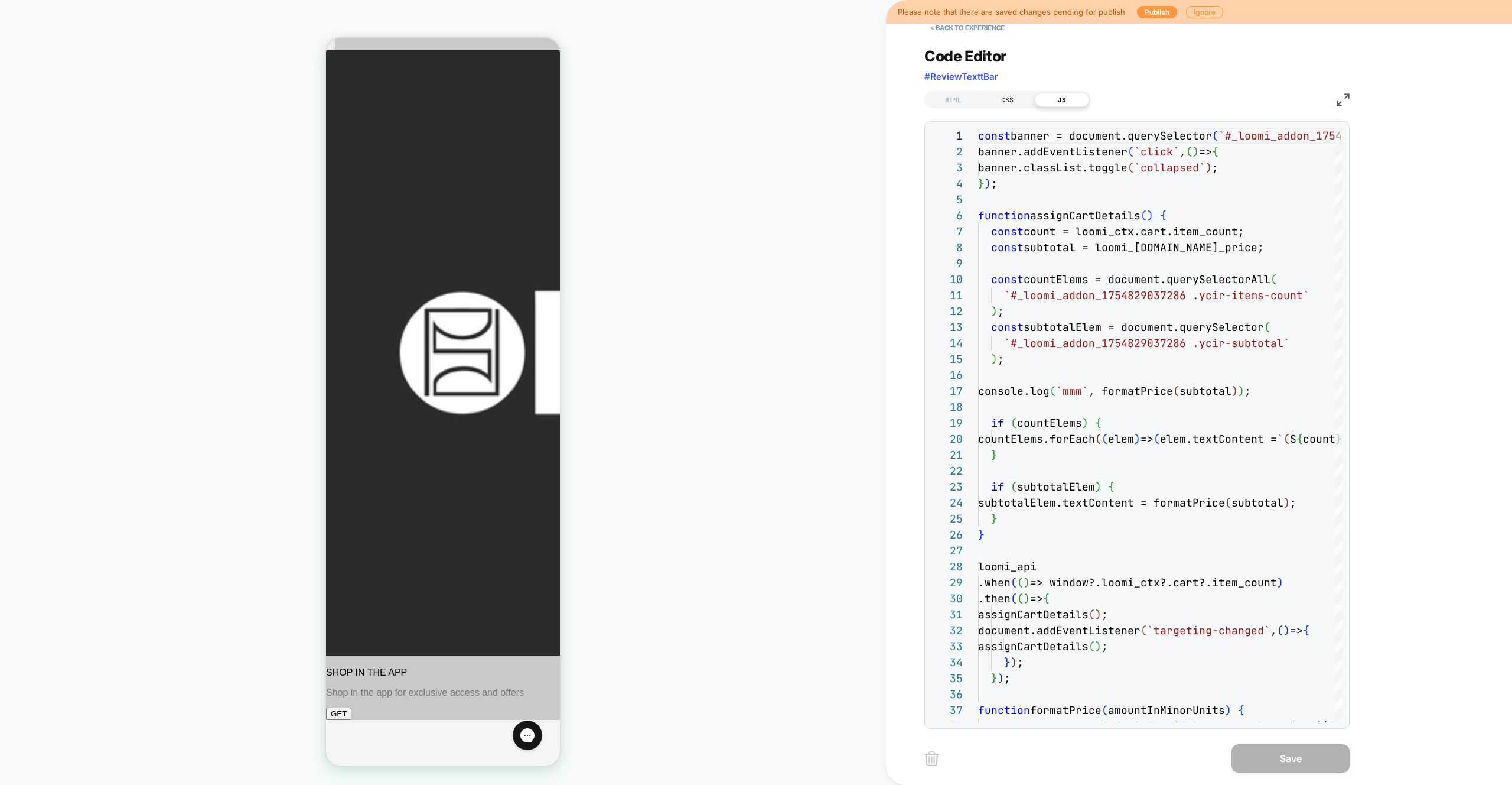
click at [1015, 100] on div "CSS" at bounding box center [1007, 99] width 54 height 14
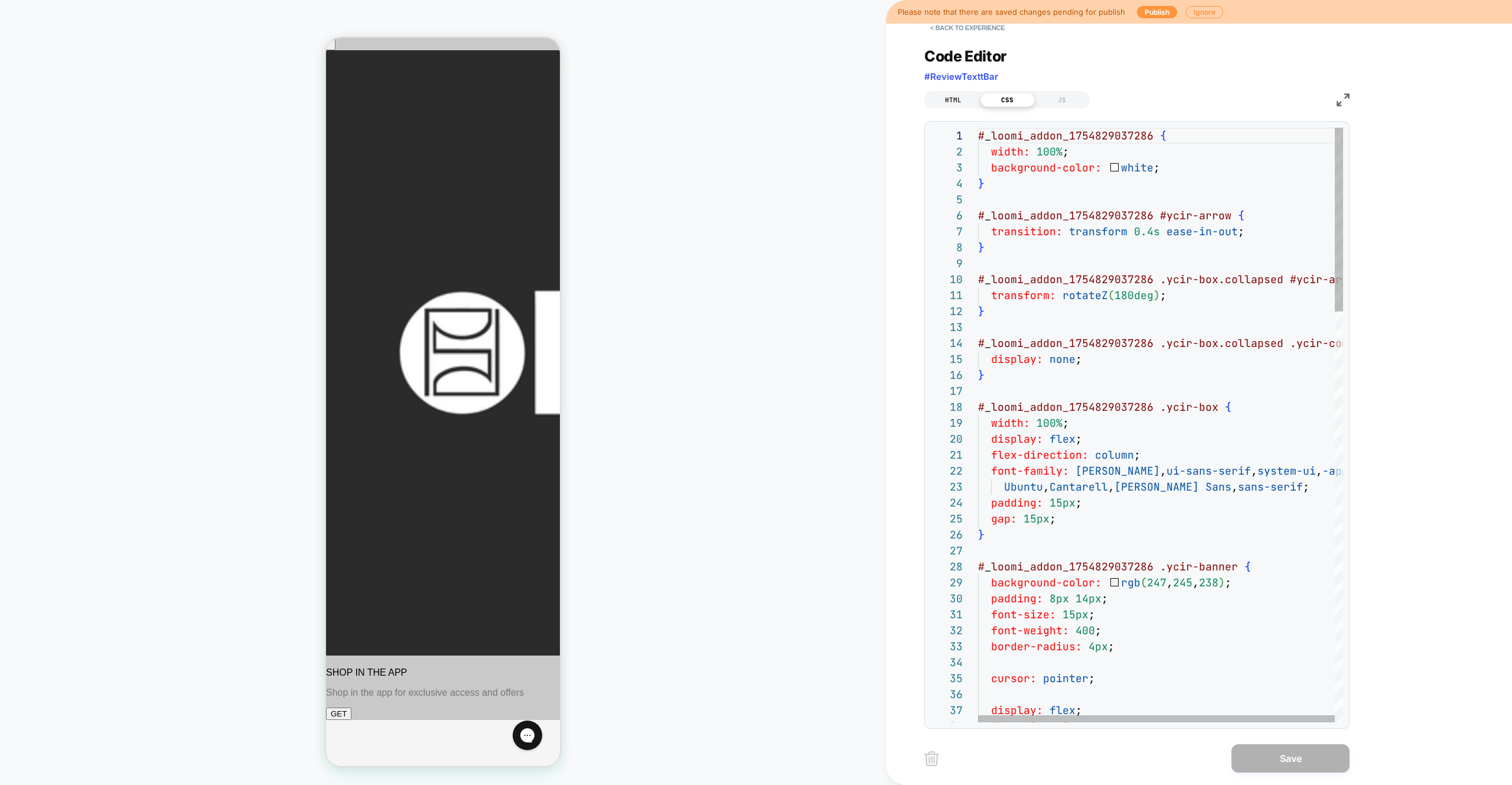
click at [946, 100] on div "HTML" at bounding box center [953, 99] width 54 height 14
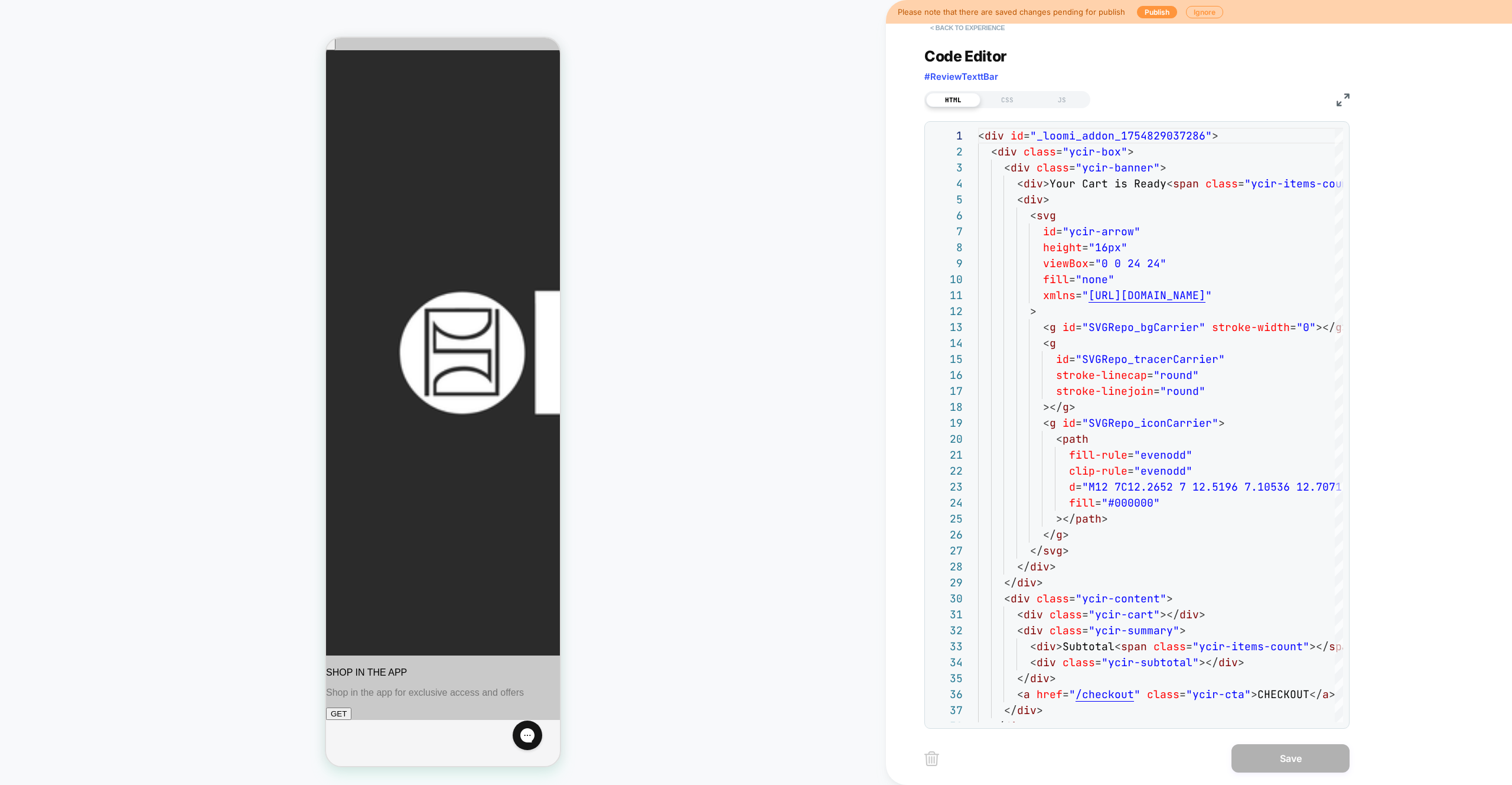
click at [979, 30] on button "< Back to experience" at bounding box center [967, 27] width 86 height 19
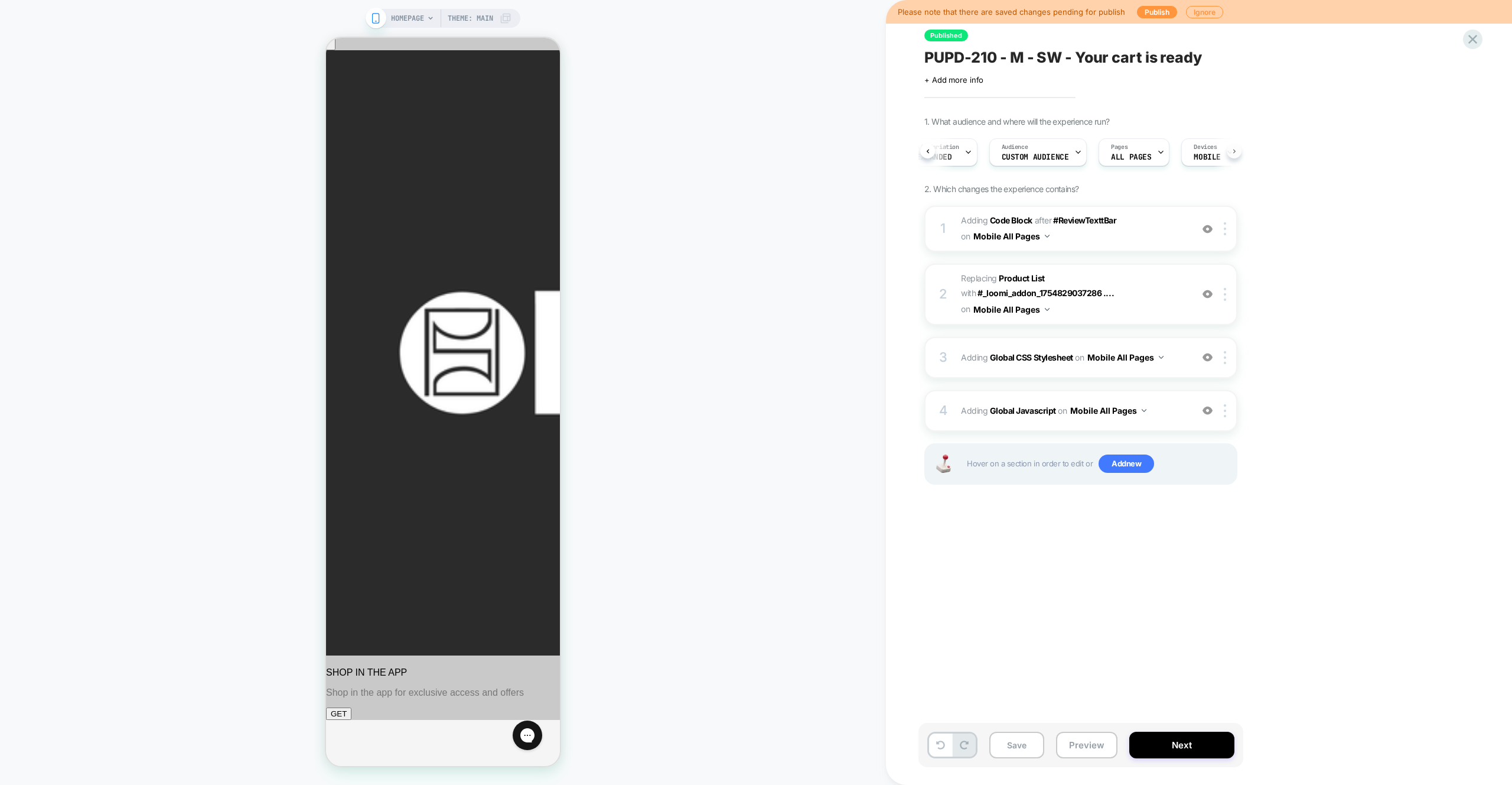
click at [1230, 151] on button at bounding box center [1234, 151] width 15 height 15
click at [1172, 156] on span "Page Load" at bounding box center [1188, 157] width 40 height 9
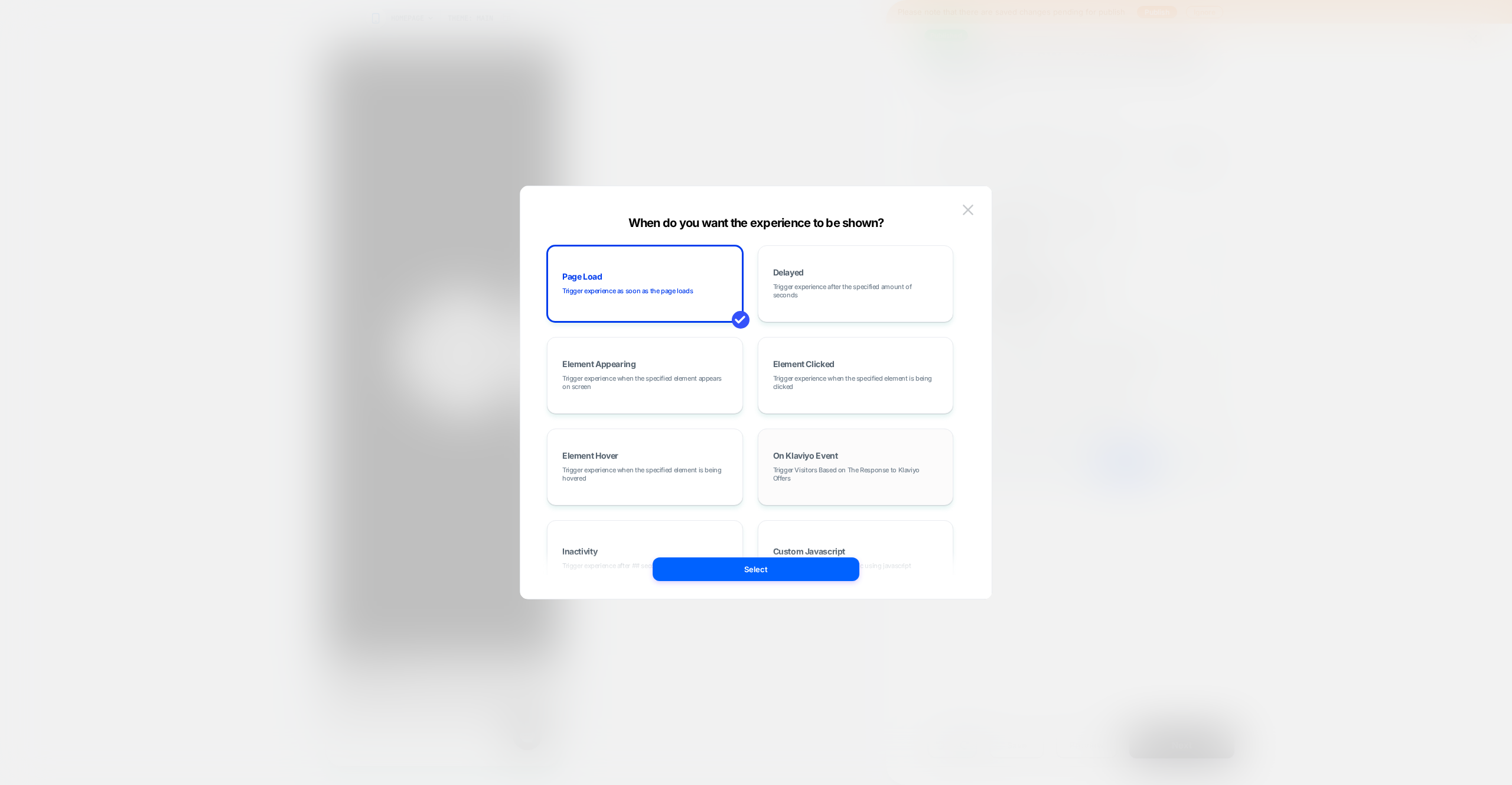
scroll to position [57, 0]
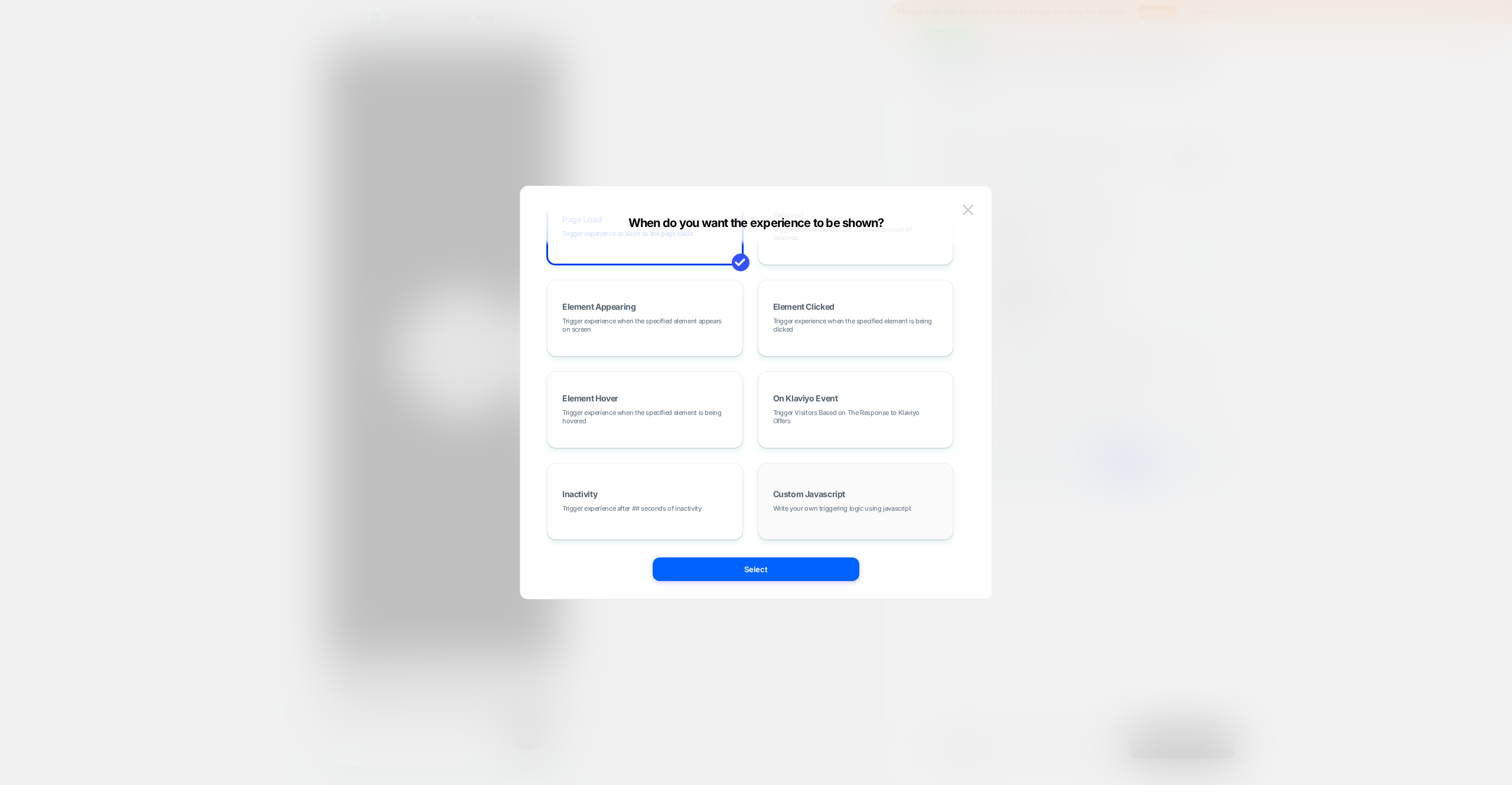
click at [843, 507] on span "Write your own triggering logic using javascript" at bounding box center [842, 508] width 138 height 9
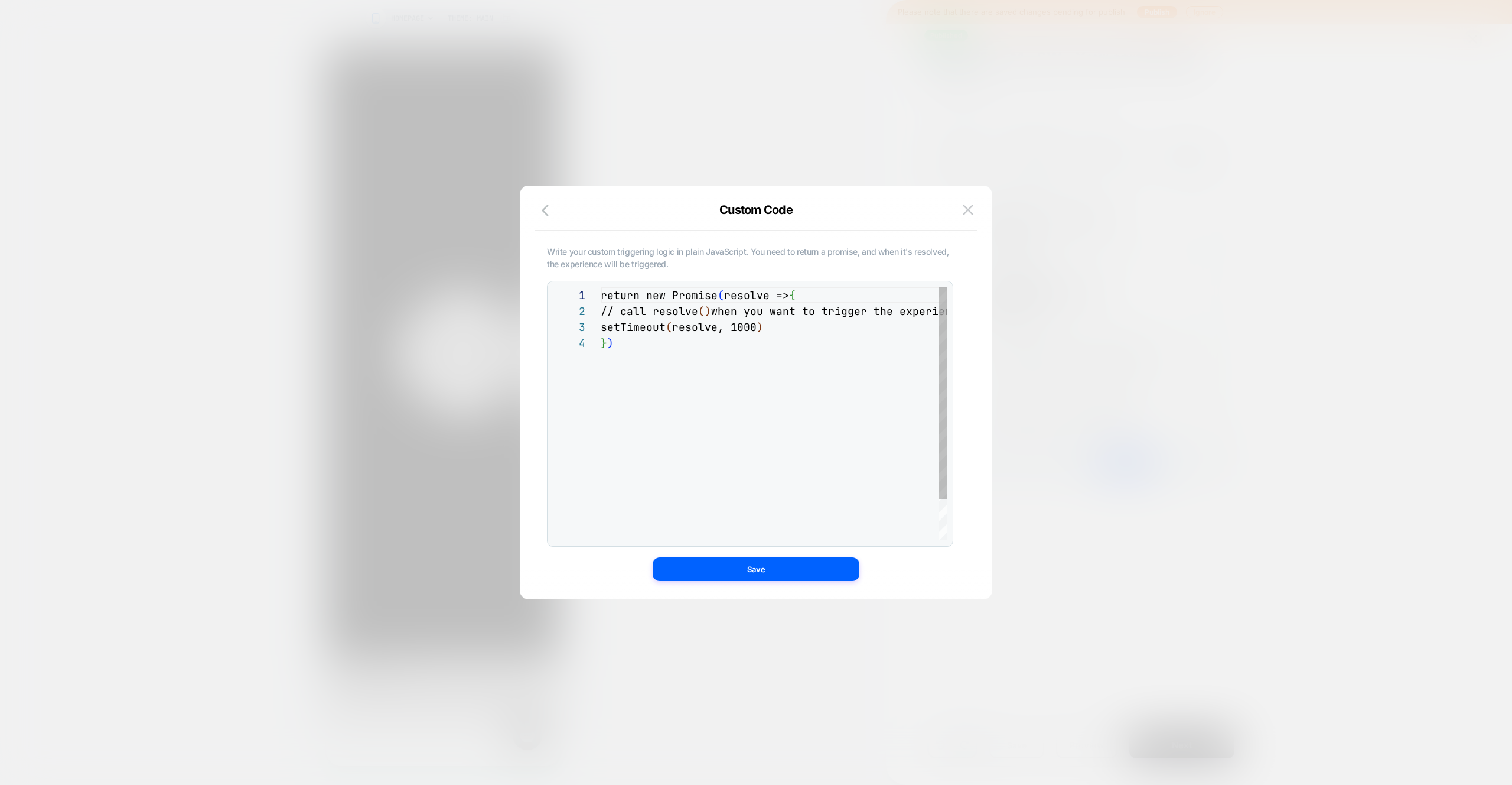
scroll to position [48, 0]
click at [705, 406] on div "return new Promise ( resolve => { // call resolve ( ) when you want to trigger …" at bounding box center [805, 437] width 410 height 301
drag, startPoint x: 773, startPoint y: 411, endPoint x: 300, endPoint y: 170, distance: 530.9
click at [601, 287] on div "return new Promise ( resolve => { // call resolve ( ) when you want to trigger …" at bounding box center [805, 437] width 410 height 301
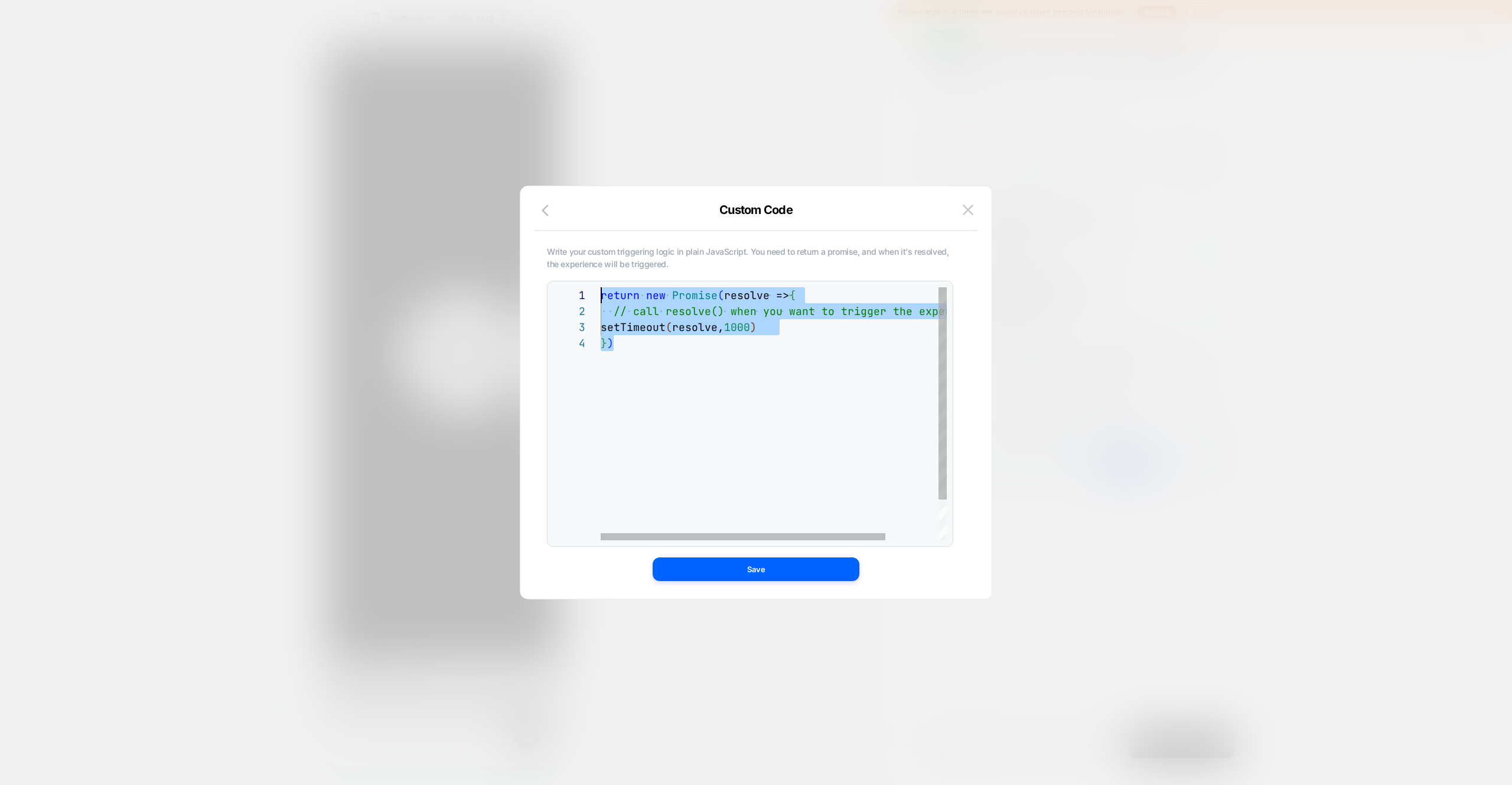
type textarea "**********"
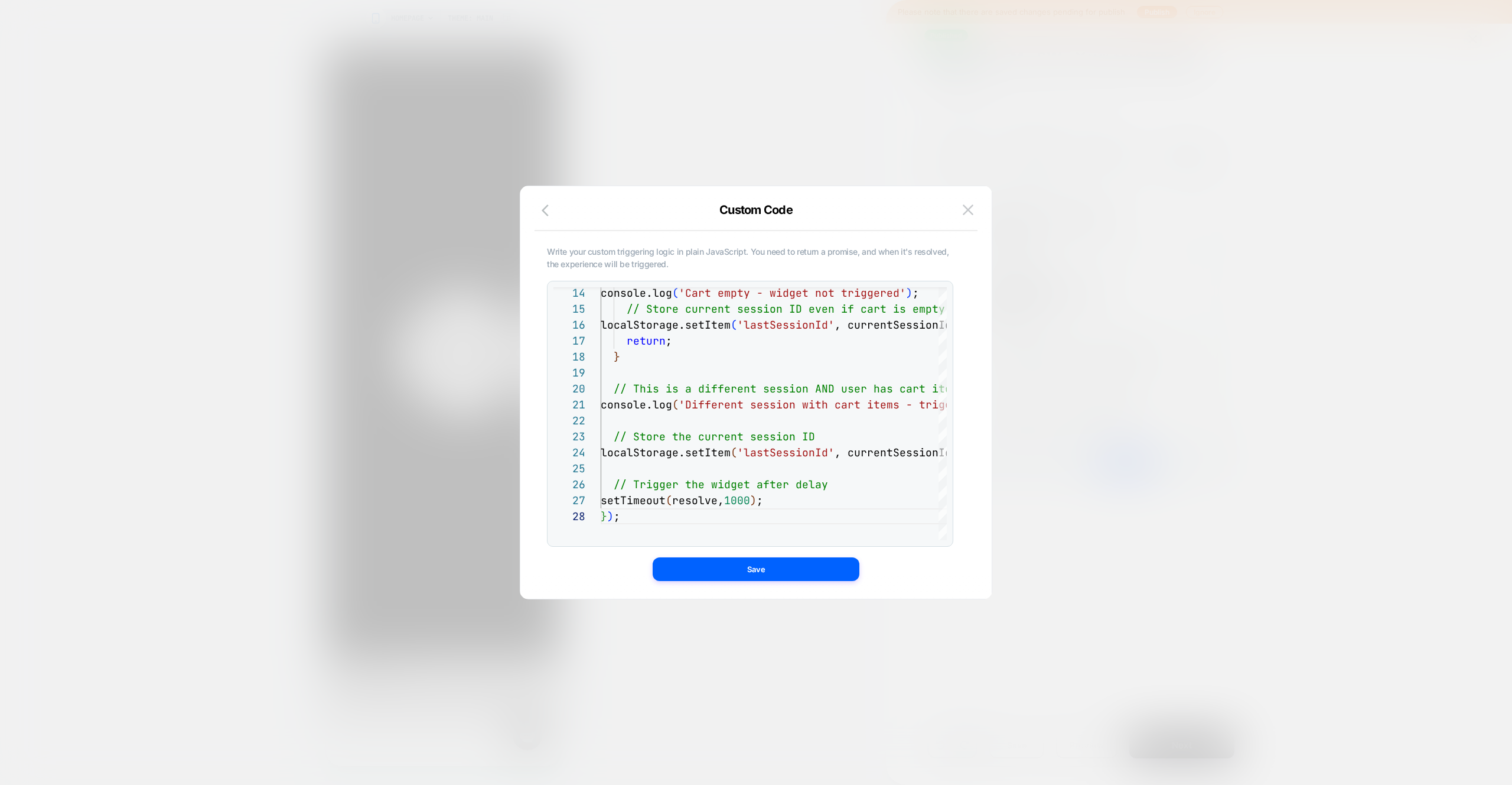
drag, startPoint x: 760, startPoint y: 567, endPoint x: 749, endPoint y: 576, distance: 14.2
click at [760, 566] on button "Save" at bounding box center [756, 569] width 207 height 24
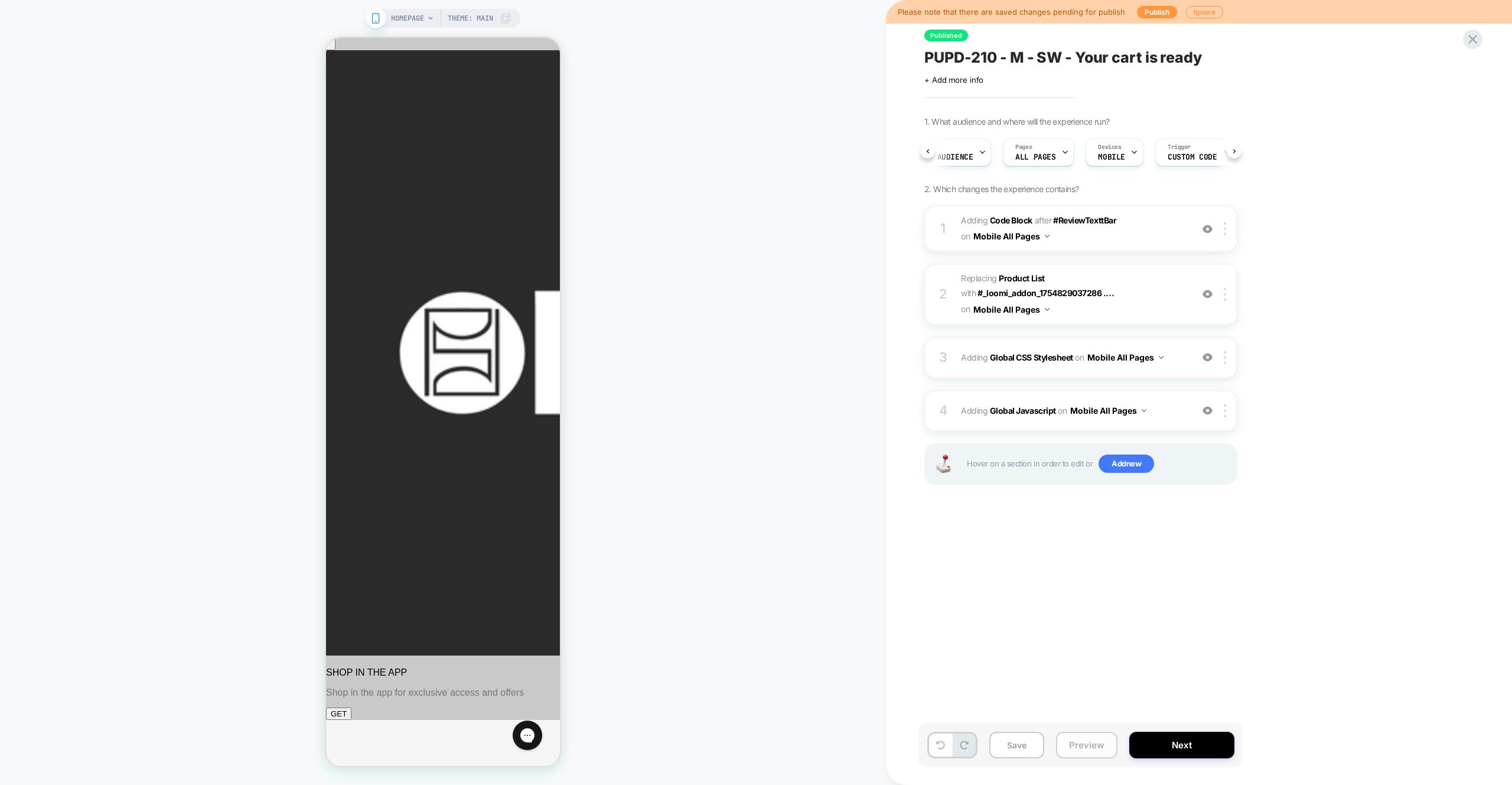
click at [1091, 745] on button "Preview" at bounding box center [1086, 745] width 62 height 27
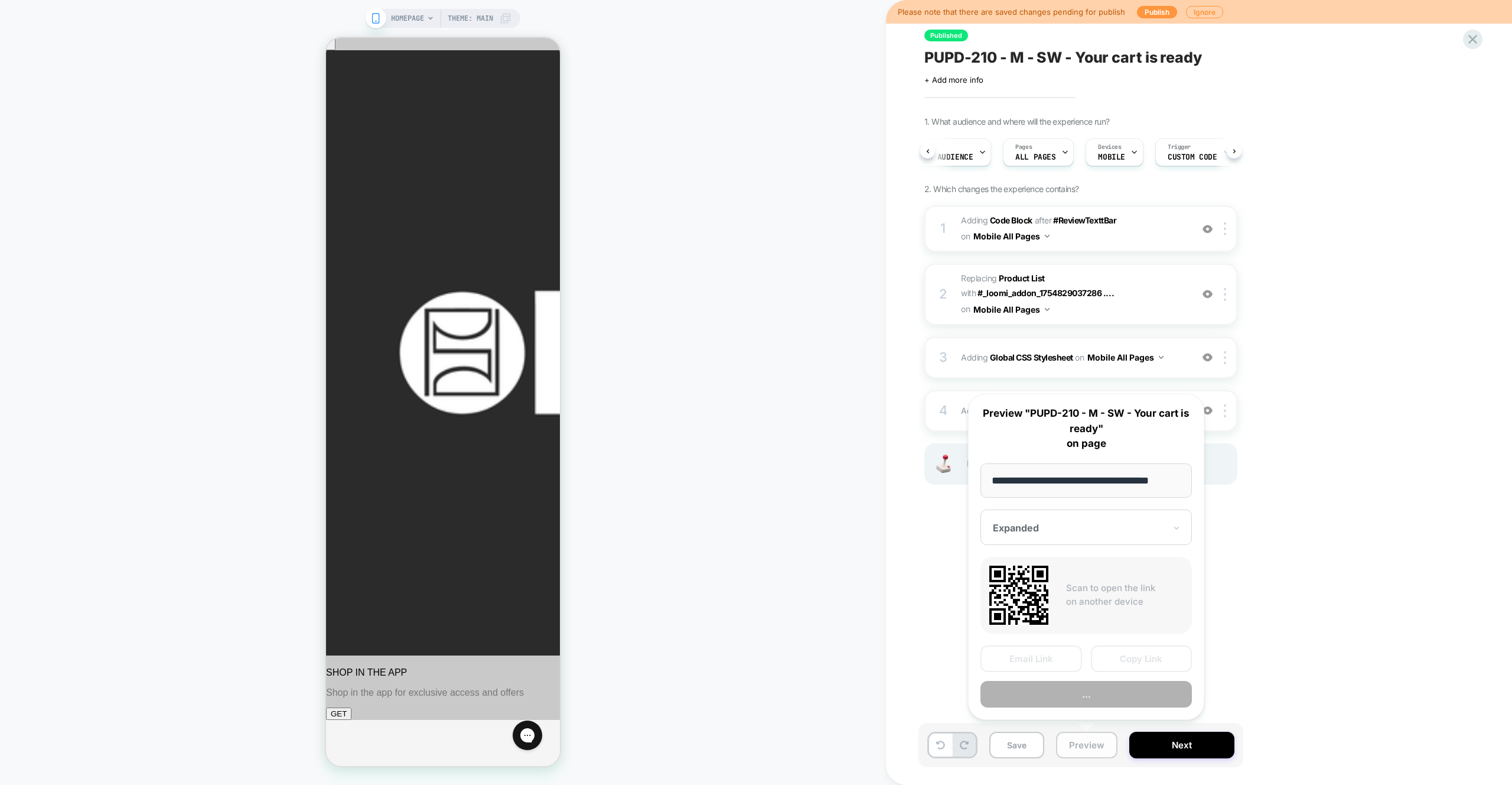
scroll to position [0, 10]
click at [1099, 692] on button "Preview" at bounding box center [1086, 695] width 212 height 27
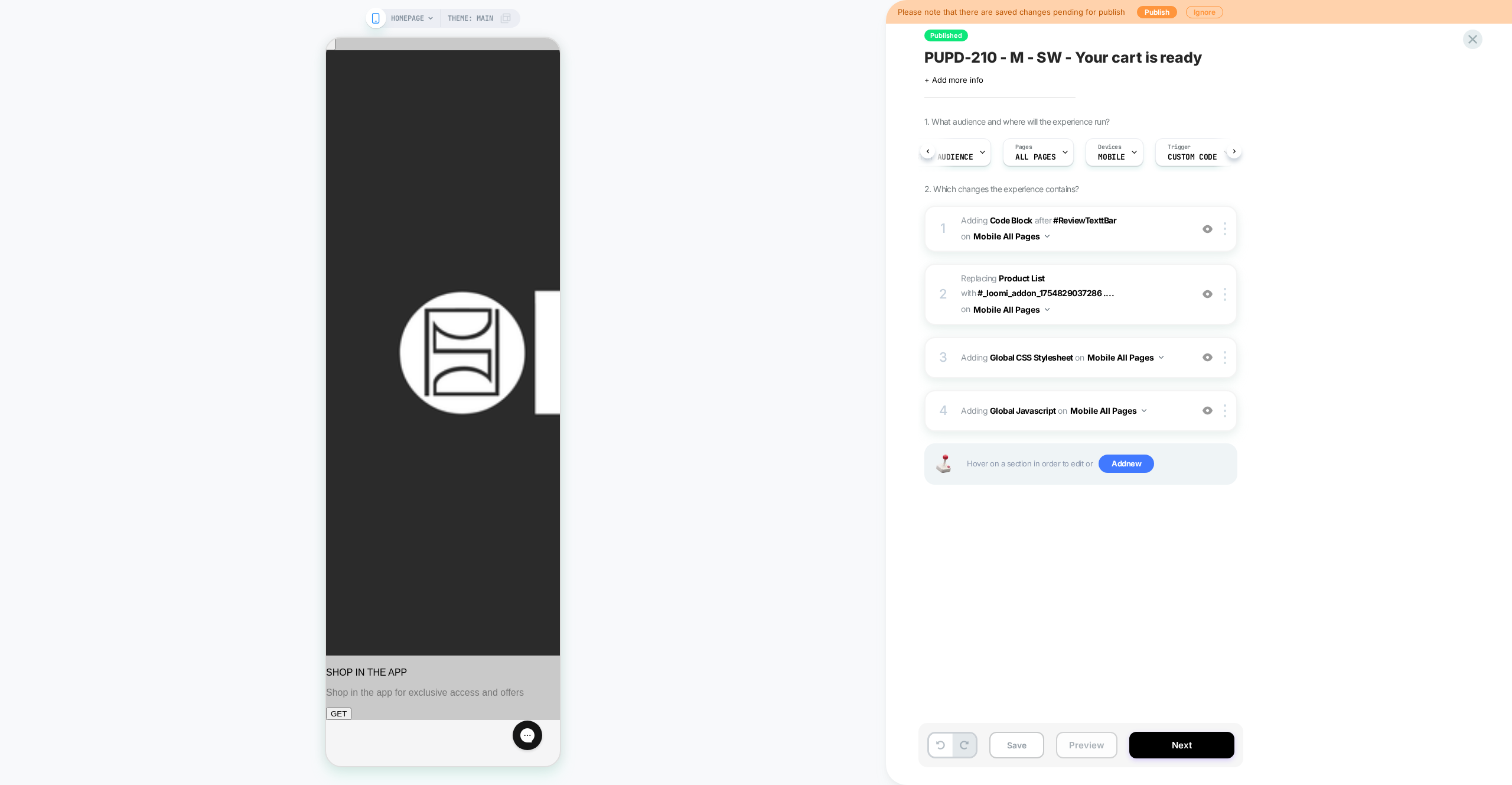
click at [1082, 751] on button "Preview" at bounding box center [1086, 745] width 62 height 27
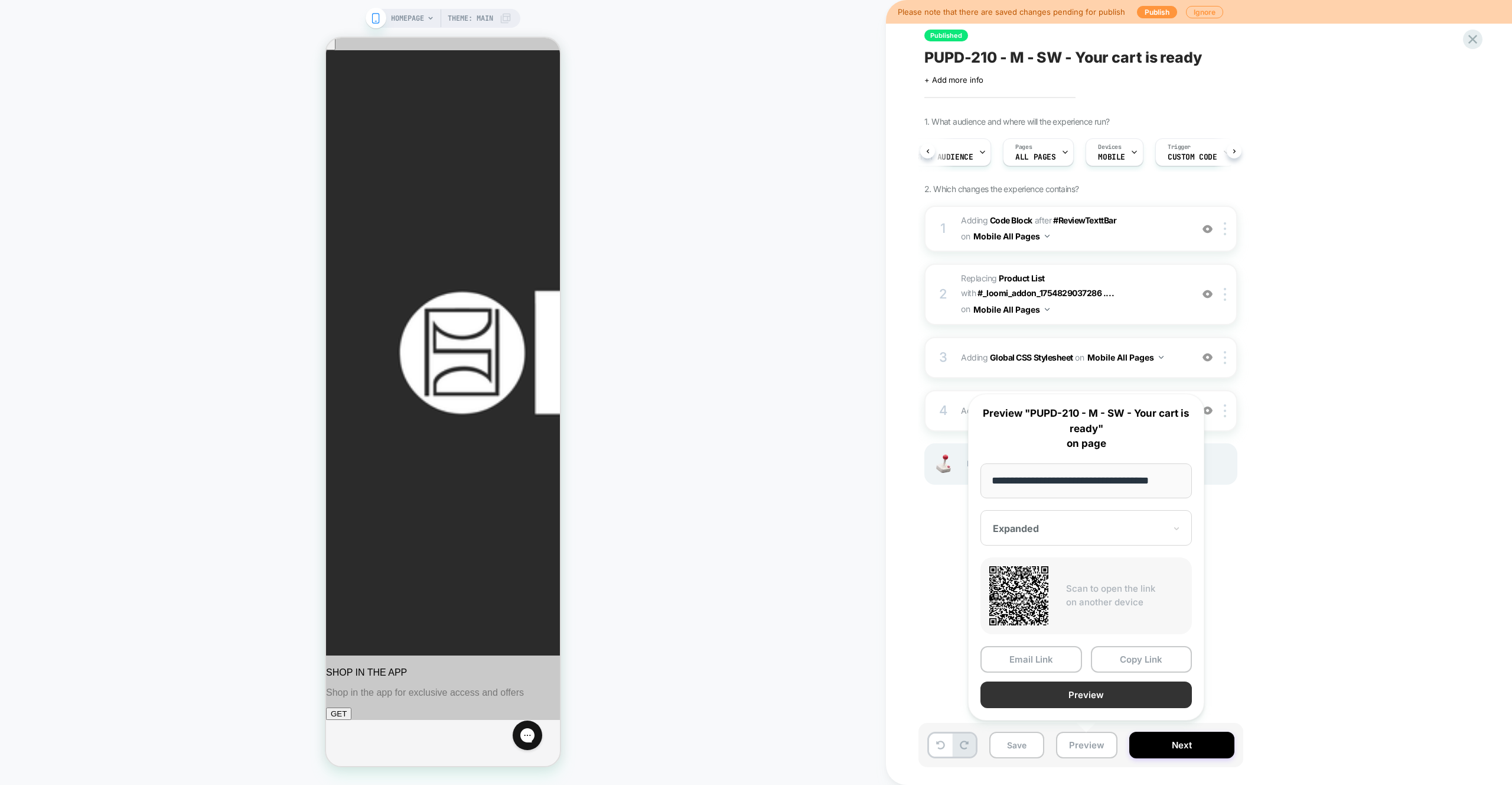
scroll to position [0, 0]
click at [1100, 701] on button "Preview" at bounding box center [1086, 695] width 212 height 27
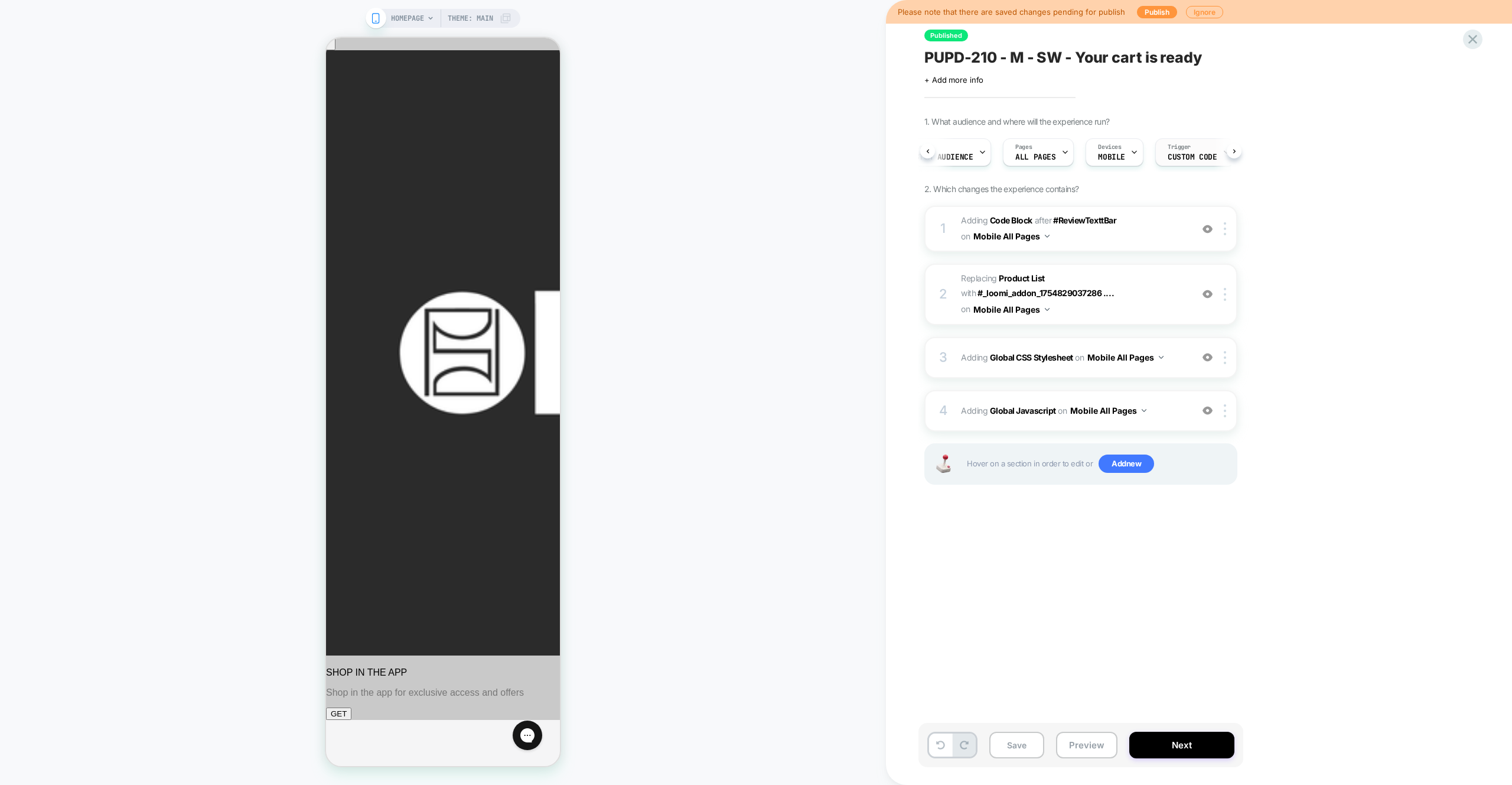
click at [1196, 160] on span "Custom Code" at bounding box center [1193, 157] width 49 height 9
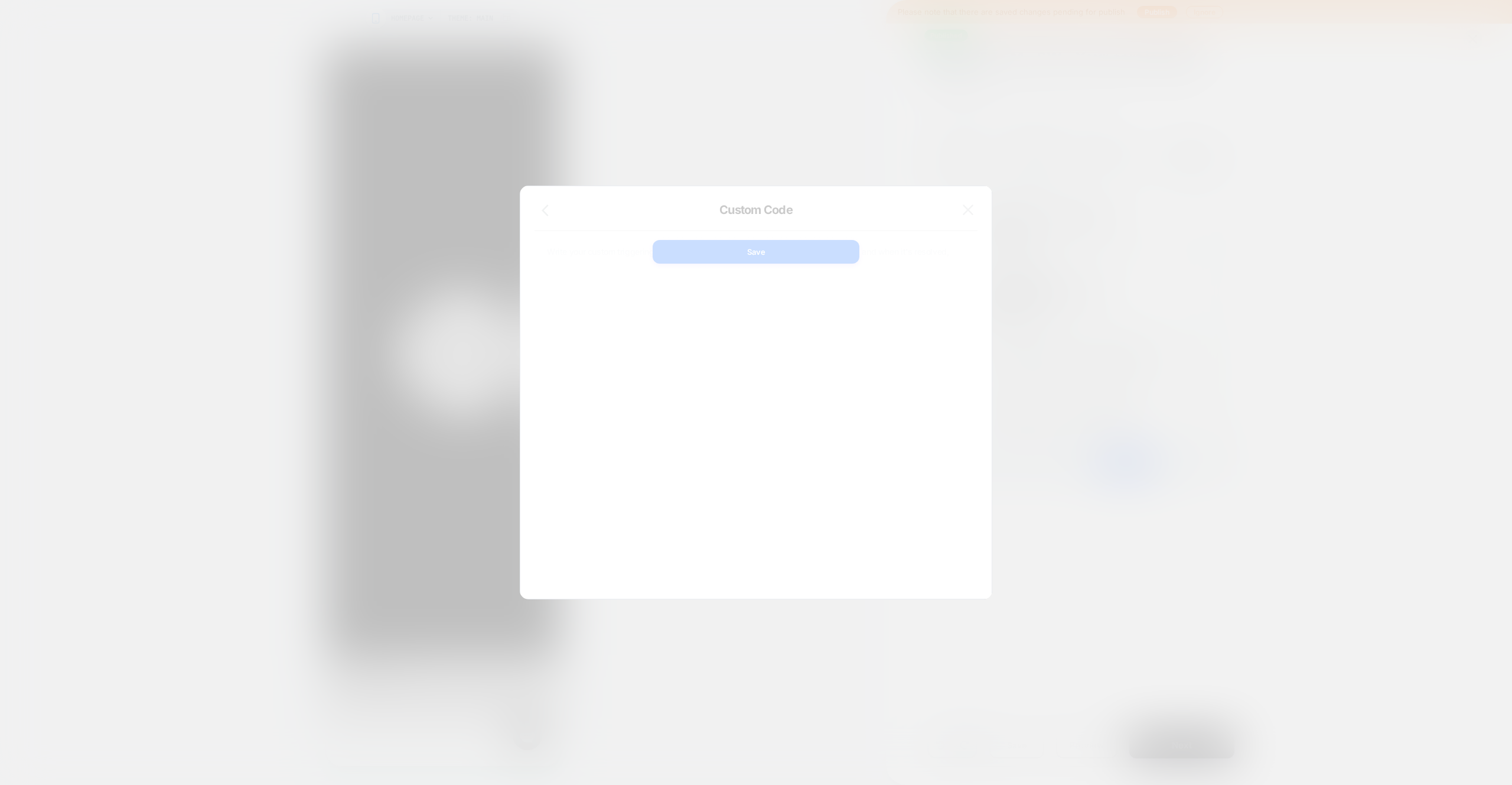
scroll to position [160, 0]
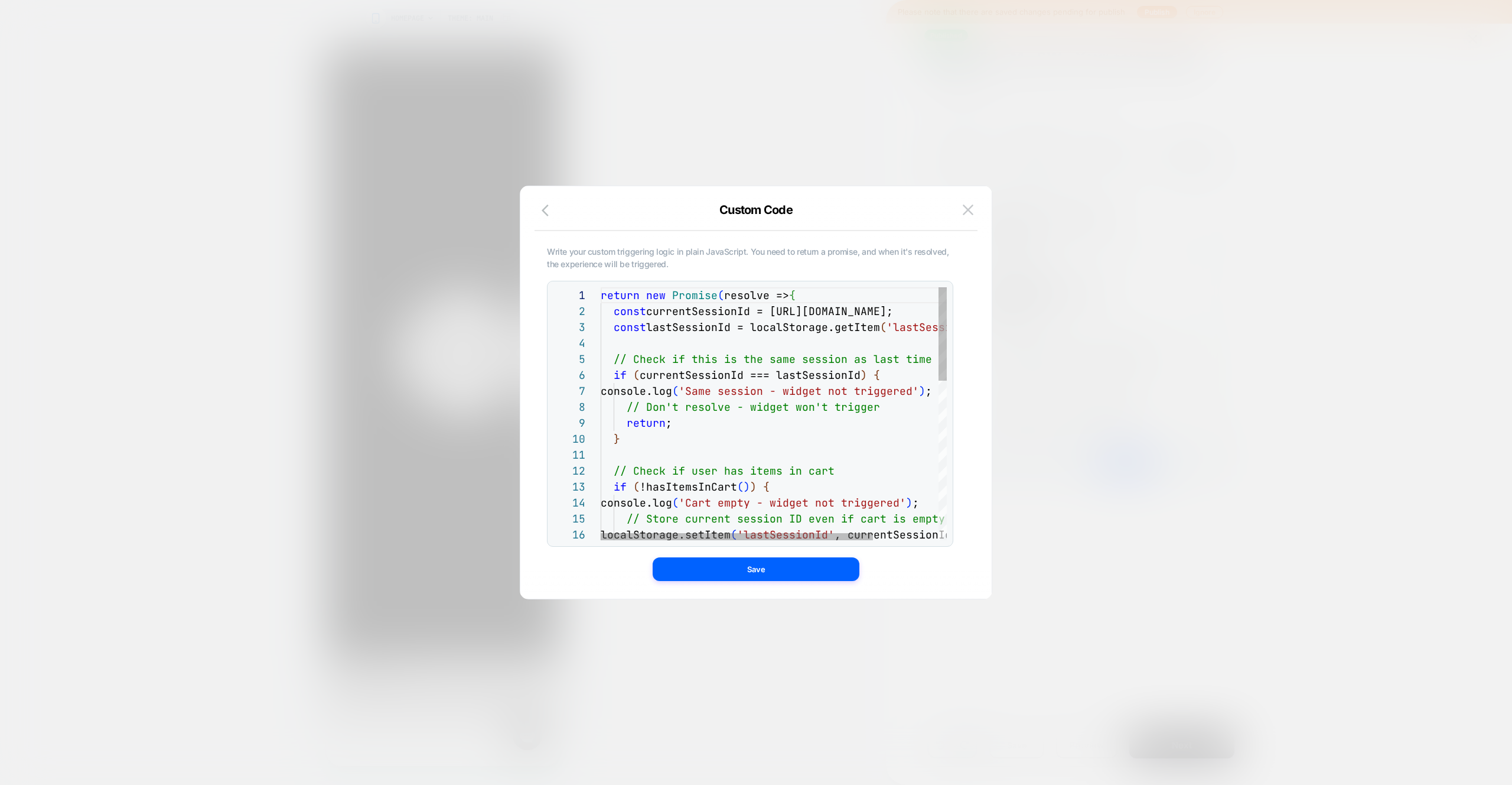
click at [776, 390] on div "return new Promise ( resolve => { const currentSessionId = [URL][DOMAIN_NAME]; …" at bounding box center [815, 629] width 429 height 684
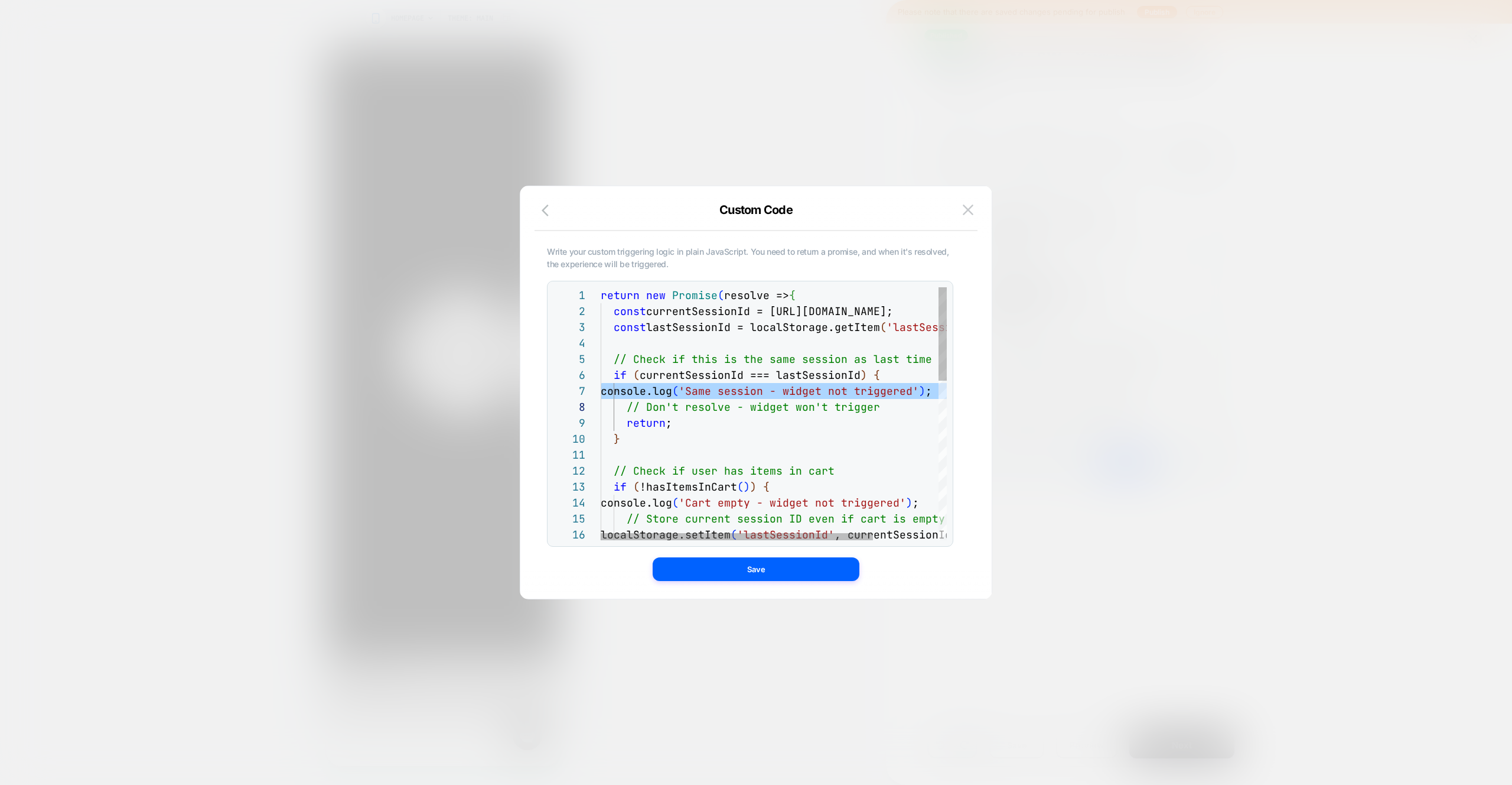
click at [677, 400] on div "return new Promise ( resolve => { const currentSessionId = [URL][DOMAIN_NAME]; …" at bounding box center [815, 629] width 429 height 684
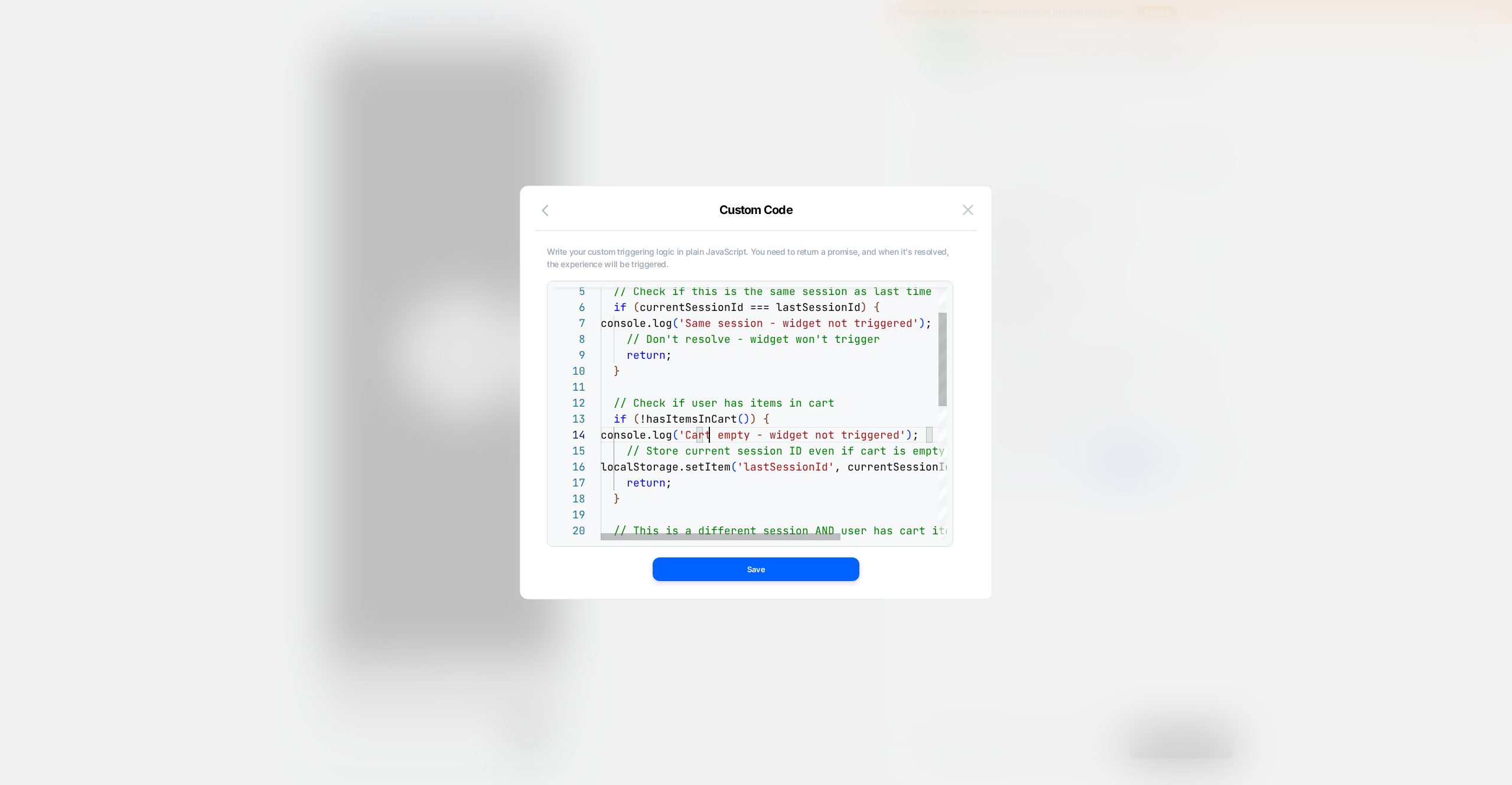
click at [708, 437] on div "// Check if this is the same session as last time if ( currentSessionId === las…" at bounding box center [844, 561] width 487 height 684
click at [709, 323] on div "// Check if this is the same session as last time if ( currentSessionId === las…" at bounding box center [844, 561] width 487 height 684
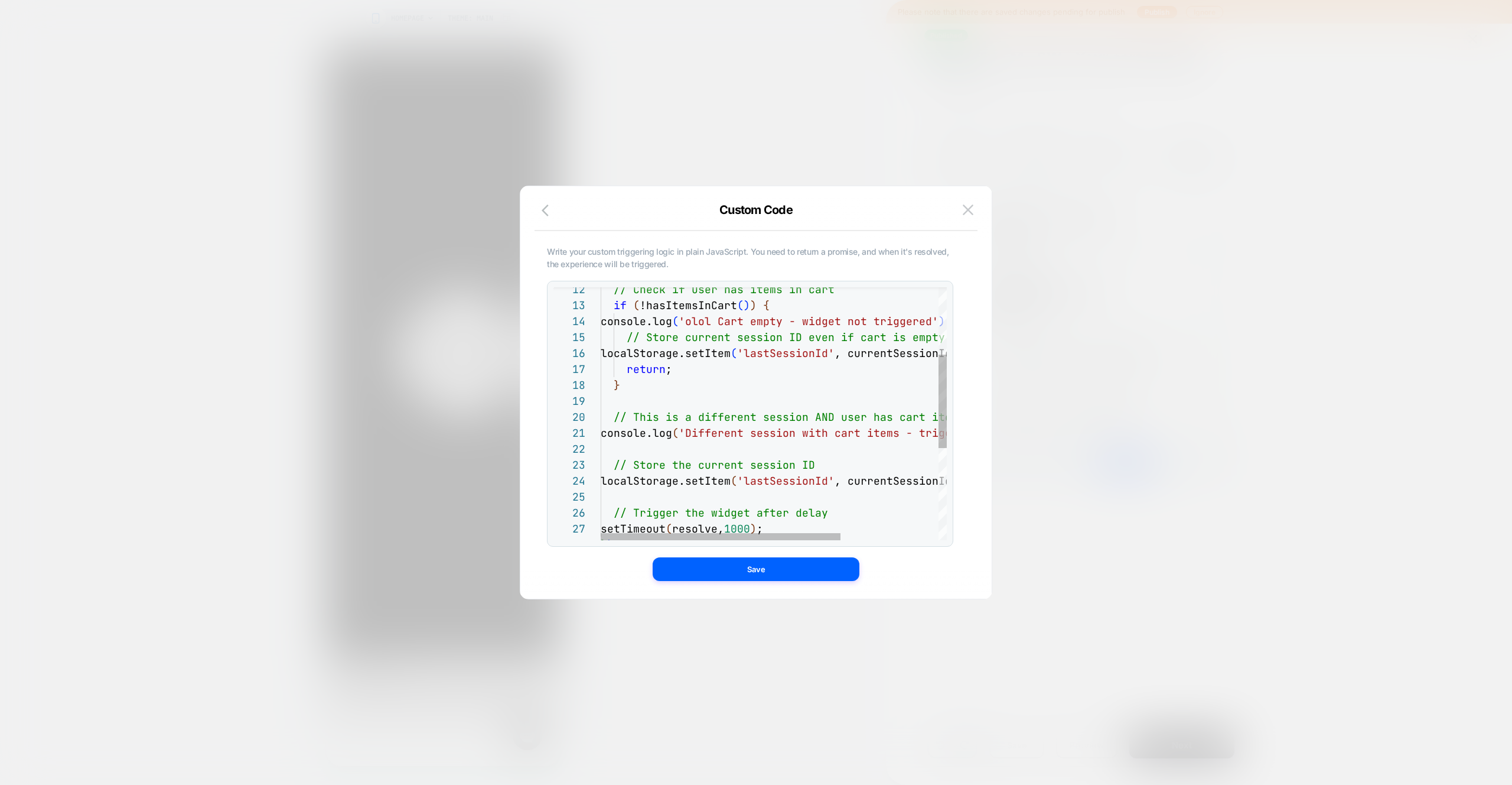
click at [697, 434] on div "// Check if user has items in cart if ( !hasItemsInCart ( ) ) { console.log ( '…" at bounding box center [844, 447] width 487 height 684
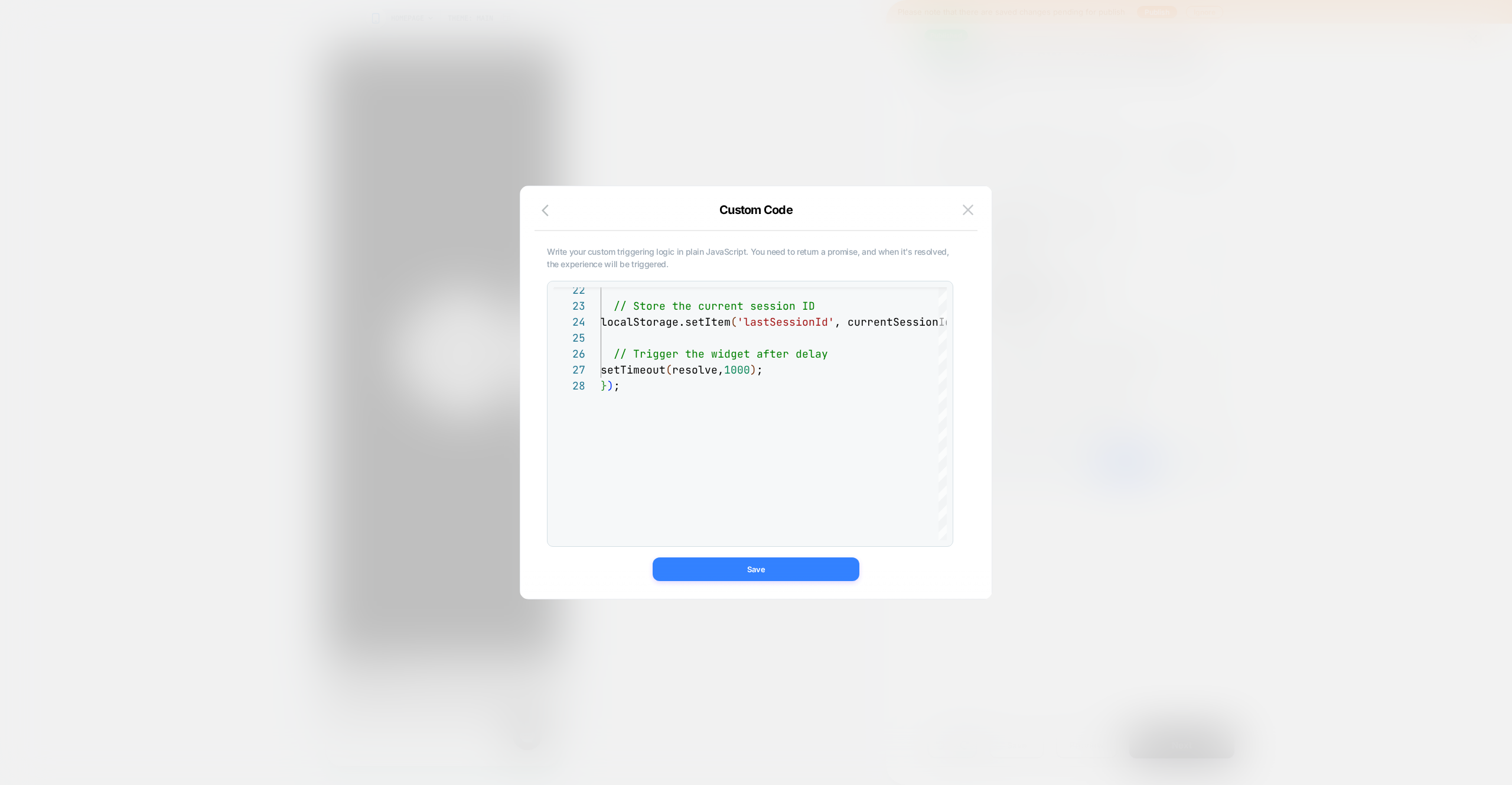
type textarea "**********"
click at [768, 566] on button "Save" at bounding box center [756, 569] width 207 height 24
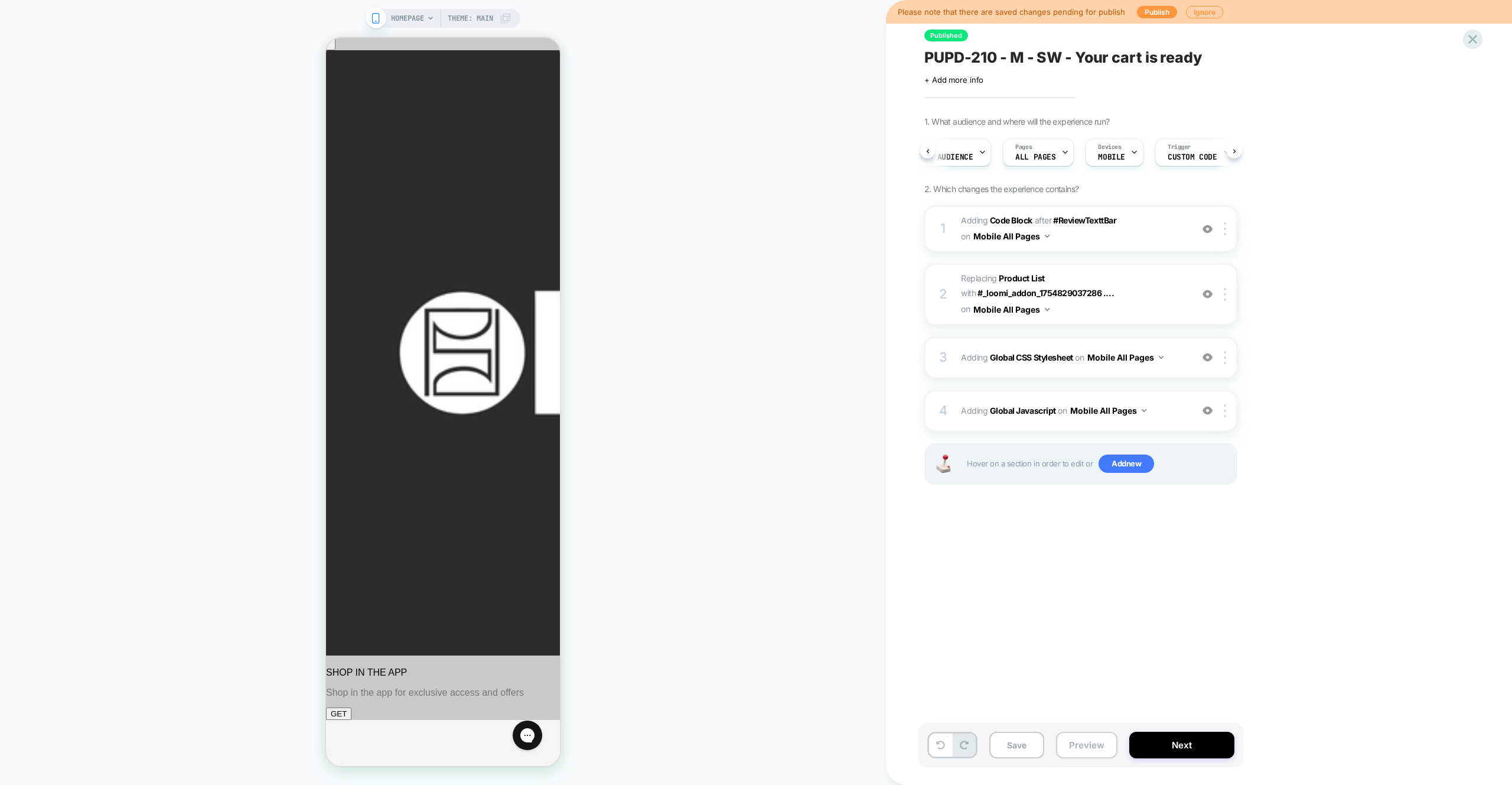
drag, startPoint x: 1080, startPoint y: 747, endPoint x: 1089, endPoint y: 743, distance: 9.8
click at [1080, 747] on button "Preview" at bounding box center [1086, 745] width 62 height 27
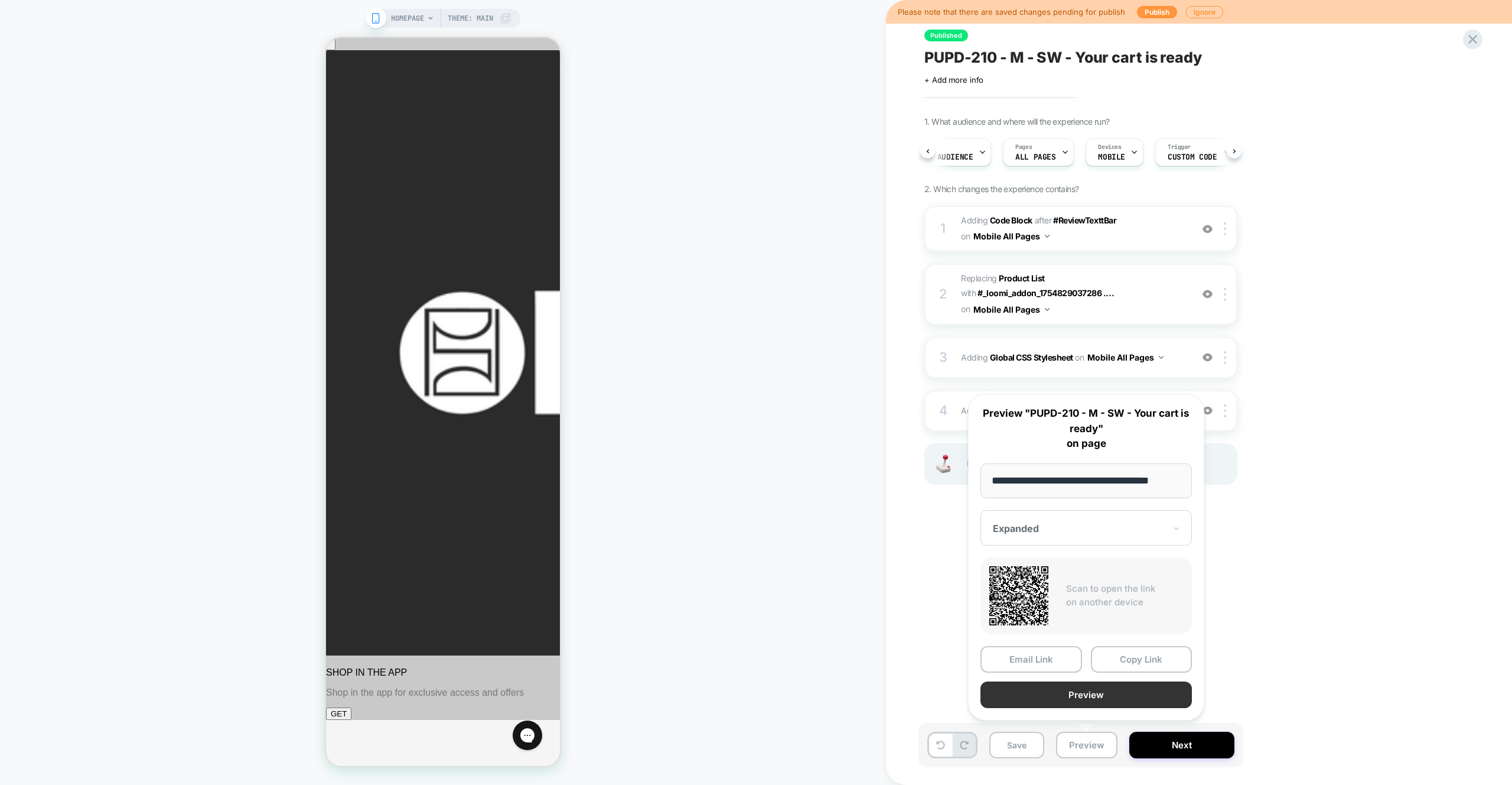
scroll to position [0, 0]
click at [1102, 697] on button "Preview" at bounding box center [1086, 695] width 212 height 27
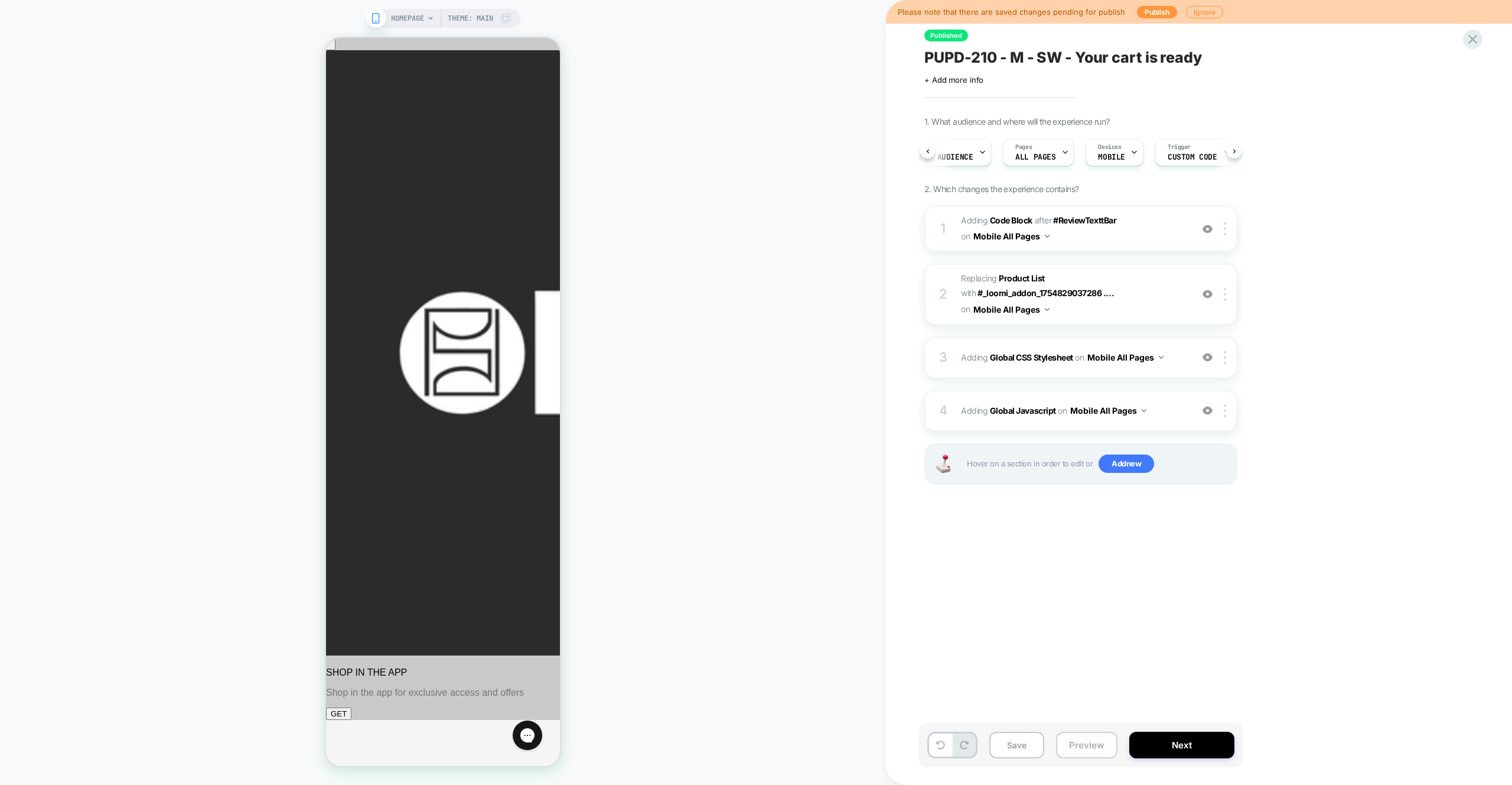
click at [1096, 750] on button "Preview" at bounding box center [1086, 745] width 62 height 27
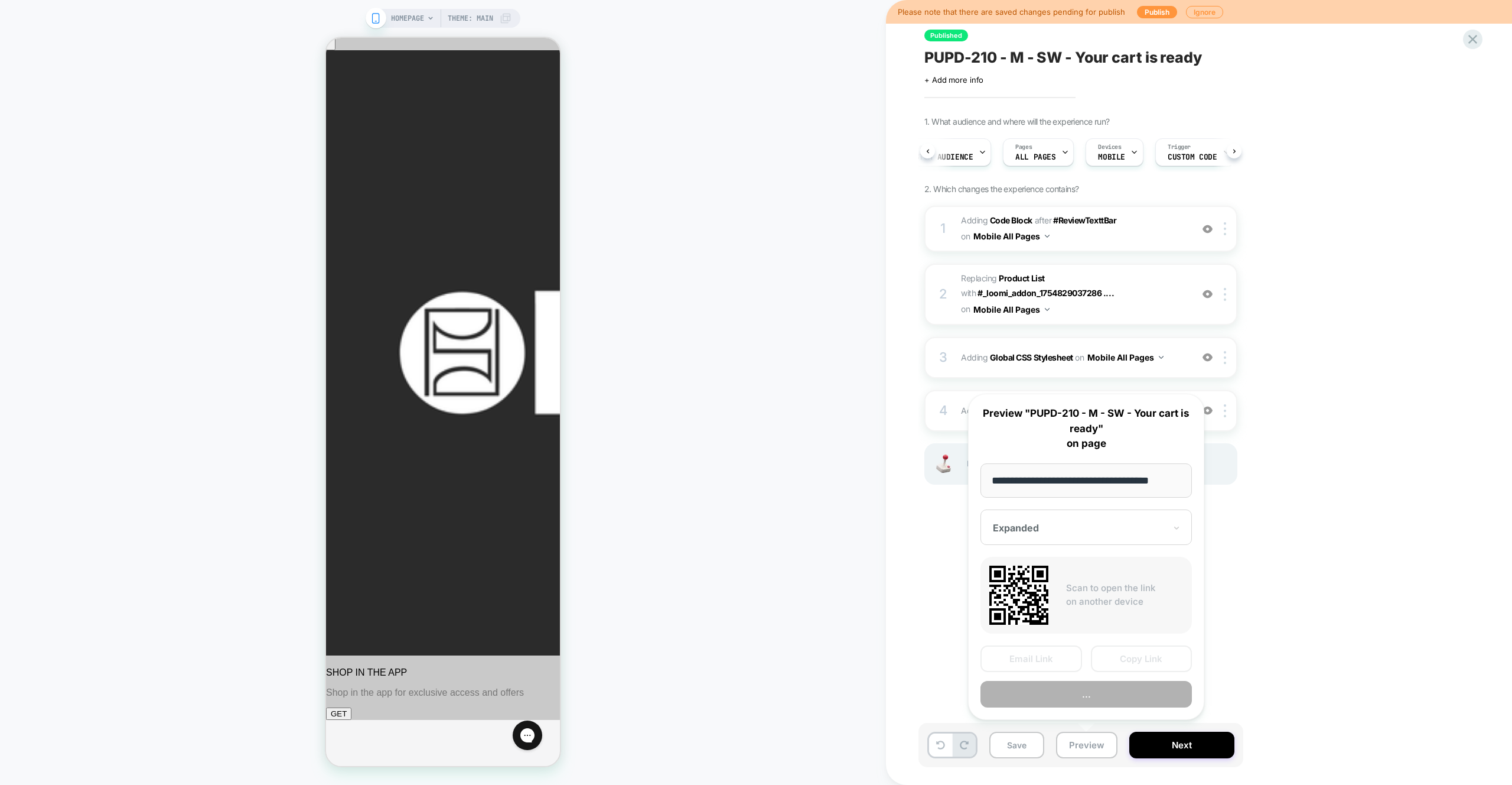
scroll to position [0, 10]
click at [1151, 526] on div at bounding box center [1079, 528] width 173 height 12
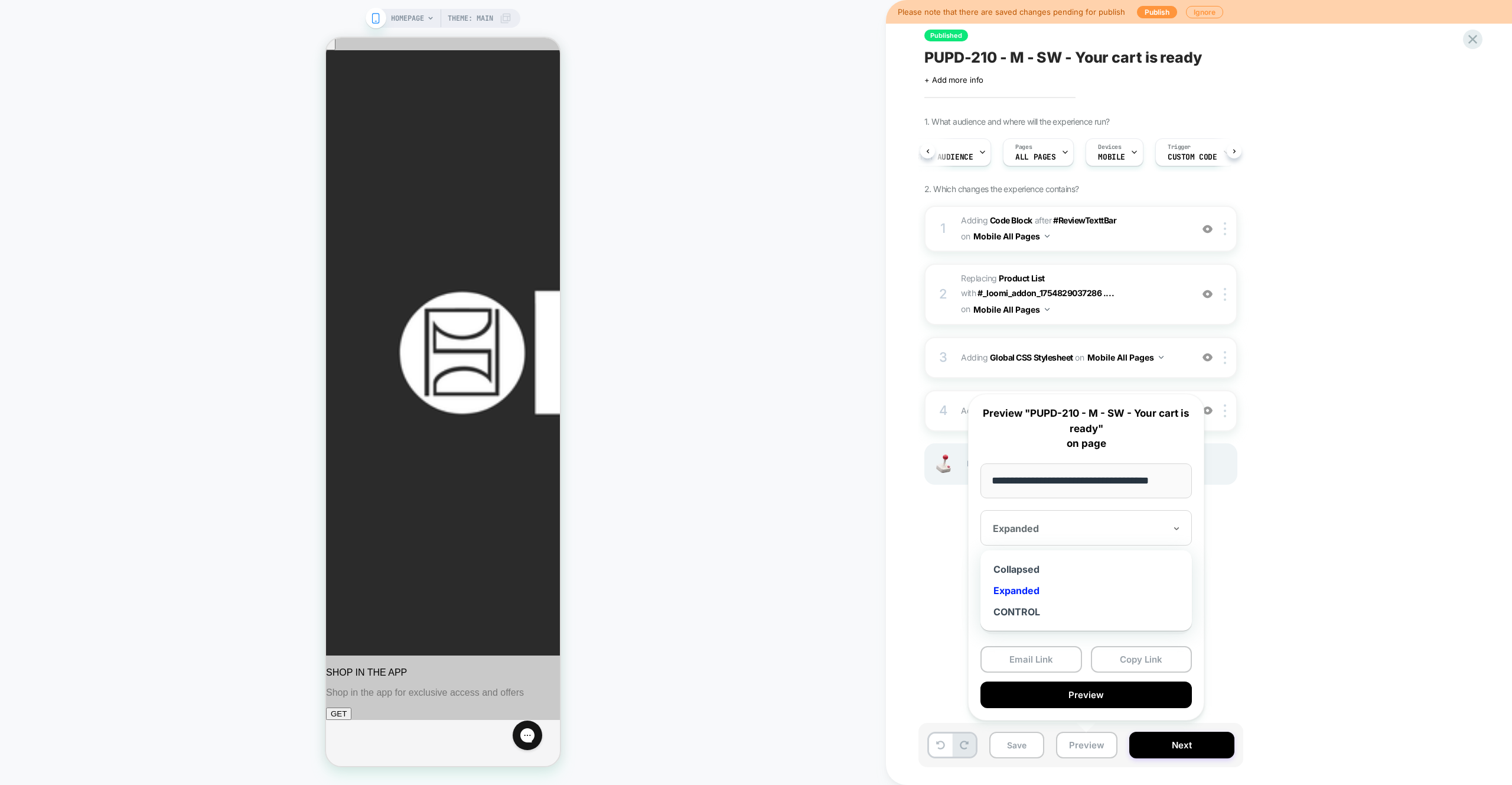
click at [1152, 527] on div at bounding box center [1079, 528] width 173 height 12
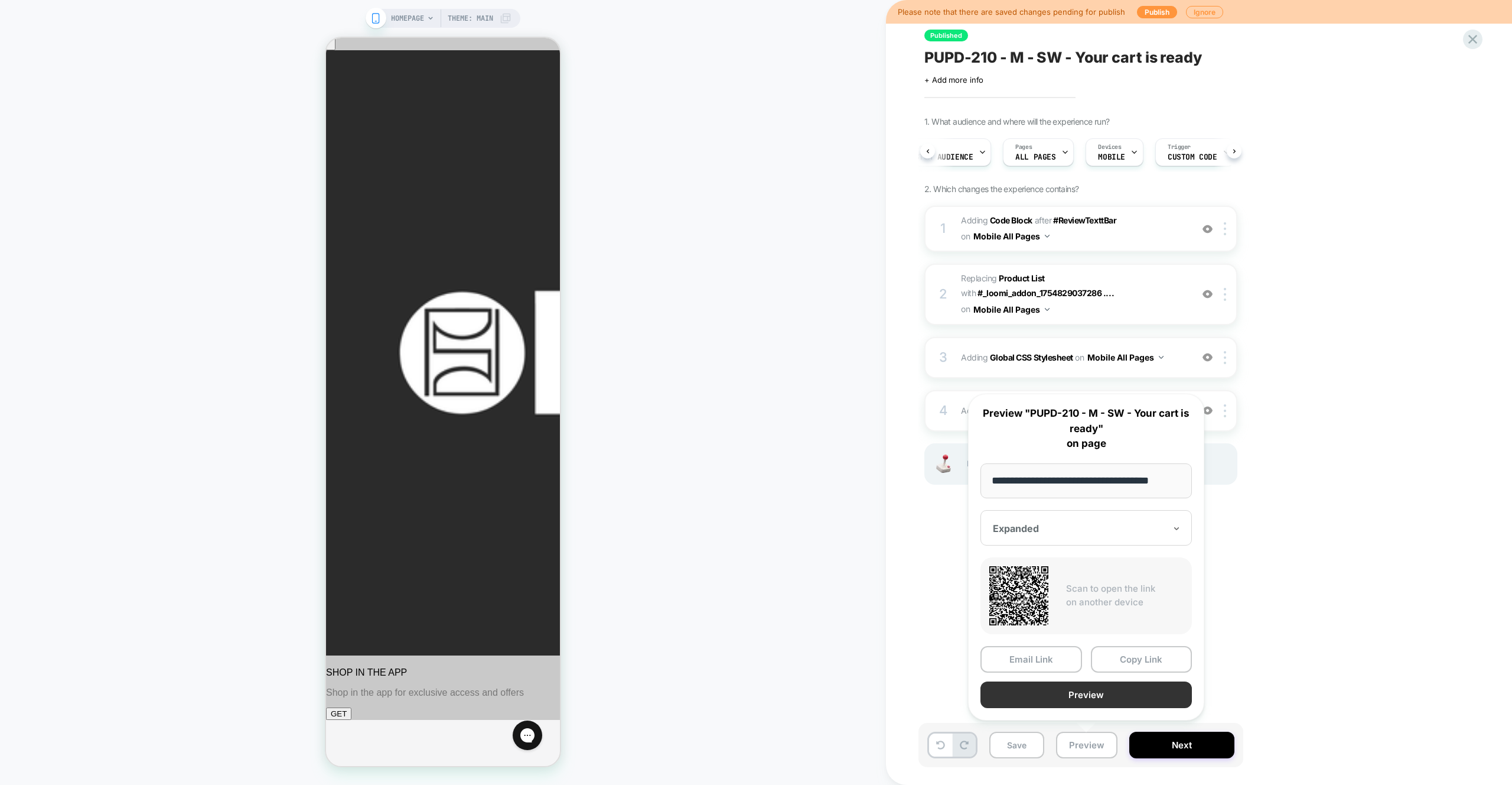
click at [1092, 698] on button "Preview" at bounding box center [1086, 695] width 212 height 27
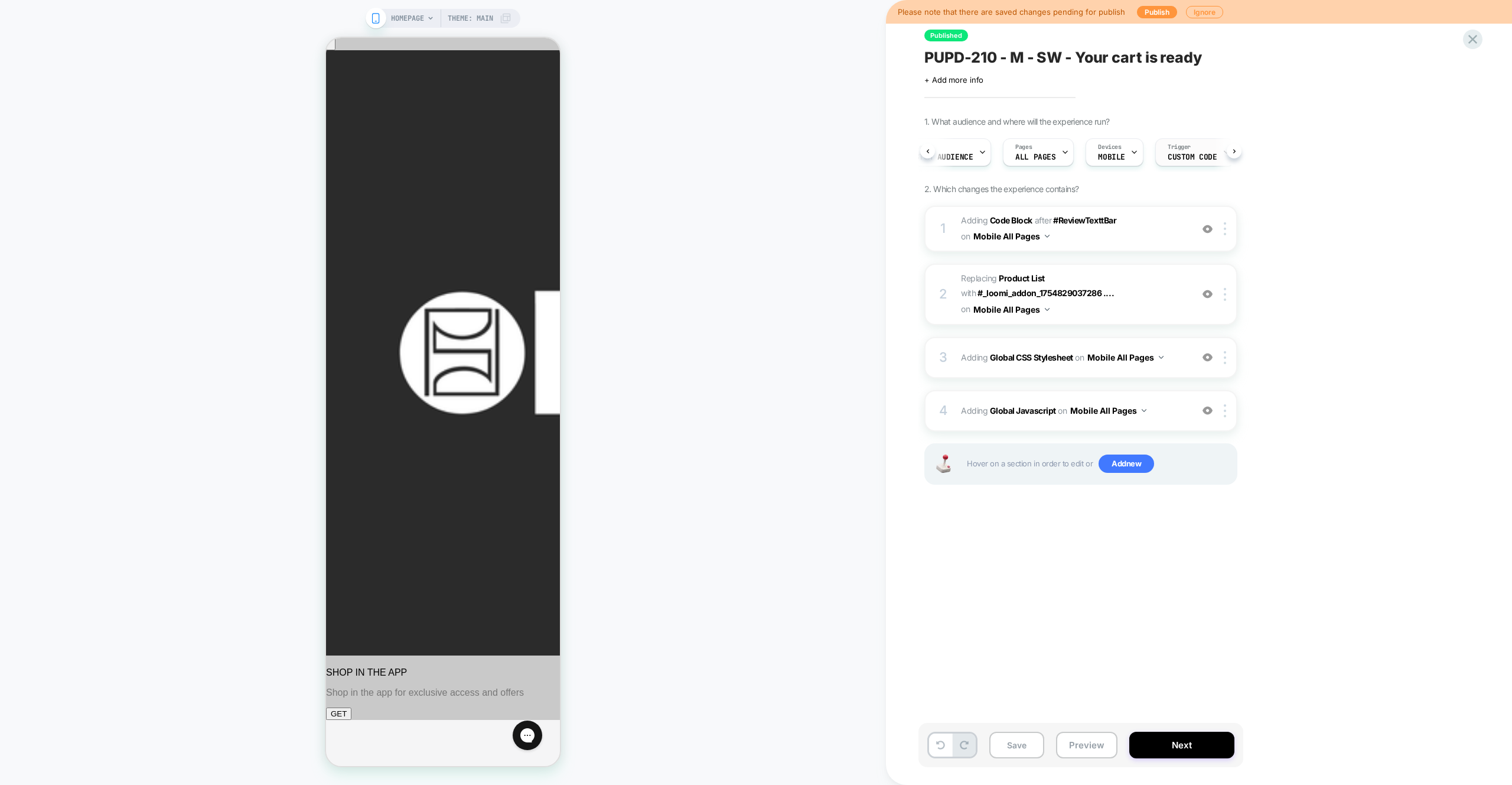
click at [1189, 163] on div "Trigger Custom Code" at bounding box center [1192, 152] width 73 height 27
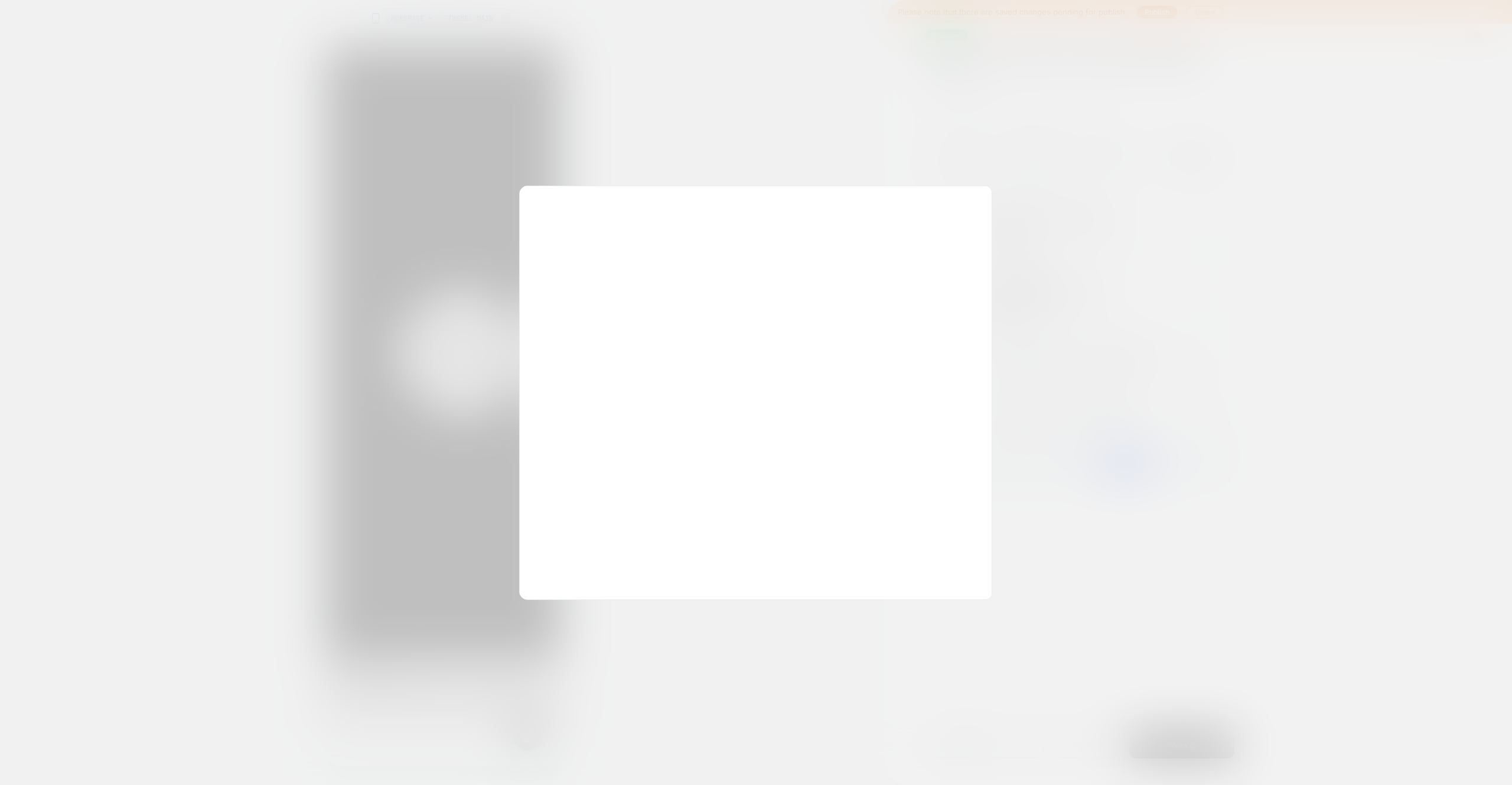
scroll to position [160, 0]
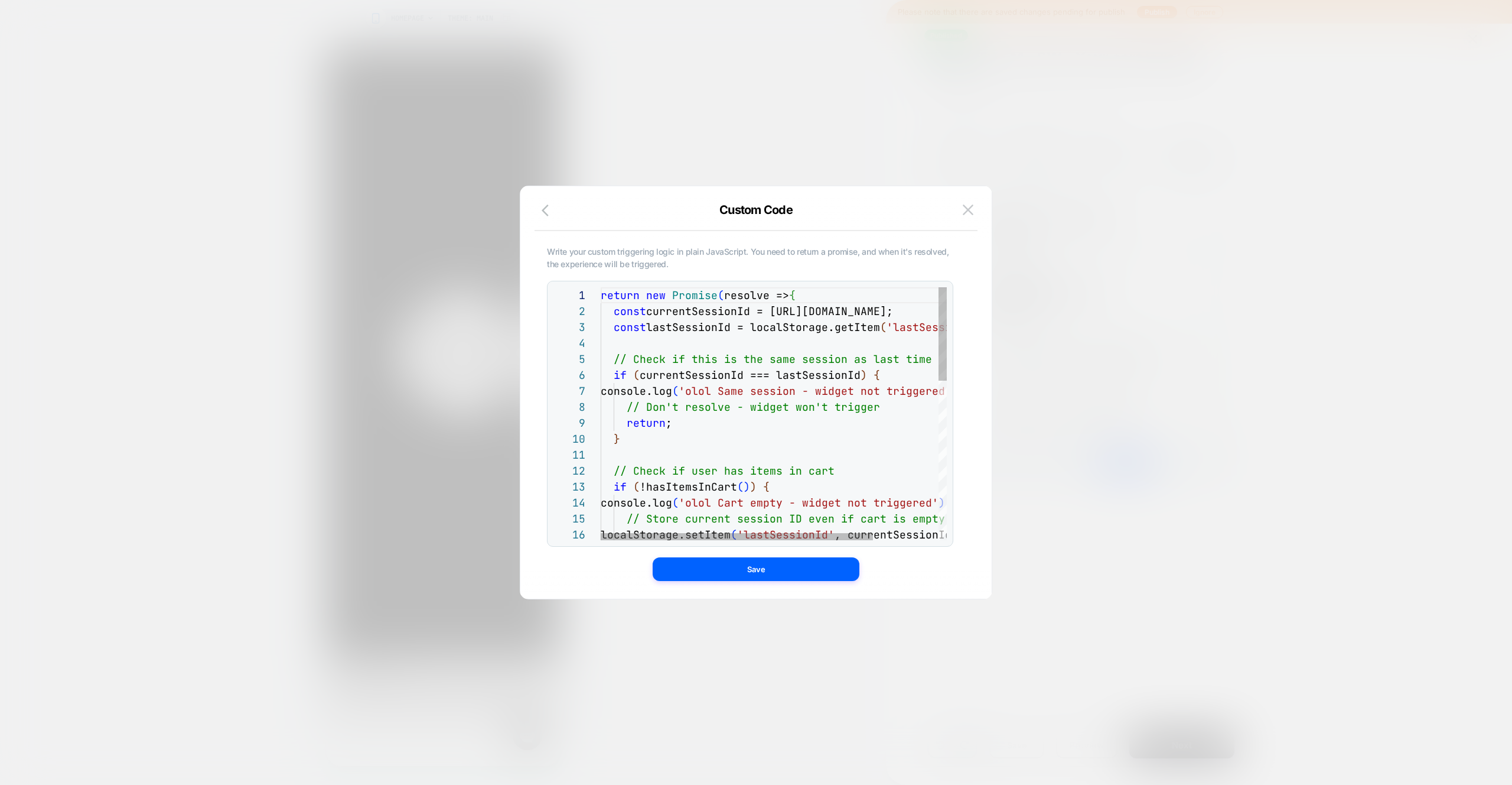
click at [674, 312] on div "return new Promise ( resolve => { const currentSessionId = [URL][DOMAIN_NAME]; …" at bounding box center [815, 629] width 429 height 684
click at [682, 326] on div "return new Promise ( resolve => { const currentSessionId = [URL][DOMAIN_NAME]; …" at bounding box center [815, 629] width 429 height 684
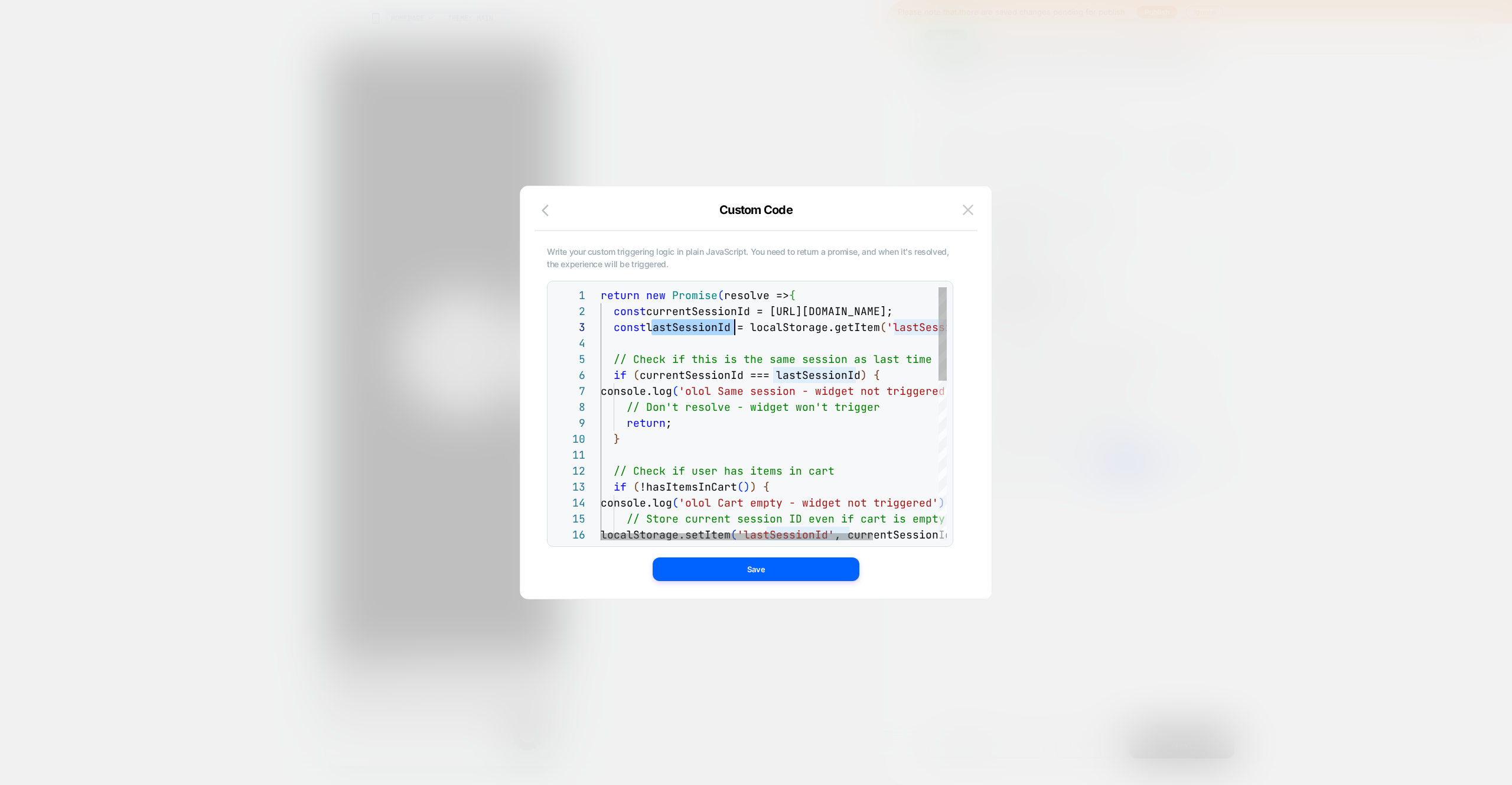
click at [682, 326] on div "return new Promise ( resolve => { const currentSessionId = [URL][DOMAIN_NAME]; …" at bounding box center [815, 629] width 429 height 684
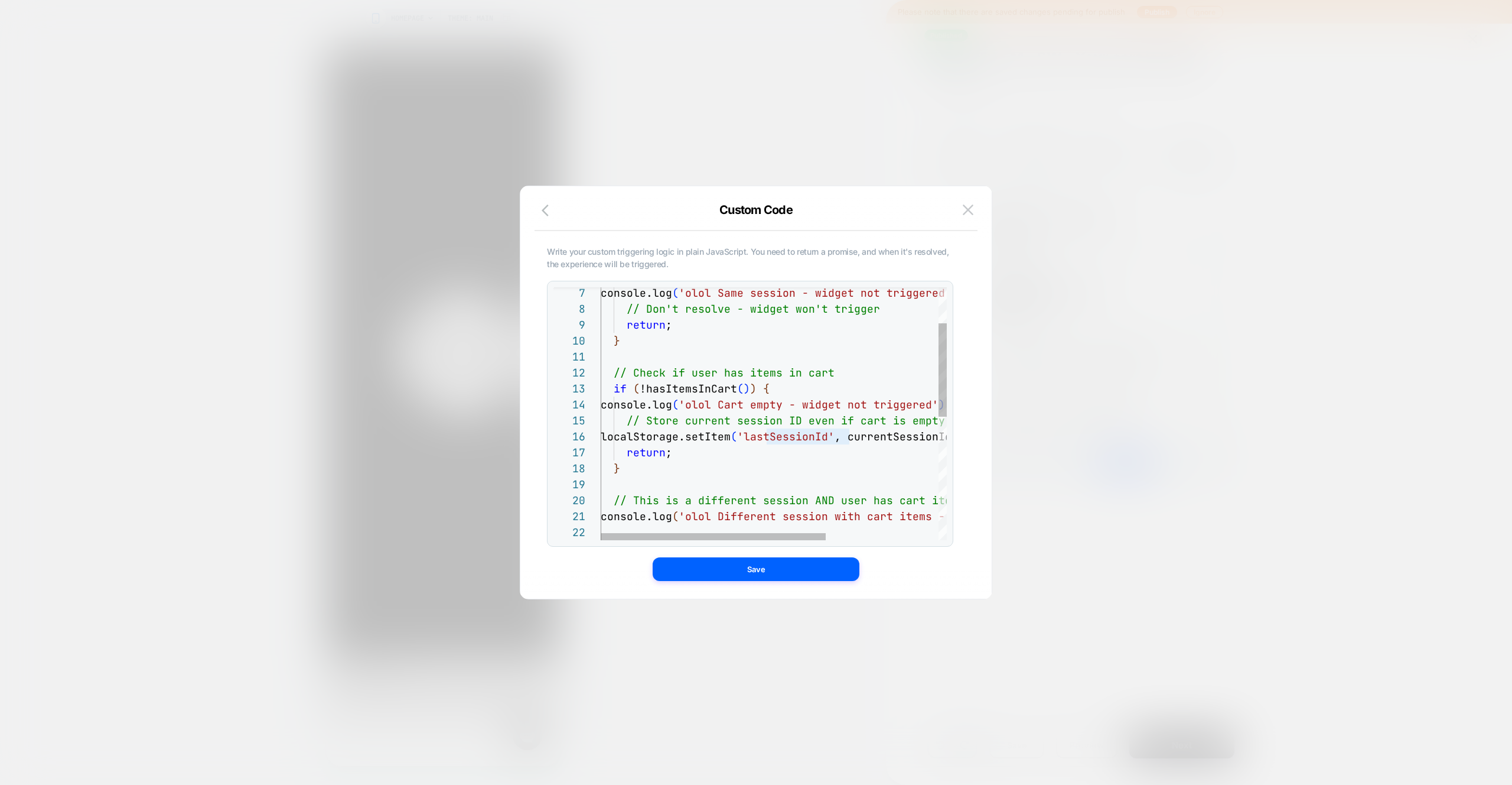
click at [732, 436] on div "console.log ( 'olol Same session - widget not triggered' ) ; // Don't resolve -…" at bounding box center [860, 531] width 519 height 684
click at [829, 437] on div "console.log ( 'olol Same session - widget not triggered' ) ; // Don't resolve -…" at bounding box center [860, 531] width 519 height 684
click at [903, 436] on div "console.log ( 'olol Same session - widget not triggered' ) ; // Don't resolve -…" at bounding box center [860, 531] width 519 height 684
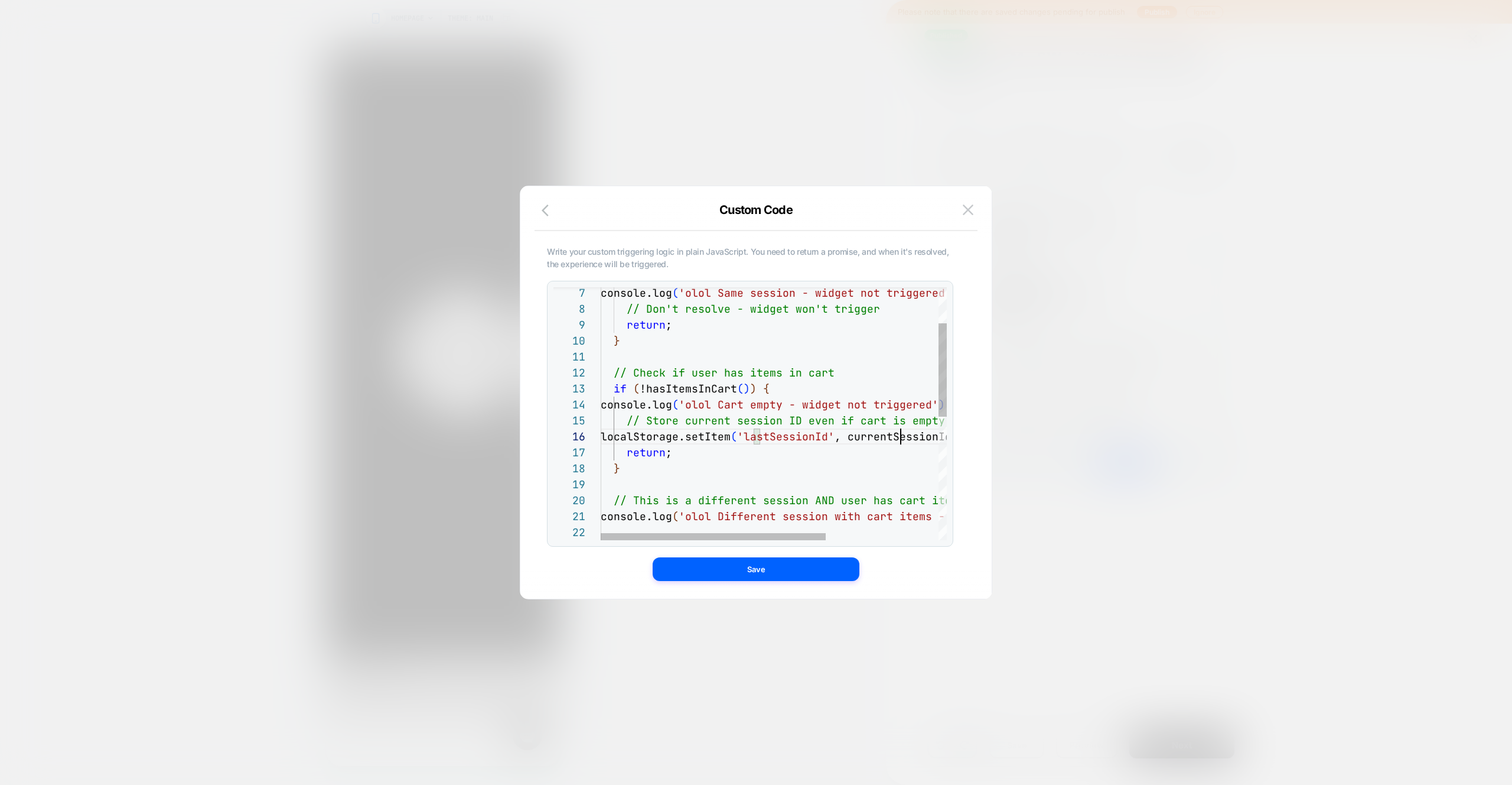
click at [903, 436] on div "console.log ( 'olol Same session - widget not triggered' ) ; // Don't resolve -…" at bounding box center [860, 531] width 519 height 684
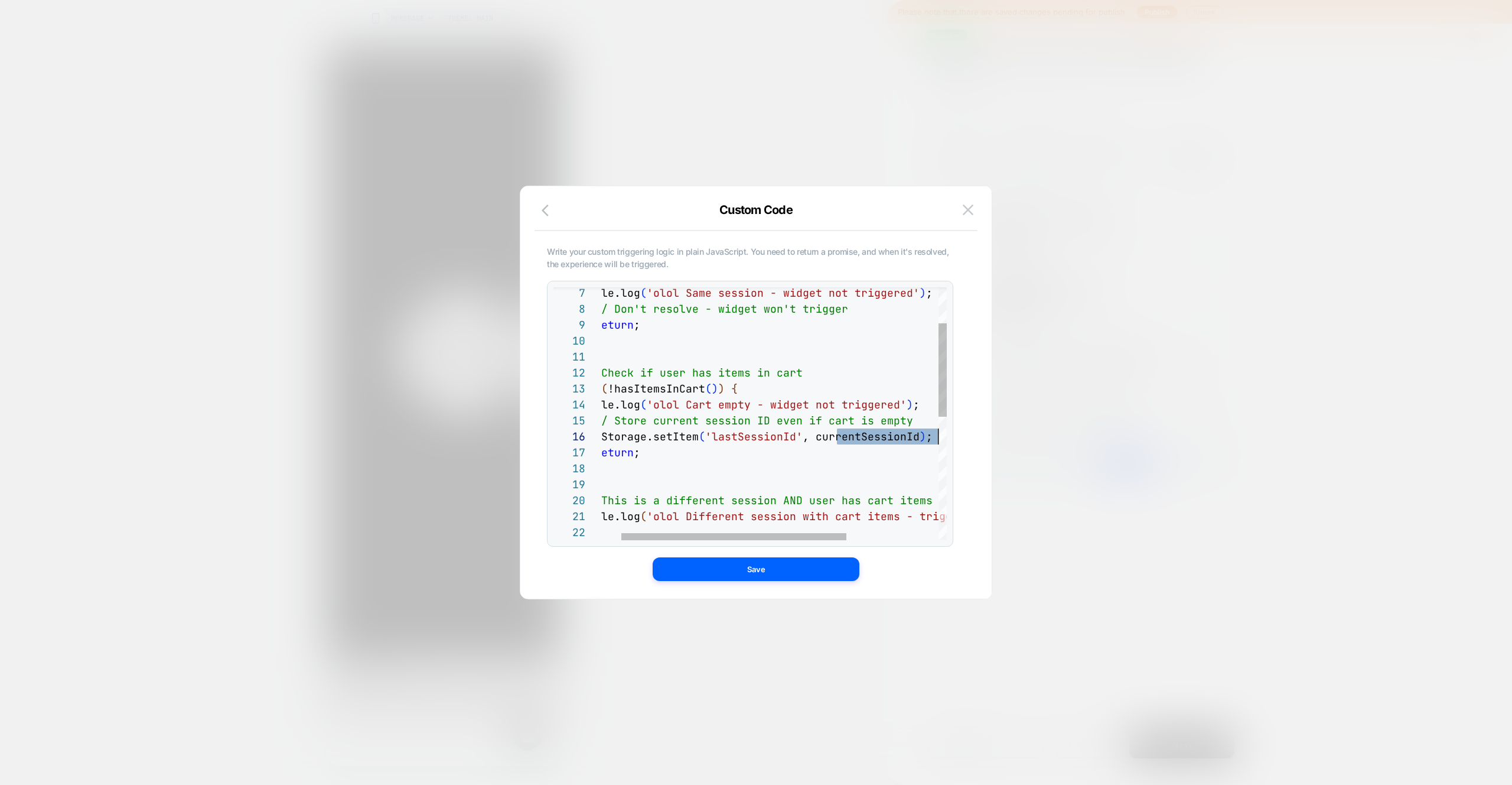
click at [643, 435] on div "console.log ( 'olol Same session - widget not triggered' ) ; // Don't resolve -…" at bounding box center [828, 531] width 519 height 684
click at [643, 434] on div "console.log ( 'olol Same session - widget not triggered' ) ; // Don't resolve -…" at bounding box center [828, 531] width 519 height 684
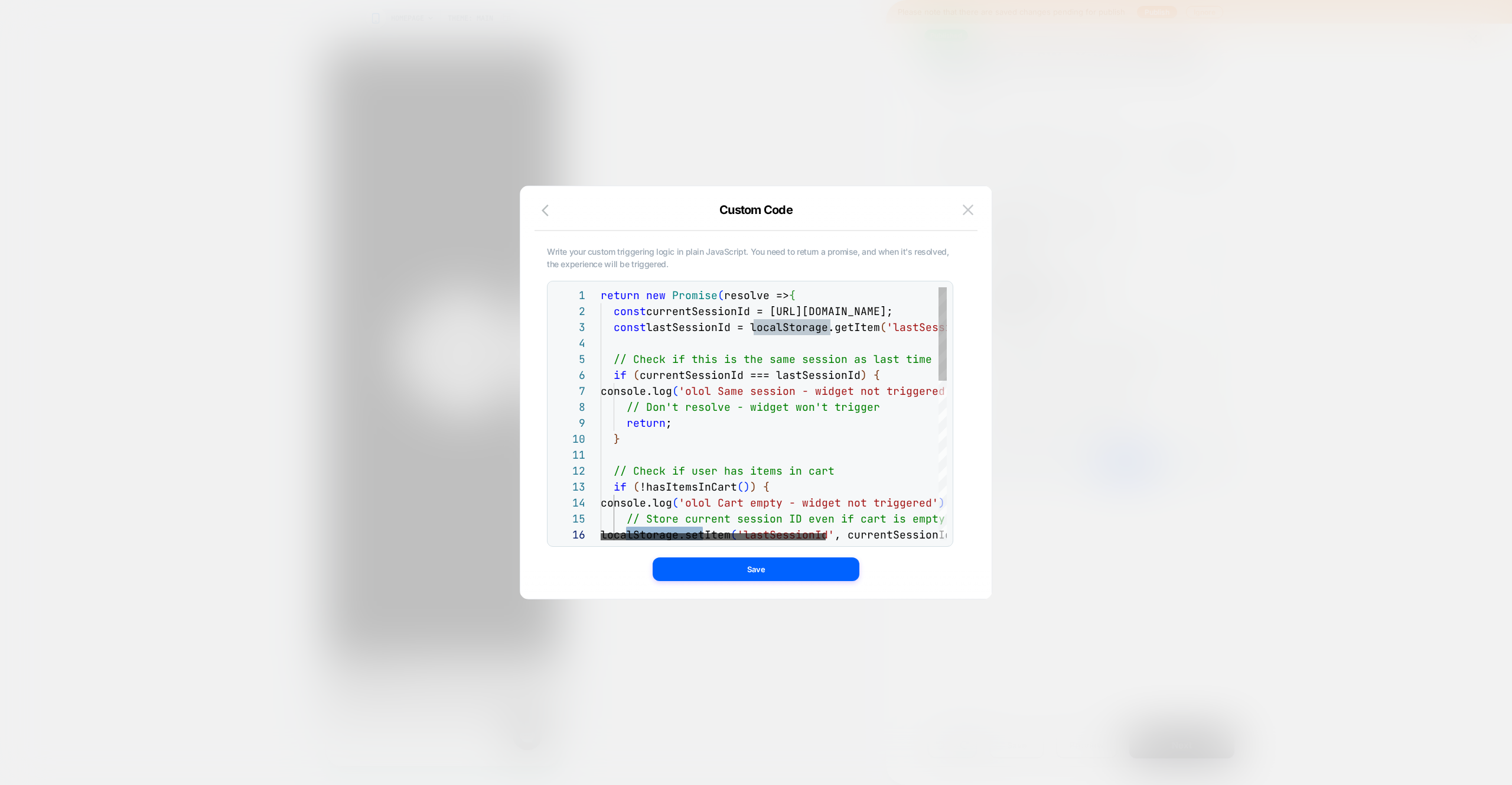
click at [626, 537] on div at bounding box center [713, 537] width 225 height 7
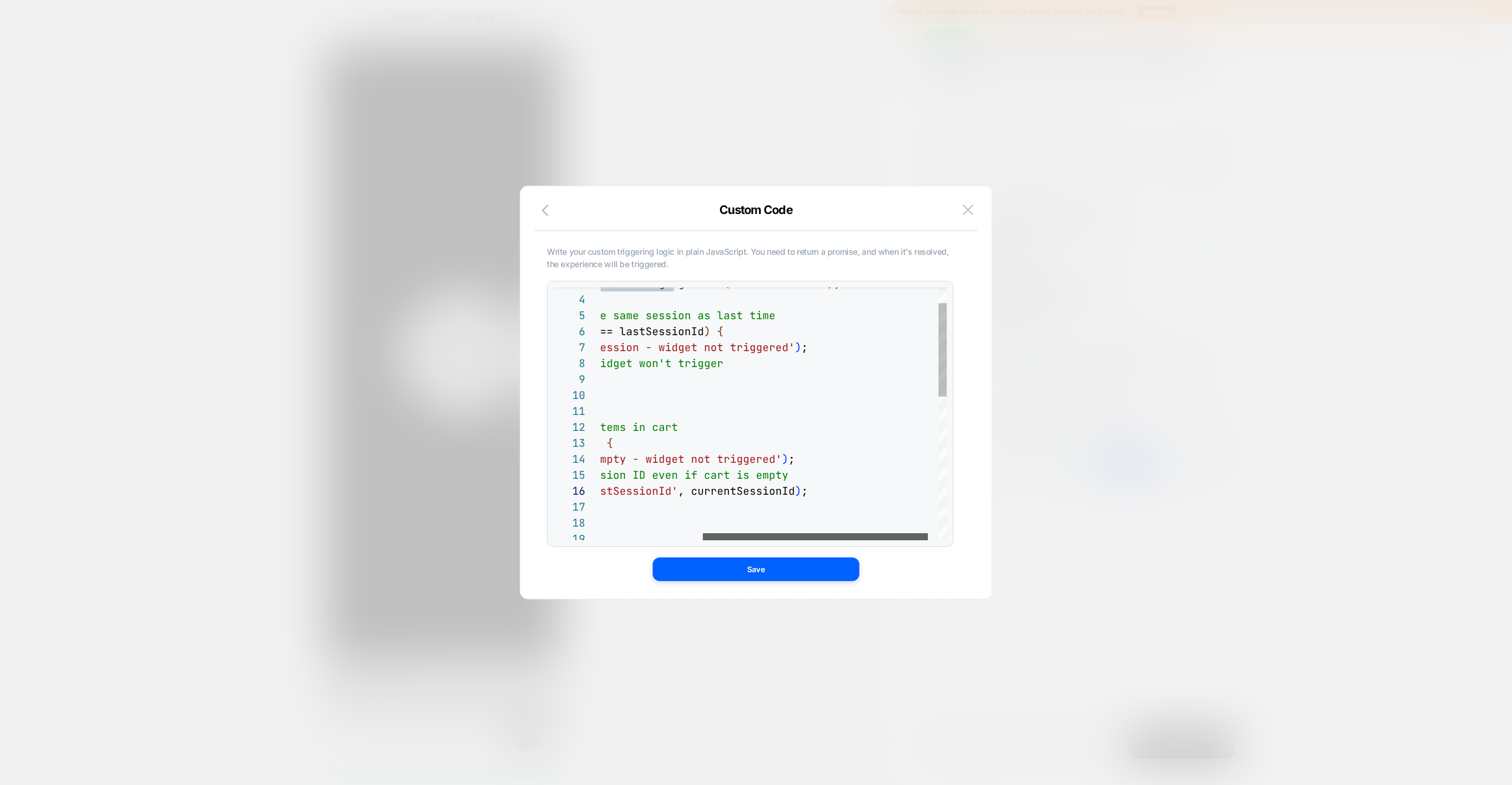
click at [811, 540] on div at bounding box center [815, 537] width 225 height 7
click at [852, 489] on div "console.log ( 'olol Same session - widget not triggered' ) ; // Don't resolve -…" at bounding box center [707, 585] width 519 height 684
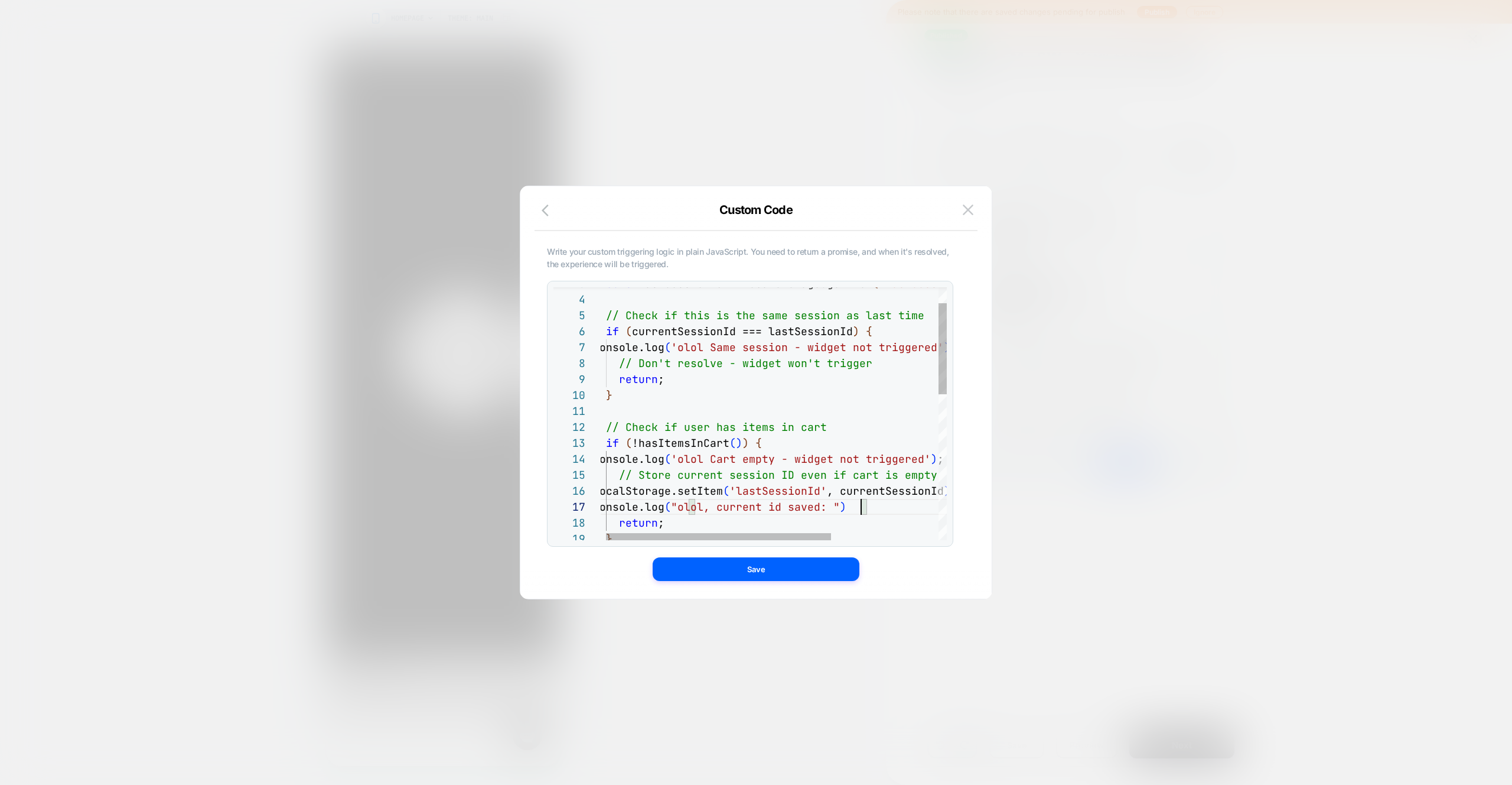
scroll to position [96, 274]
click at [927, 493] on div "console.log ( 'olol Same session - widget not triggered' ) ; // Don't resolve -…" at bounding box center [852, 593] width 519 height 700
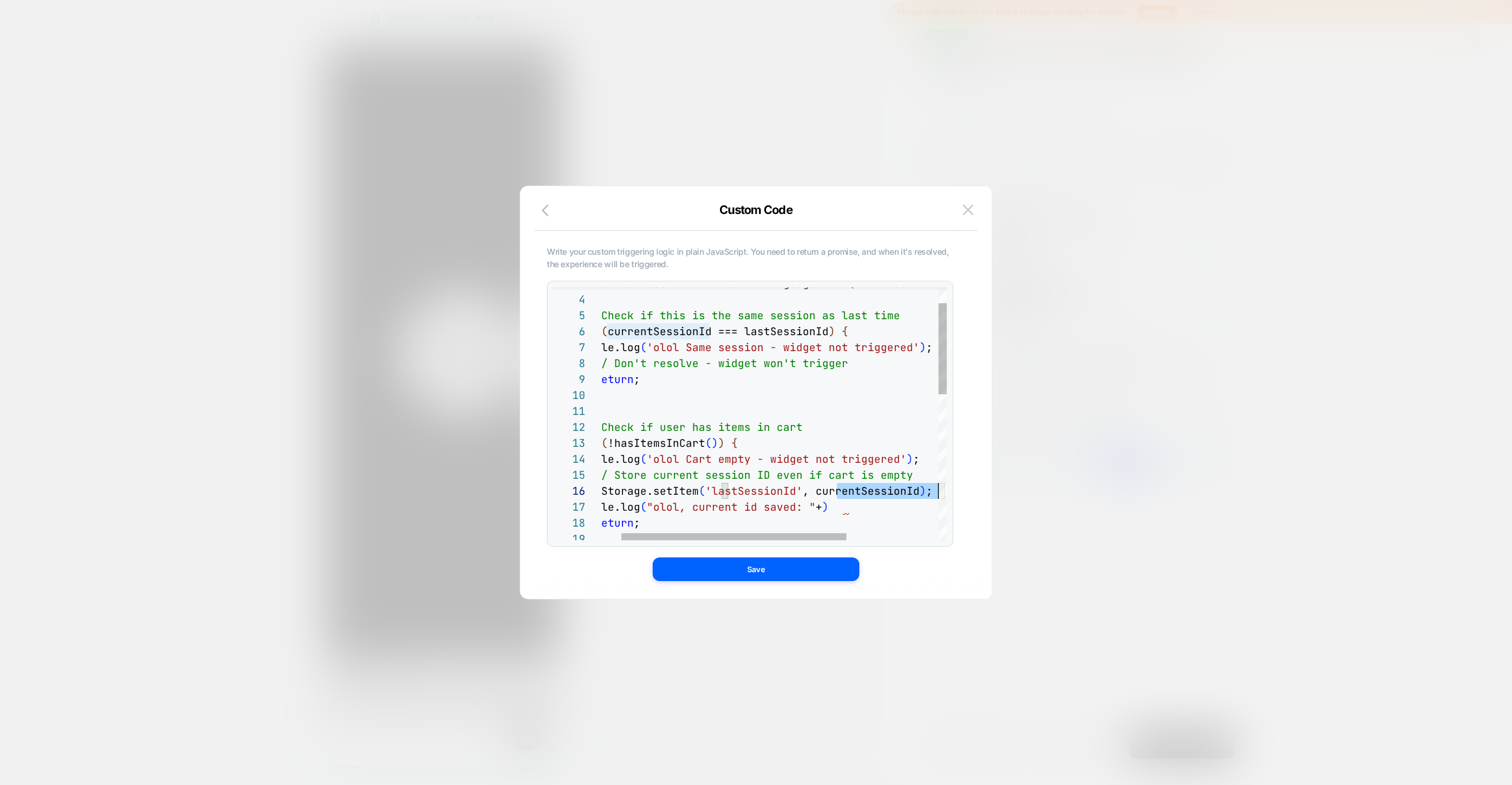
click at [927, 493] on div "console.log ( 'olol Same session - widget not triggered' ) ; // Don't resolve -…" at bounding box center [828, 593] width 519 height 700
click at [846, 509] on div "console.log ( 'olol Same session - widget not triggered' ) ; // Don't resolve -…" at bounding box center [828, 593] width 519 height 700
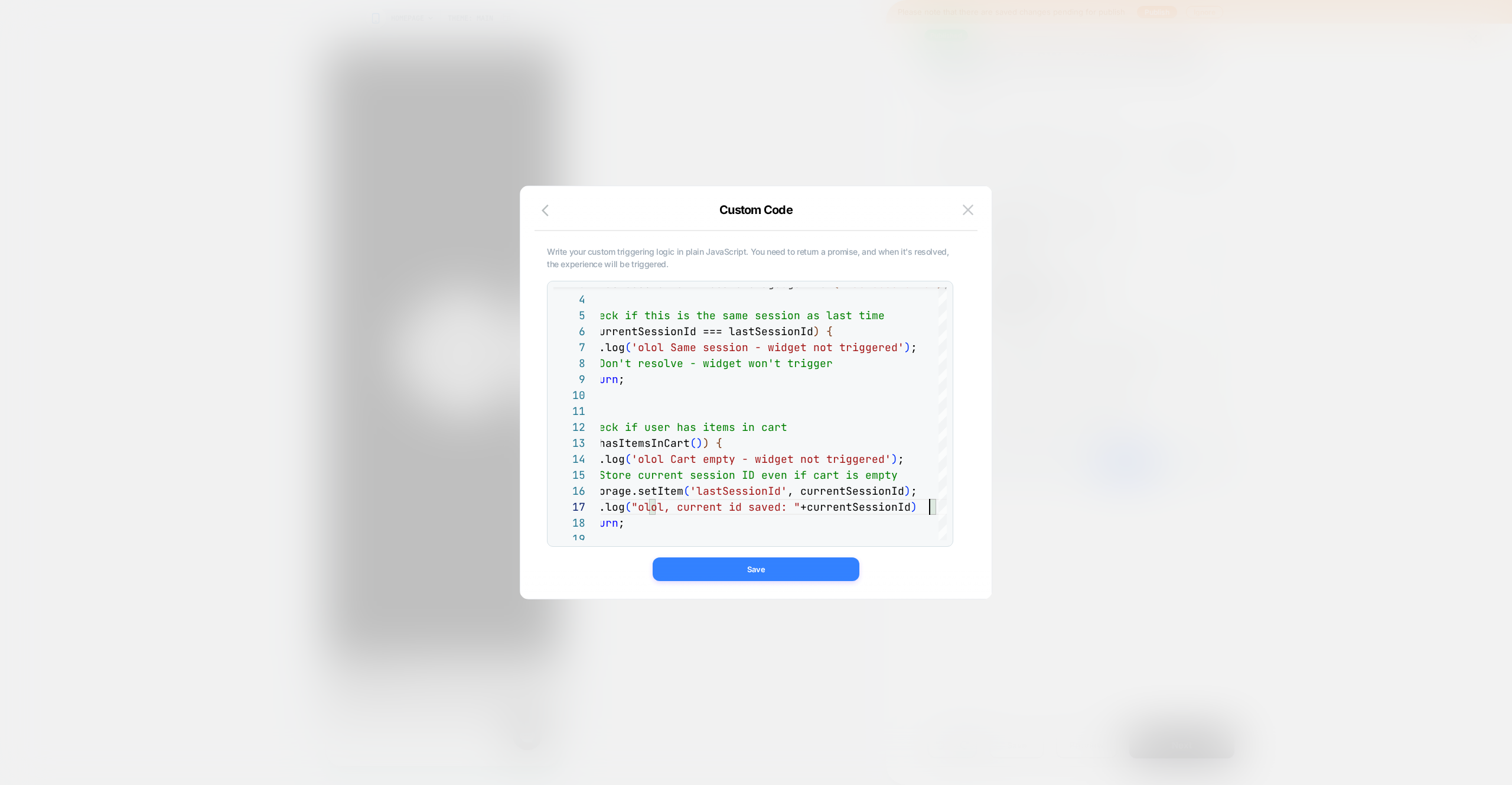
type textarea "**********"
click at [824, 572] on button "Save" at bounding box center [756, 569] width 207 height 24
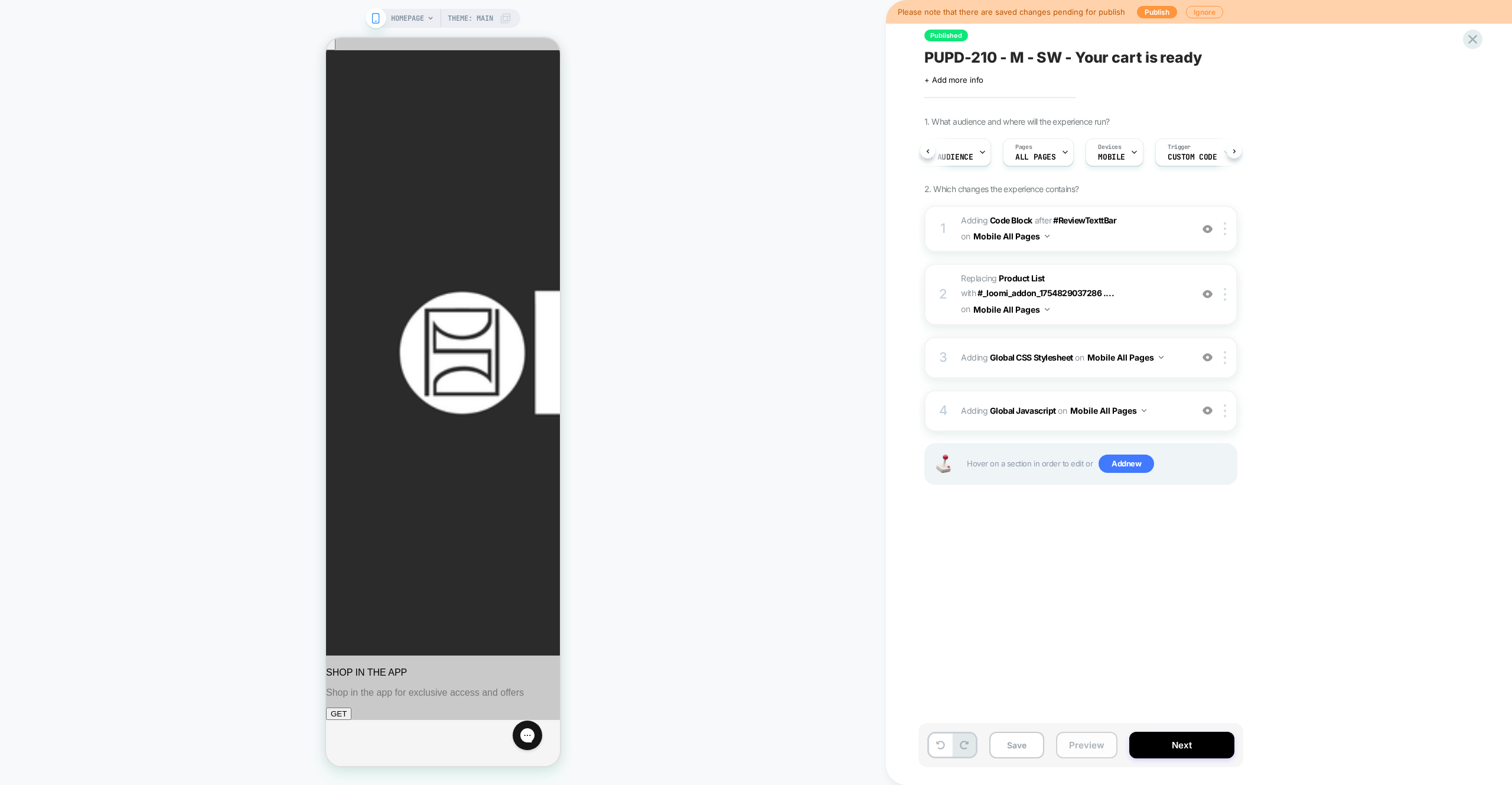
click at [1097, 745] on button "Preview" at bounding box center [1086, 745] width 62 height 27
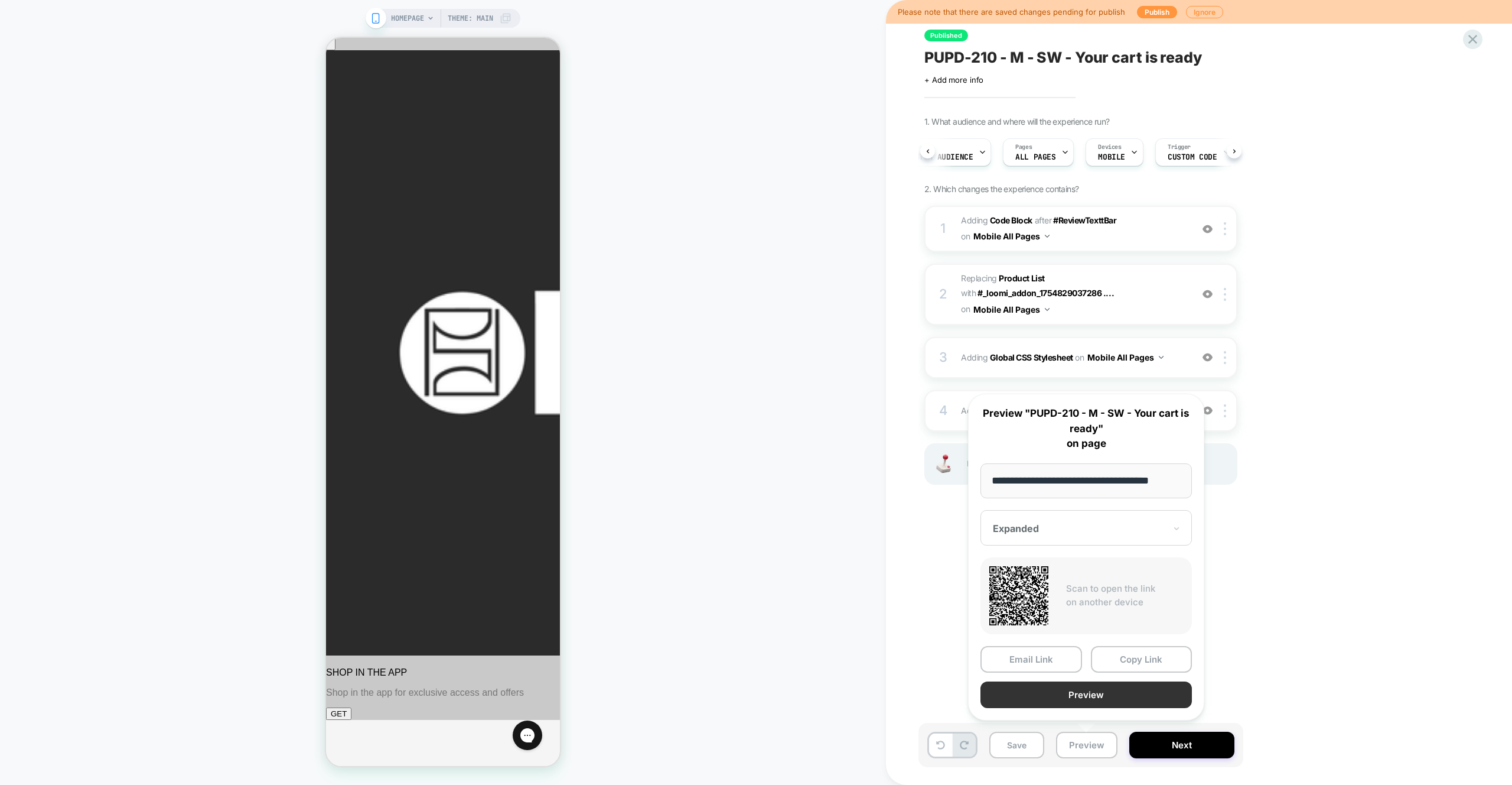
scroll to position [0, 0]
click at [1104, 694] on button "Preview" at bounding box center [1086, 695] width 212 height 27
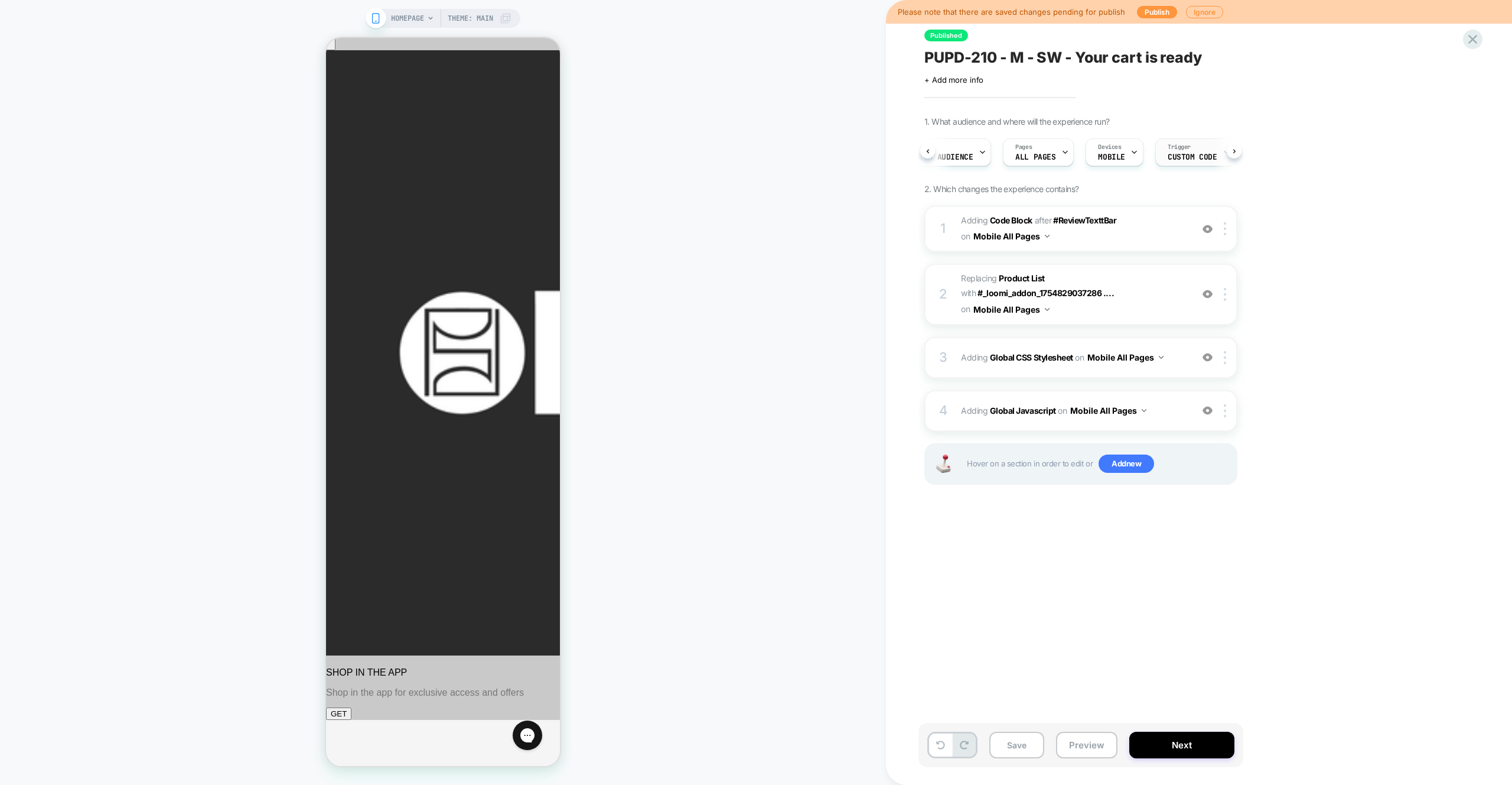
click at [1191, 165] on div "A/B Variation Expanded Audience Custom Audience Pages ALL PAGES Devices MOBILE …" at bounding box center [1075, 152] width 313 height 40
click at [1180, 149] on span "Trigger" at bounding box center [1180, 147] width 23 height 9
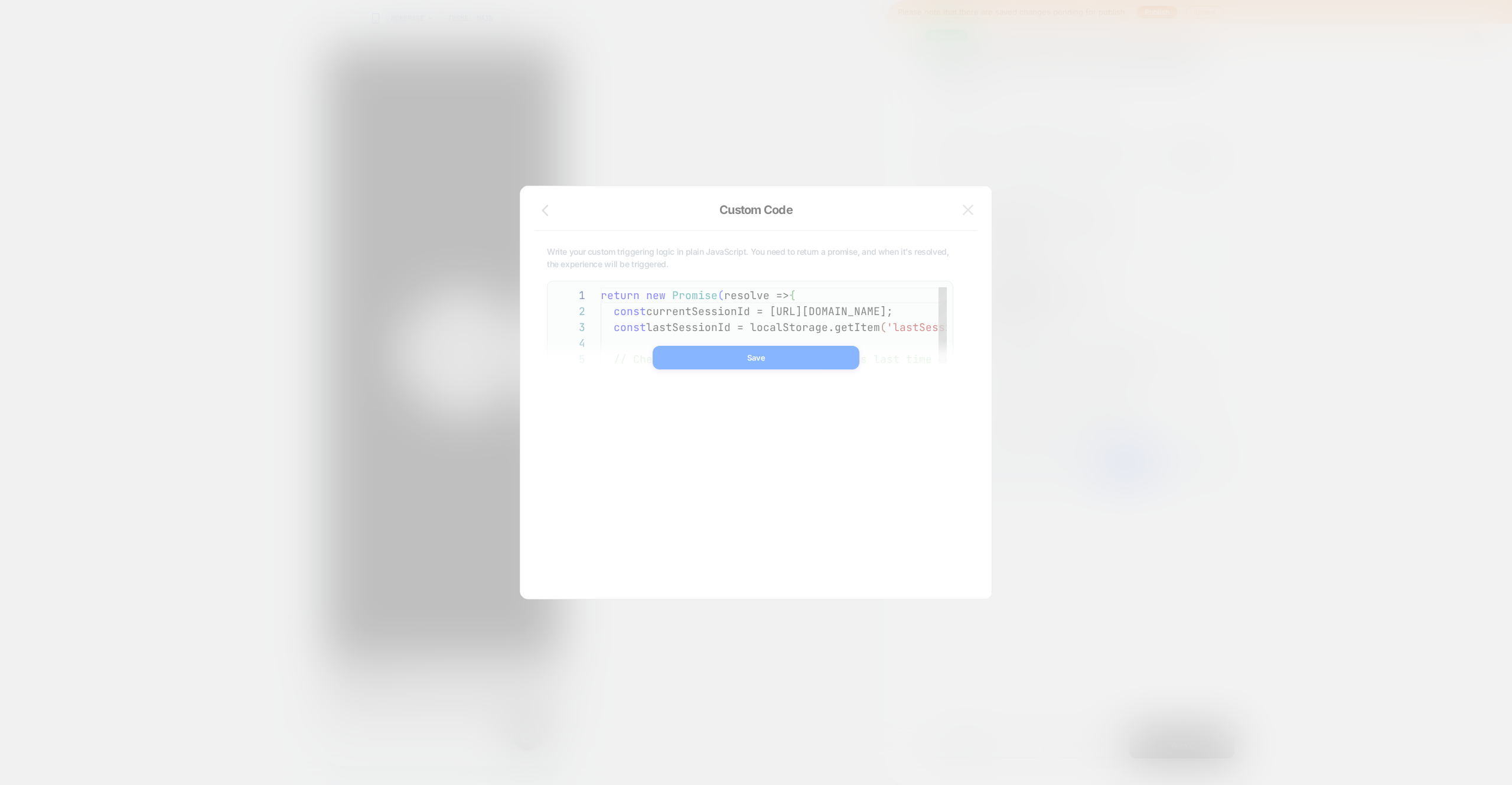
scroll to position [160, 0]
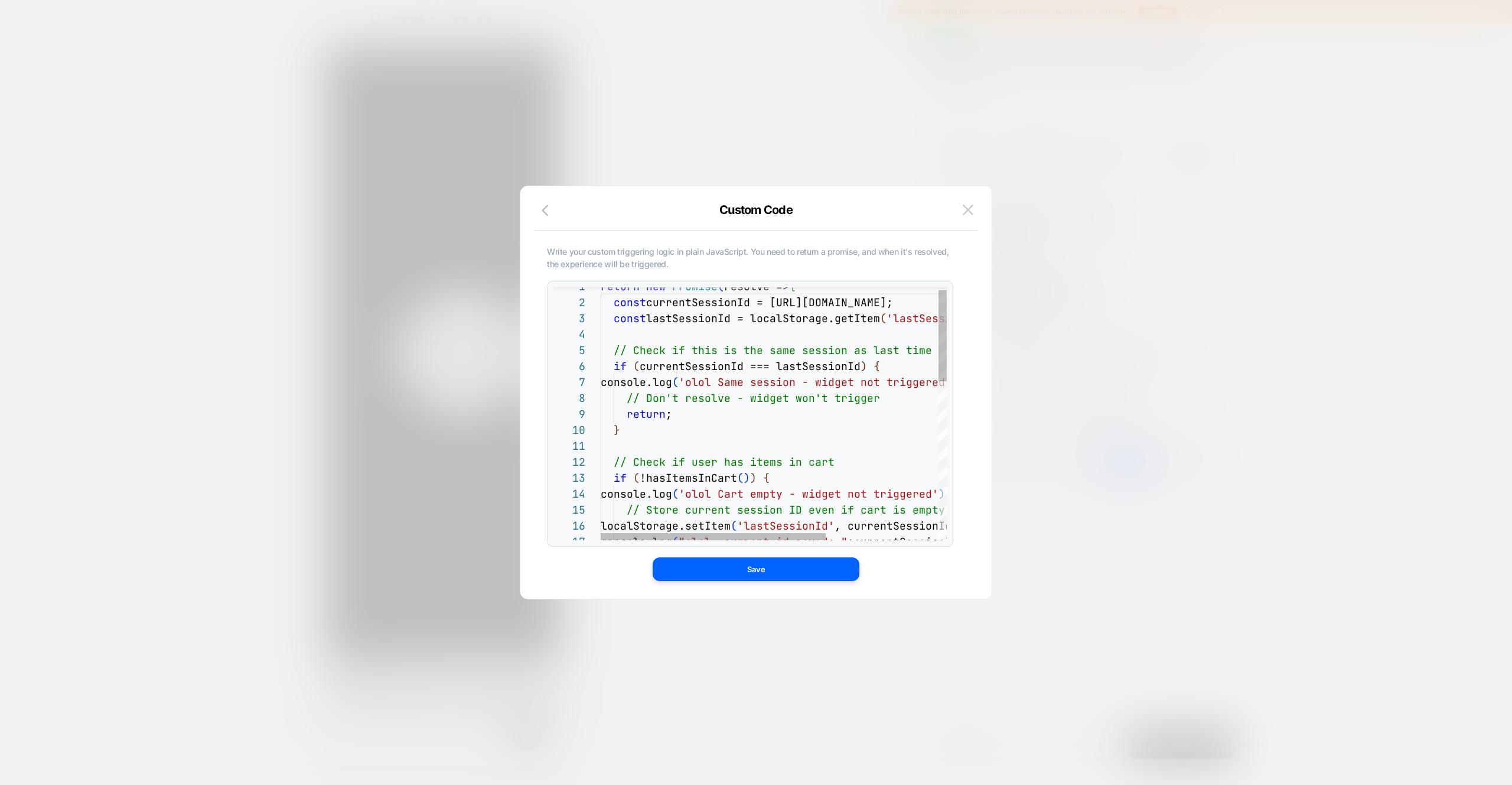
drag, startPoint x: 732, startPoint y: 342, endPoint x: 738, endPoint y: 349, distance: 9.2
click at [732, 339] on div "localStorage.setItem ( 'lastSessionId' , currentSessionId ) ; // Check if user …" at bounding box center [860, 628] width 519 height 700
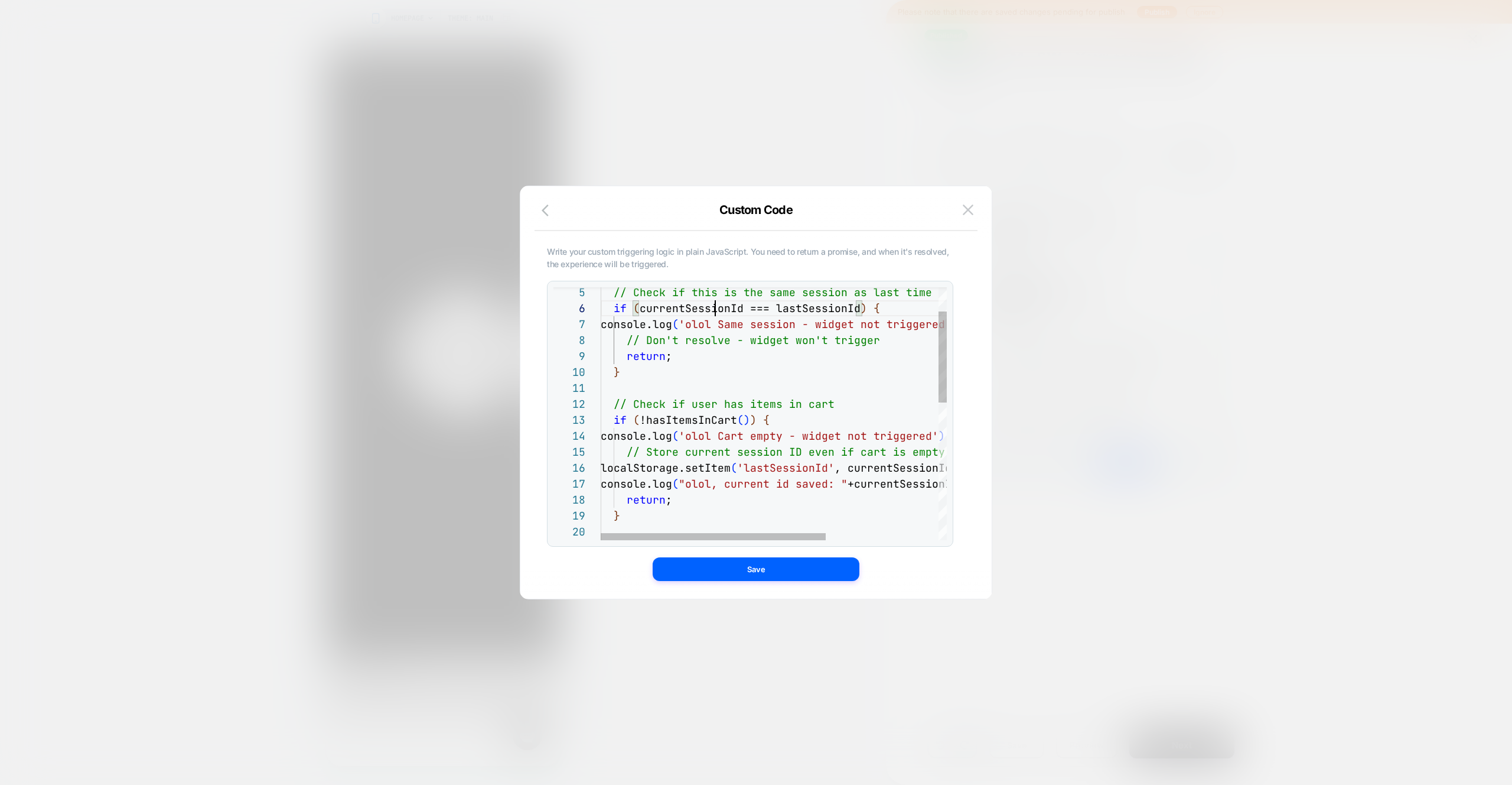
click at [713, 309] on div "localStorage.setItem ( 'lastSessionId' , currentSessionId ) ; // Check if user …" at bounding box center [860, 570] width 519 height 700
click at [713, 309] on div "localStorage.setItem ( 'lastSessionId' , currentSessionId ) ; // Check if user …" at bounding box center [860, 570] width 519 height 700
click at [823, 309] on div "localStorage.setItem ( 'lastSessionId' , currentSessionId ) ; // Check if user …" at bounding box center [860, 570] width 519 height 700
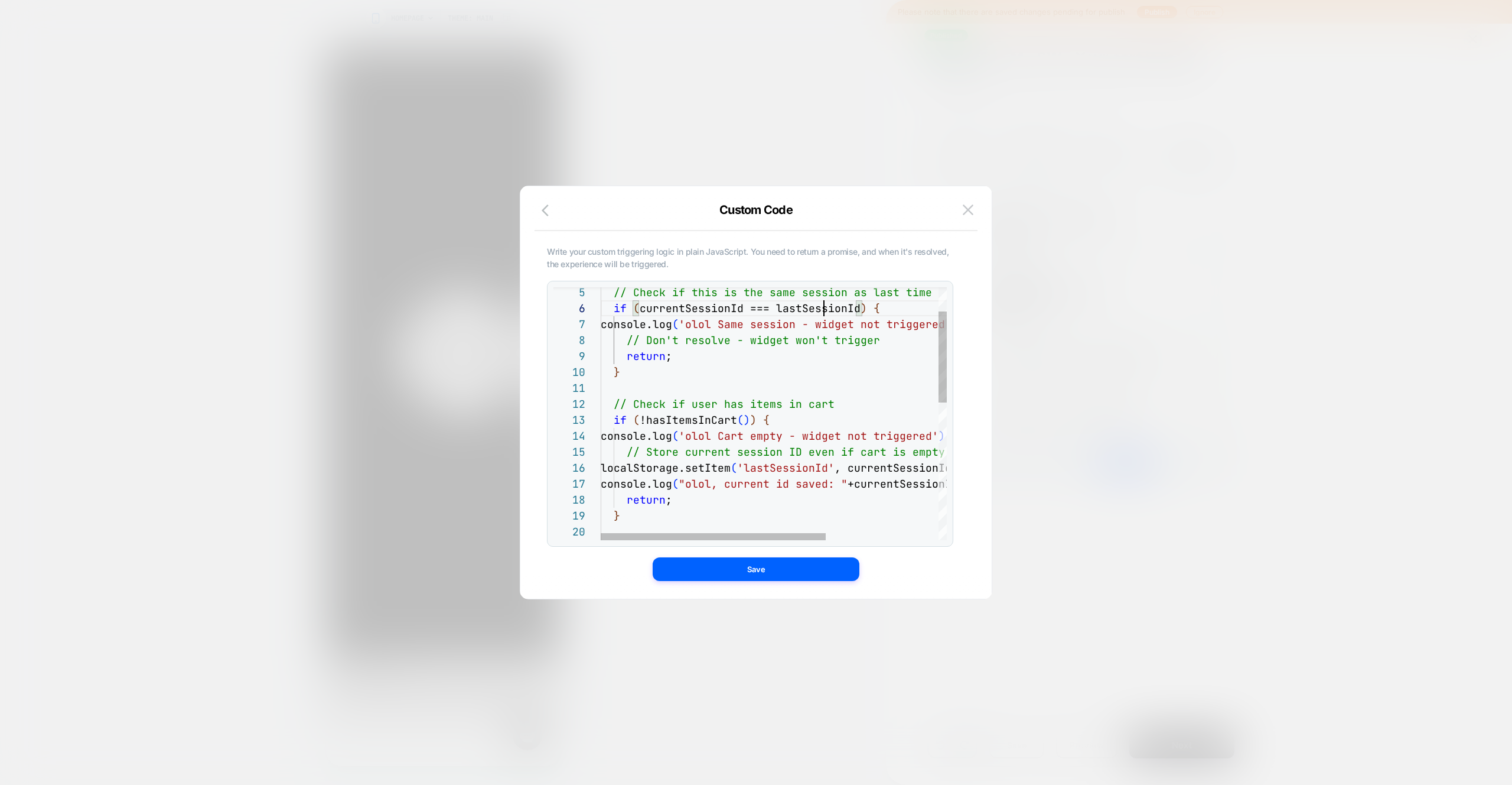
click at [823, 309] on div "localStorage.setItem ( 'lastSessionId' , currentSessionId ) ; // Check if user …" at bounding box center [860, 570] width 519 height 700
click at [672, 381] on div "localStorage.setItem ( 'lastSessionId' , currentSessionId ) ; // Check if user …" at bounding box center [860, 570] width 519 height 700
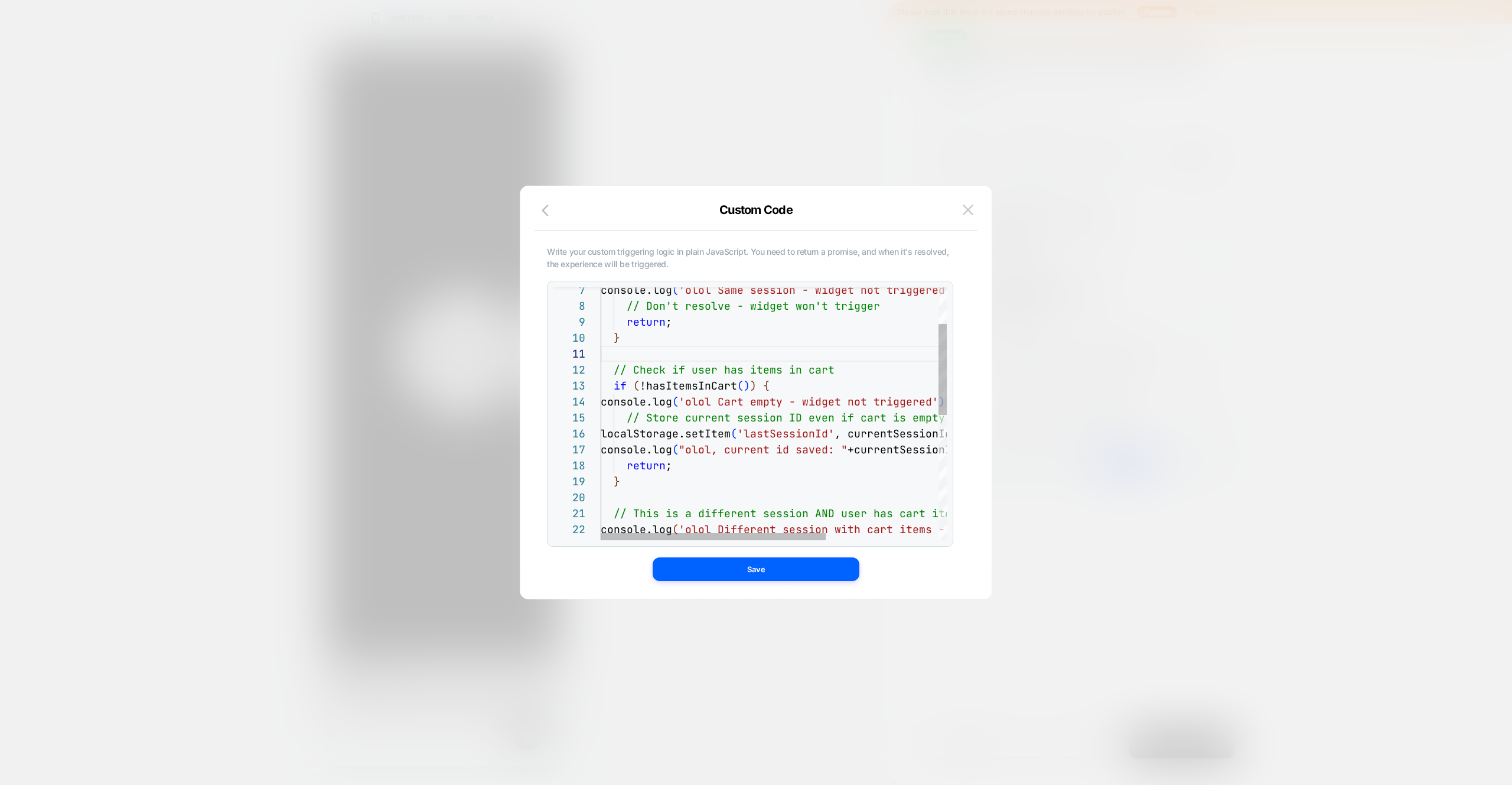
click at [790, 390] on div "localStorage.setItem ( 'lastSessionId' , currentSessionId ) ; // Check if user …" at bounding box center [860, 536] width 519 height 700
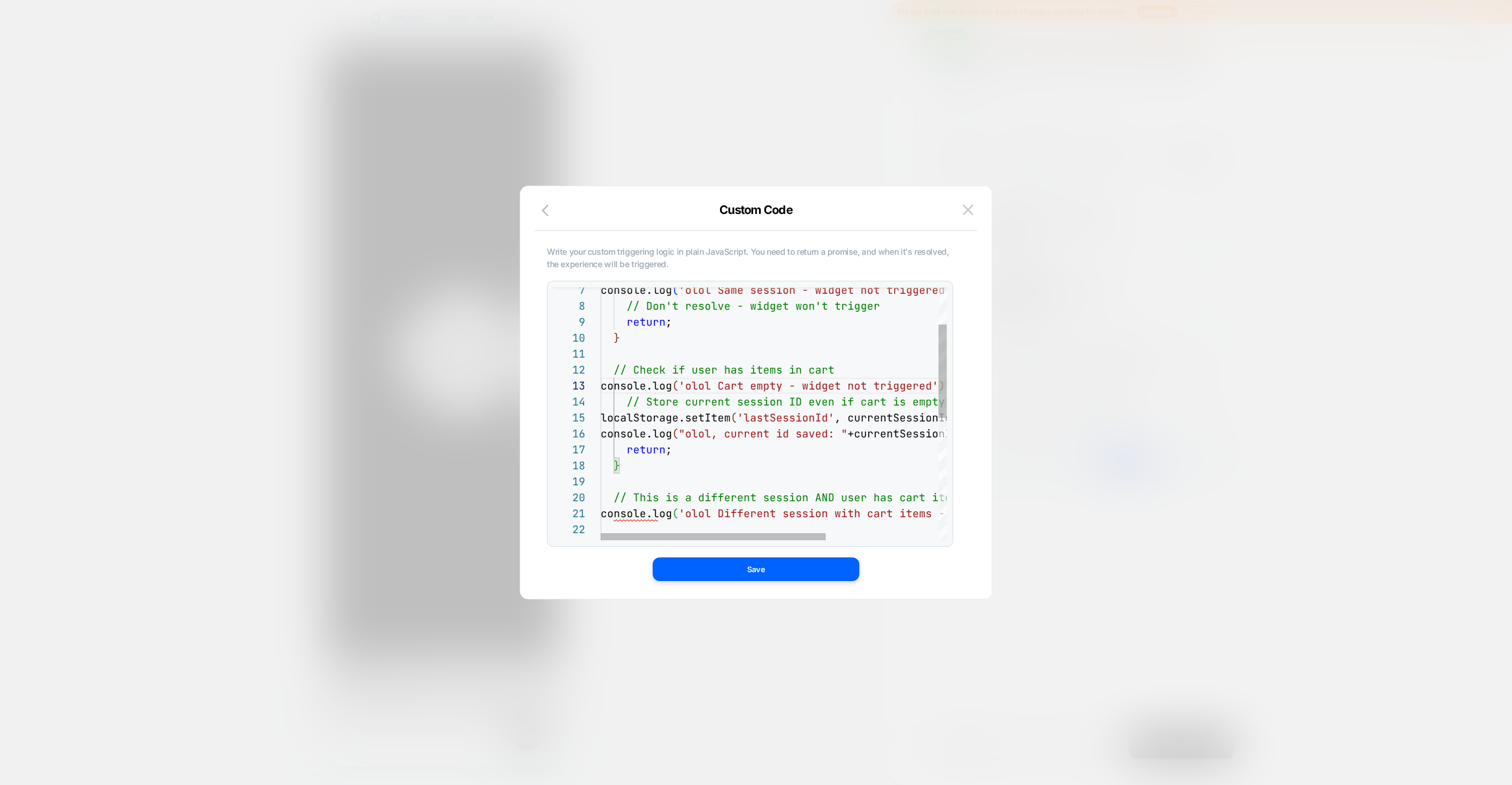
click at [641, 462] on div "localStorage.setItem ( 'lastSessionId' , currentSessionId ) ; // Check if user …" at bounding box center [860, 528] width 519 height 684
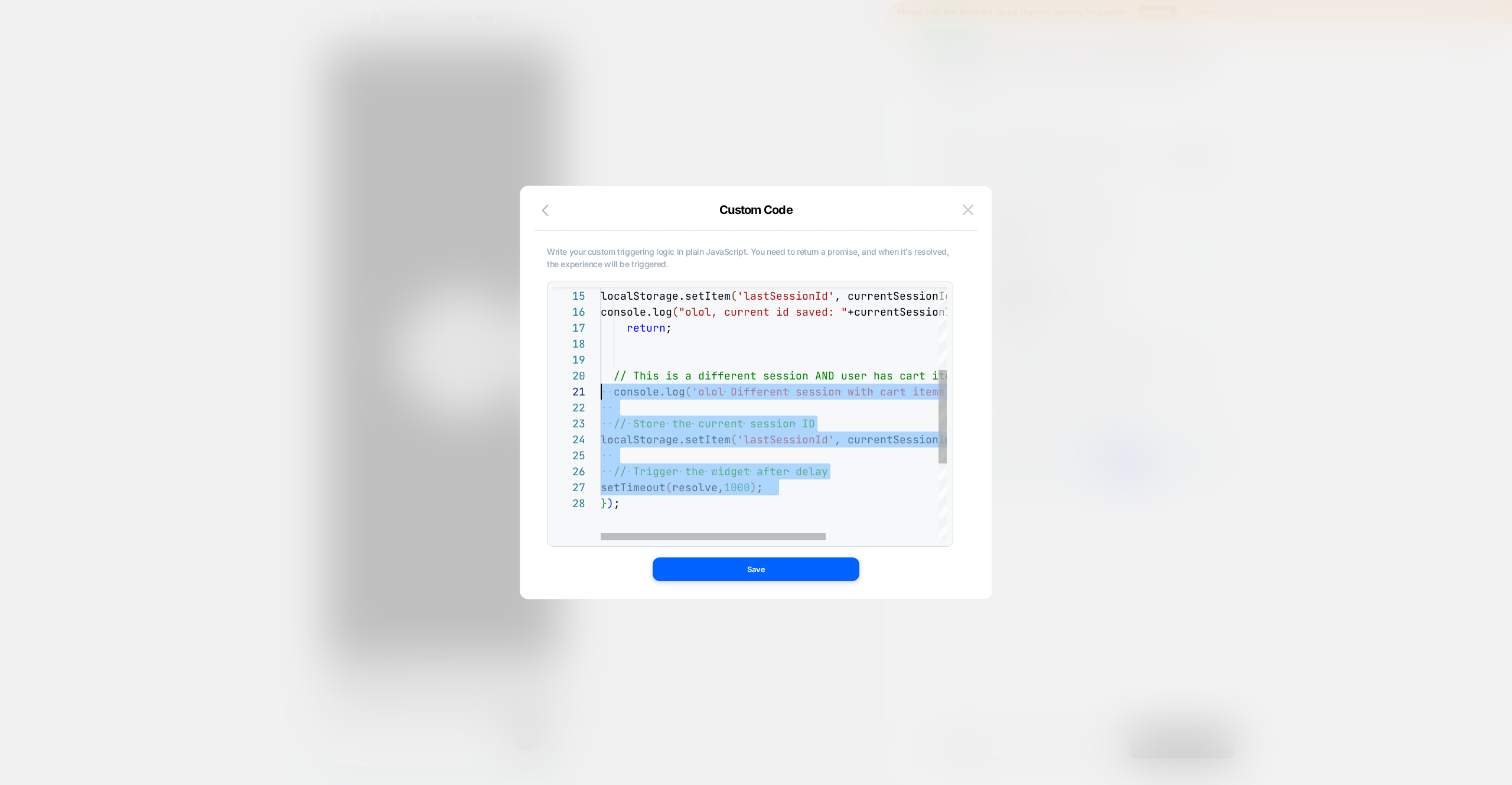
scroll to position [143, 0]
drag, startPoint x: 803, startPoint y: 487, endPoint x: 539, endPoint y: 378, distance: 285.6
click at [601, 378] on div "// This is a different session AND user has cart i tems console.log ( 'olol Dif…" at bounding box center [860, 406] width 519 height 684
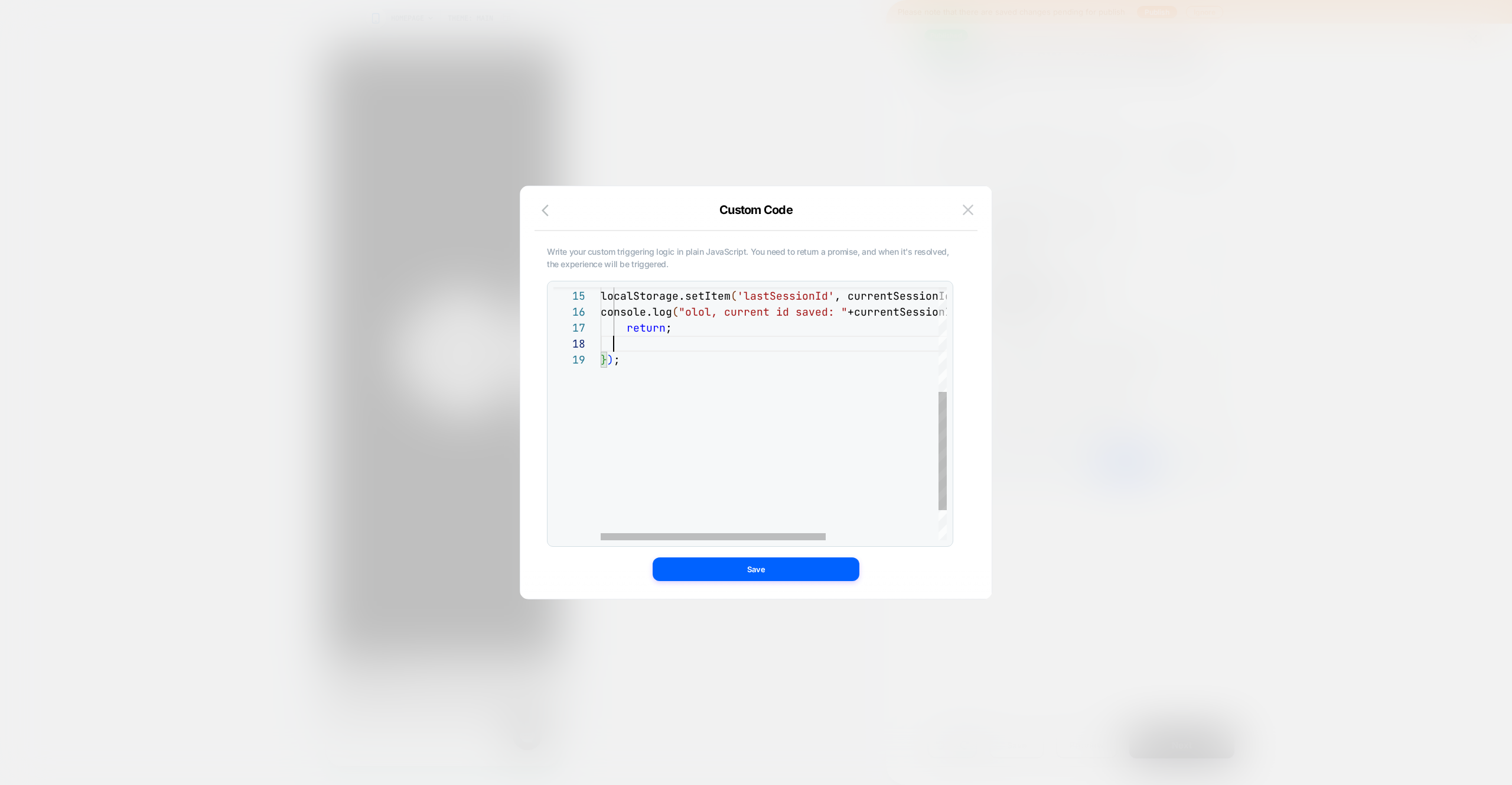
scroll to position [112, 13]
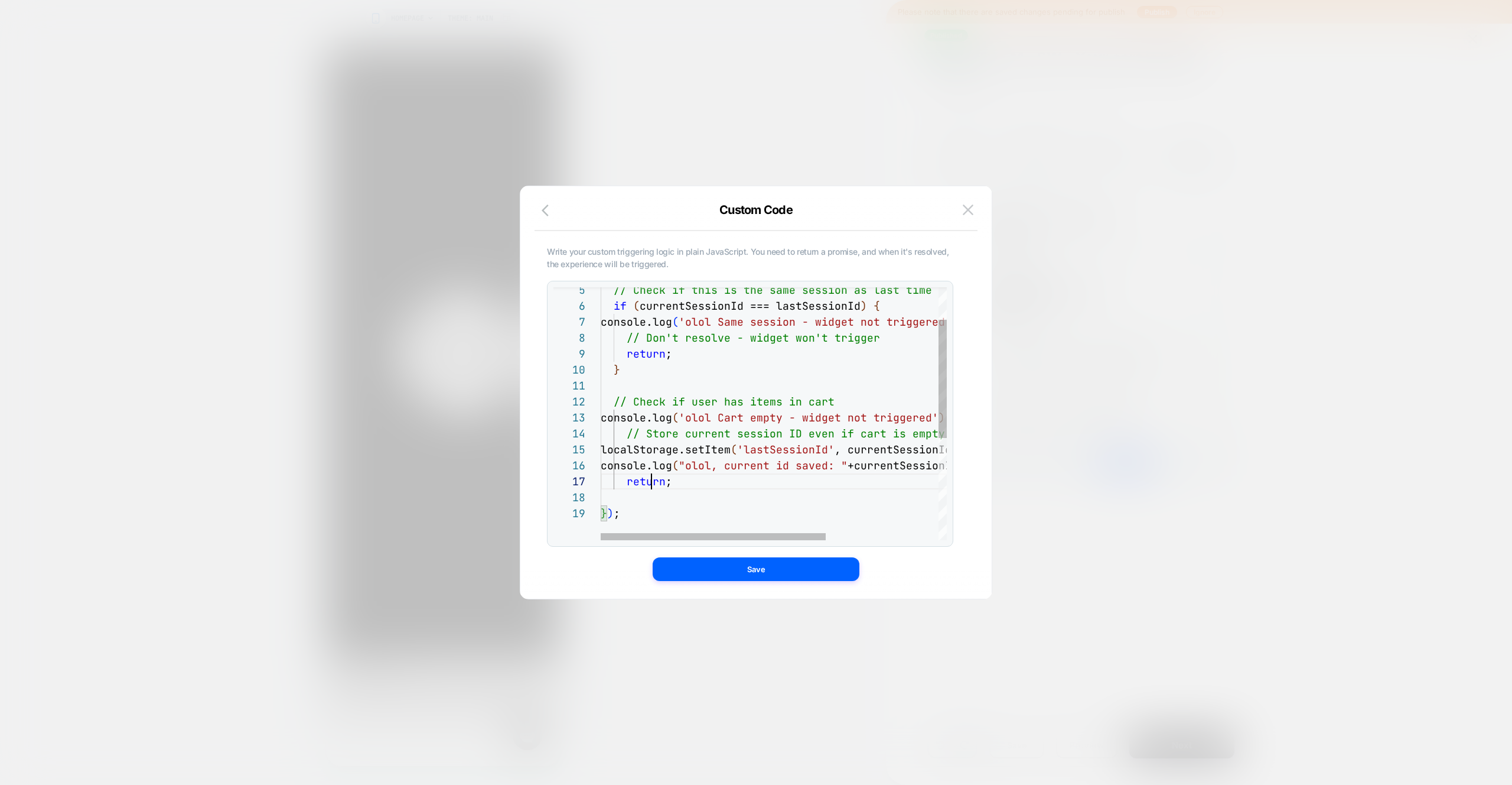
click at [652, 482] on div "console.log ( "olol, current id saved: " +currentSessionId ) localStorage.setIt…" at bounding box center [860, 489] width 519 height 540
click at [601, 483] on span "resolve" at bounding box center [623, 481] width 46 height 13
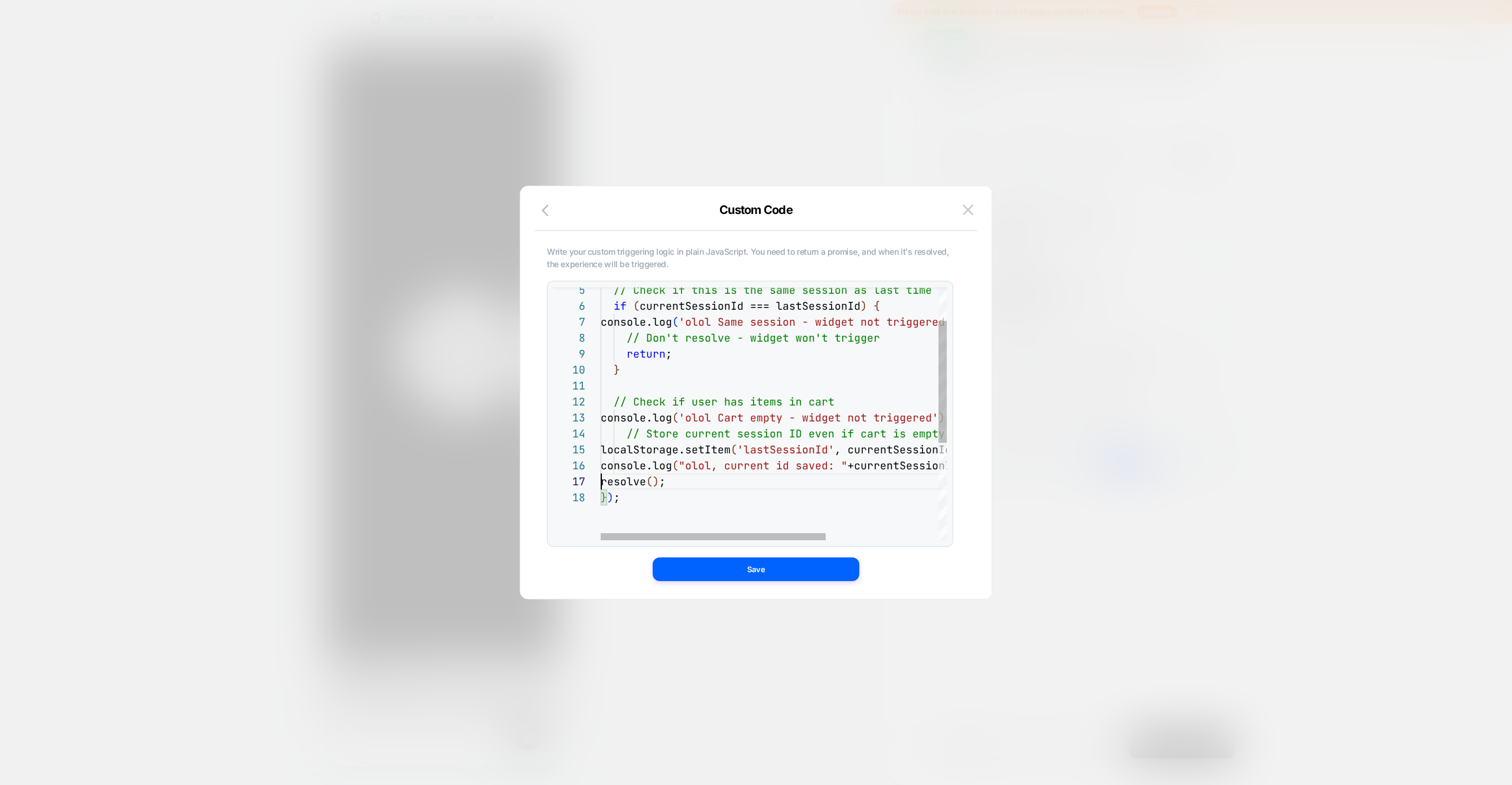
scroll to position [96, 0]
click at [602, 479] on div "console.log ( "olol, current id saved: " +currentSessionId ) localStorage.setIt…" at bounding box center [860, 480] width 519 height 524
type textarea "**********"
click at [754, 572] on button "Save" at bounding box center [756, 569] width 207 height 24
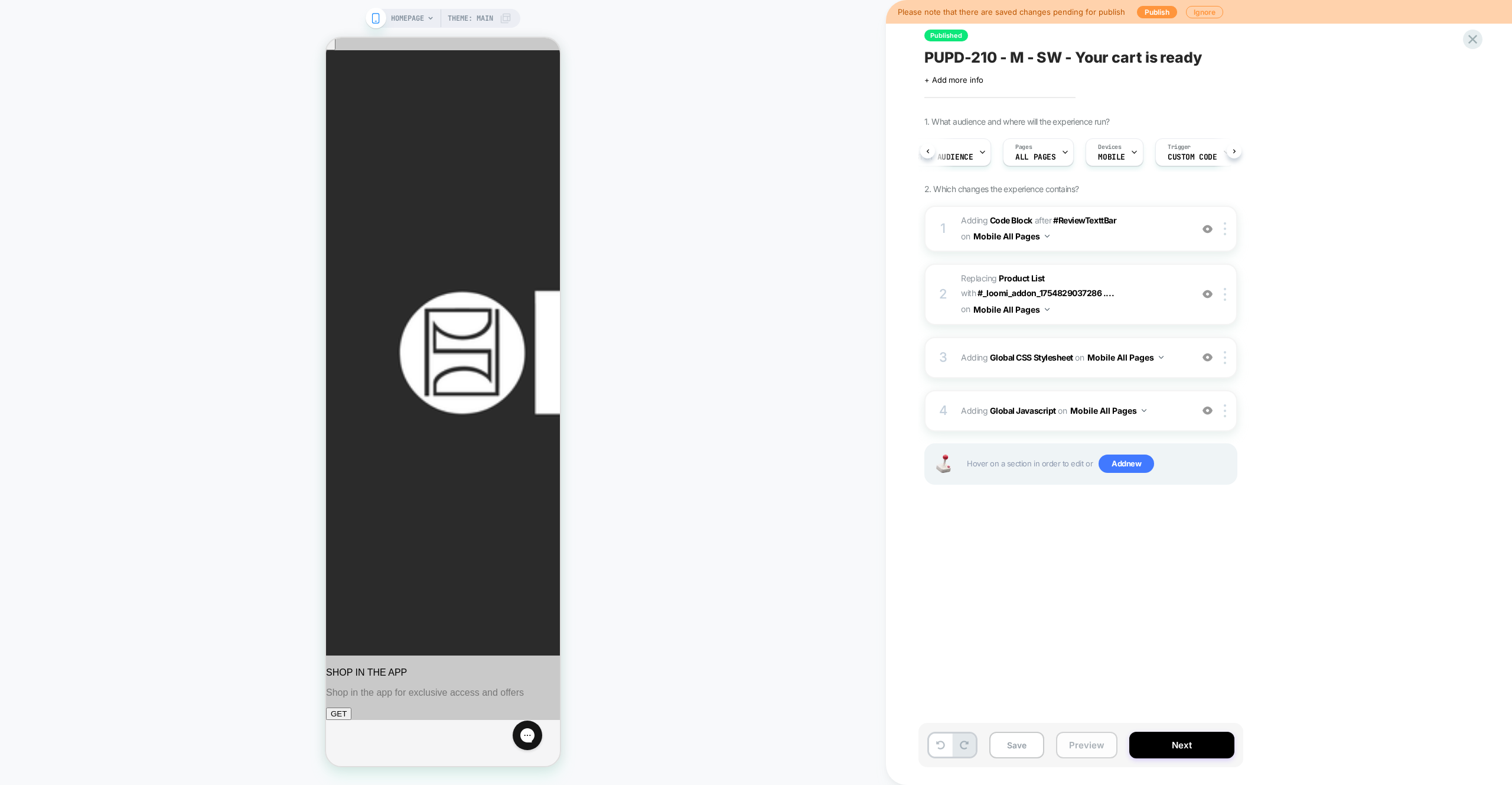
click at [1081, 744] on button "Preview" at bounding box center [1086, 745] width 62 height 27
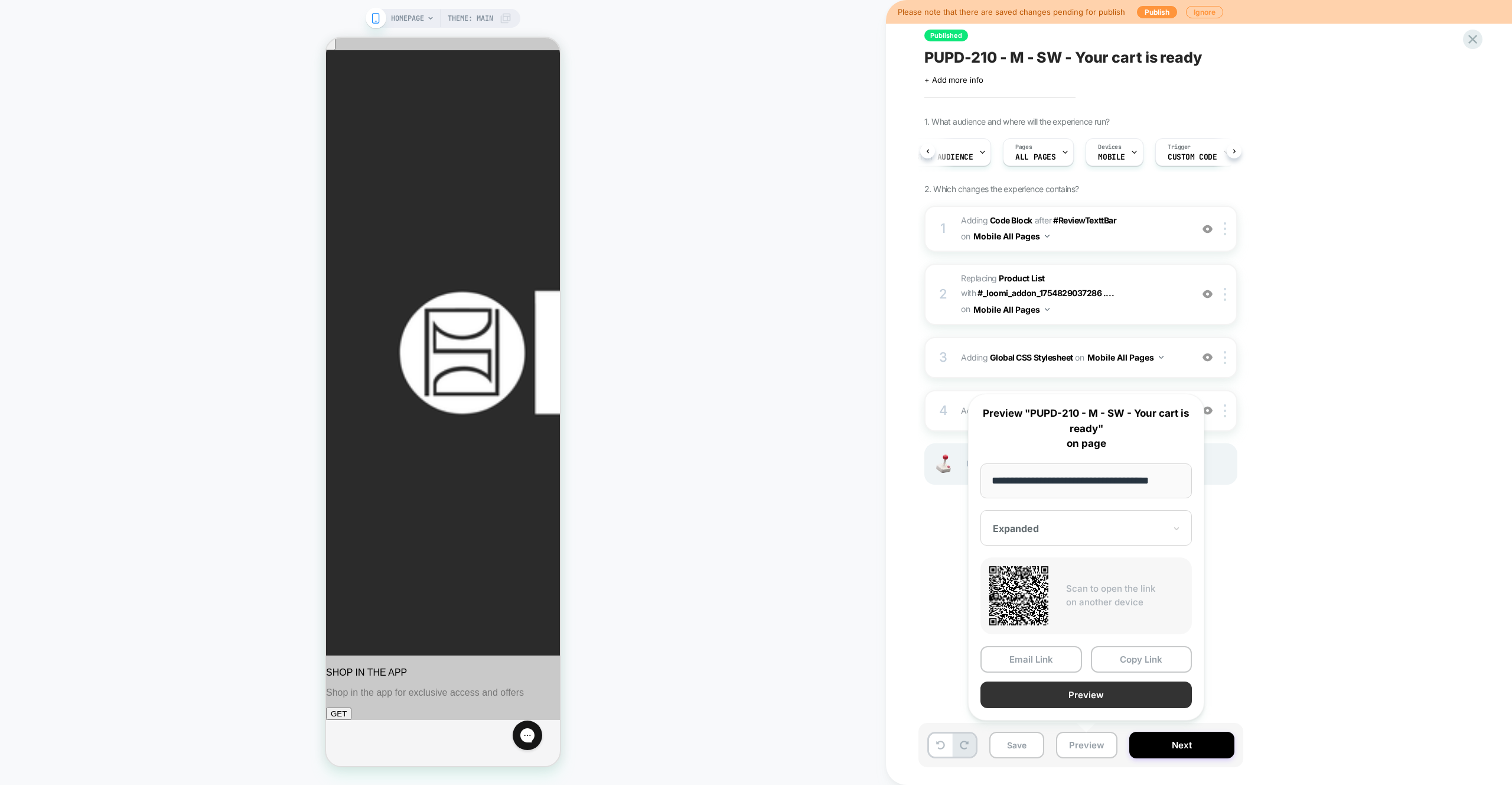
scroll to position [0, 0]
click at [1118, 694] on button "Preview" at bounding box center [1086, 695] width 212 height 27
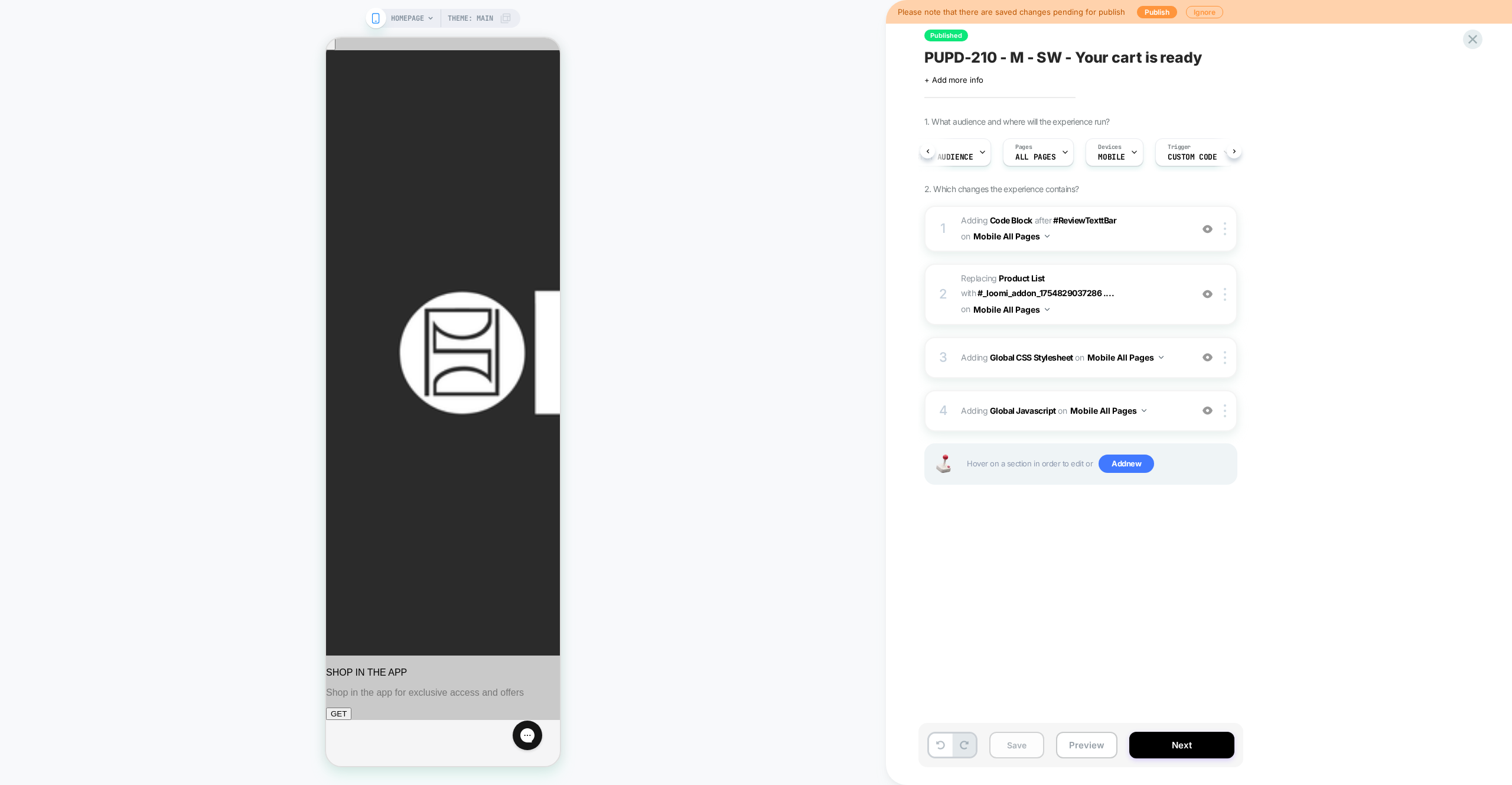
click at [1028, 749] on button "Save" at bounding box center [1017, 745] width 55 height 27
